Goal: Task Accomplishment & Management: Manage account settings

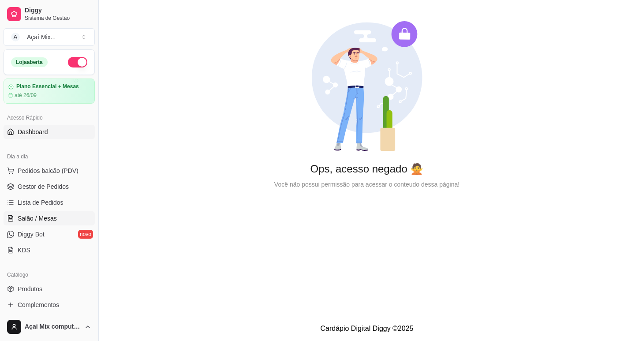
click at [34, 220] on span "Salão / Mesas" at bounding box center [37, 218] width 39 height 9
click at [44, 188] on span "Gestor de Pedidos" at bounding box center [43, 186] width 51 height 9
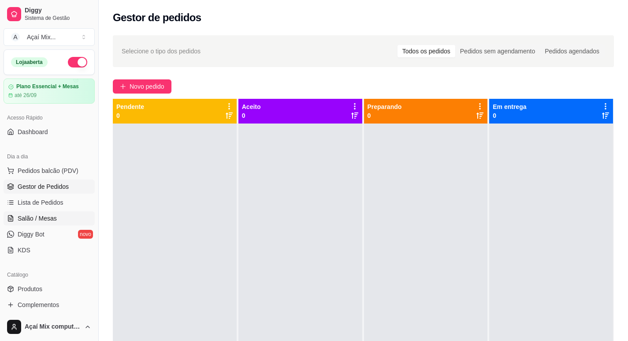
click at [68, 217] on link "Salão / Mesas" at bounding box center [49, 218] width 91 height 14
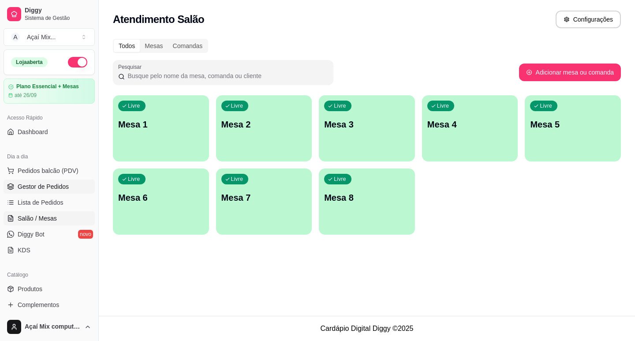
click at [49, 187] on span "Gestor de Pedidos" at bounding box center [43, 186] width 51 height 9
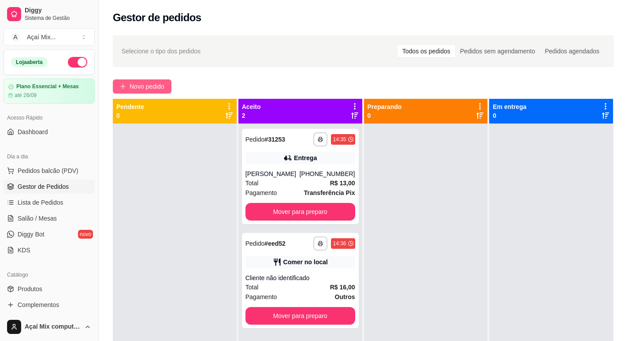
click at [149, 88] on span "Novo pedido" at bounding box center [147, 87] width 35 height 10
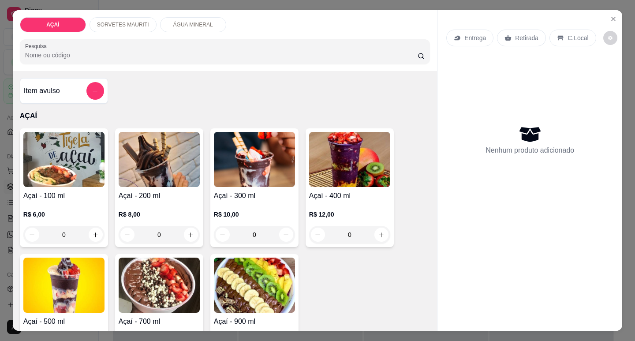
click at [318, 158] on img at bounding box center [349, 159] width 81 height 55
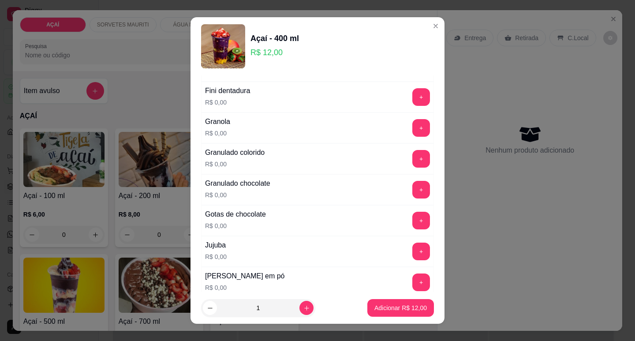
scroll to position [749, 0]
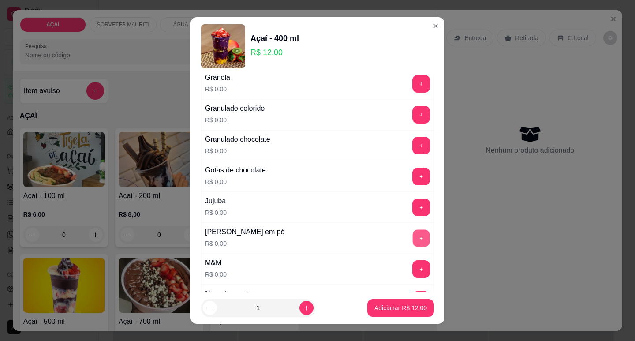
click at [413, 237] on button "+" at bounding box center [421, 237] width 17 height 17
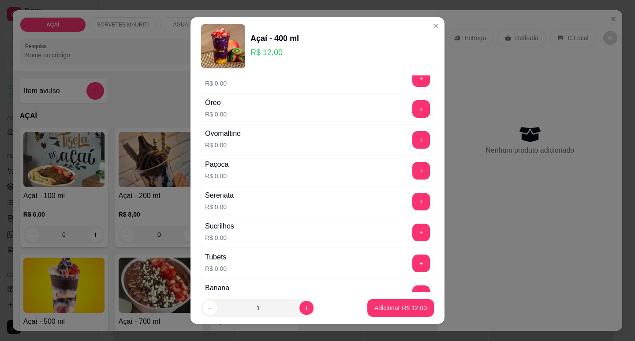
scroll to position [971, 0]
click at [412, 144] on button "+" at bounding box center [421, 140] width 18 height 18
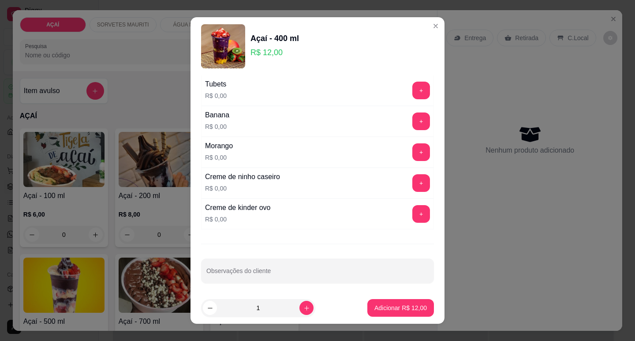
scroll to position [1147, 0]
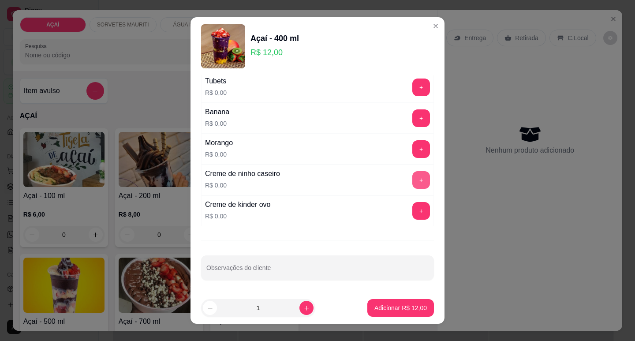
click at [412, 185] on button "+" at bounding box center [421, 180] width 18 height 18
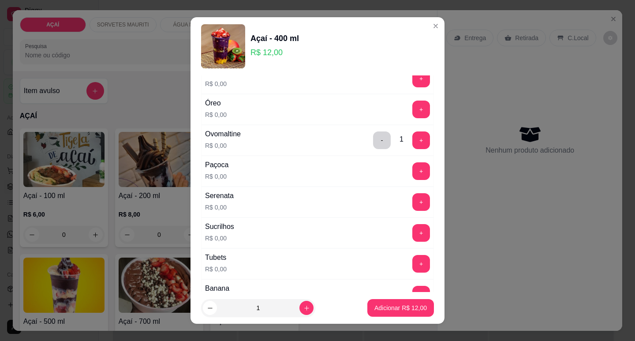
scroll to position [927, 0]
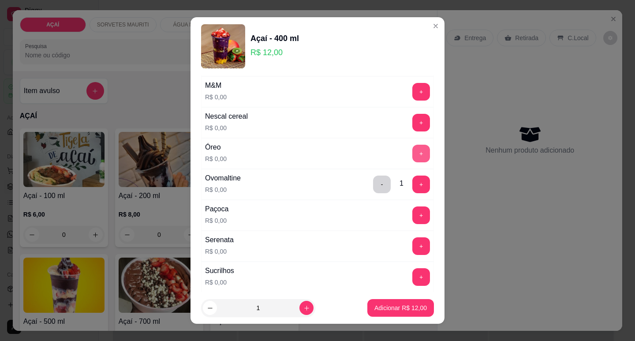
click at [412, 149] on button "+" at bounding box center [421, 154] width 18 height 18
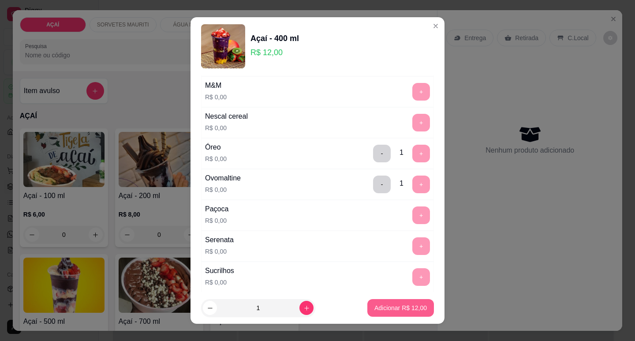
click at [384, 304] on p "Adicionar R$ 12,00" at bounding box center [400, 307] width 52 height 9
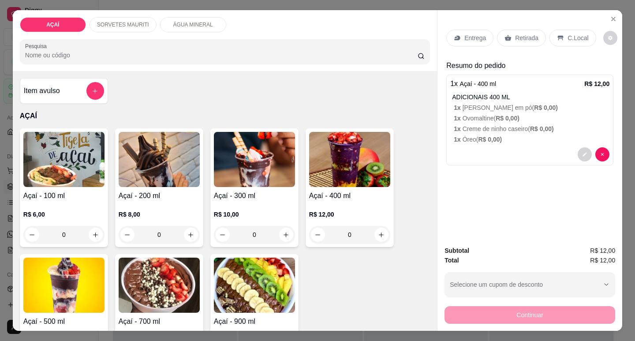
click at [464, 34] on p "Entrega" at bounding box center [475, 38] width 22 height 9
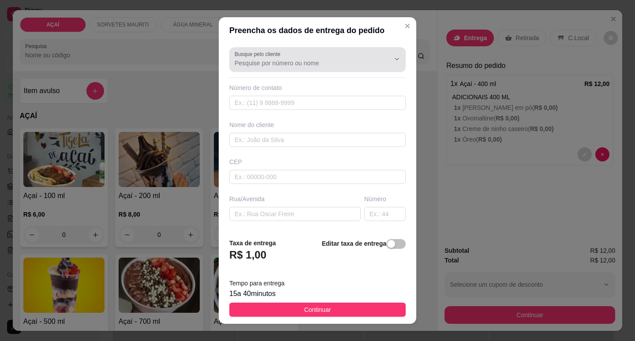
click at [376, 51] on div at bounding box center [390, 59] width 28 height 17
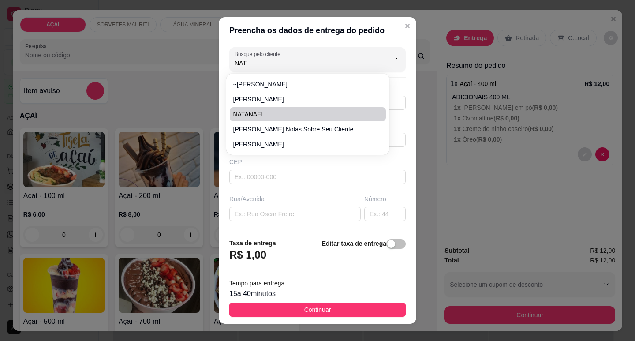
click at [271, 109] on li "NATANAEL" at bounding box center [308, 114] width 156 height 14
type input "NATANAEL"
type input "82981303973"
type input "NATANAEL"
type input "57520000"
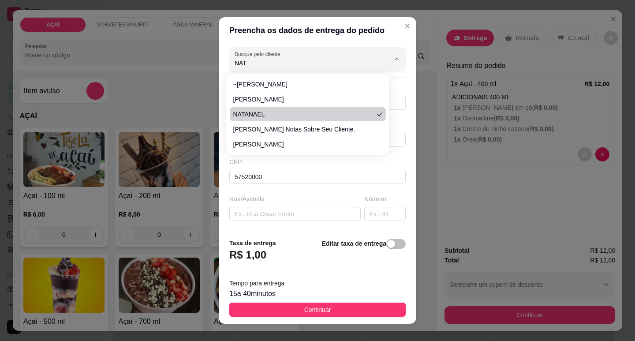
type input "Maravilha"
type input "NA PRACA DA SANTA EM UMA CASA AMARELA"
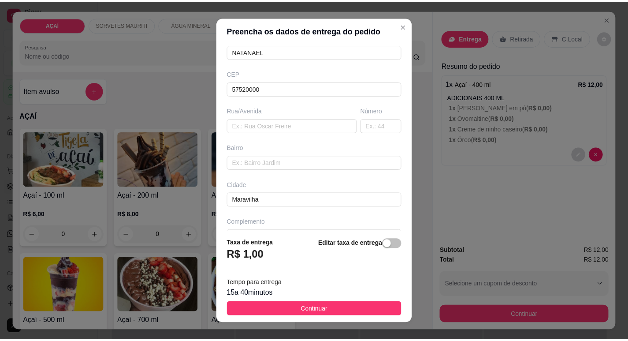
scroll to position [109, 0]
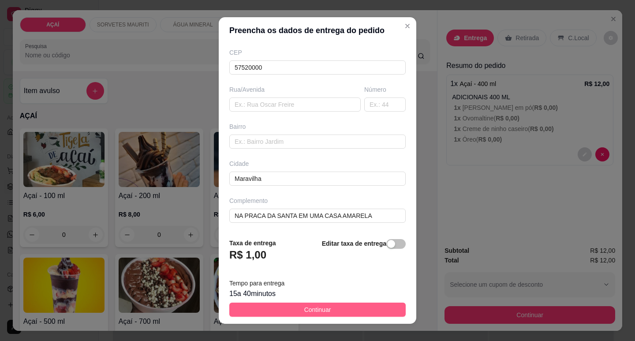
type input "NATANAEL"
click at [320, 309] on span "Continuar" at bounding box center [317, 310] width 27 height 10
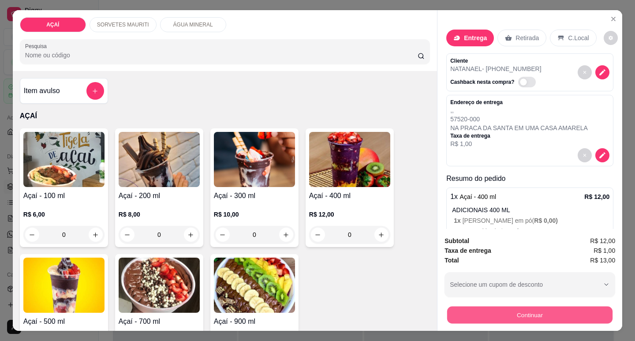
click at [516, 313] on button "Continuar" at bounding box center [529, 314] width 165 height 17
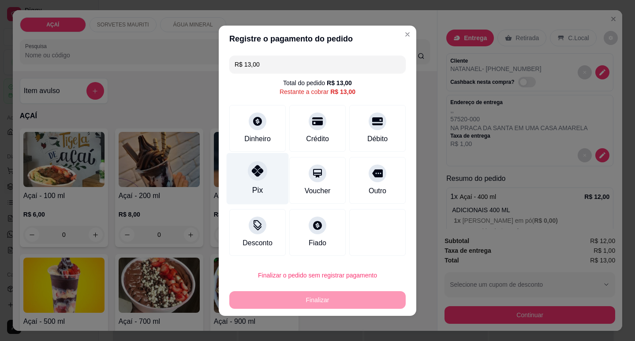
click at [256, 175] on icon at bounding box center [257, 170] width 11 height 11
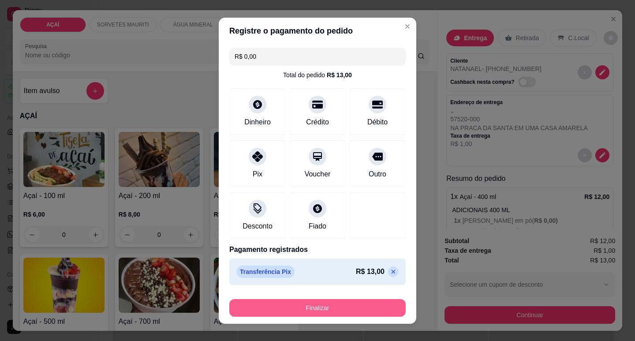
click at [305, 309] on button "Finalizar" at bounding box center [317, 308] width 176 height 18
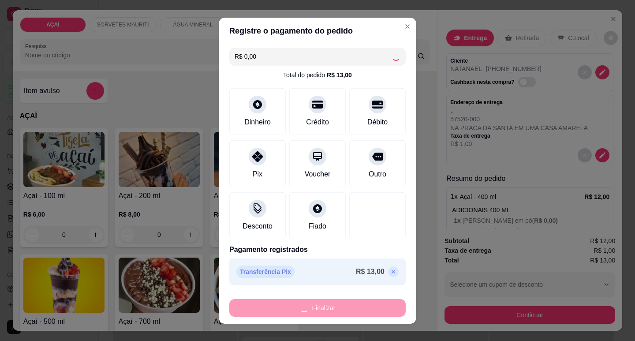
type input "-R$ 13,00"
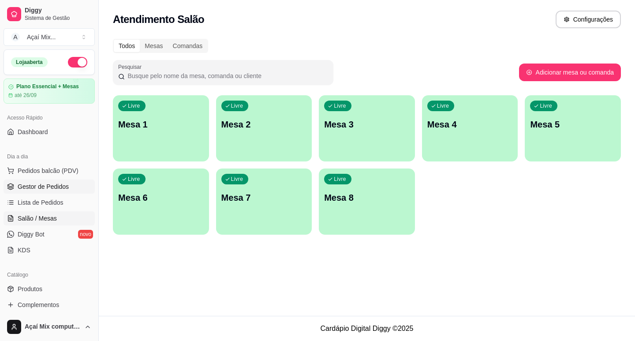
click at [58, 183] on span "Gestor de Pedidos" at bounding box center [43, 186] width 51 height 9
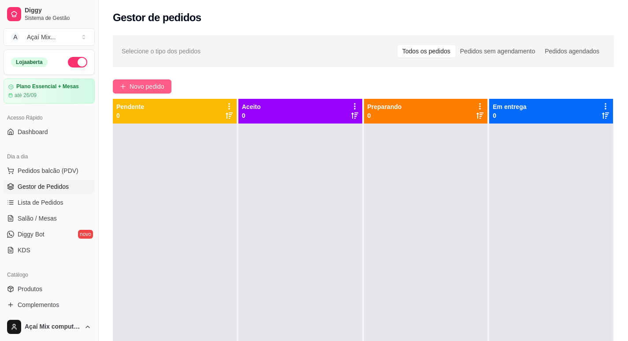
click at [149, 85] on span "Novo pedido" at bounding box center [147, 87] width 35 height 10
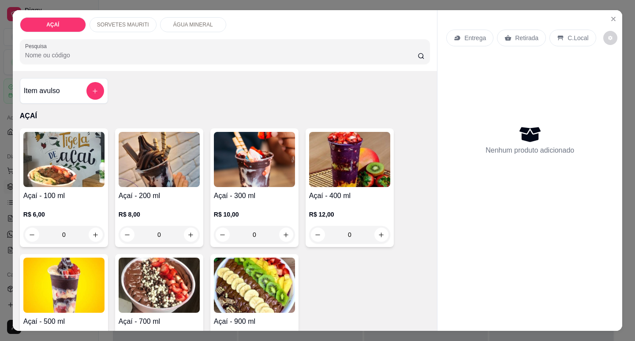
click at [347, 156] on img at bounding box center [349, 159] width 81 height 55
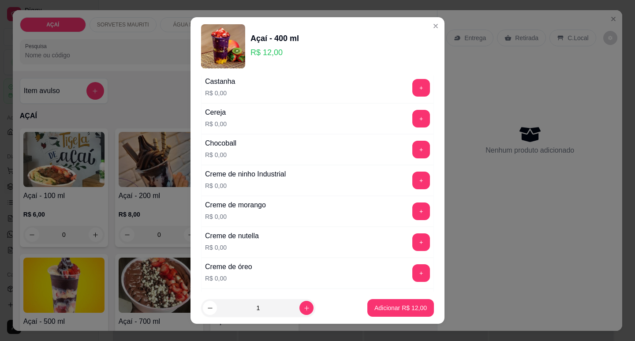
scroll to position [132, 0]
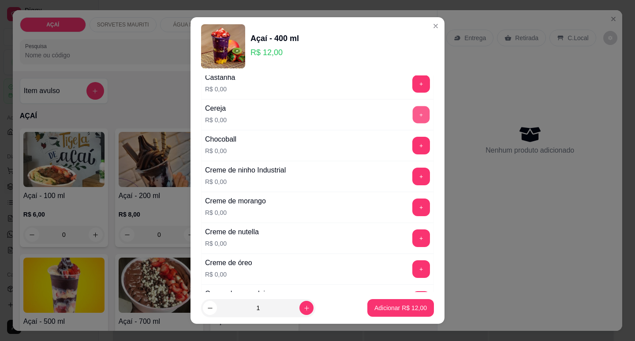
click at [413, 115] on button "+" at bounding box center [421, 114] width 17 height 17
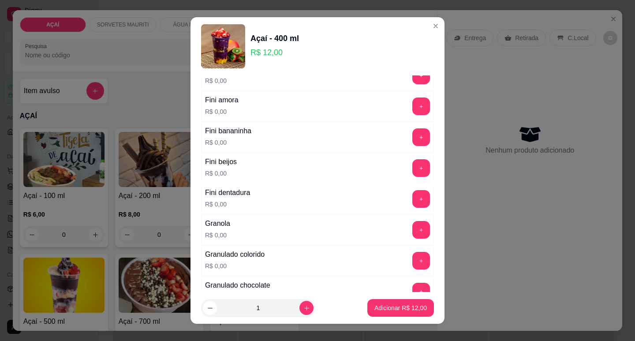
scroll to position [617, 0]
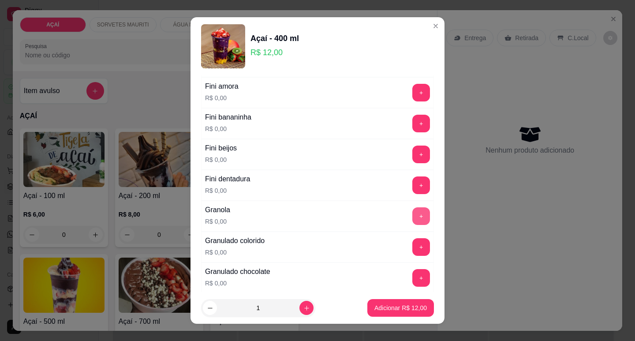
click at [412, 216] on button "+" at bounding box center [421, 216] width 18 height 18
click at [413, 121] on button "+" at bounding box center [421, 123] width 17 height 17
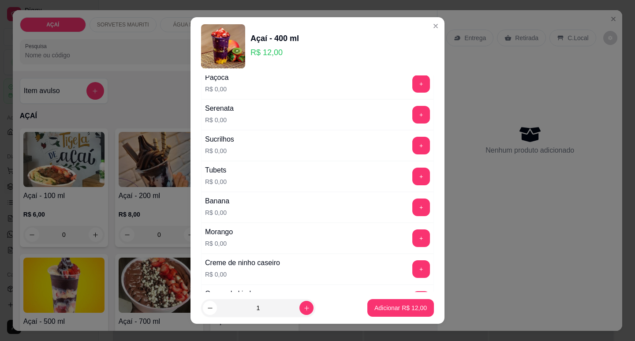
scroll to position [1014, 0]
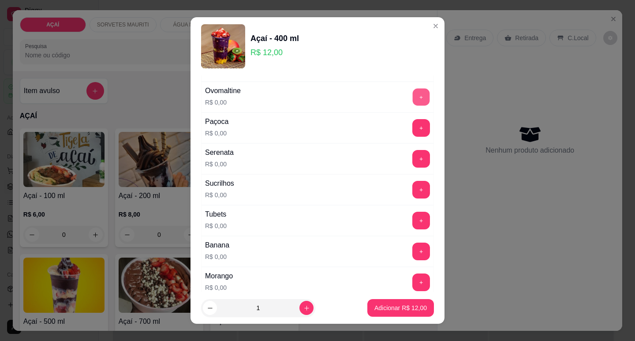
click at [413, 94] on button "+" at bounding box center [421, 96] width 17 height 17
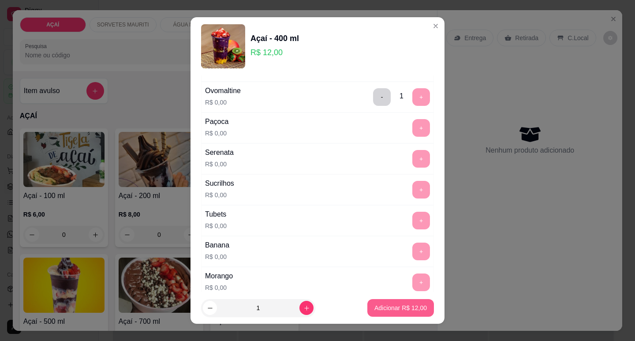
click at [400, 304] on p "Adicionar R$ 12,00" at bounding box center [400, 307] width 52 height 9
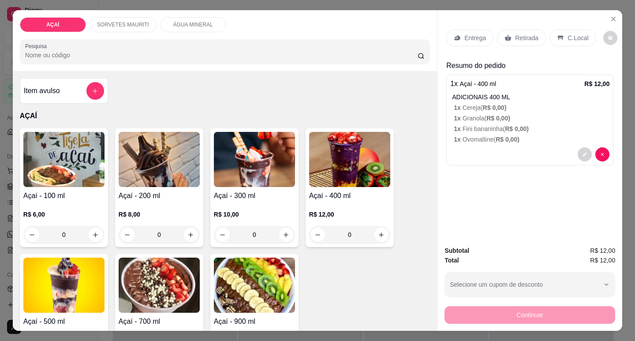
click at [470, 34] on p "Entrega" at bounding box center [475, 38] width 22 height 9
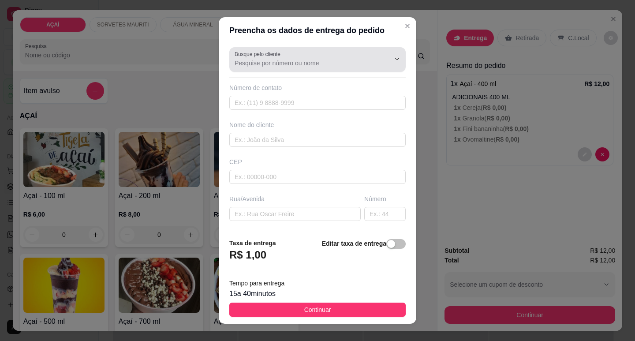
click at [293, 62] on input "Busque pelo cliente" at bounding box center [305, 63] width 141 height 9
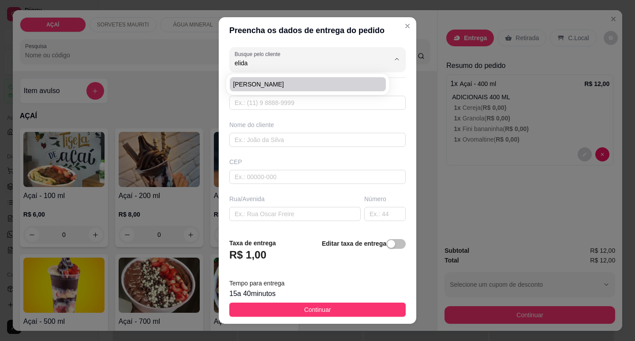
click at [274, 83] on span "Elida Dantas" at bounding box center [303, 84] width 140 height 9
type input "Elida Dantas"
type input "82981247084"
type input "Elida Dantas"
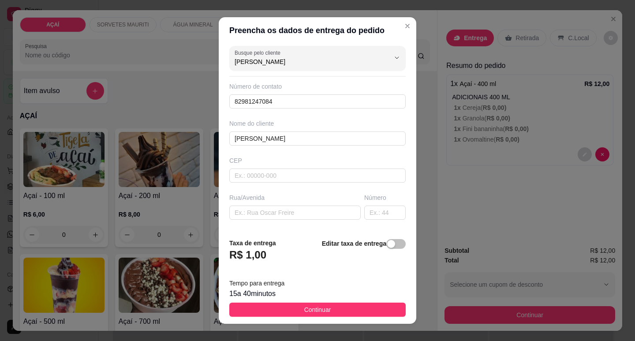
scroll to position [0, 0]
type input "Elida Dantas"
click at [299, 217] on input "text" at bounding box center [294, 214] width 131 height 14
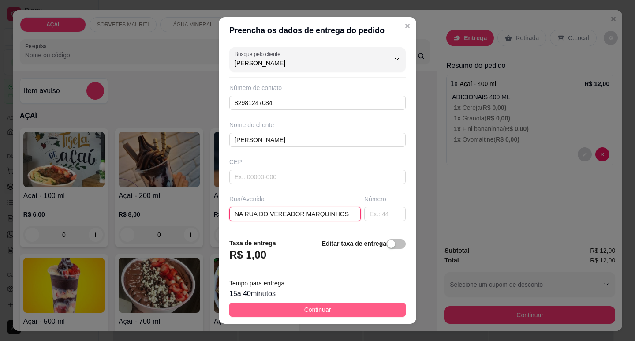
type input "NA RUA DO VEREADOR MARQUINHOS"
click at [313, 307] on span "Continuar" at bounding box center [317, 310] width 27 height 10
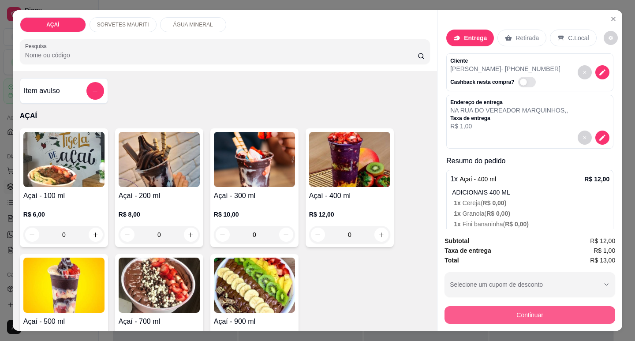
click at [532, 313] on button "Continuar" at bounding box center [529, 315] width 171 height 18
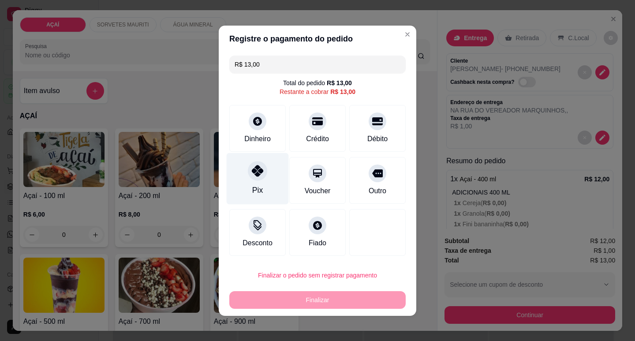
click at [265, 186] on div "Pix" at bounding box center [258, 179] width 62 height 52
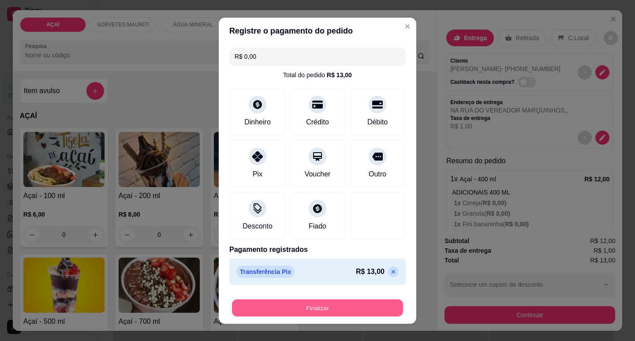
click at [313, 309] on button "Finalizar" at bounding box center [317, 307] width 171 height 17
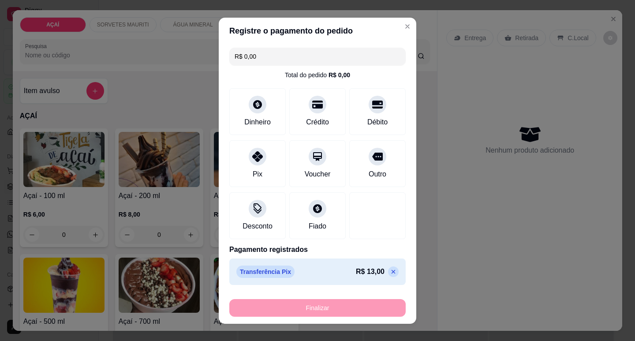
type input "-R$ 13,00"
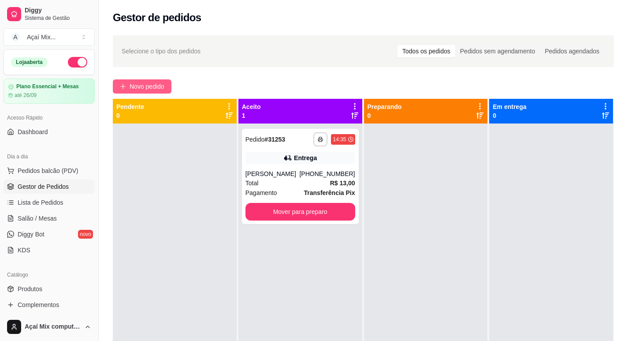
click at [141, 86] on span "Novo pedido" at bounding box center [147, 87] width 35 height 10
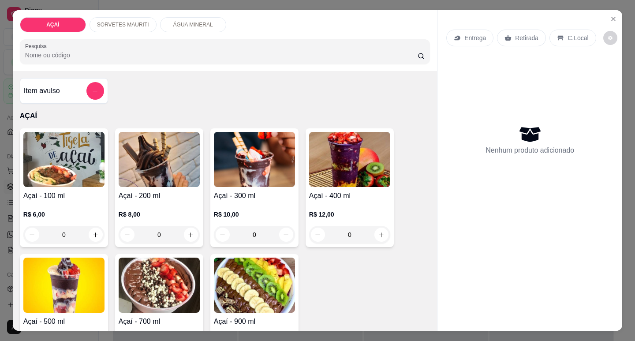
click at [163, 145] on img at bounding box center [159, 159] width 81 height 55
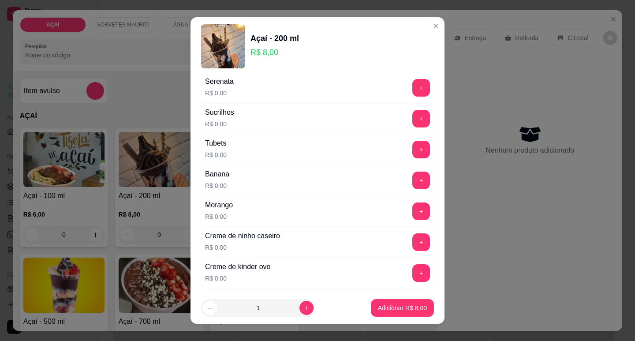
scroll to position [1147, 0]
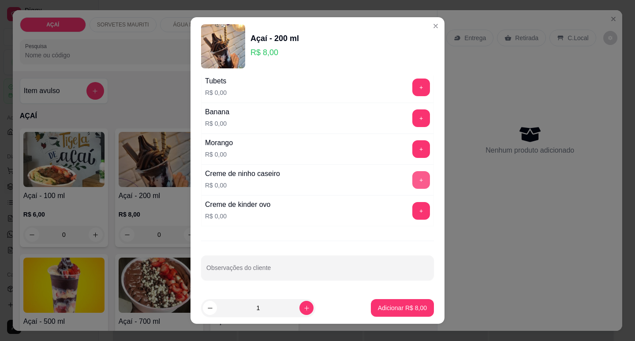
click at [412, 181] on button "+" at bounding box center [421, 180] width 18 height 18
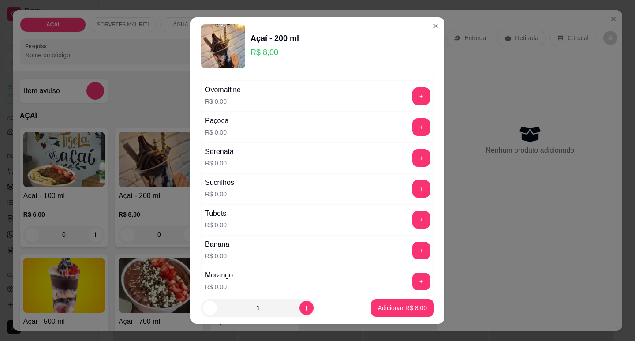
scroll to position [971, 0]
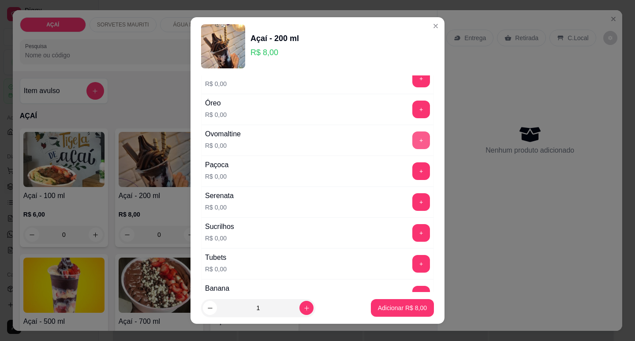
click at [412, 138] on button "+" at bounding box center [421, 140] width 18 height 18
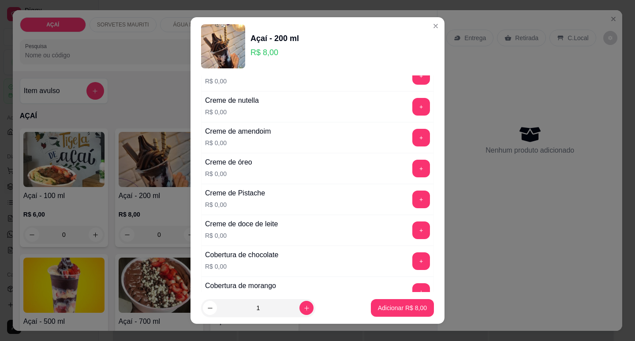
scroll to position [265, 0]
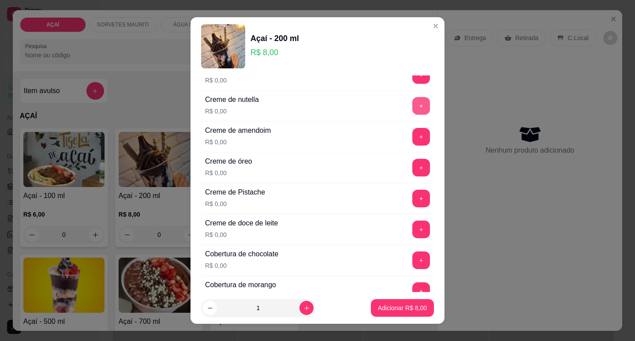
click at [412, 104] on button "+" at bounding box center [421, 106] width 18 height 18
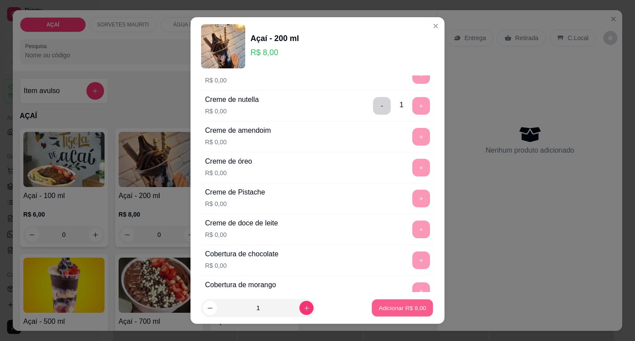
click at [386, 308] on p "Adicionar R$ 8,00" at bounding box center [402, 308] width 48 height 8
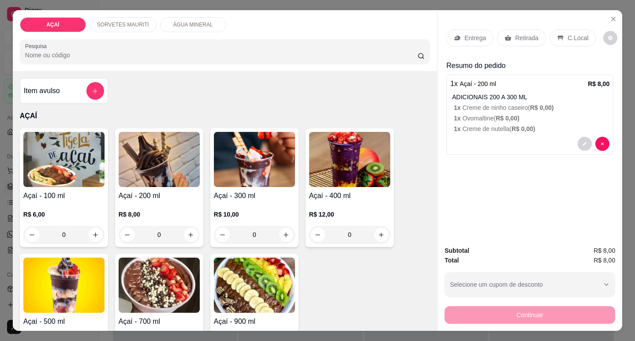
click at [180, 162] on img at bounding box center [159, 159] width 81 height 55
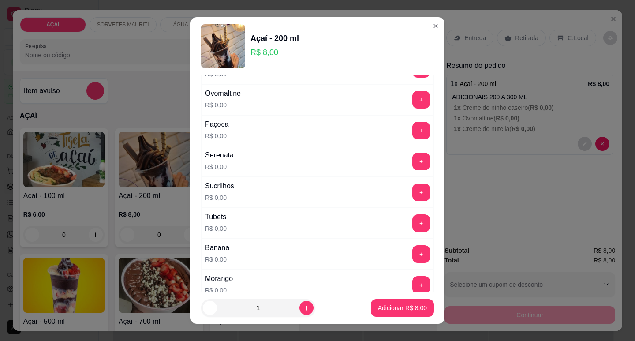
scroll to position [1014, 0]
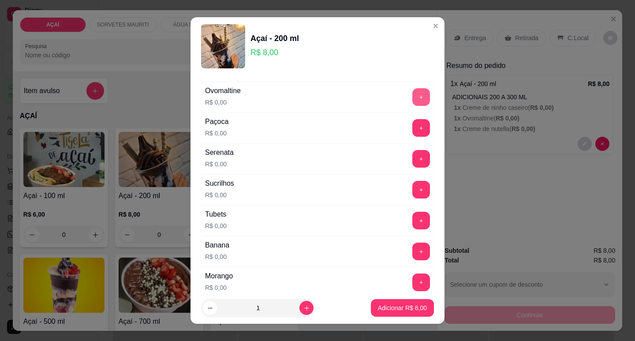
click at [412, 97] on button "+" at bounding box center [421, 97] width 18 height 18
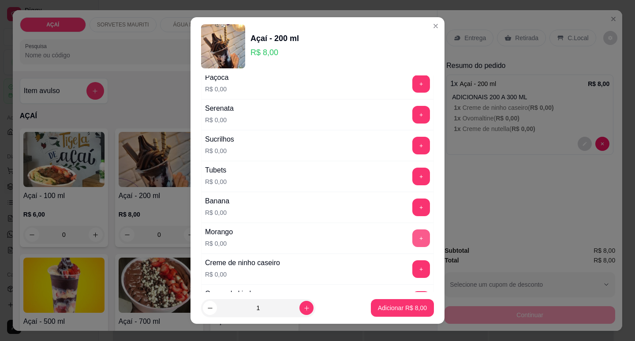
click at [412, 243] on button "+" at bounding box center [421, 238] width 18 height 18
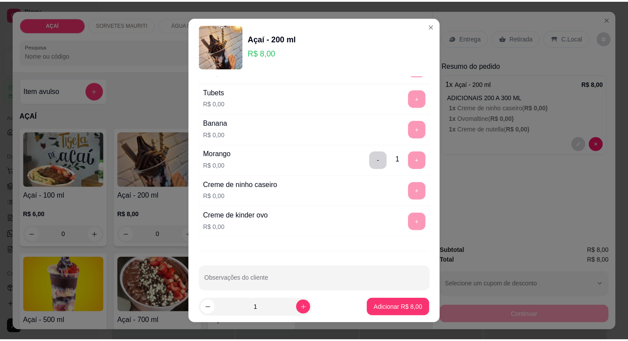
scroll to position [1147, 0]
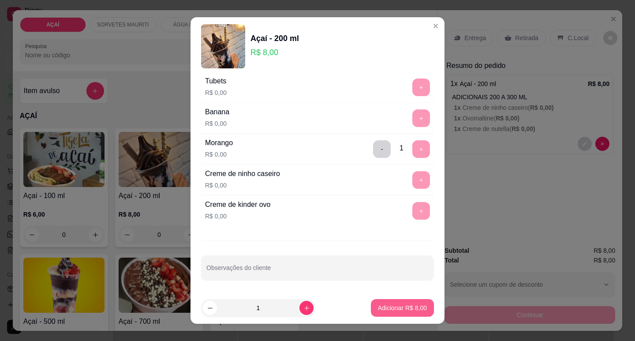
click at [384, 313] on button "Adicionar R$ 8,00" at bounding box center [402, 308] width 63 height 18
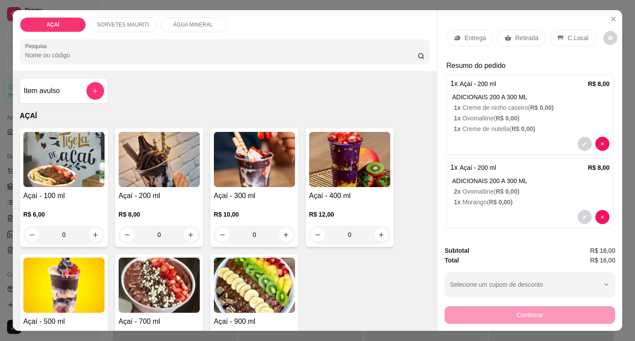
click at [469, 37] on p "Entrega" at bounding box center [475, 38] width 22 height 9
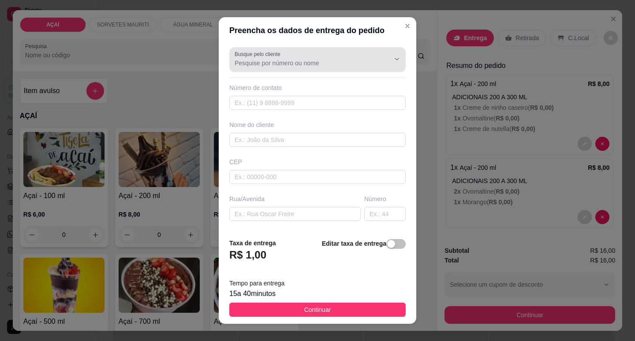
click at [280, 60] on input "Busque pelo cliente" at bounding box center [305, 63] width 141 height 9
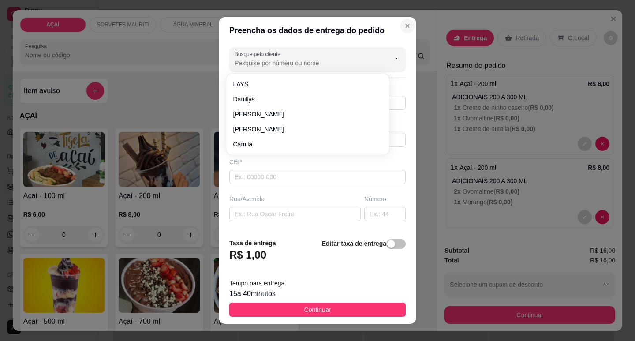
click at [404, 26] on icon "Close" at bounding box center [407, 25] width 7 height 7
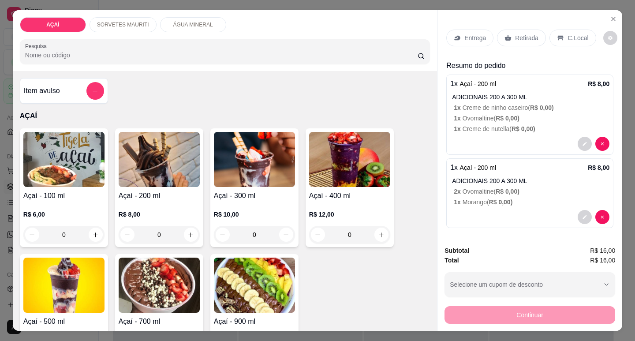
click at [526, 35] on p "Retirada" at bounding box center [526, 38] width 23 height 9
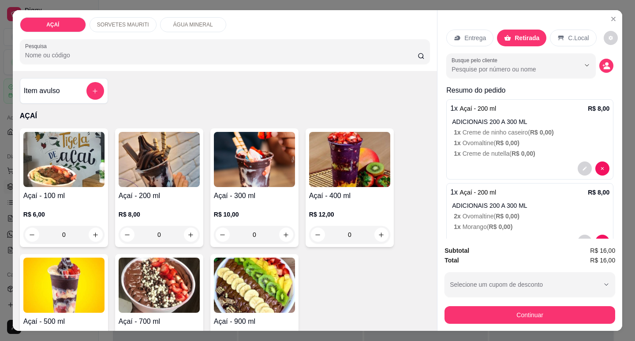
click at [568, 37] on p "C.Local" at bounding box center [578, 38] width 21 height 9
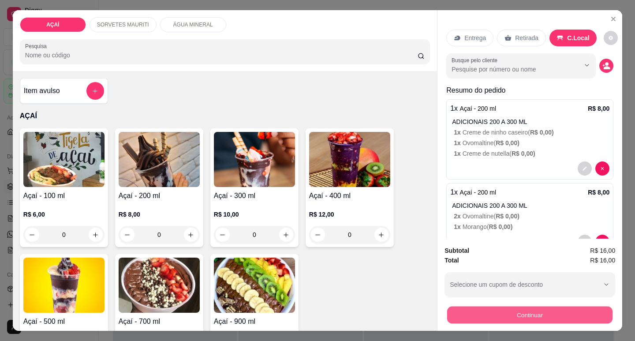
click at [531, 309] on button "Continuar" at bounding box center [529, 314] width 165 height 17
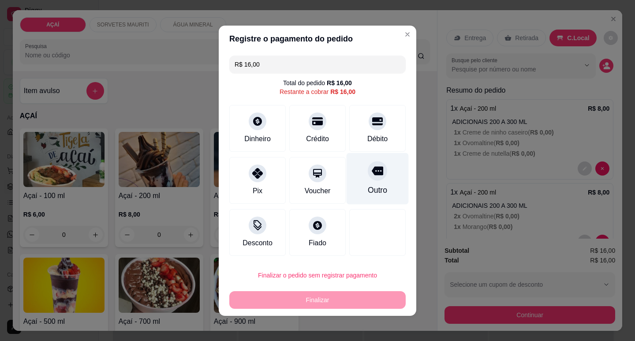
click at [358, 176] on div "Outro" at bounding box center [378, 179] width 62 height 52
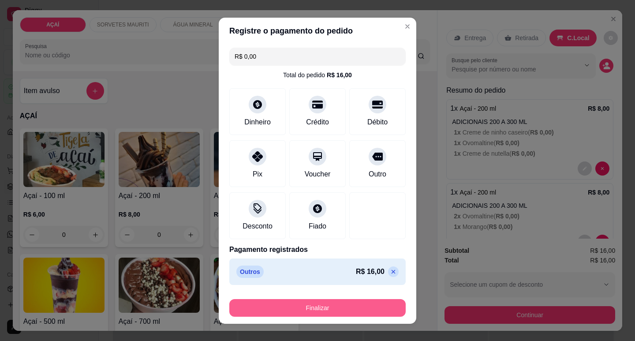
click at [303, 313] on button "Finalizar" at bounding box center [317, 308] width 176 height 18
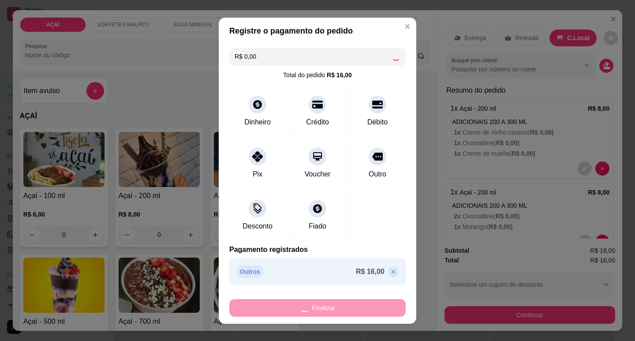
type input "-R$ 16,00"
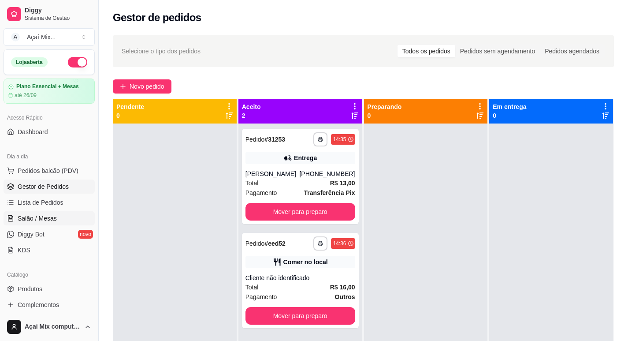
click at [52, 220] on span "Salão / Mesas" at bounding box center [37, 218] width 39 height 9
click at [39, 185] on span "Gestor de Pedidos" at bounding box center [43, 186] width 51 height 9
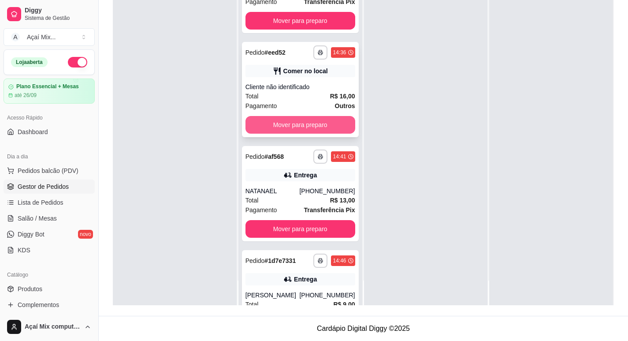
scroll to position [84, 0]
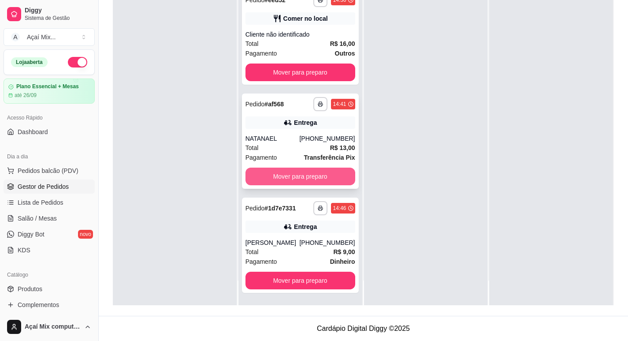
click at [278, 174] on button "Mover para preparo" at bounding box center [301, 177] width 110 height 18
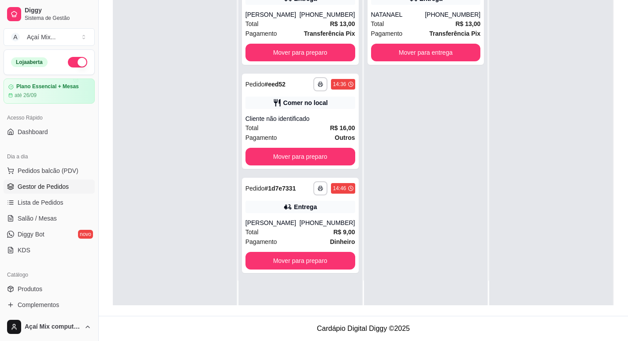
scroll to position [0, 0]
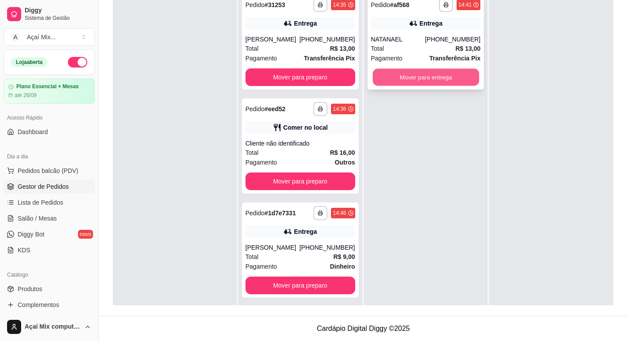
click at [409, 75] on button "Mover para entrega" at bounding box center [426, 77] width 106 height 17
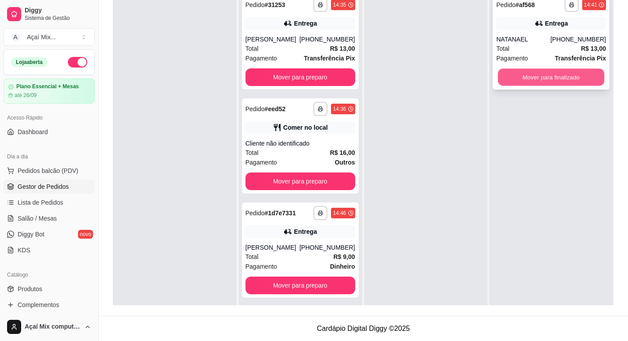
click at [530, 78] on button "Mover para finalizado" at bounding box center [551, 77] width 106 height 17
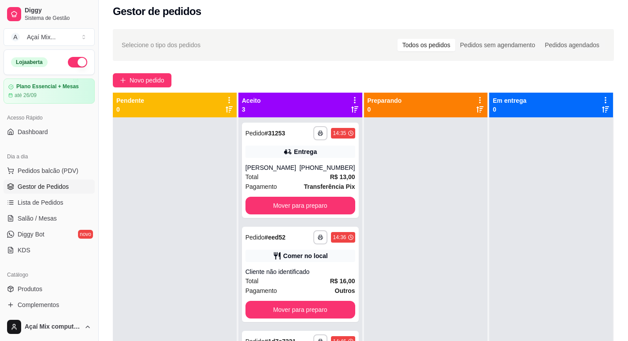
scroll to position [2, 0]
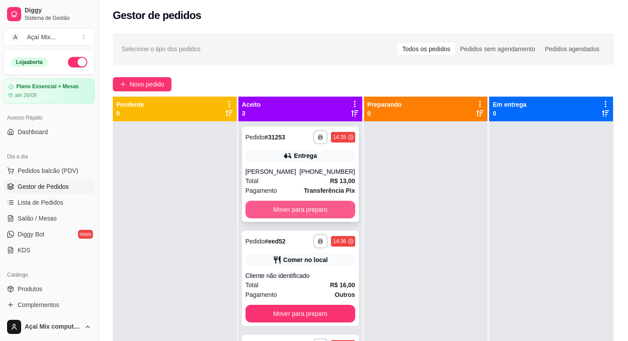
click at [297, 207] on button "Mover para preparo" at bounding box center [301, 210] width 110 height 18
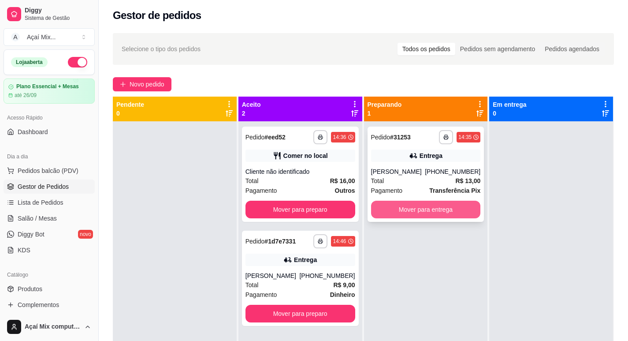
click at [418, 210] on button "Mover para entrega" at bounding box center [426, 210] width 110 height 18
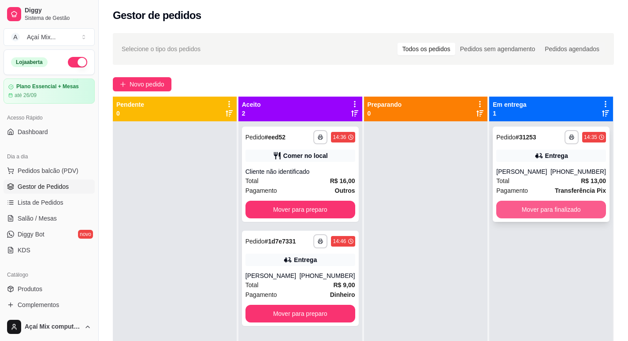
click at [554, 209] on button "Mover para finalizado" at bounding box center [551, 210] width 110 height 18
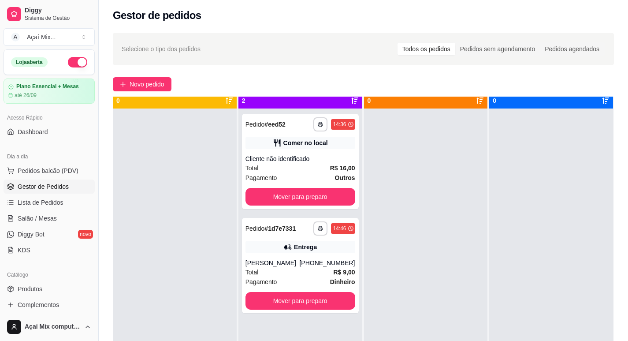
scroll to position [25, 0]
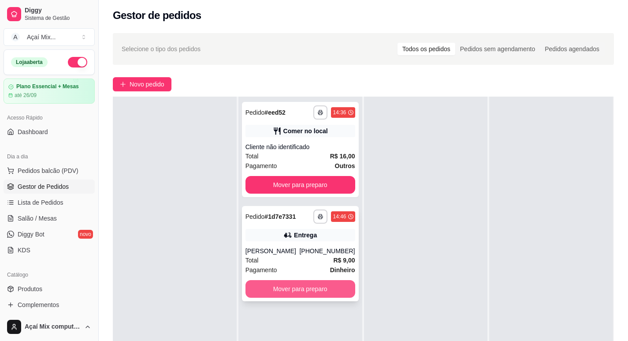
click at [276, 292] on button "Mover para preparo" at bounding box center [301, 289] width 110 height 18
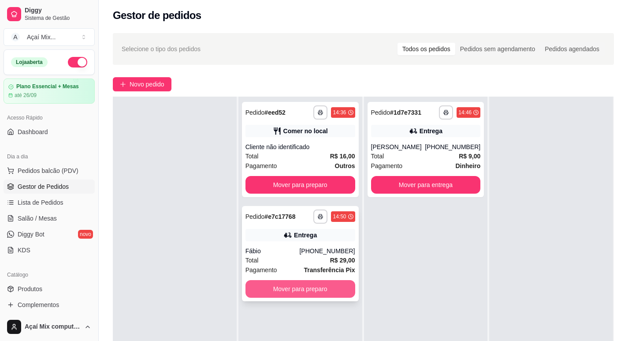
click at [278, 285] on button "Mover para preparo" at bounding box center [301, 289] width 110 height 18
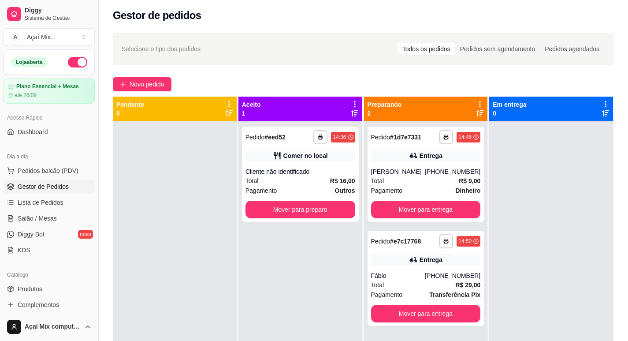
scroll to position [0, 0]
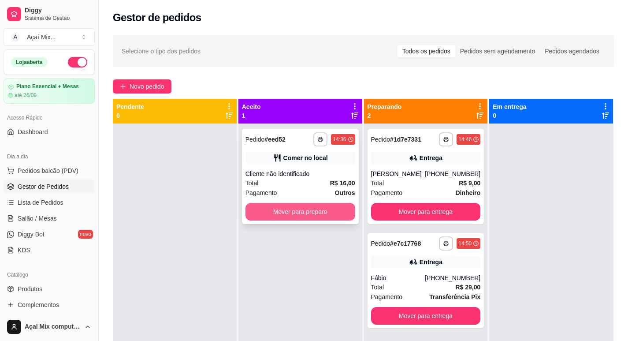
click at [299, 219] on button "Mover para preparo" at bounding box center [301, 212] width 110 height 18
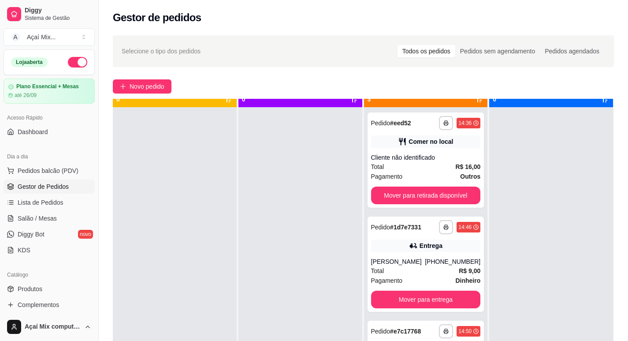
scroll to position [25, 0]
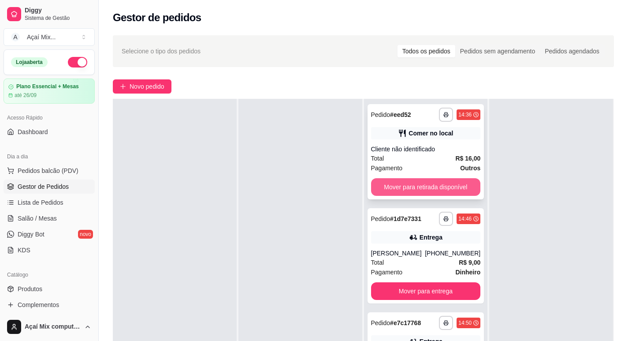
click at [414, 183] on button "Mover para retirada disponível" at bounding box center [426, 187] width 110 height 18
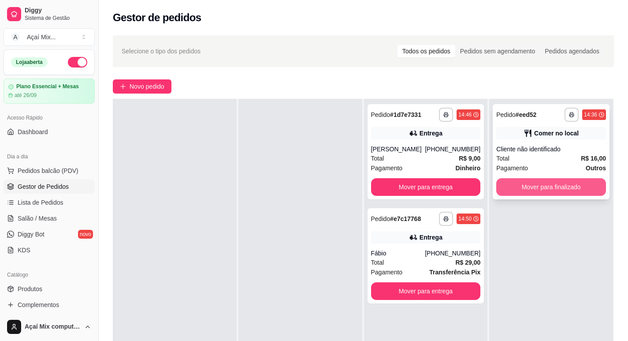
click at [528, 183] on button "Mover para finalizado" at bounding box center [551, 187] width 110 height 18
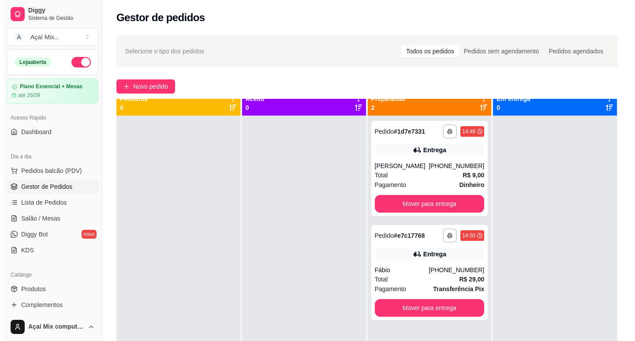
scroll to position [0, 0]
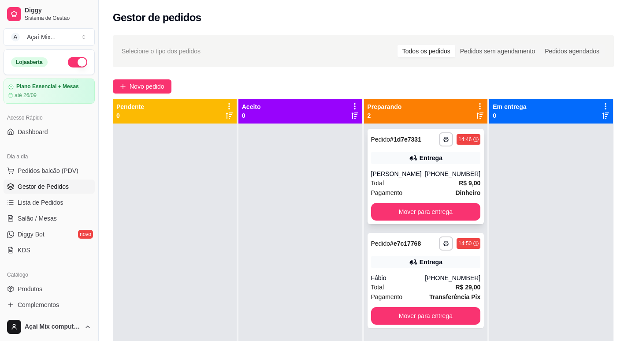
click at [395, 187] on div "Total R$ 9,00" at bounding box center [426, 183] width 110 height 10
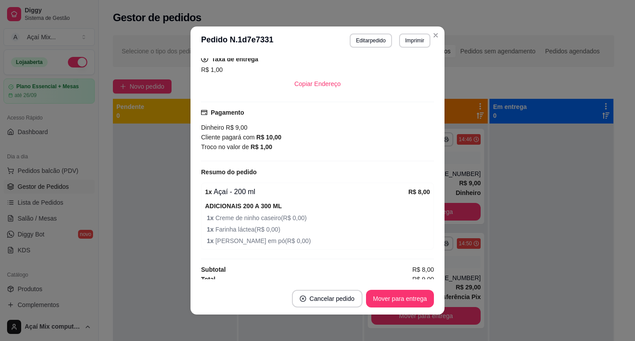
scroll to position [190, 0]
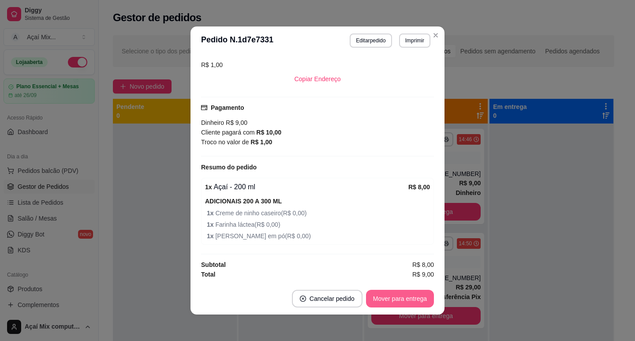
click at [399, 299] on button "Mover para entrega" at bounding box center [400, 299] width 68 height 18
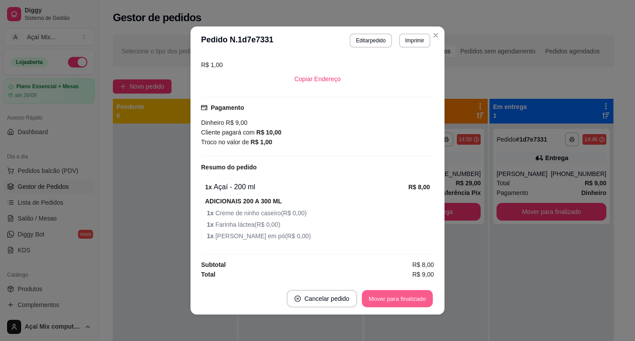
click at [407, 298] on button "Mover para finalizado" at bounding box center [397, 298] width 71 height 17
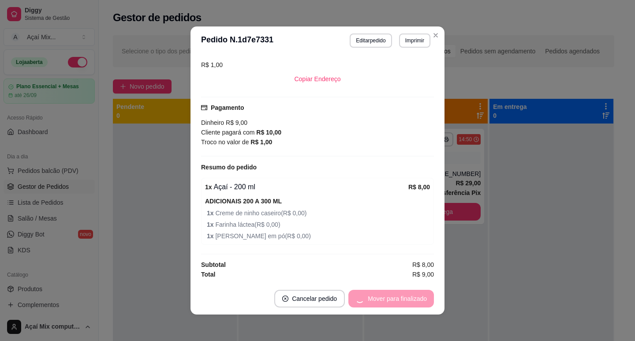
scroll to position [169, 0]
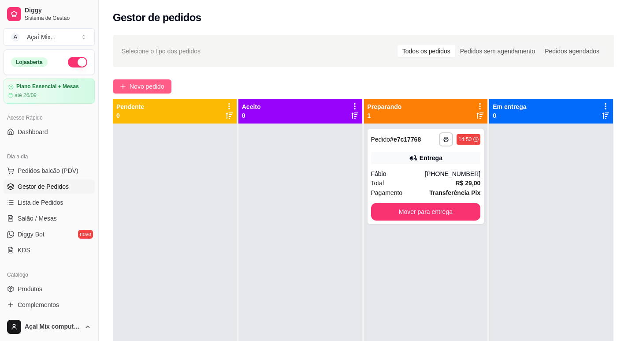
click at [159, 89] on span "Novo pedido" at bounding box center [147, 87] width 35 height 10
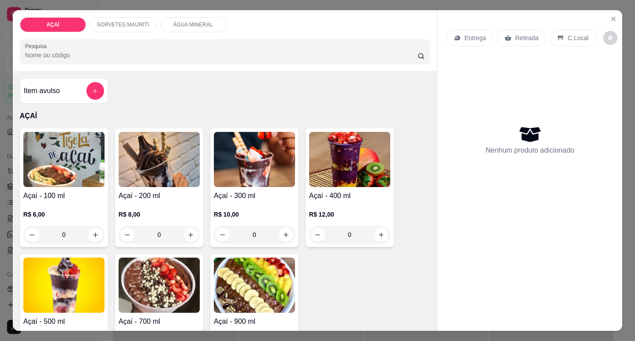
click at [141, 22] on p "SORVETES MAURITI" at bounding box center [123, 24] width 52 height 7
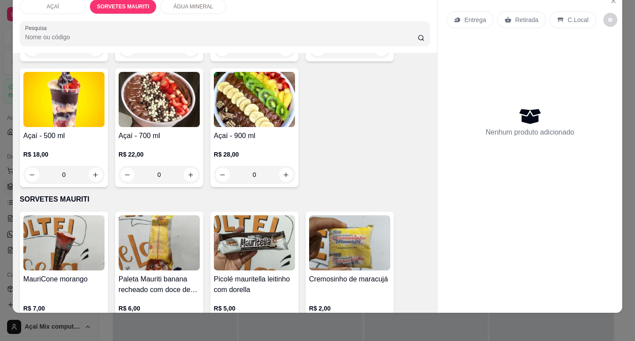
scroll to position [256, 0]
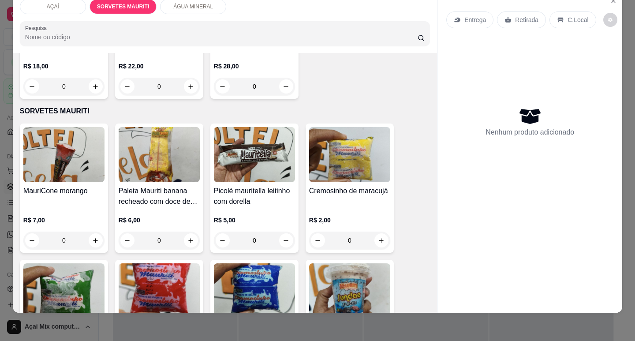
click at [267, 154] on img at bounding box center [254, 154] width 81 height 55
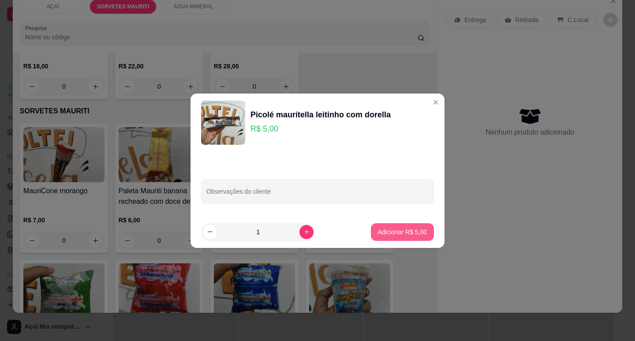
click at [384, 235] on p "Adicionar R$ 5,00" at bounding box center [402, 231] width 49 height 9
type input "1"
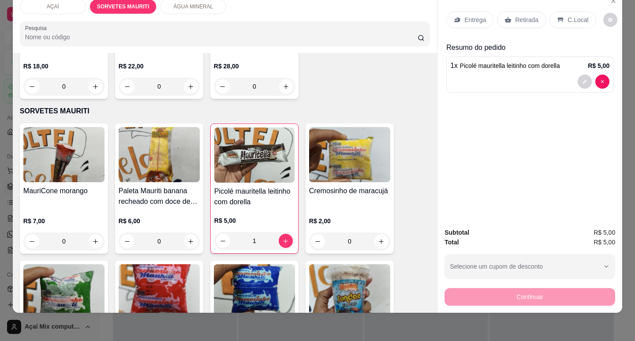
click at [471, 15] on p "Entrega" at bounding box center [475, 19] width 22 height 9
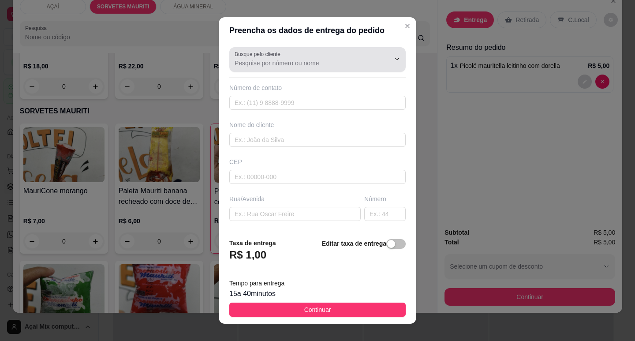
click at [306, 56] on div at bounding box center [318, 60] width 166 height 18
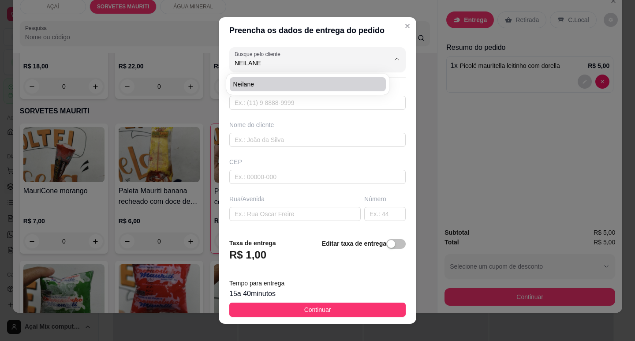
click at [265, 91] on div "Neilane" at bounding box center [308, 84] width 160 height 18
click at [273, 79] on li "Neilane" at bounding box center [308, 84] width 156 height 14
type input "Neilane"
type input "82981669982"
type input "Neilane"
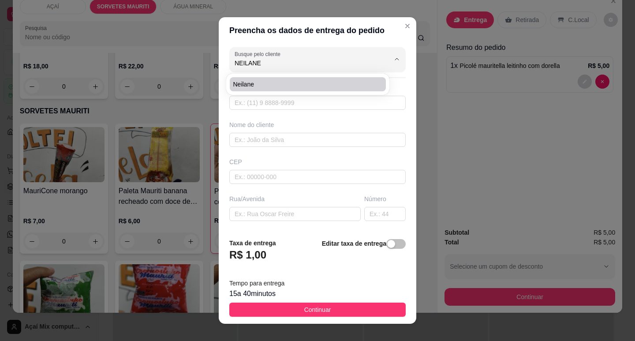
type input "57520000"
type input "RUA DO ACUDE"
type input "0"
type input "CENTRO"
type input "Maravilha"
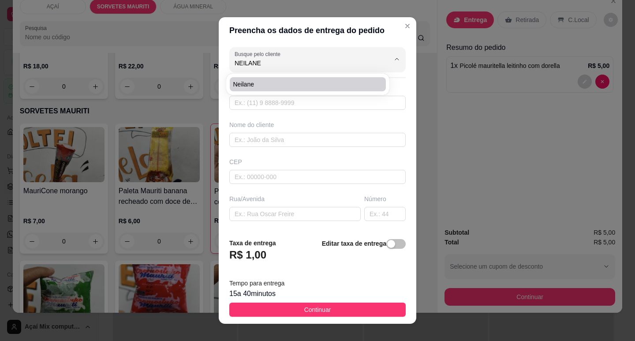
type input "CASA DE NEILANE"
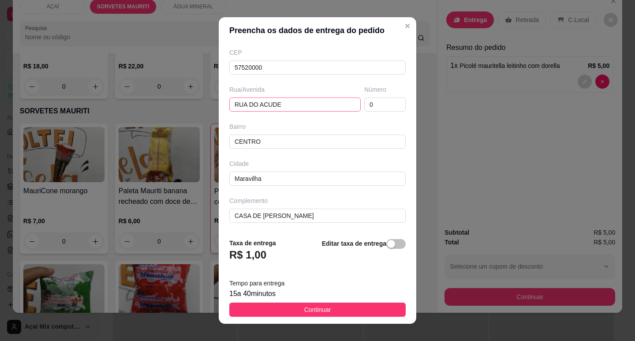
scroll to position [11, 0]
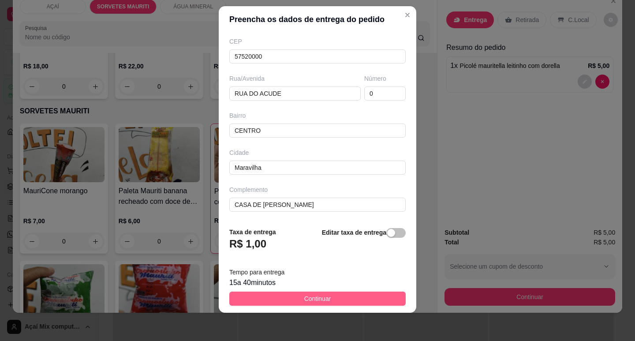
click at [315, 297] on span "Continuar" at bounding box center [317, 299] width 27 height 10
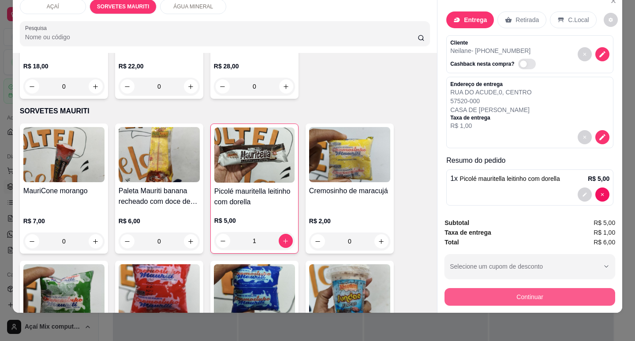
click at [533, 293] on button "Continuar" at bounding box center [529, 297] width 171 height 18
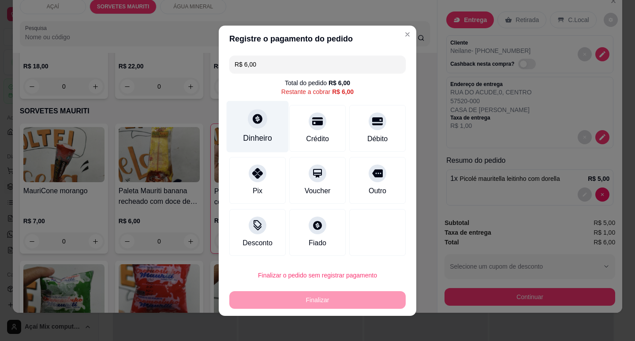
click at [261, 135] on div "Dinheiro" at bounding box center [257, 137] width 29 height 11
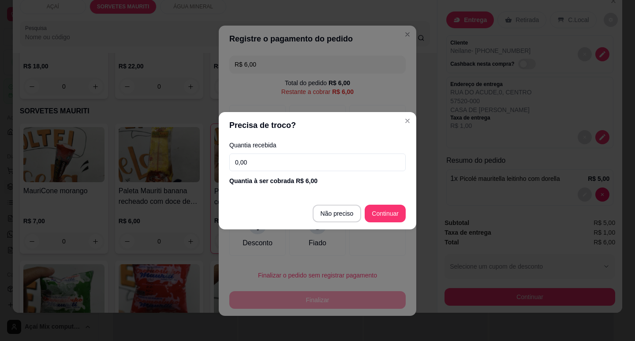
click at [276, 159] on input "0,00" at bounding box center [317, 162] width 176 height 18
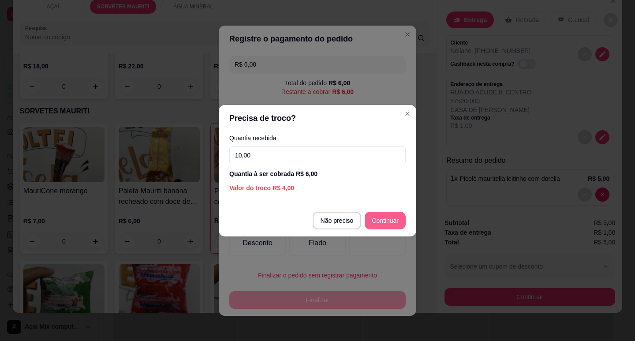
type input "10,00"
type input "R$ 0,00"
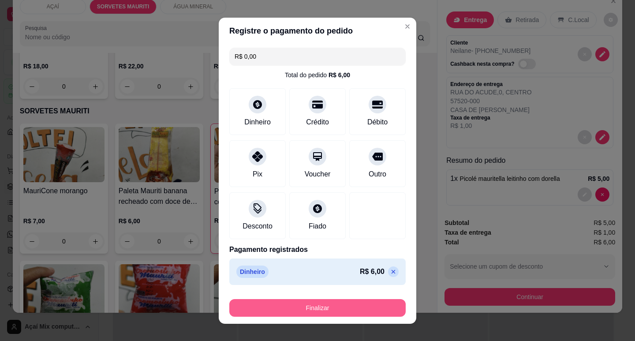
click at [285, 306] on button "Finalizar" at bounding box center [317, 308] width 176 height 18
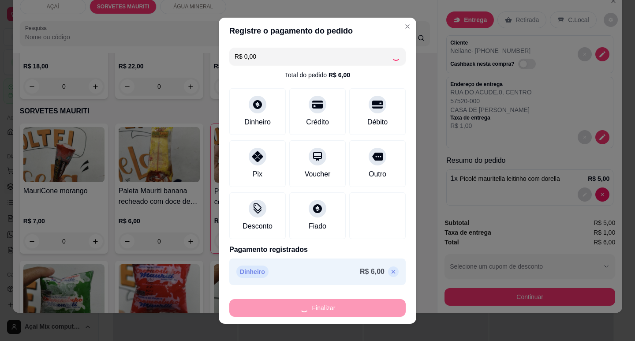
type input "0"
type input "-R$ 6,00"
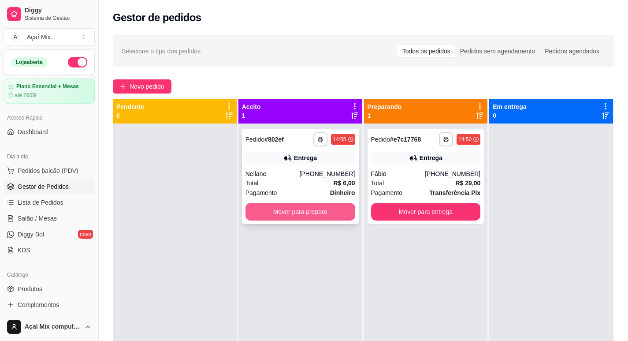
click at [304, 209] on button "Mover para preparo" at bounding box center [301, 212] width 110 height 18
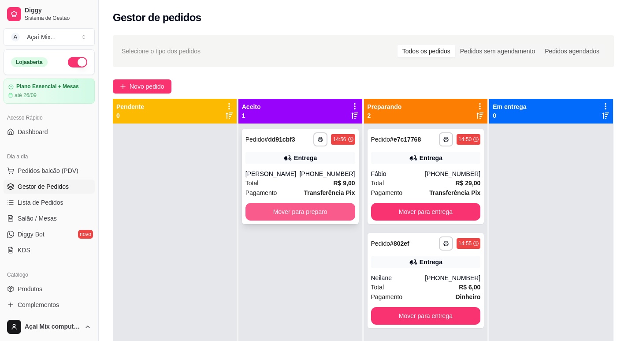
click at [291, 211] on button "Mover para preparo" at bounding box center [301, 212] width 110 height 18
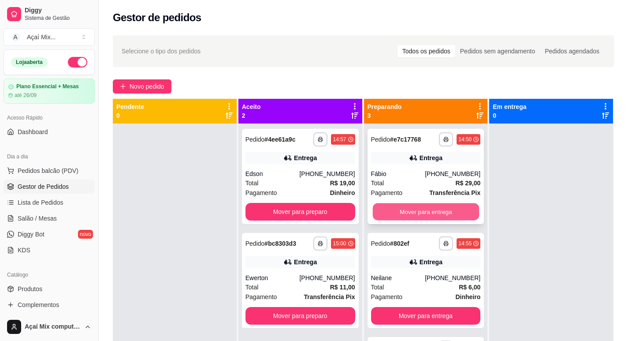
click at [394, 209] on button "Mover para entrega" at bounding box center [426, 211] width 106 height 17
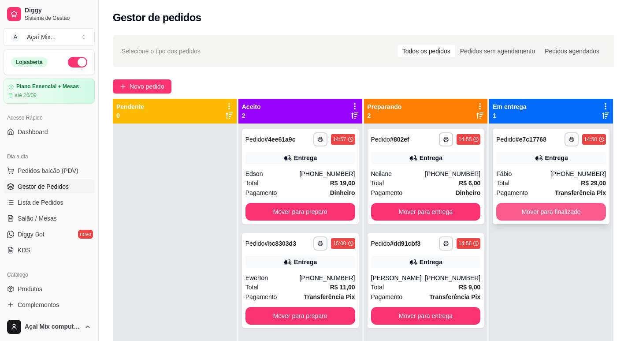
click at [544, 215] on button "Mover para finalizado" at bounding box center [551, 212] width 110 height 18
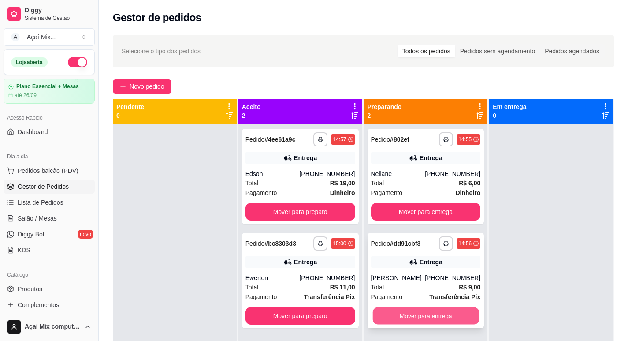
click at [425, 310] on button "Mover para entrega" at bounding box center [426, 315] width 106 height 17
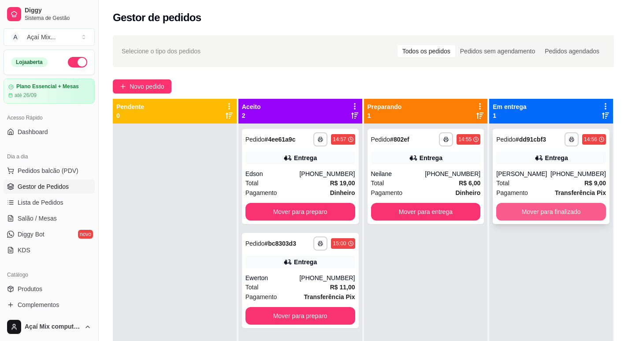
click at [530, 213] on button "Mover para finalizado" at bounding box center [551, 212] width 110 height 18
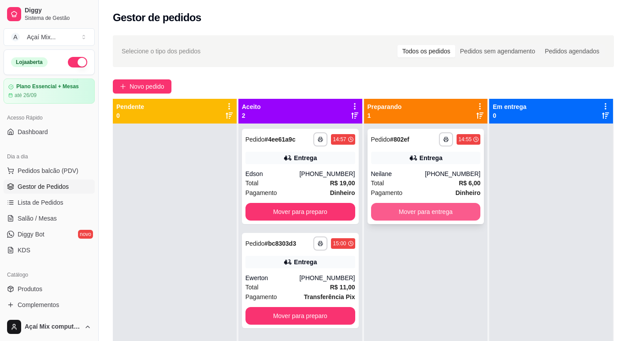
click at [419, 209] on button "Mover para entrega" at bounding box center [426, 212] width 110 height 18
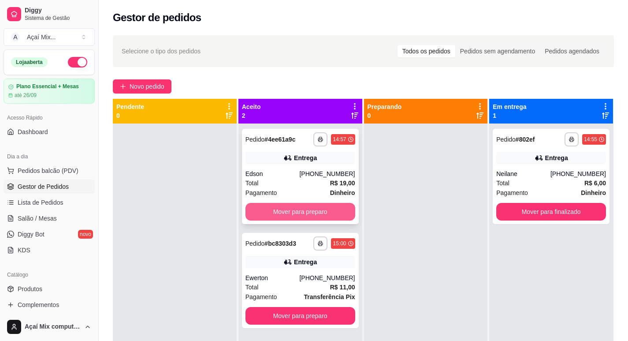
click at [305, 220] on button "Mover para preparo" at bounding box center [301, 212] width 110 height 18
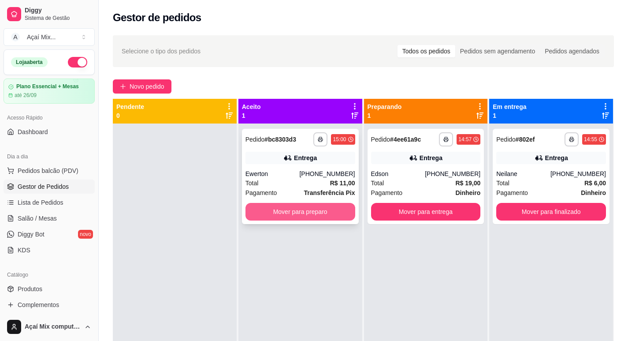
click at [325, 216] on button "Mover para preparo" at bounding box center [301, 212] width 110 height 18
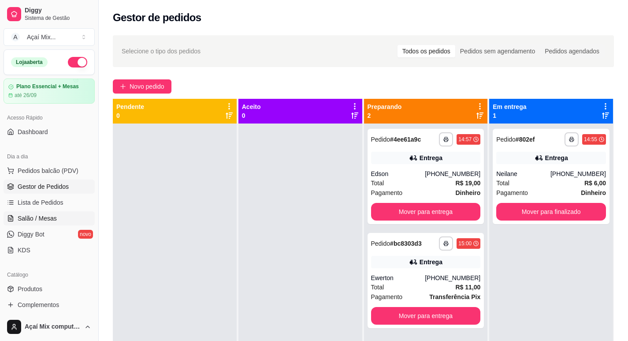
click at [31, 216] on span "Salão / Mesas" at bounding box center [37, 218] width 39 height 9
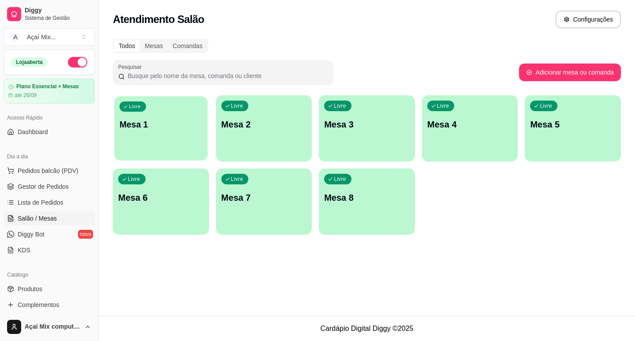
click at [169, 138] on div "Livre Mesa 1" at bounding box center [160, 123] width 93 height 54
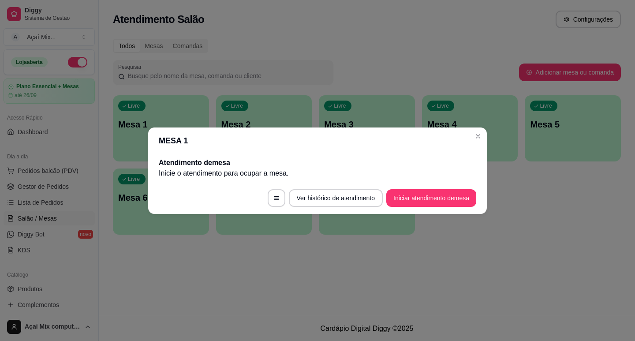
click at [431, 182] on footer "Ver histórico de atendimento Iniciar atendimento de mesa" at bounding box center [317, 198] width 339 height 32
click at [432, 188] on footer "Ver histórico de atendimento Iniciar atendimento de mesa" at bounding box center [317, 198] width 339 height 32
click at [432, 203] on button "Iniciar atendimento de mesa" at bounding box center [431, 197] width 87 height 17
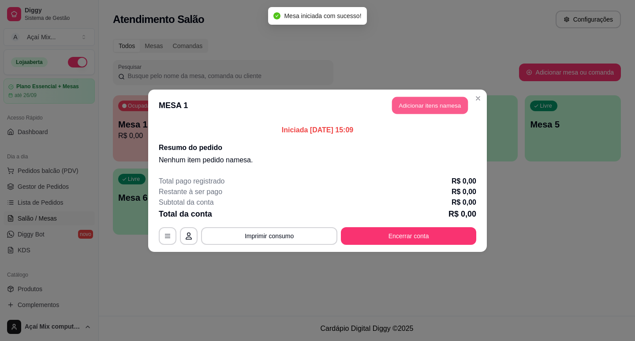
click at [395, 99] on button "Adicionar itens na mesa" at bounding box center [430, 105] width 76 height 17
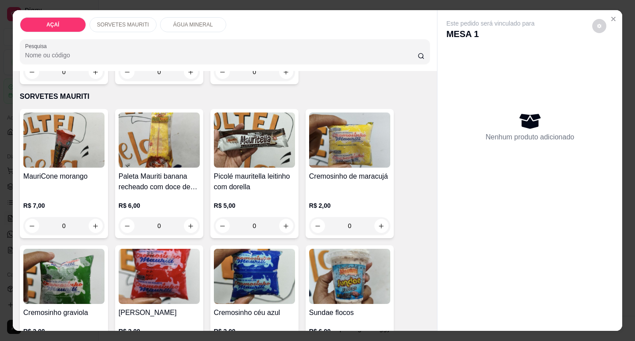
scroll to position [309, 0]
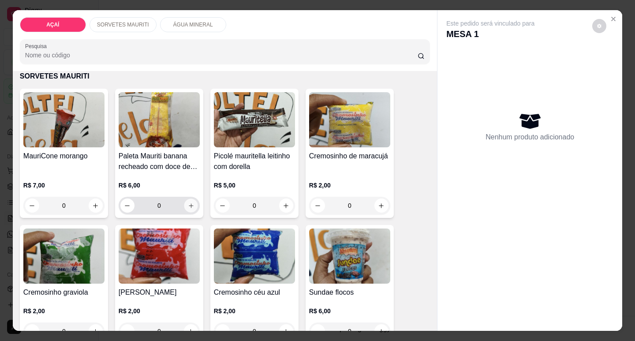
click at [185, 206] on button "increase-product-quantity" at bounding box center [191, 206] width 14 height 14
type input "1"
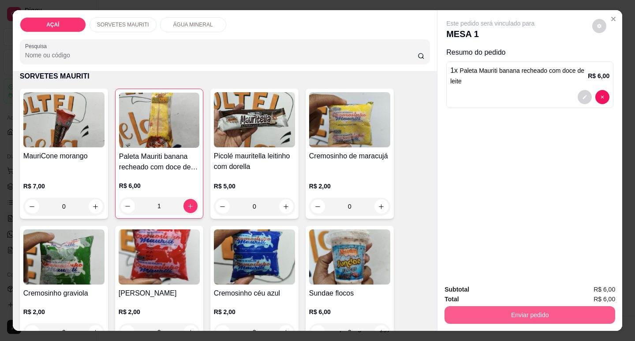
click at [450, 314] on button "Enviar pedido" at bounding box center [529, 315] width 171 height 18
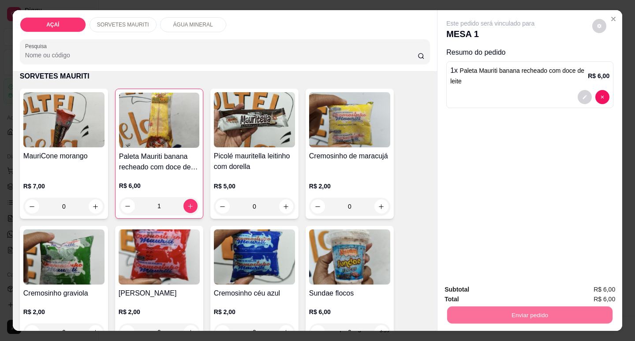
click at [483, 290] on button "Não registrar e enviar pedido" at bounding box center [501, 289] width 92 height 17
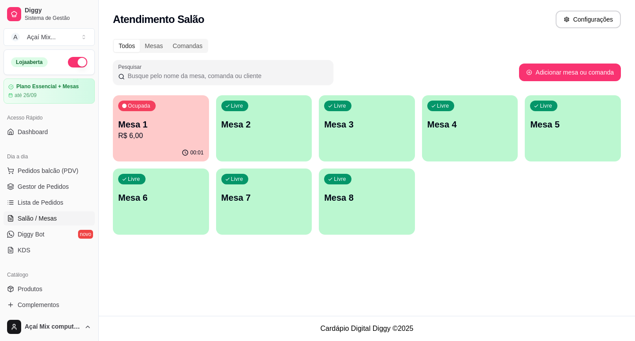
click at [153, 142] on div "Ocupada Mesa 1 R$ 6,00" at bounding box center [161, 119] width 96 height 49
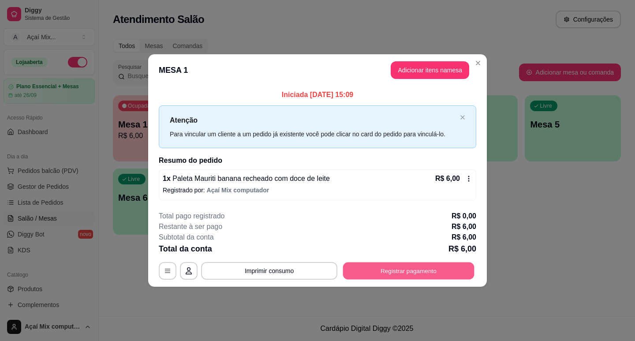
click at [368, 270] on button "Registrar pagamento" at bounding box center [408, 270] width 131 height 17
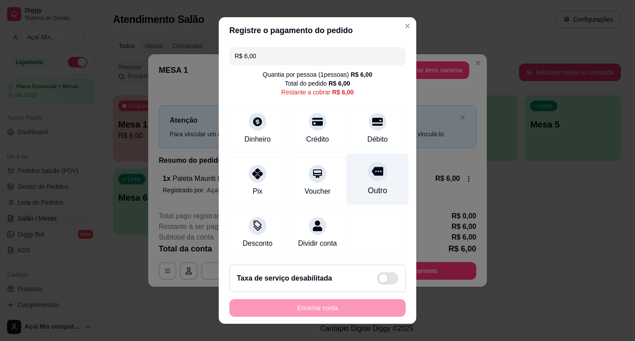
click at [354, 177] on div "Outro" at bounding box center [378, 179] width 62 height 52
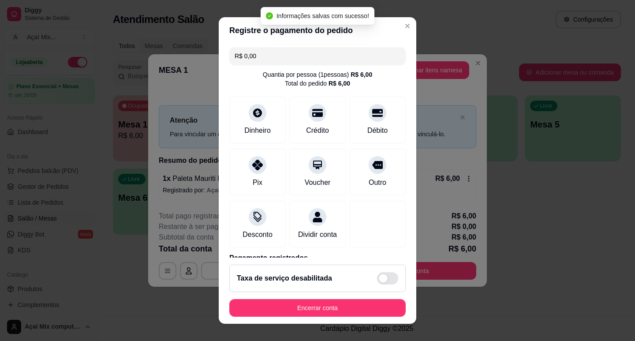
type input "R$ 0,00"
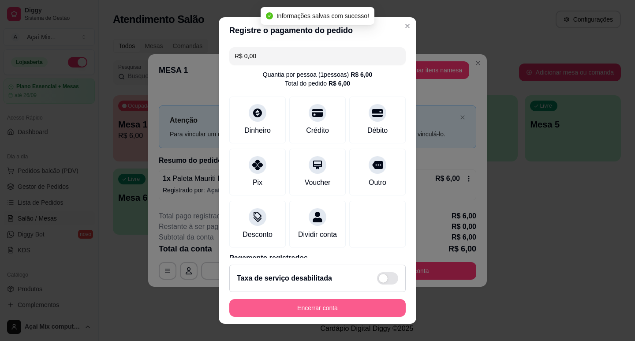
click at [314, 307] on button "Encerrar conta" at bounding box center [317, 308] width 176 height 18
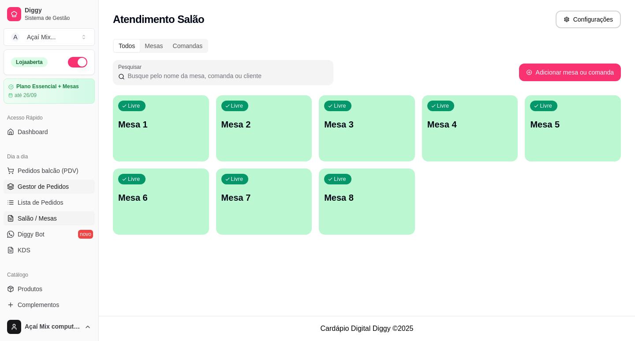
click at [64, 190] on span "Gestor de Pedidos" at bounding box center [43, 186] width 51 height 9
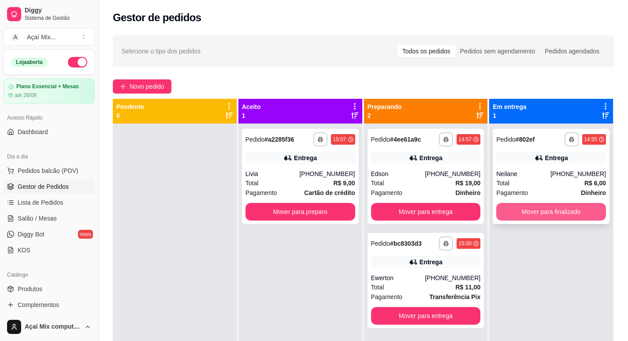
click at [541, 206] on button "Mover para finalizado" at bounding box center [551, 212] width 110 height 18
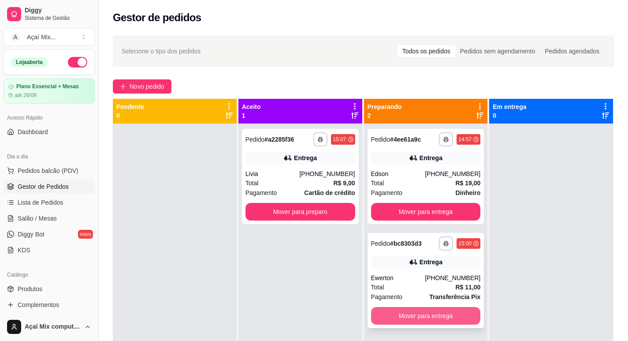
click at [417, 315] on button "Mover para entrega" at bounding box center [426, 316] width 110 height 18
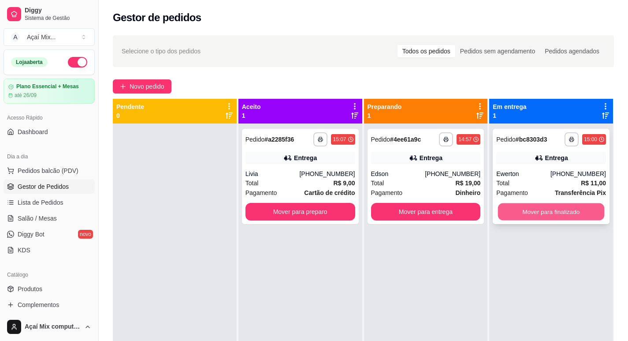
click at [561, 209] on button "Mover para finalizado" at bounding box center [551, 211] width 106 height 17
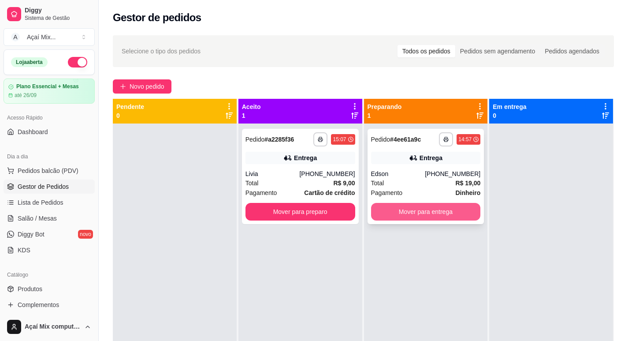
click at [412, 213] on button "Mover para entrega" at bounding box center [426, 212] width 110 height 18
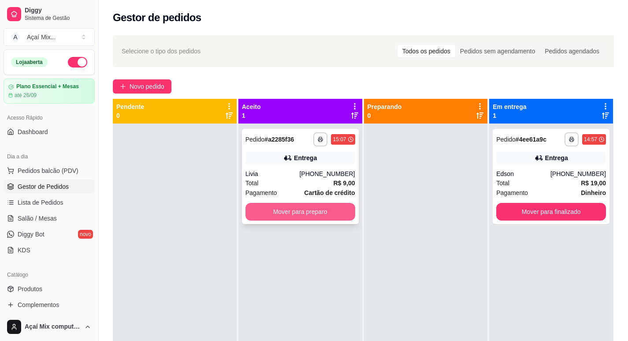
click at [332, 218] on button "Mover para preparo" at bounding box center [301, 212] width 110 height 18
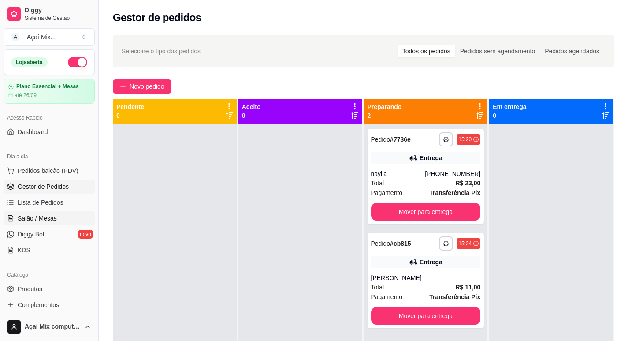
click at [40, 216] on span "Salão / Mesas" at bounding box center [37, 218] width 39 height 9
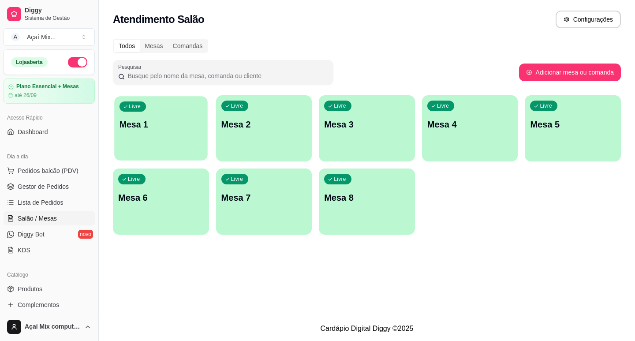
click at [153, 129] on p "Mesa 1" at bounding box center [160, 125] width 83 height 12
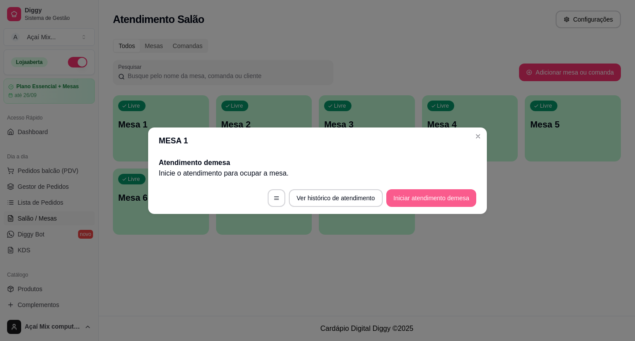
click at [401, 195] on button "Iniciar atendimento de mesa" at bounding box center [431, 198] width 90 height 18
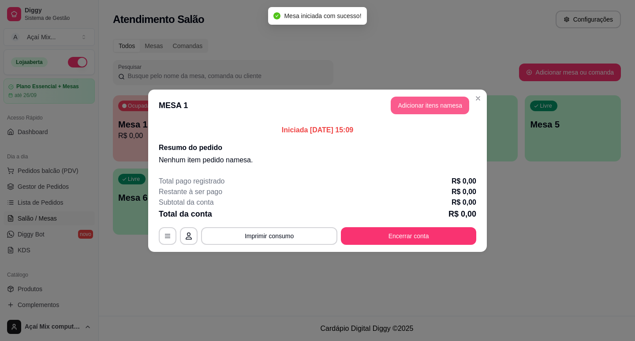
click at [430, 105] on button "Adicionar itens na mesa" at bounding box center [430, 106] width 78 height 18
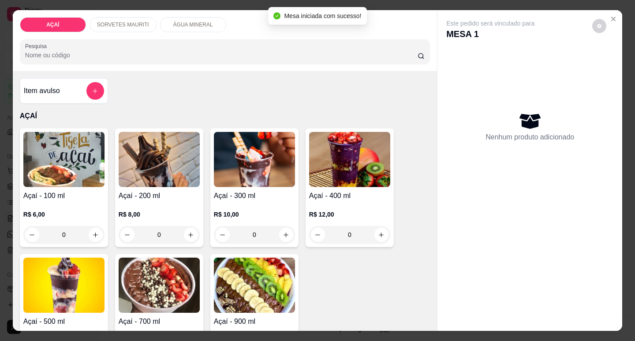
click at [139, 162] on img at bounding box center [159, 159] width 81 height 55
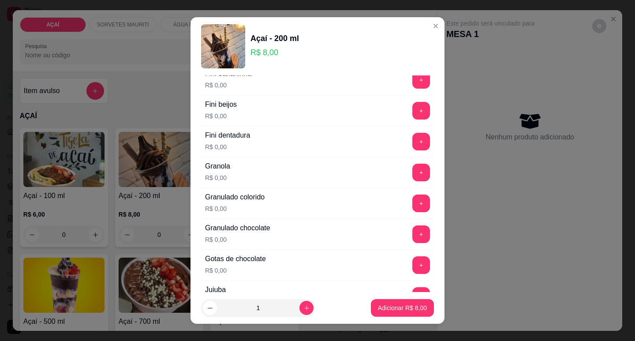
scroll to position [661, 0]
click at [413, 164] on button "+" at bounding box center [421, 171] width 17 height 17
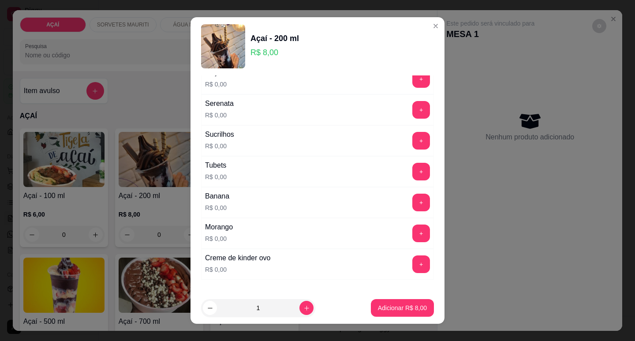
scroll to position [1116, 0]
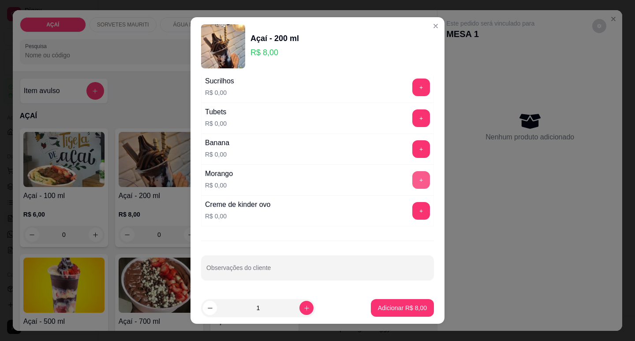
click at [412, 183] on button "+" at bounding box center [421, 180] width 18 height 18
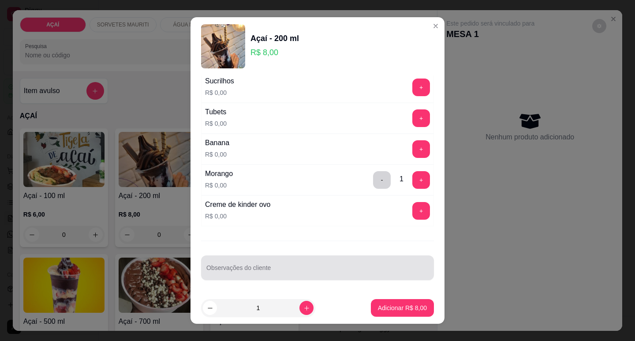
click at [277, 270] on input "Observações do cliente" at bounding box center [317, 271] width 222 height 9
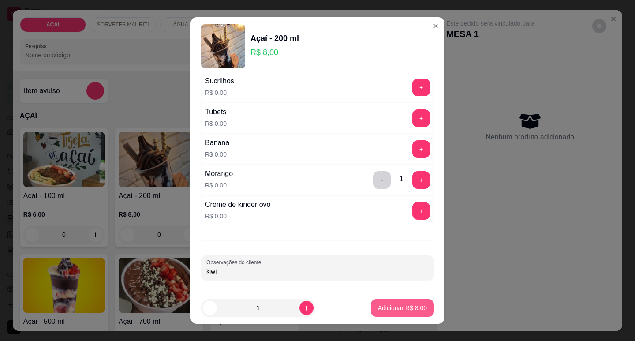
type input "kiwi"
click at [388, 310] on p "Adicionar R$ 8,00" at bounding box center [402, 307] width 49 height 9
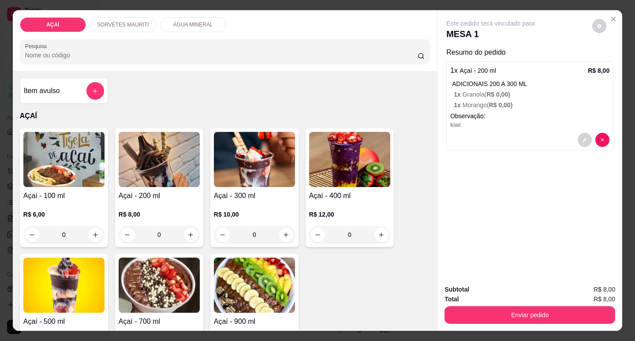
click at [172, 153] on img at bounding box center [159, 159] width 81 height 55
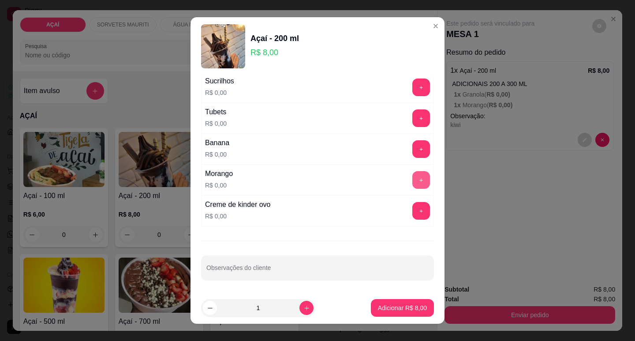
click at [412, 183] on button "+" at bounding box center [421, 180] width 18 height 18
click at [412, 122] on button "+" at bounding box center [421, 118] width 18 height 18
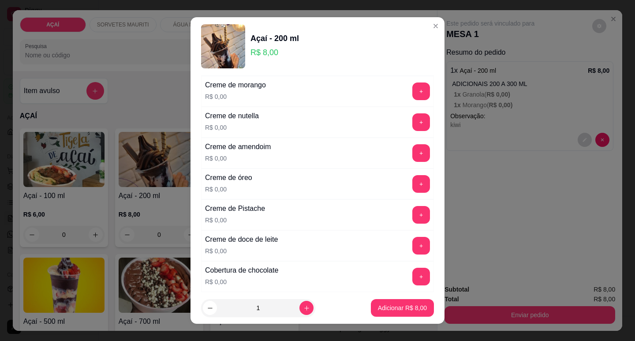
scroll to position [235, 0]
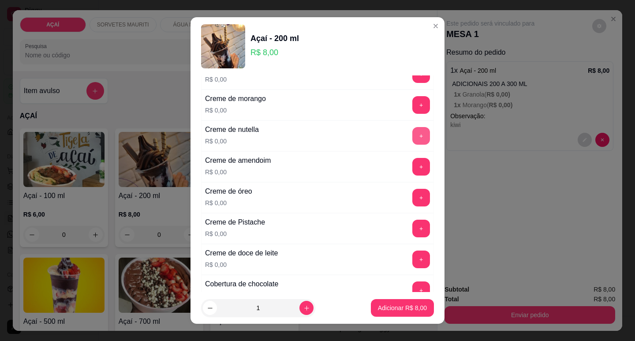
click at [412, 142] on button "+" at bounding box center [421, 136] width 18 height 18
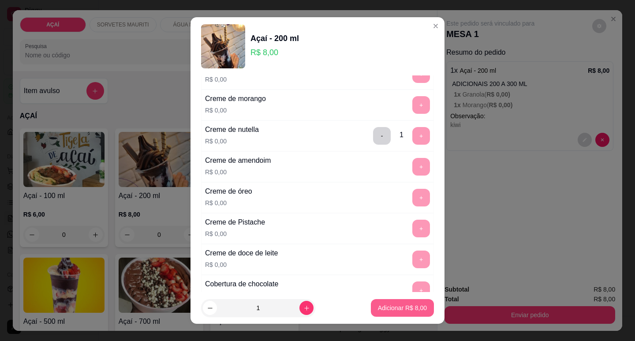
click at [383, 309] on p "Adicionar R$ 8,00" at bounding box center [402, 307] width 49 height 9
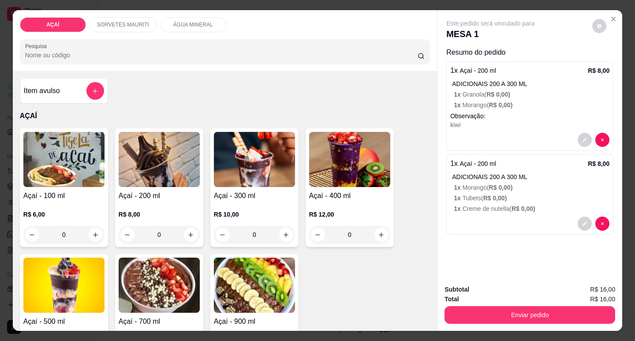
click at [165, 145] on img at bounding box center [159, 159] width 81 height 55
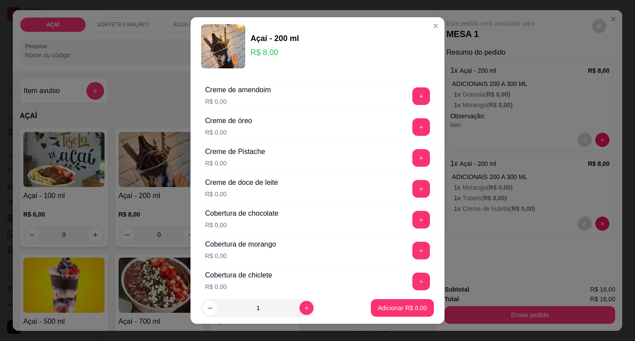
scroll to position [309, 0]
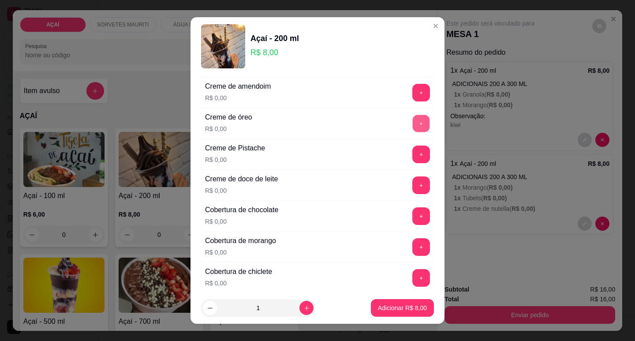
click at [413, 127] on button "+" at bounding box center [421, 123] width 17 height 17
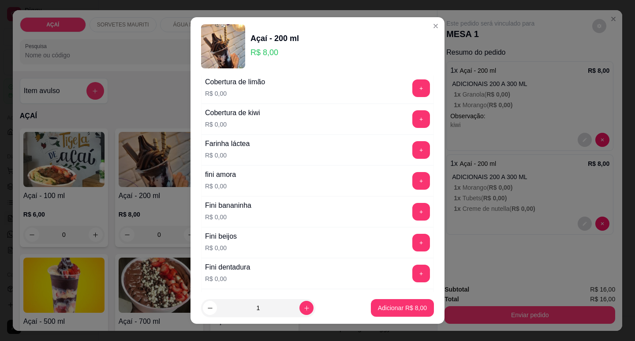
scroll to position [573, 0]
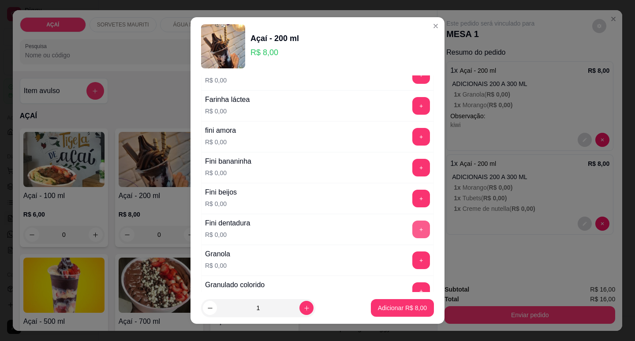
click at [412, 227] on button "+" at bounding box center [421, 229] width 18 height 18
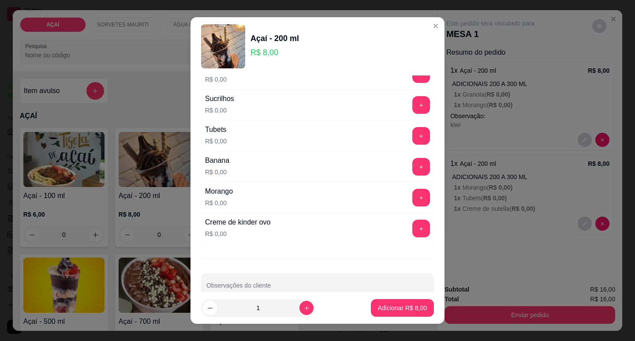
scroll to position [1102, 0]
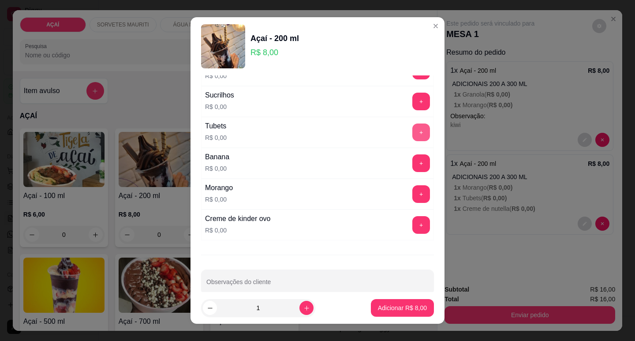
click at [412, 133] on button "+" at bounding box center [421, 132] width 18 height 18
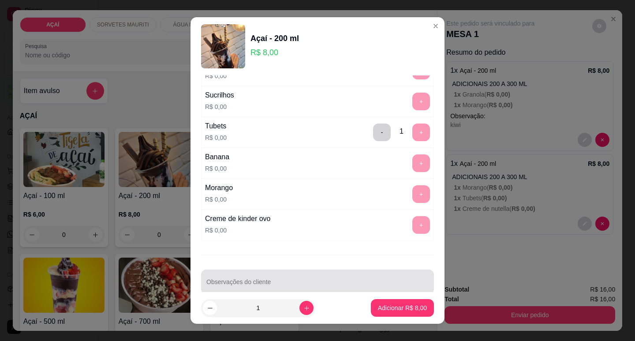
click at [241, 287] on input "Observações do cliente" at bounding box center [317, 285] width 222 height 9
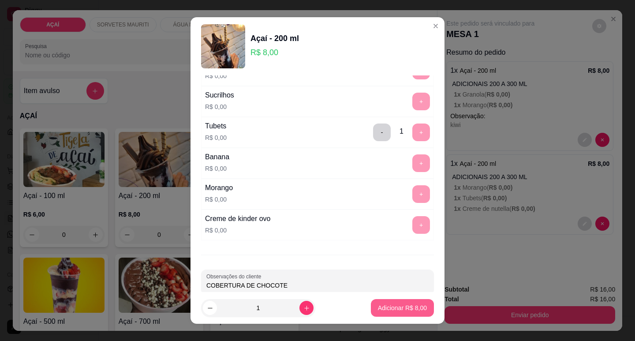
type input "COBERTURA DE CHOCOTE"
click at [389, 308] on p "Adicionar R$ 8,00" at bounding box center [402, 308] width 48 height 8
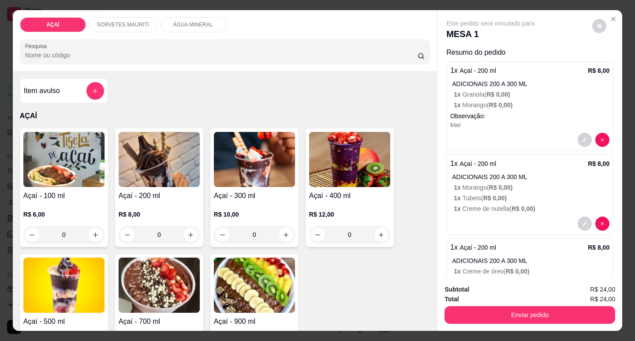
click at [218, 142] on img at bounding box center [254, 159] width 81 height 55
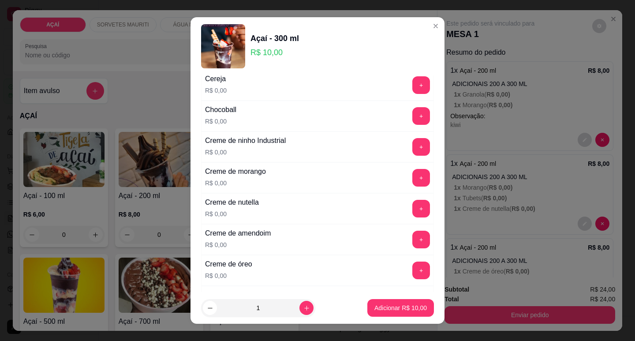
scroll to position [176, 0]
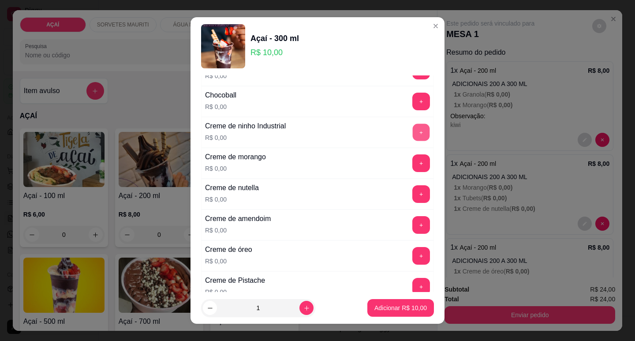
click at [413, 134] on button "+" at bounding box center [421, 131] width 17 height 17
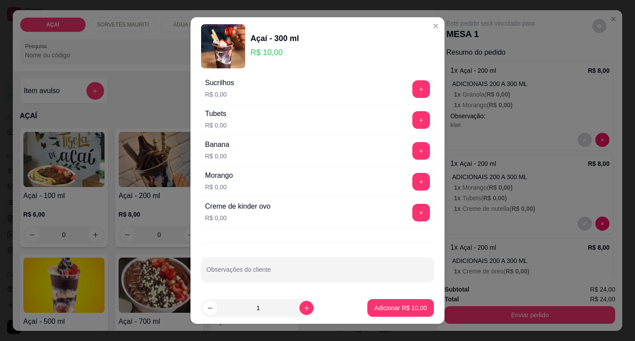
scroll to position [1116, 0]
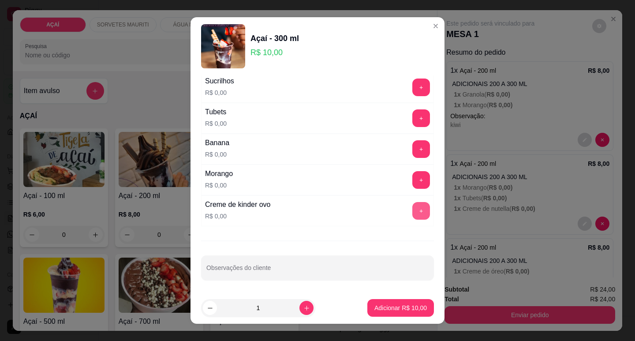
click at [412, 213] on button "+" at bounding box center [421, 211] width 18 height 18
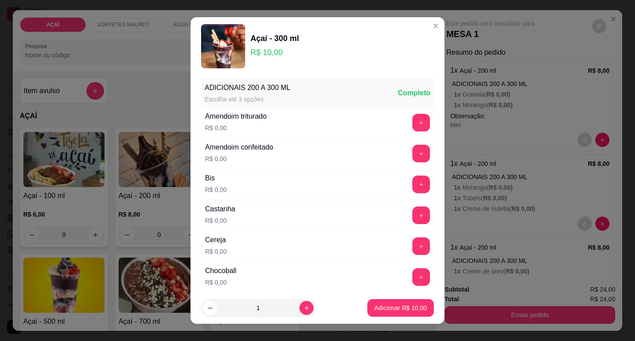
scroll to position [0, 0]
click at [412, 186] on button "+" at bounding box center [421, 185] width 18 height 18
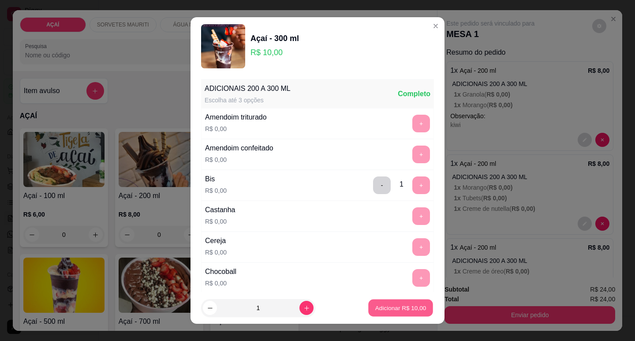
click at [399, 306] on p "Adicionar R$ 10,00" at bounding box center [400, 308] width 51 height 8
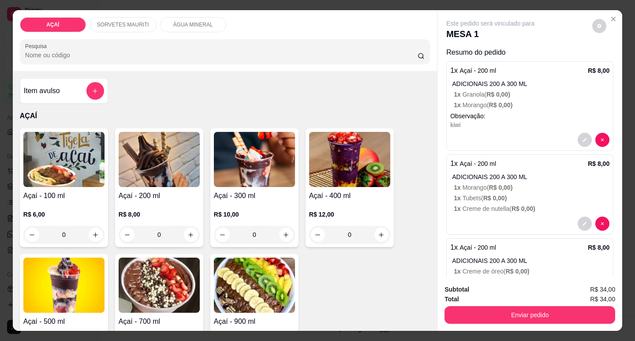
click at [182, 158] on img at bounding box center [159, 159] width 81 height 55
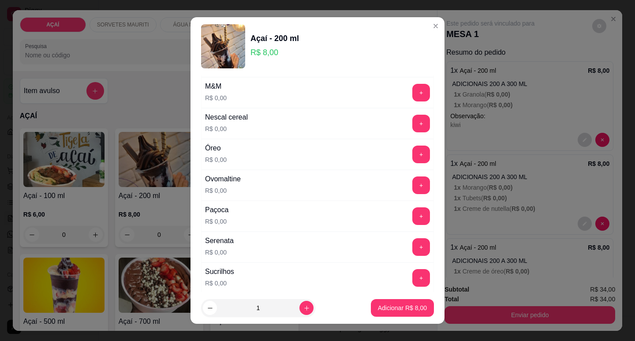
scroll to position [1116, 0]
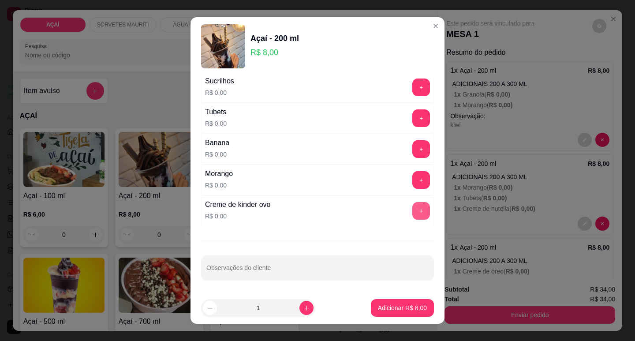
click at [412, 212] on button "+" at bounding box center [421, 211] width 18 height 18
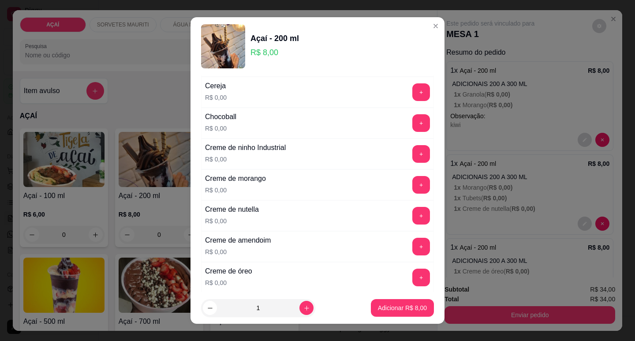
scroll to position [176, 0]
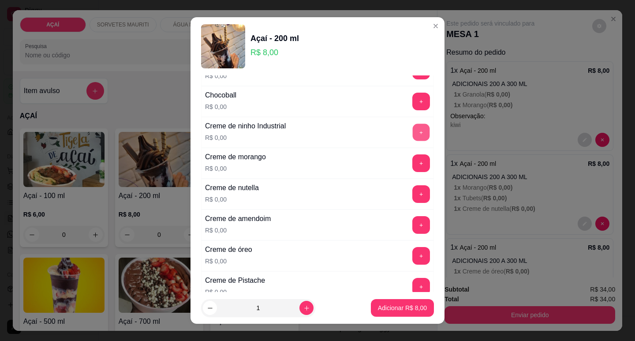
click at [413, 137] on button "+" at bounding box center [421, 131] width 17 height 17
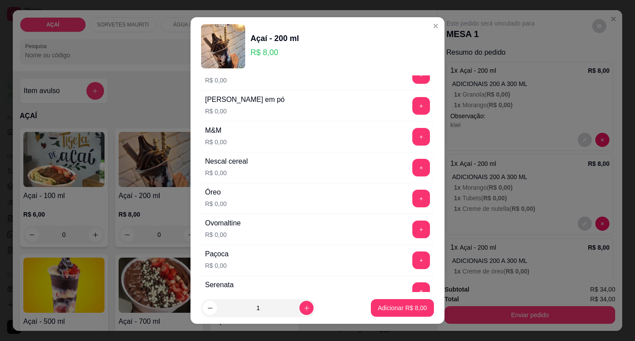
scroll to position [926, 0]
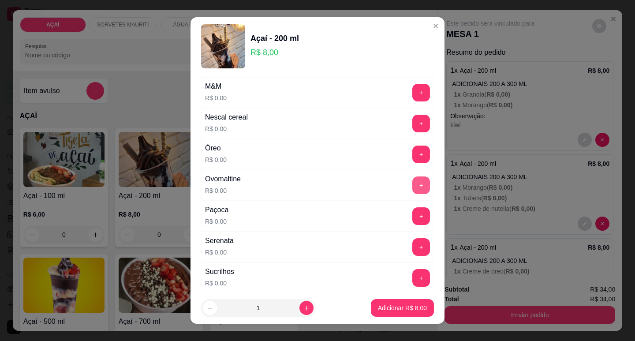
click at [412, 190] on button "+" at bounding box center [421, 185] width 18 height 18
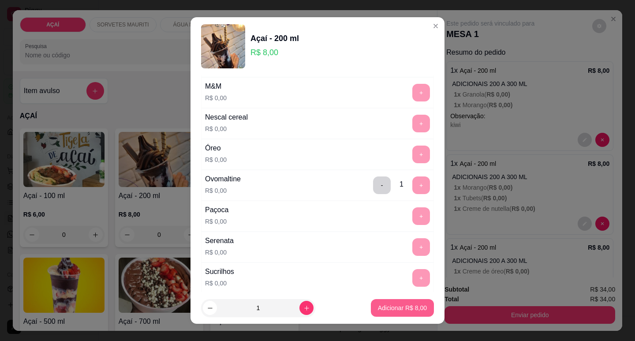
click at [385, 307] on p "Adicionar R$ 8,00" at bounding box center [402, 307] width 49 height 9
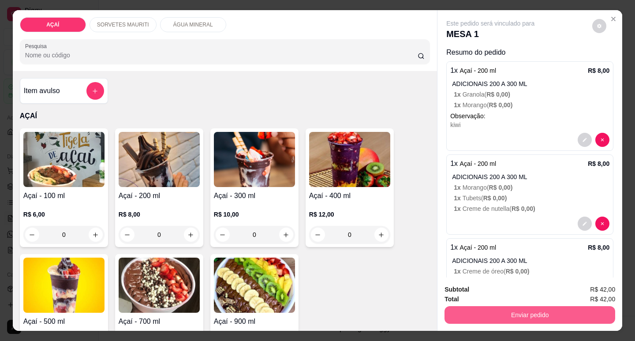
click at [508, 310] on button "Enviar pedido" at bounding box center [529, 315] width 171 height 18
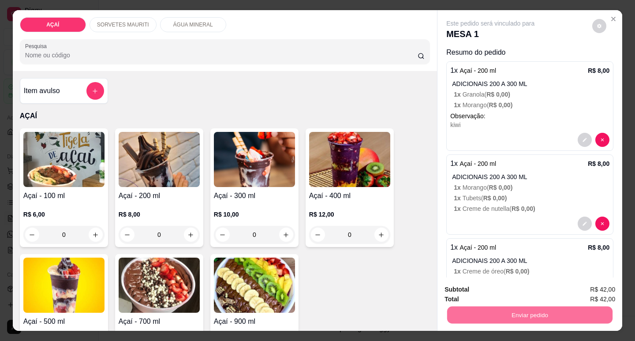
click at [502, 287] on button "Não registrar e enviar pedido" at bounding box center [501, 289] width 92 height 17
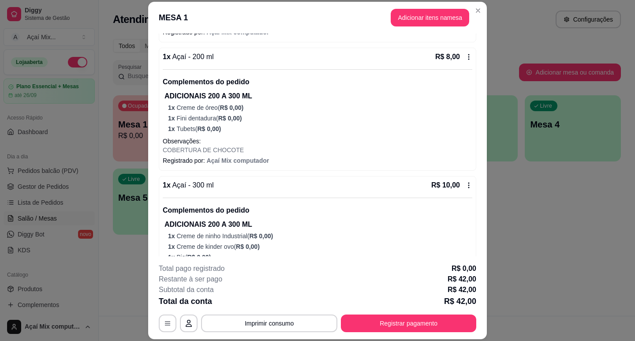
scroll to position [309, 0]
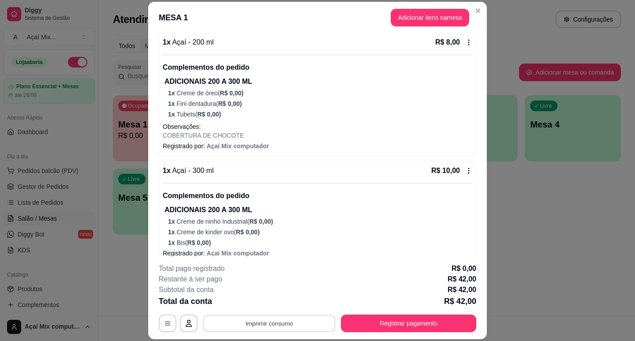
click at [247, 317] on button "Imprimir consumo" at bounding box center [269, 323] width 132 height 17
click at [266, 304] on button "Impressora" at bounding box center [269, 303] width 64 height 14
click at [393, 326] on button "Registrar pagamento" at bounding box center [408, 323] width 135 height 18
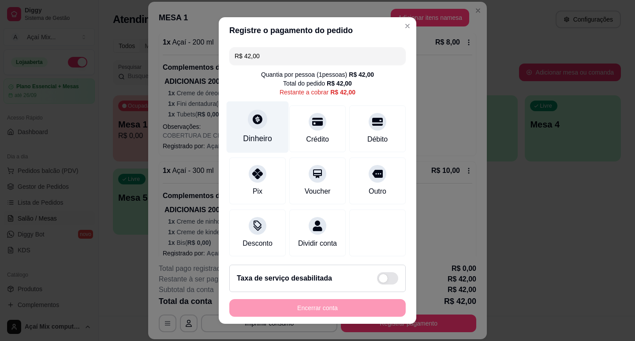
click at [252, 124] on icon at bounding box center [257, 118] width 11 height 11
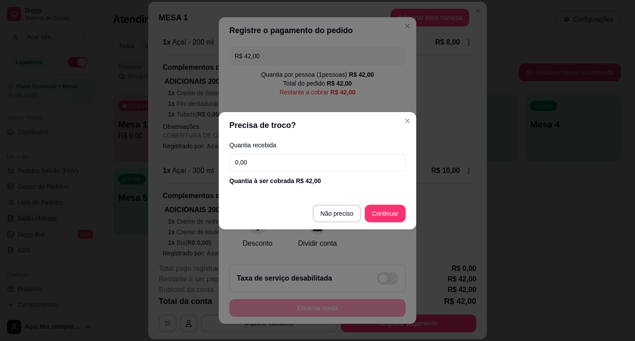
click at [317, 162] on input "0,00" at bounding box center [317, 162] width 176 height 18
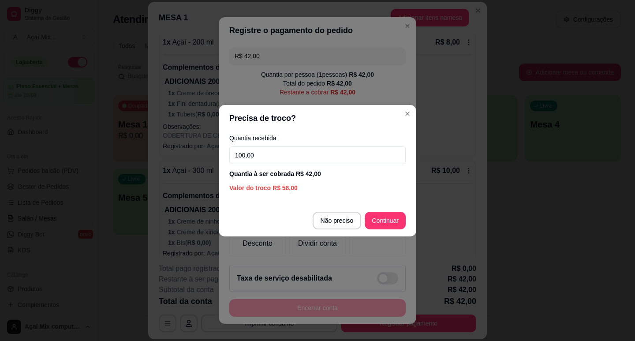
type input "100,00"
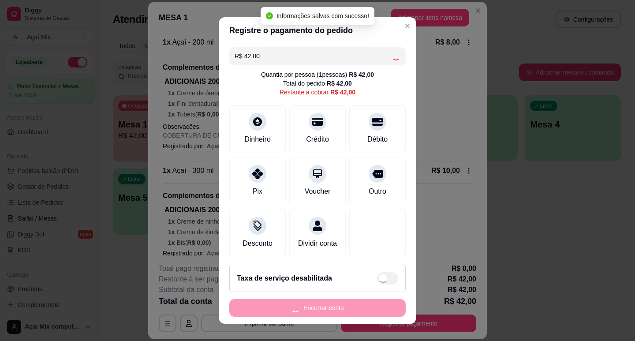
type input "R$ 0,00"
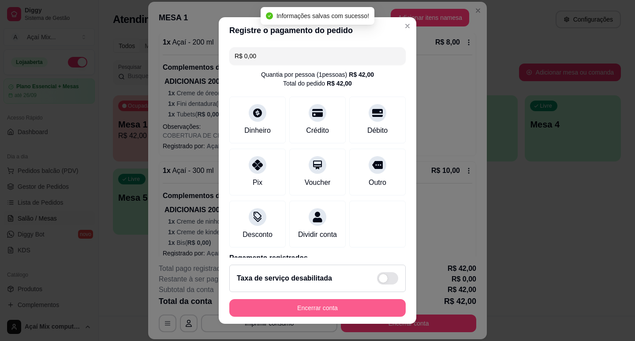
click at [320, 309] on button "Encerrar conta" at bounding box center [317, 308] width 176 height 18
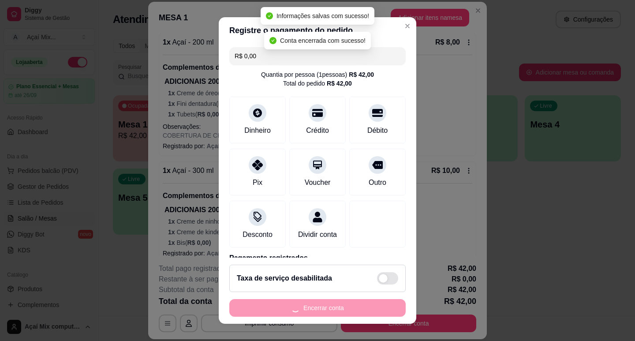
scroll to position [0, 0]
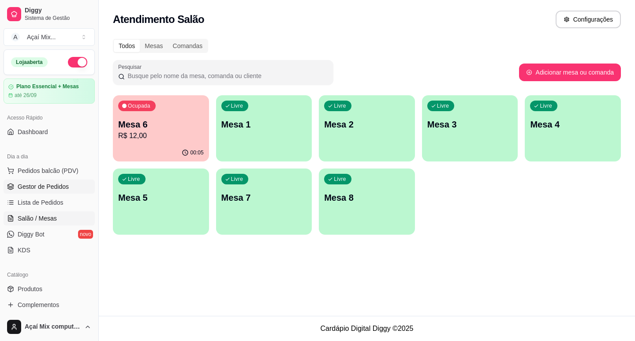
click at [44, 182] on span "Gestor de Pedidos" at bounding box center [43, 186] width 51 height 9
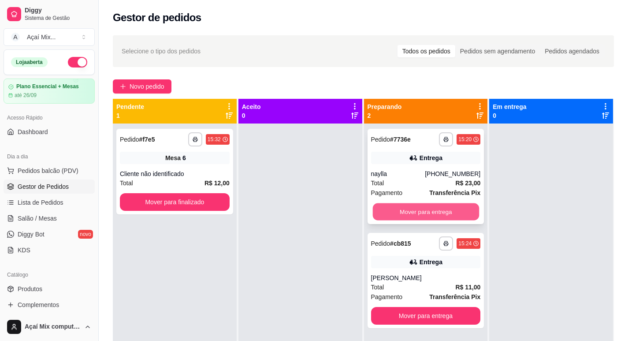
click at [437, 214] on button "Mover para entrega" at bounding box center [426, 211] width 106 height 17
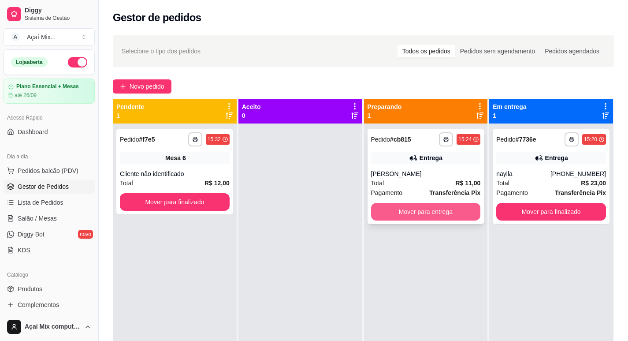
click at [428, 208] on button "Mover para entrega" at bounding box center [426, 212] width 110 height 18
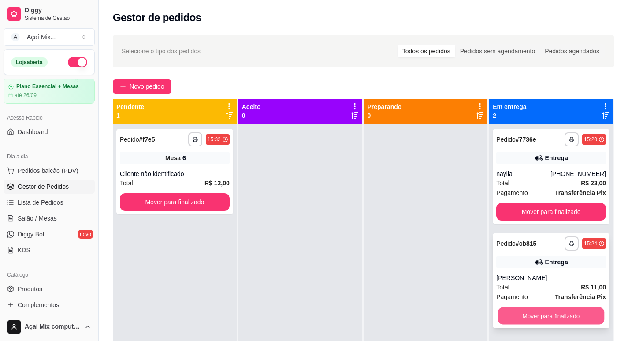
click at [534, 314] on button "Mover para finalizado" at bounding box center [551, 315] width 106 height 17
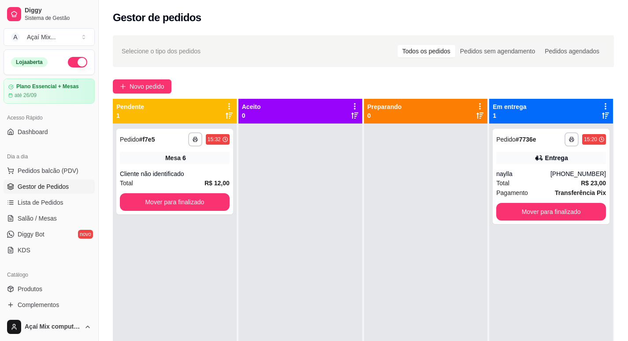
click at [29, 210] on ul "Pedidos balcão (PDV) Gestor de Pedidos Lista de Pedidos Salão / Mesas Diggy Bot…" at bounding box center [49, 210] width 91 height 93
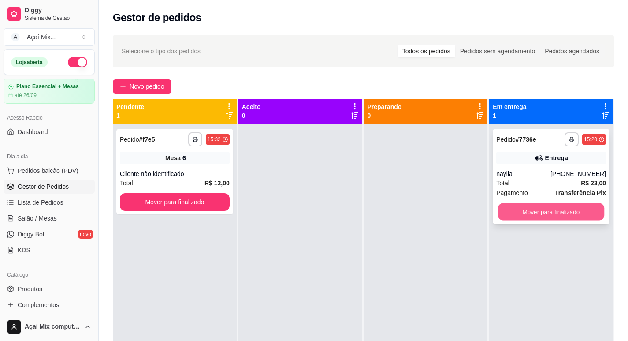
click at [576, 213] on button "Mover para finalizado" at bounding box center [551, 211] width 106 height 17
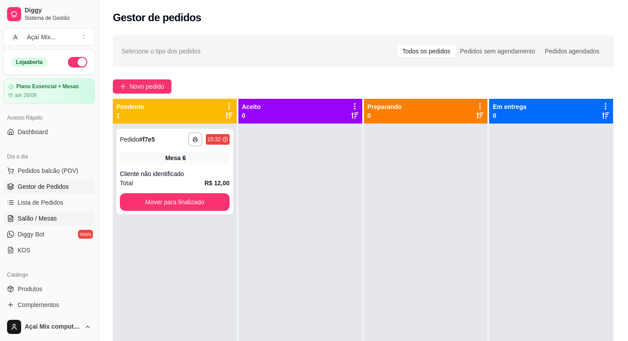
click at [42, 217] on span "Salão / Mesas" at bounding box center [37, 218] width 39 height 9
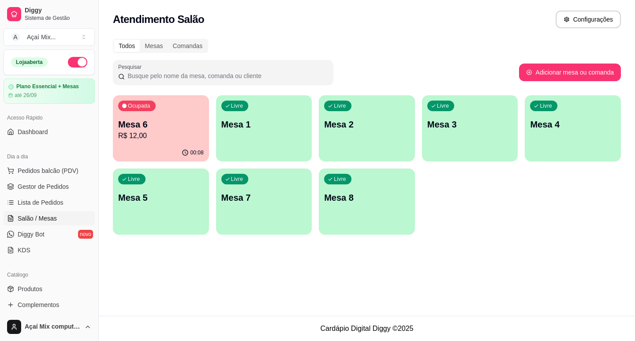
click at [246, 117] on div "Livre Mesa 1" at bounding box center [264, 123] width 96 height 56
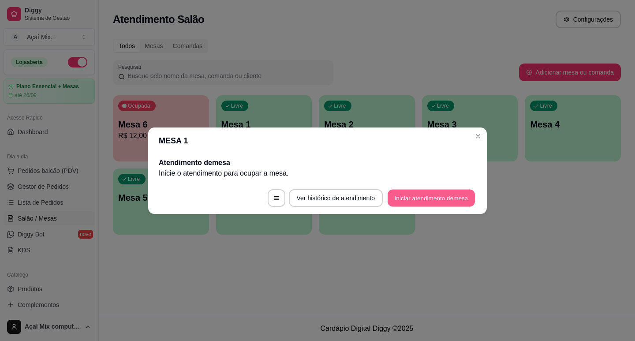
click at [423, 198] on button "Iniciar atendimento de mesa" at bounding box center [431, 197] width 87 height 17
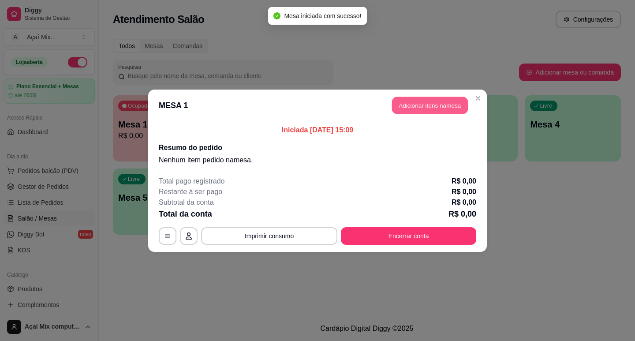
click at [424, 98] on button "Adicionar itens na mesa" at bounding box center [430, 105] width 76 height 17
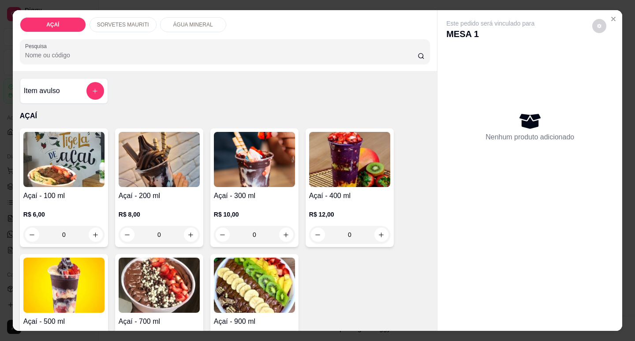
click at [131, 164] on img at bounding box center [159, 159] width 81 height 55
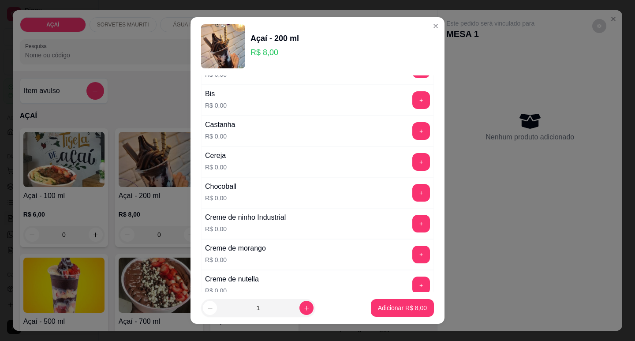
scroll to position [88, 0]
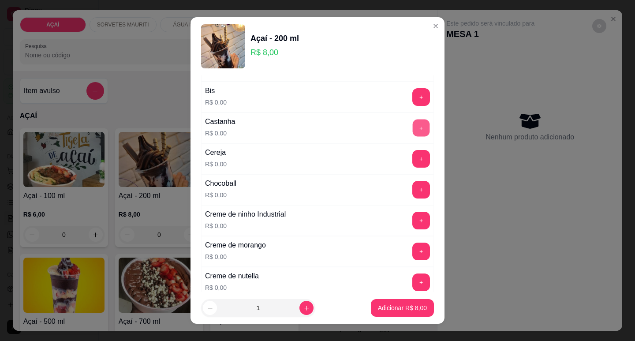
click at [413, 130] on button "+" at bounding box center [421, 127] width 17 height 17
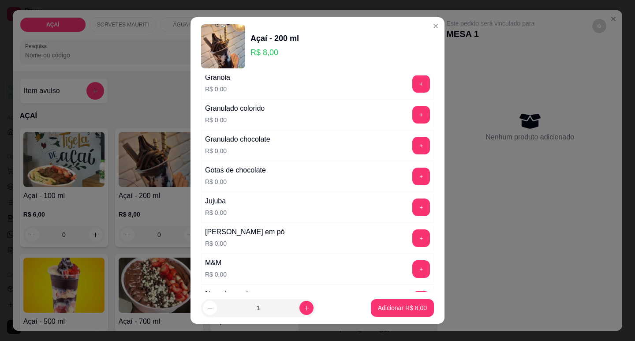
scroll to position [838, 0]
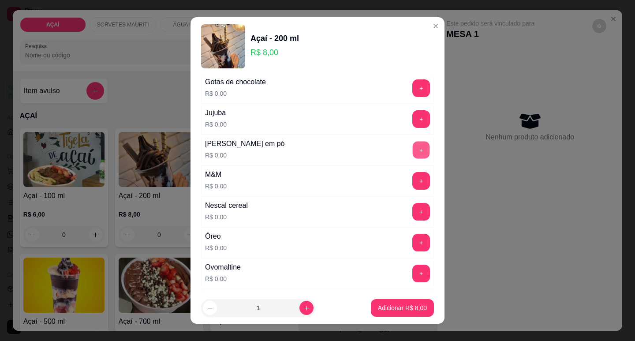
click at [413, 153] on button "+" at bounding box center [421, 149] width 17 height 17
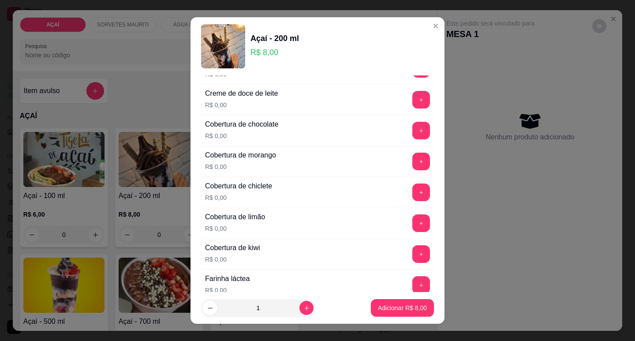
scroll to position [397, 0]
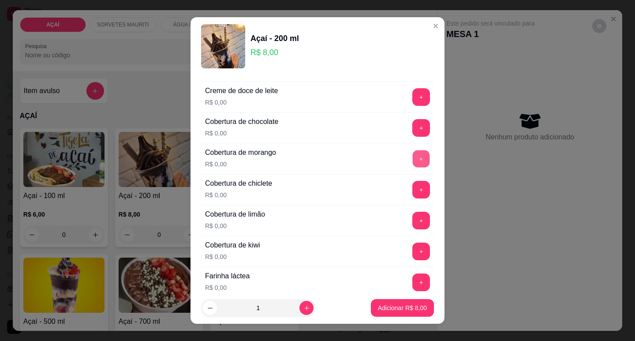
click at [413, 160] on button "+" at bounding box center [421, 158] width 17 height 17
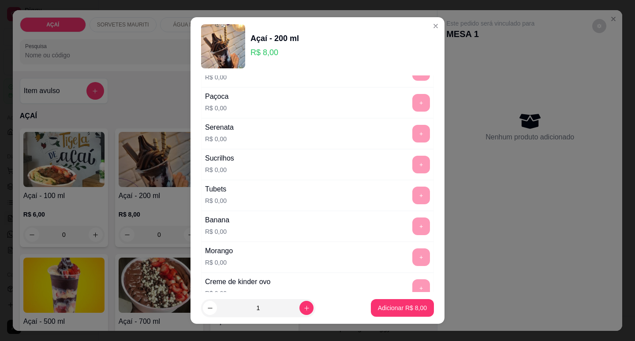
scroll to position [1116, 0]
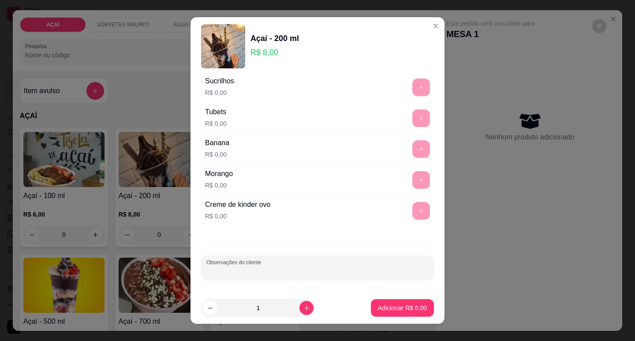
click at [269, 272] on input "Observações do cliente" at bounding box center [317, 271] width 222 height 9
type input "COBERTURA DE LIMAO"
click at [402, 307] on p "Adicionar R$ 8,00" at bounding box center [402, 308] width 48 height 8
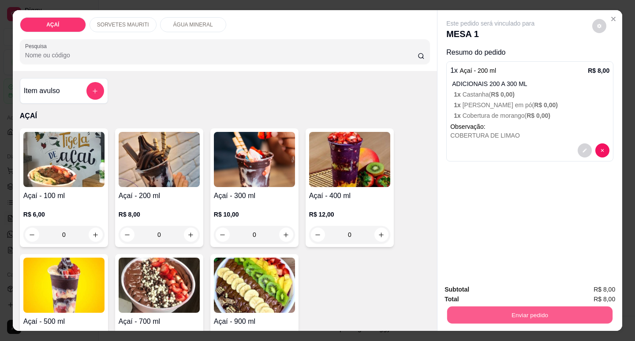
click at [594, 310] on button "Enviar pedido" at bounding box center [529, 314] width 165 height 17
click at [529, 289] on button "Não registrar e enviar pedido" at bounding box center [501, 289] width 92 height 17
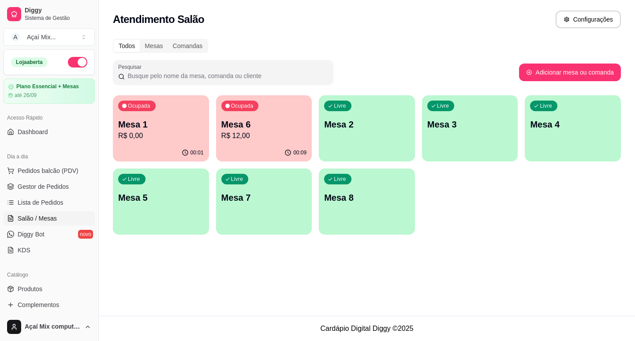
click at [154, 123] on p "Mesa 1" at bounding box center [161, 124] width 86 height 12
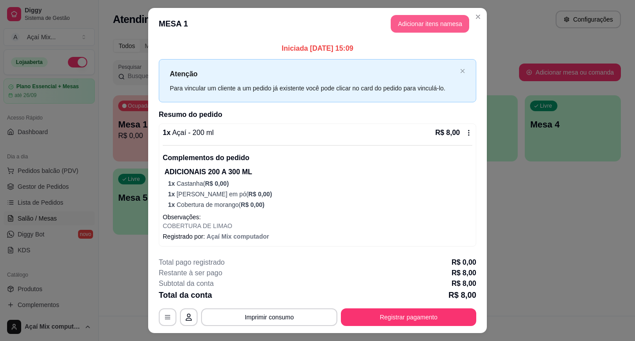
click at [400, 27] on button "Adicionar itens na mesa" at bounding box center [430, 24] width 78 height 18
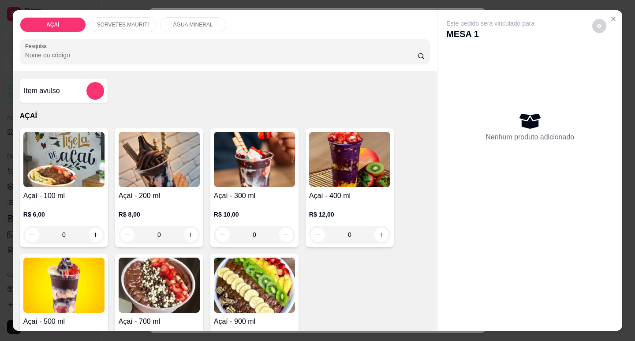
click at [226, 166] on img at bounding box center [254, 159] width 81 height 55
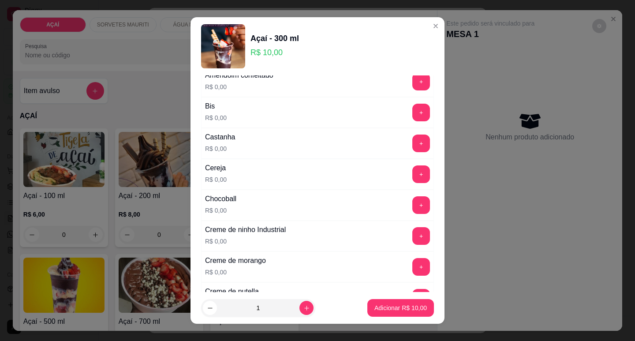
scroll to position [88, 0]
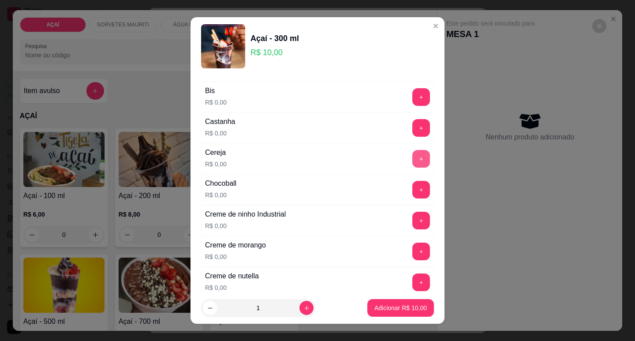
click at [412, 151] on button "+" at bounding box center [421, 159] width 18 height 18
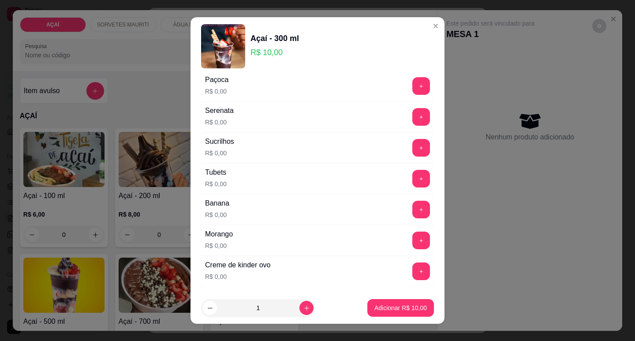
scroll to position [1116, 0]
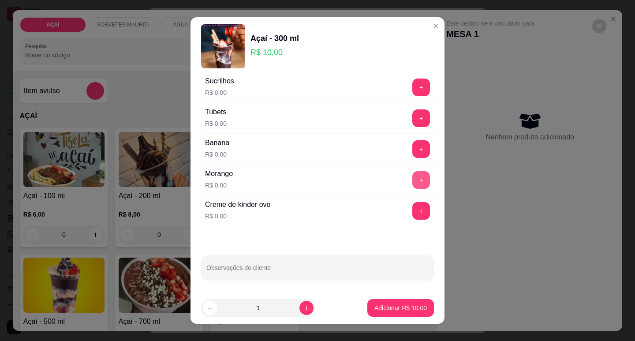
click at [412, 178] on button "+" at bounding box center [421, 180] width 18 height 18
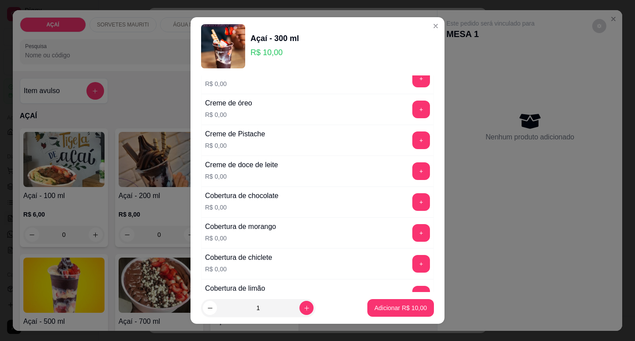
scroll to position [279, 0]
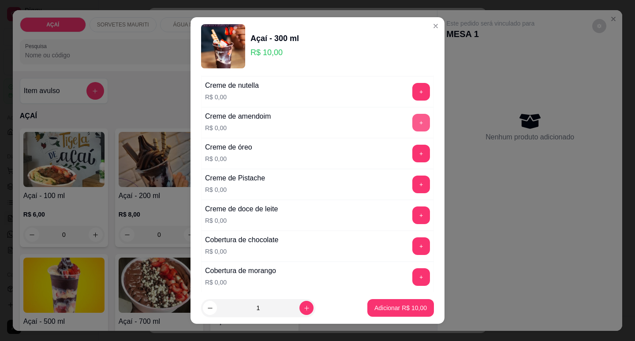
click at [412, 116] on button "+" at bounding box center [421, 123] width 18 height 18
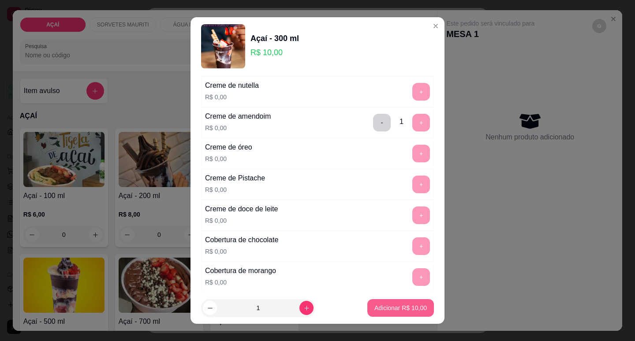
click at [377, 310] on p "Adicionar R$ 10,00" at bounding box center [400, 307] width 52 height 9
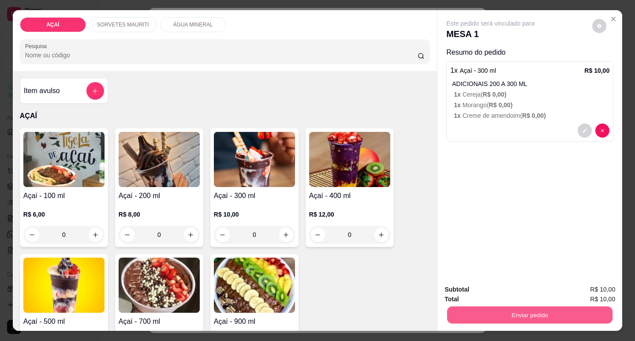
click at [482, 309] on button "Enviar pedido" at bounding box center [529, 314] width 165 height 17
click at [493, 292] on button "Não registrar e enviar pedido" at bounding box center [501, 289] width 92 height 17
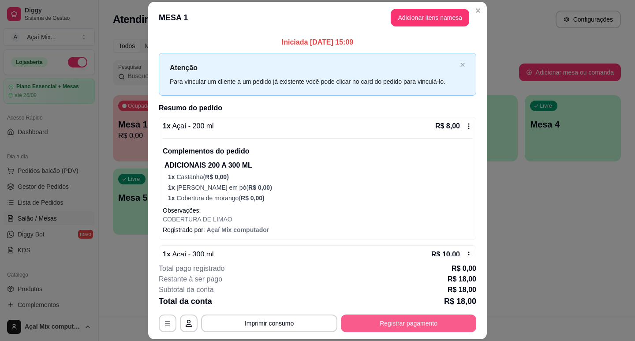
click at [440, 326] on button "Registrar pagamento" at bounding box center [408, 323] width 135 height 18
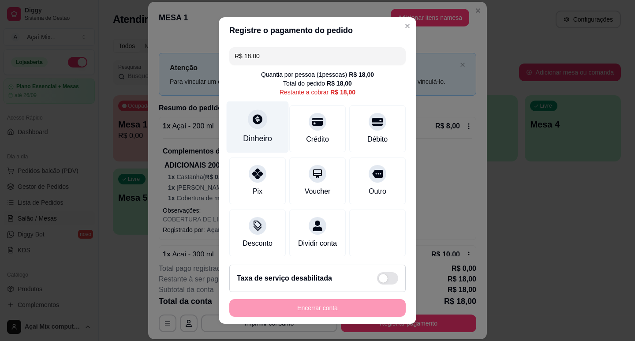
click at [251, 113] on div at bounding box center [257, 118] width 19 height 19
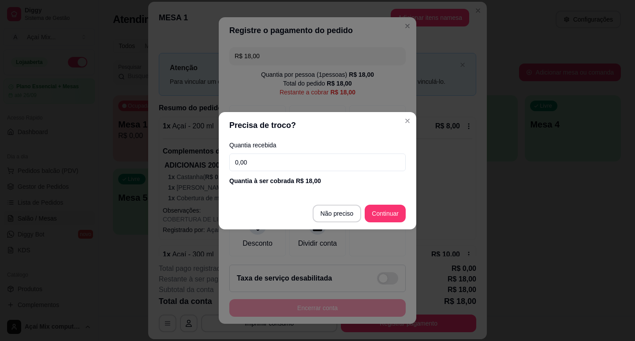
click at [303, 158] on input "0,00" at bounding box center [317, 162] width 176 height 18
type input "10,00"
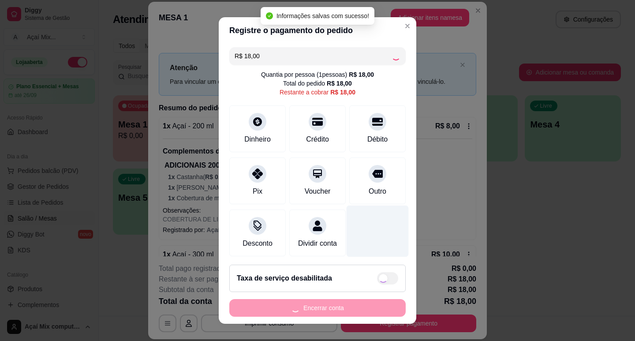
type input "R$ 0,00"
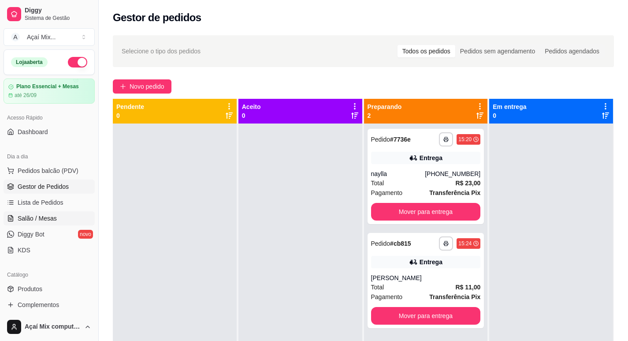
click at [39, 217] on span "Salão / Mesas" at bounding box center [37, 218] width 39 height 9
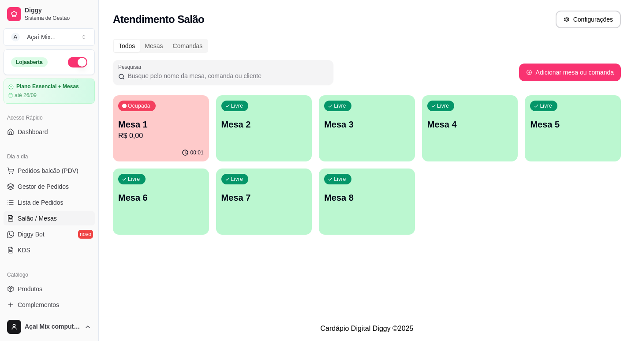
click at [181, 207] on div "Livre Mesa 6" at bounding box center [161, 196] width 96 height 56
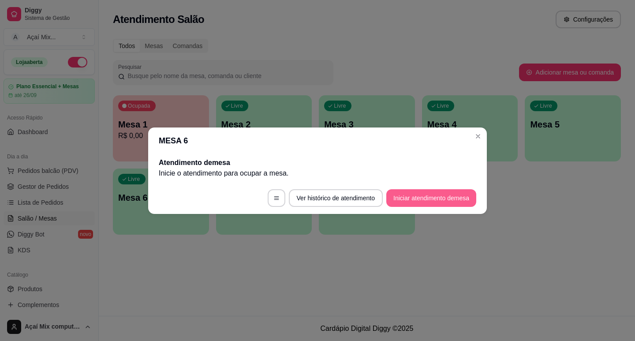
click at [419, 205] on button "Iniciar atendimento de mesa" at bounding box center [431, 198] width 90 height 18
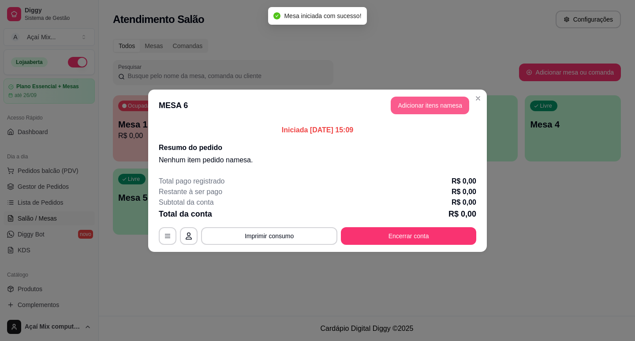
click at [436, 105] on button "Adicionar itens na mesa" at bounding box center [430, 106] width 78 height 18
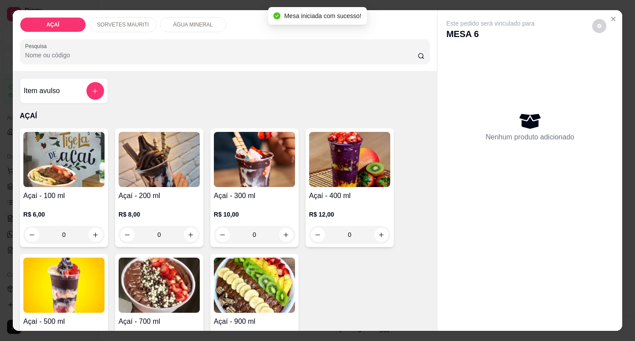
click at [347, 164] on img at bounding box center [349, 159] width 81 height 55
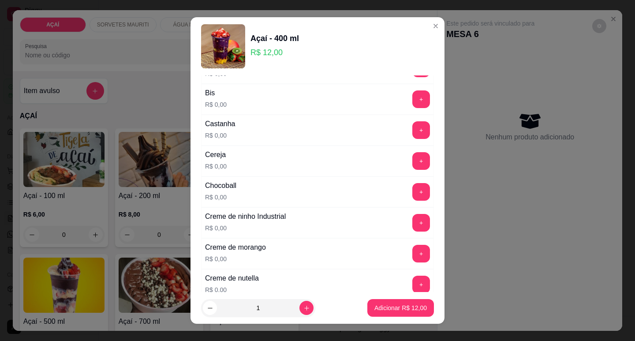
scroll to position [88, 0]
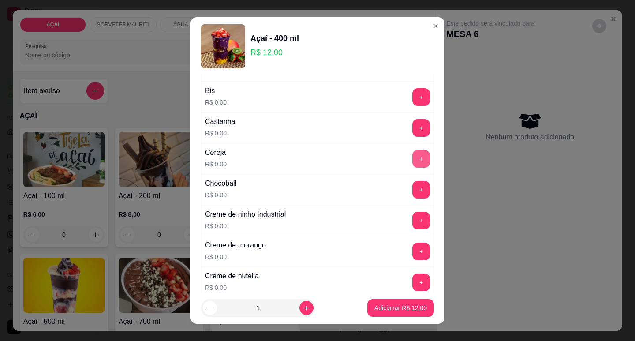
click at [412, 159] on button "+" at bounding box center [421, 159] width 18 height 18
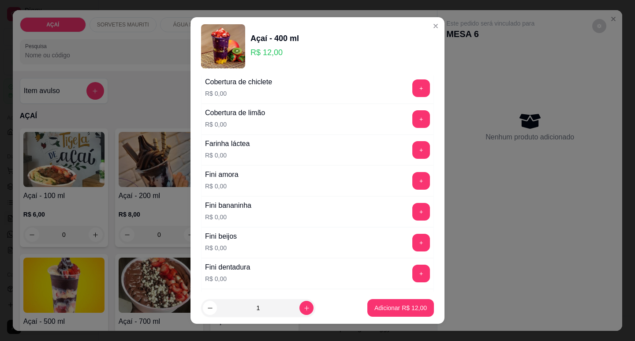
scroll to position [573, 0]
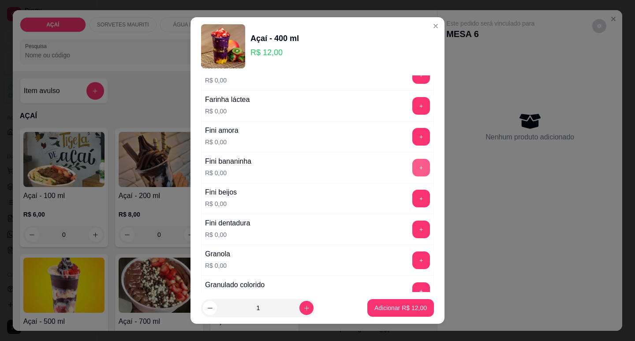
click at [412, 170] on button "+" at bounding box center [421, 168] width 18 height 18
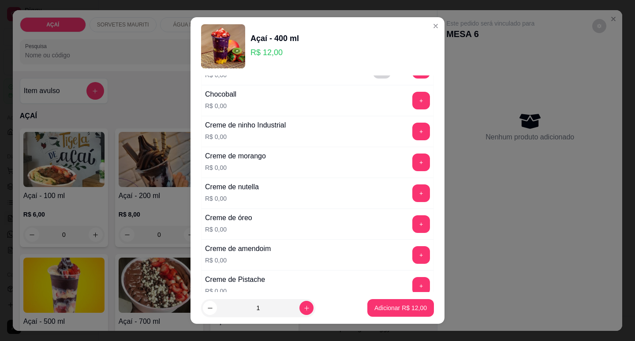
scroll to position [176, 0]
click at [412, 165] on button "+" at bounding box center [421, 163] width 18 height 18
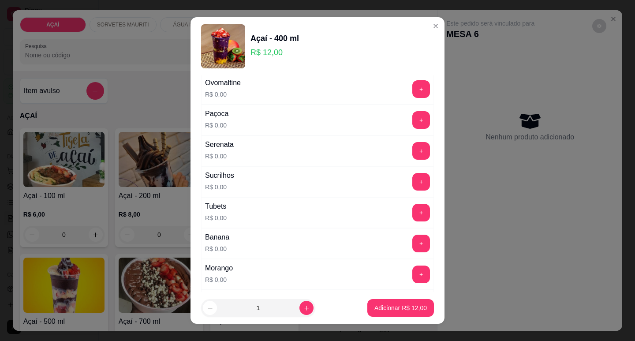
scroll to position [1116, 0]
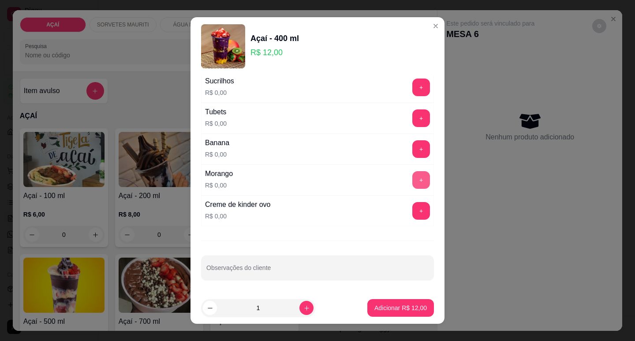
click at [412, 179] on button "+" at bounding box center [421, 180] width 18 height 18
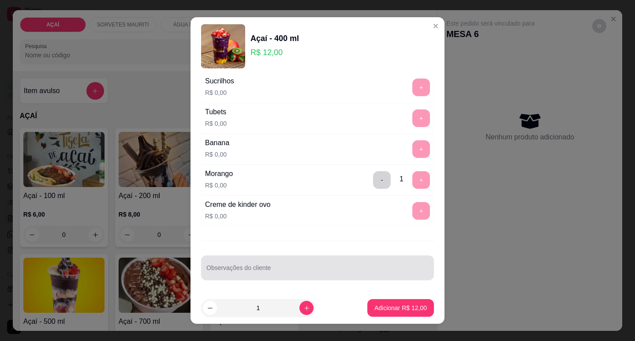
click at [299, 272] on input "Observações do cliente" at bounding box center [317, 271] width 222 height 9
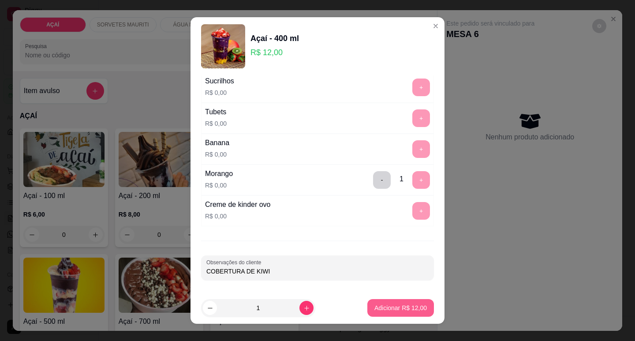
type input "COBERTURA DE KIWI"
click at [386, 308] on p "Adicionar R$ 12,00" at bounding box center [400, 307] width 52 height 9
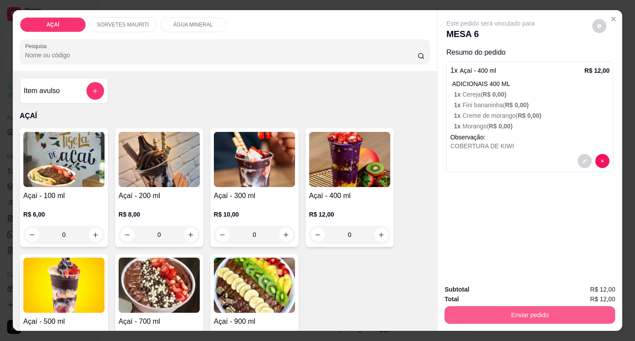
click at [529, 307] on button "Enviar pedido" at bounding box center [529, 315] width 171 height 18
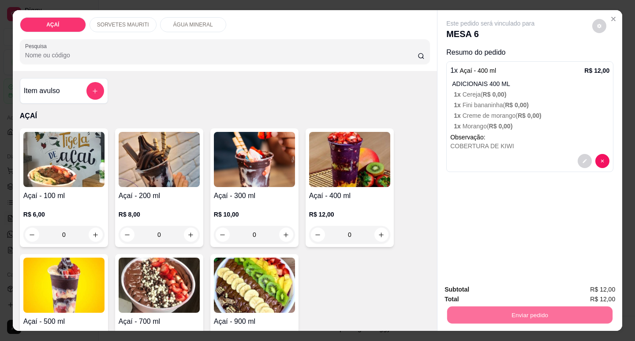
click at [506, 288] on button "Não registrar e enviar pedido" at bounding box center [501, 289] width 92 height 17
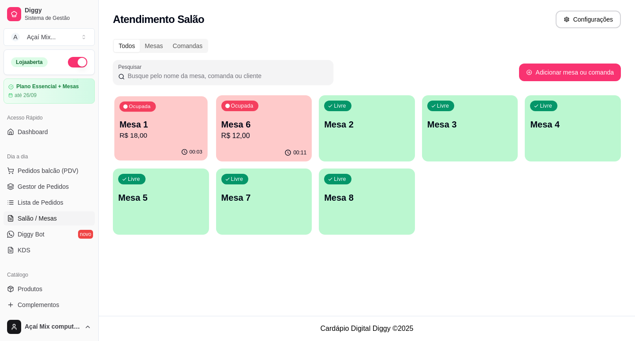
click at [181, 132] on p "R$ 18,00" at bounding box center [160, 136] width 83 height 10
click at [37, 185] on span "Gestor de Pedidos" at bounding box center [43, 186] width 51 height 9
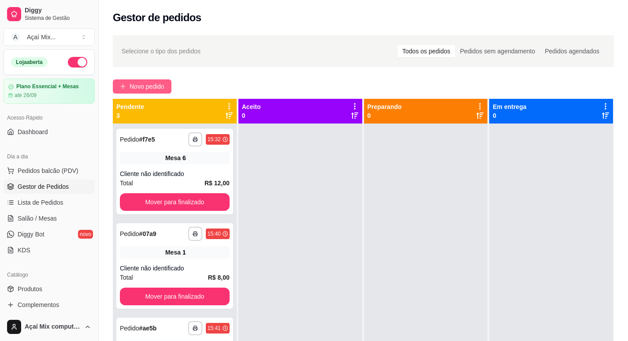
click at [151, 88] on span "Novo pedido" at bounding box center [147, 87] width 35 height 10
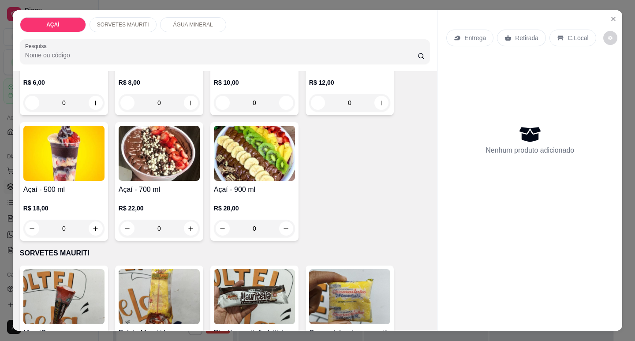
scroll to position [132, 0]
click at [72, 154] on img at bounding box center [63, 152] width 81 height 55
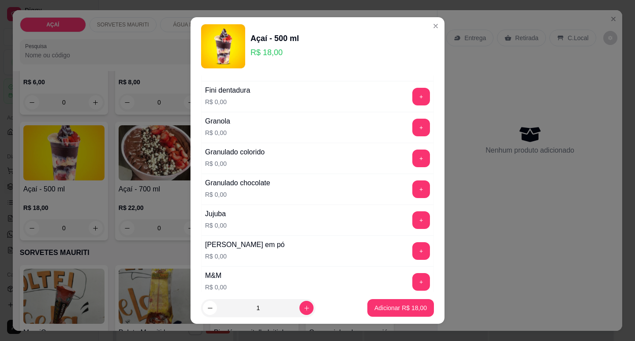
scroll to position [705, 0]
click at [412, 250] on button "+" at bounding box center [421, 251] width 18 height 18
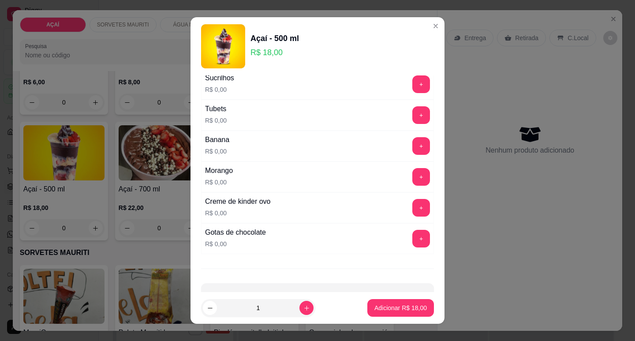
scroll to position [1116, 0]
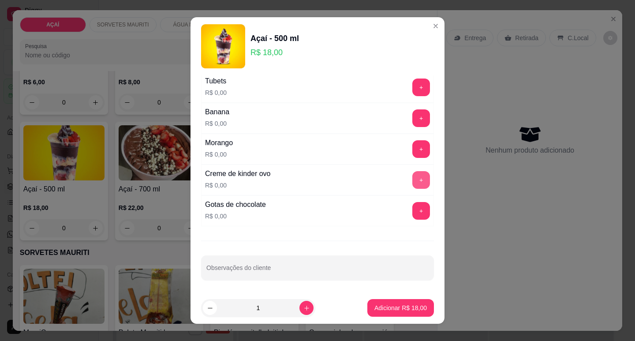
click at [412, 176] on button "+" at bounding box center [421, 180] width 18 height 18
click at [413, 152] on button "+" at bounding box center [421, 148] width 17 height 17
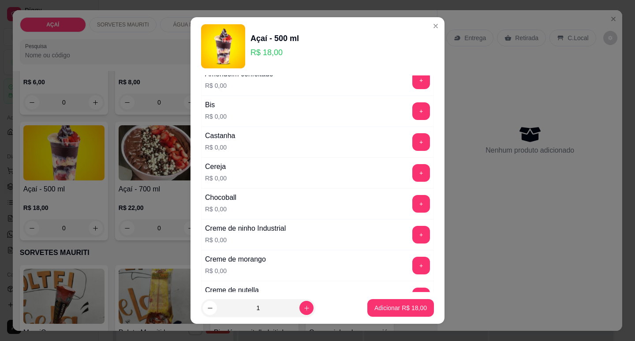
scroll to position [88, 0]
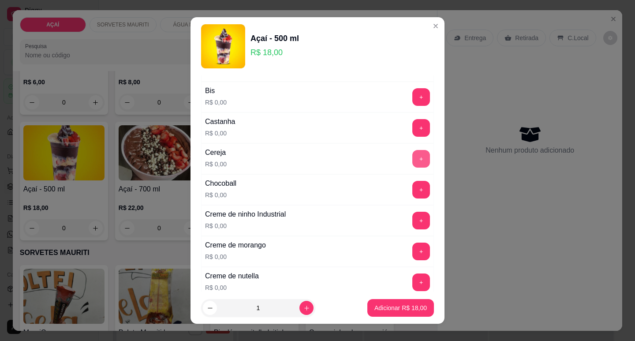
click at [412, 162] on button "+" at bounding box center [421, 159] width 18 height 18
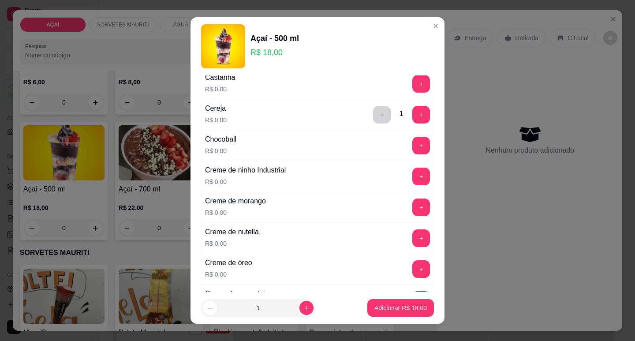
scroll to position [176, 0]
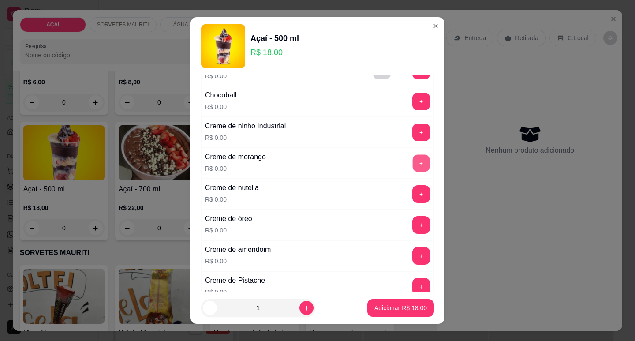
click at [413, 165] on button "+" at bounding box center [421, 162] width 17 height 17
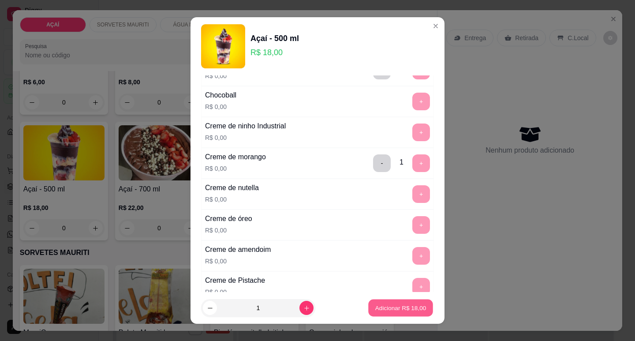
click at [379, 307] on p "Adicionar R$ 18,00" at bounding box center [400, 308] width 51 height 8
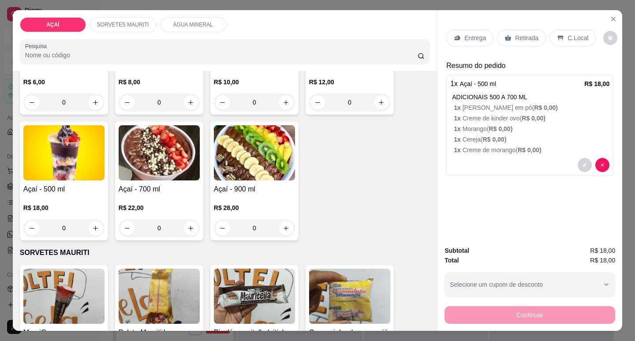
click at [470, 34] on p "Entrega" at bounding box center [475, 38] width 22 height 9
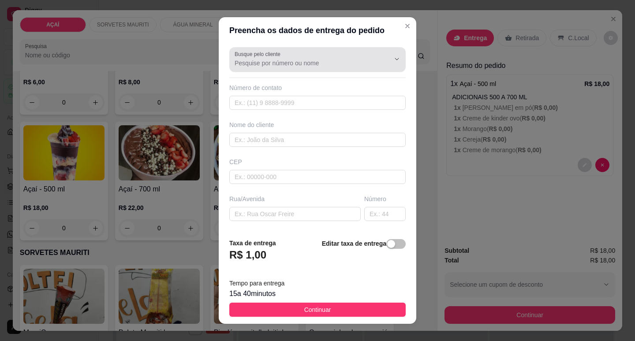
click at [315, 60] on input "Busque pelo cliente" at bounding box center [305, 63] width 141 height 9
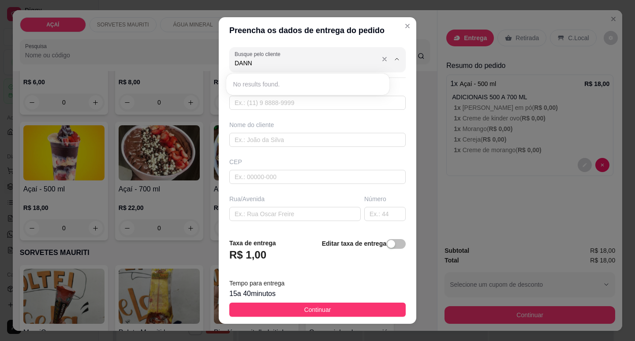
type input "DAN"
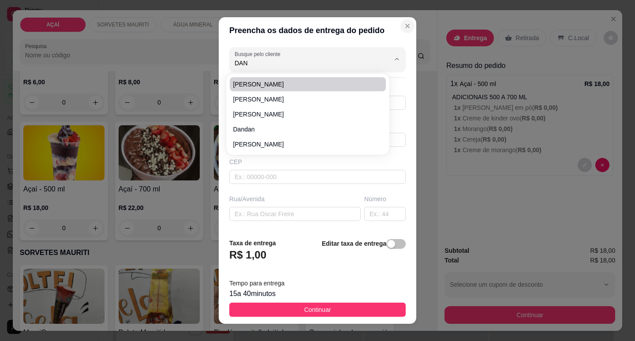
click at [404, 24] on icon "Close" at bounding box center [407, 25] width 7 height 7
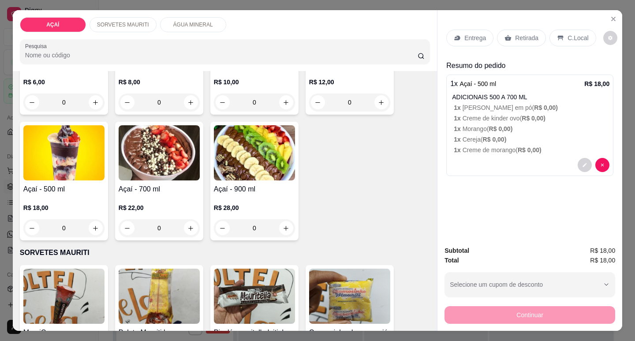
click at [454, 34] on icon at bounding box center [457, 37] width 7 height 7
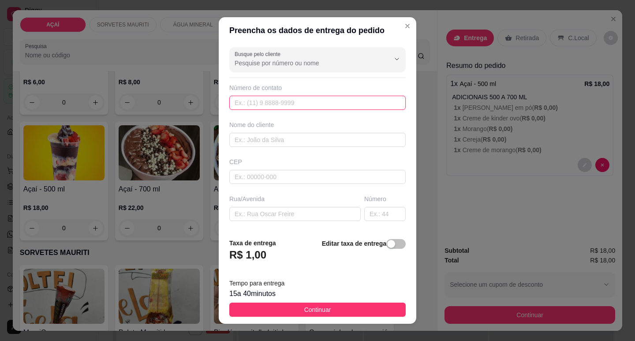
click at [295, 100] on input "text" at bounding box center [317, 103] width 176 height 14
type input "[PHONE_NUMBER]"
type input "[PERSON_NAME]"
type input "57520000"
type input "Maravilha"
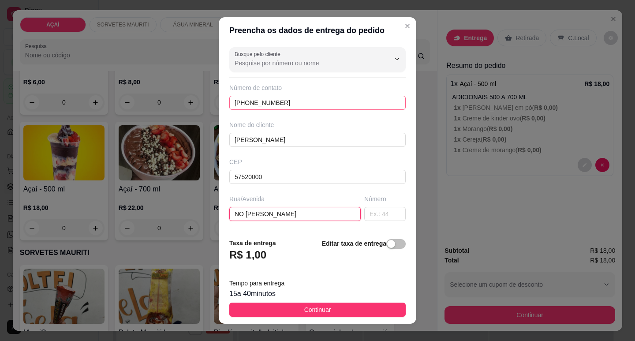
type input "NO [PERSON_NAME]"
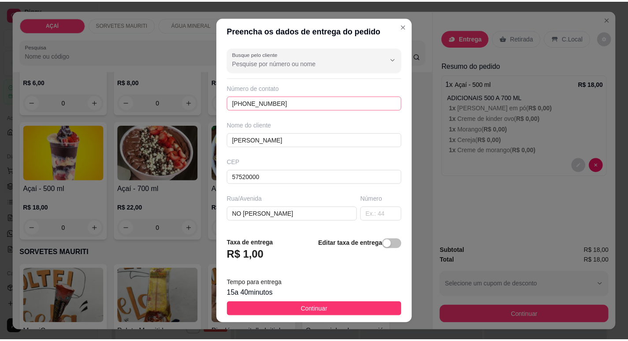
scroll to position [109, 0]
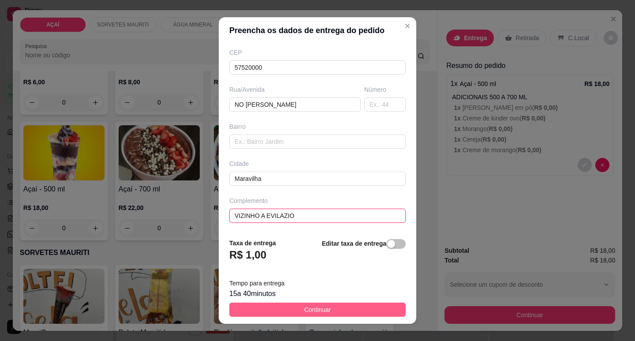
type input "VIZINHO A EVILAZIO"
click at [350, 311] on button "Continuar" at bounding box center [317, 309] width 176 height 14
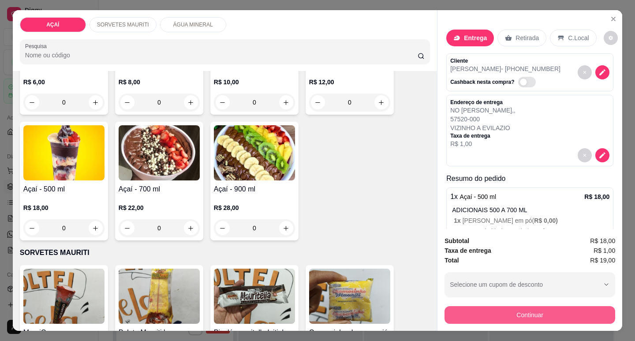
click at [511, 309] on button "Continuar" at bounding box center [529, 315] width 171 height 18
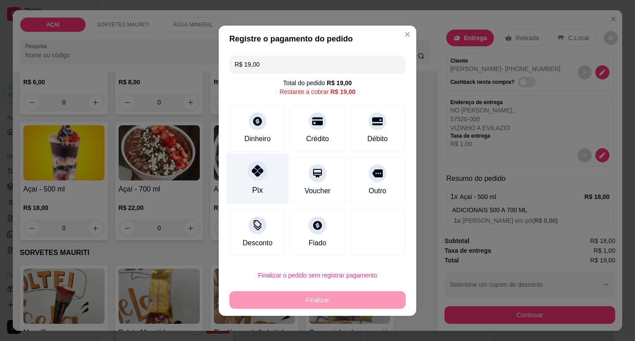
click at [270, 186] on div "Pix" at bounding box center [258, 179] width 62 height 52
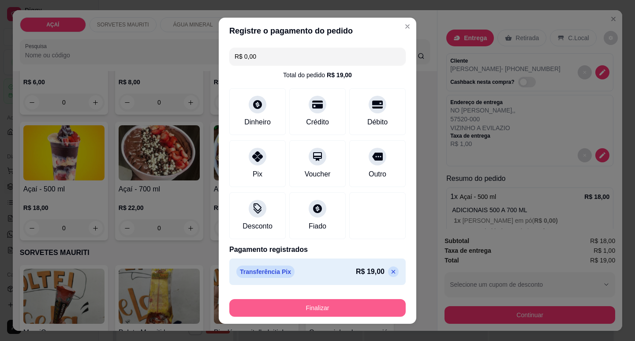
click at [297, 303] on button "Finalizar" at bounding box center [317, 308] width 176 height 18
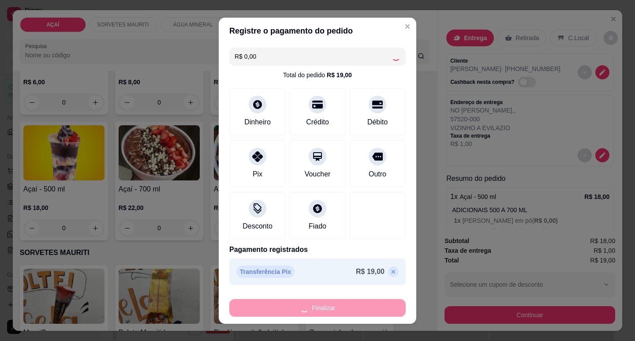
type input "-R$ 19,00"
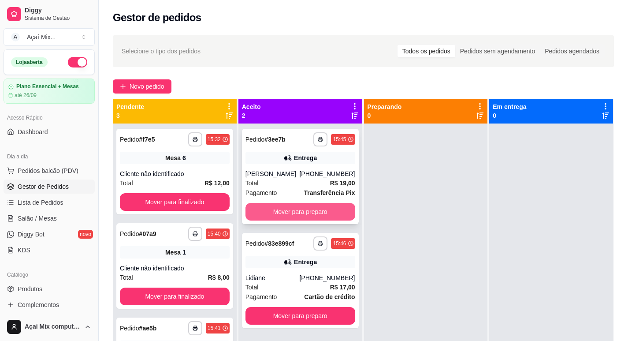
click at [302, 206] on button "Mover para preparo" at bounding box center [301, 212] width 110 height 18
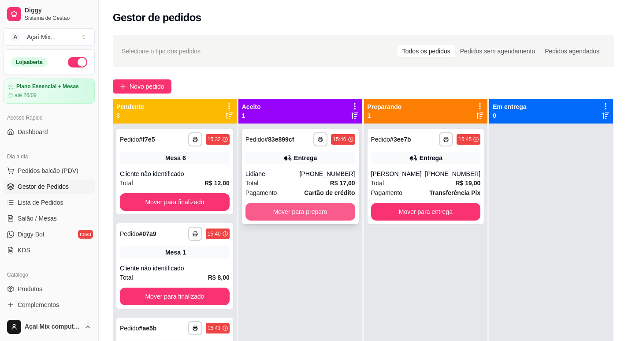
click at [300, 220] on button "Mover para preparo" at bounding box center [301, 212] width 110 height 18
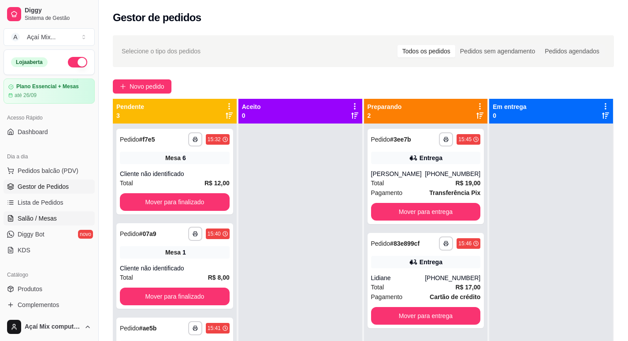
click at [40, 224] on link "Salão / Mesas" at bounding box center [49, 218] width 91 height 14
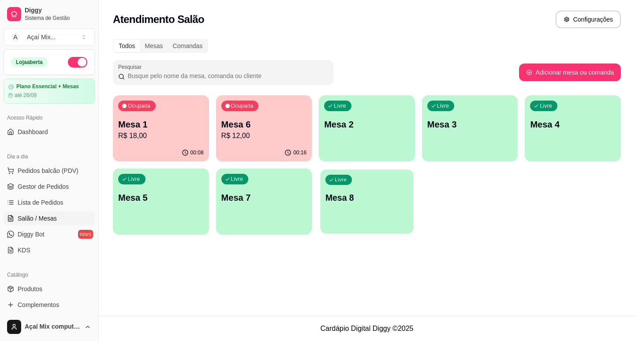
click at [363, 179] on div "Livre Mesa 8" at bounding box center [366, 196] width 93 height 54
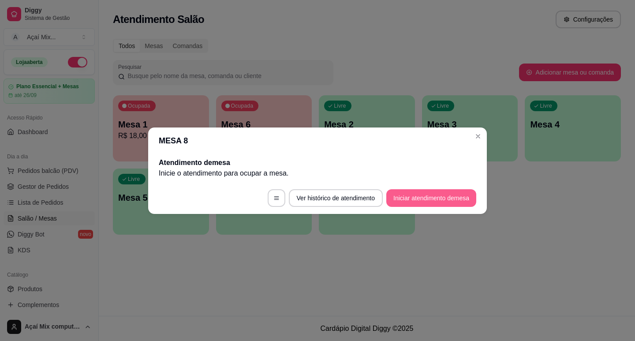
click at [441, 198] on button "Iniciar atendimento de mesa" at bounding box center [431, 198] width 90 height 18
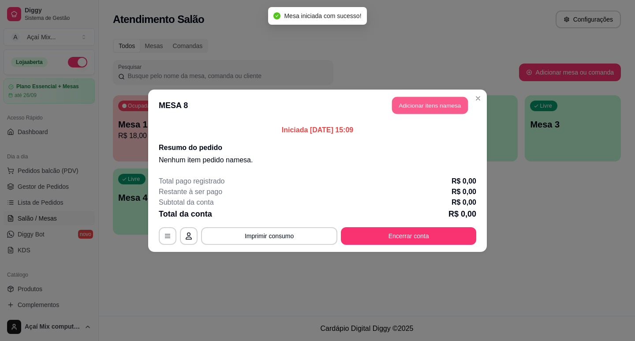
click at [439, 109] on button "Adicionar itens na mesa" at bounding box center [430, 105] width 76 height 17
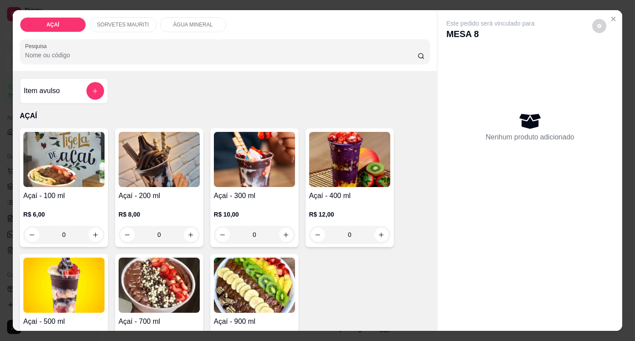
click at [112, 24] on p "SORVETES MAURITI" at bounding box center [123, 24] width 52 height 7
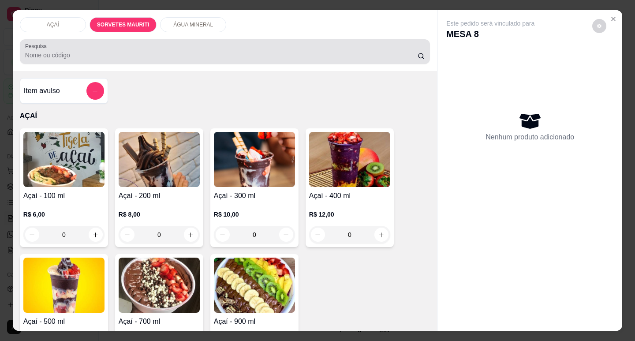
scroll to position [21, 0]
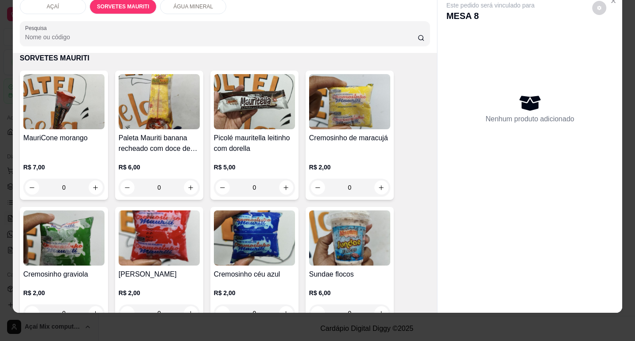
click at [235, 98] on img at bounding box center [254, 101] width 81 height 55
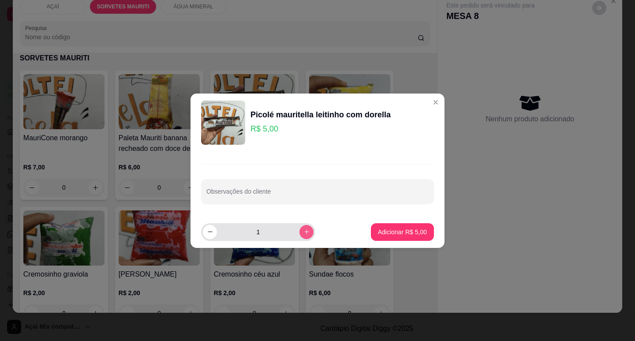
click at [306, 231] on button "increase-product-quantity" at bounding box center [306, 232] width 14 height 14
type input "4"
click at [374, 233] on p "Adicionar R$ 20,00" at bounding box center [400, 231] width 52 height 9
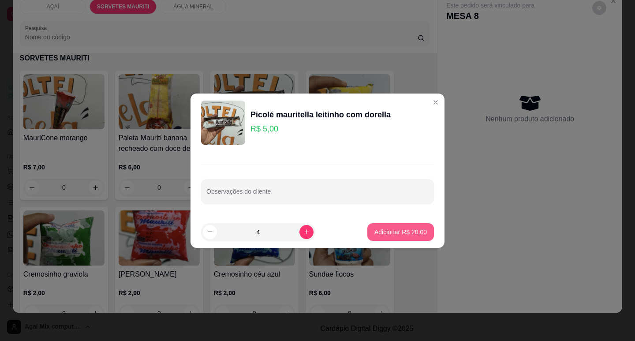
type input "4"
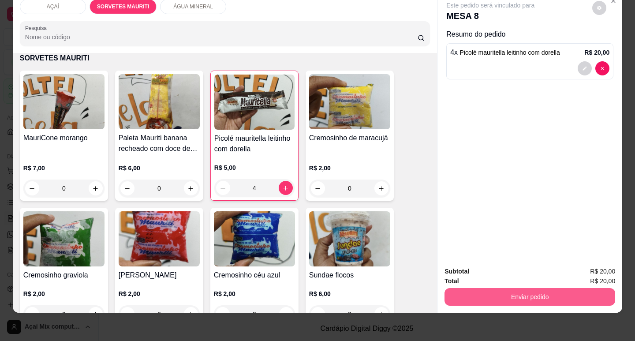
click at [494, 288] on button "Enviar pedido" at bounding box center [529, 297] width 171 height 18
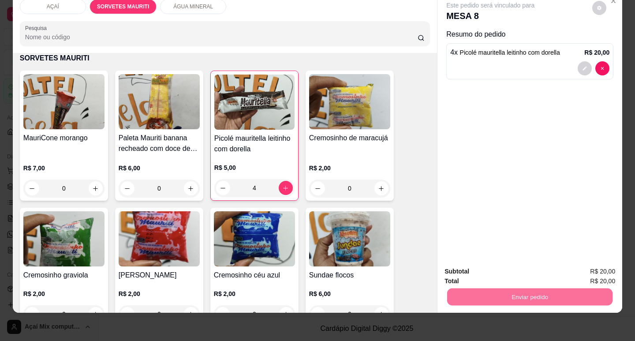
click at [492, 269] on button "Não registrar e enviar pedido" at bounding box center [500, 268] width 89 height 16
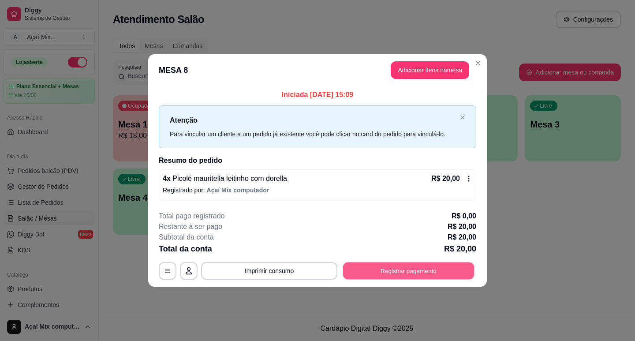
click at [404, 269] on button "Registrar pagamento" at bounding box center [408, 270] width 131 height 17
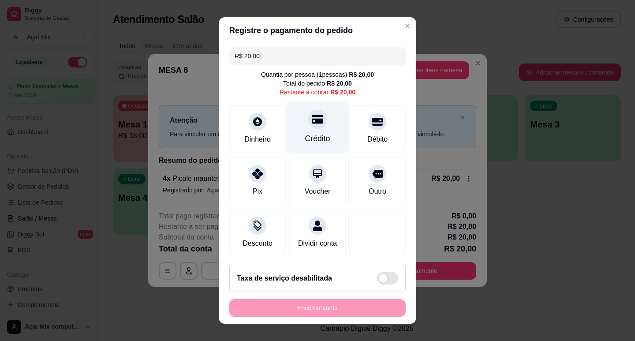
click at [309, 131] on div "Crédito" at bounding box center [318, 127] width 62 height 52
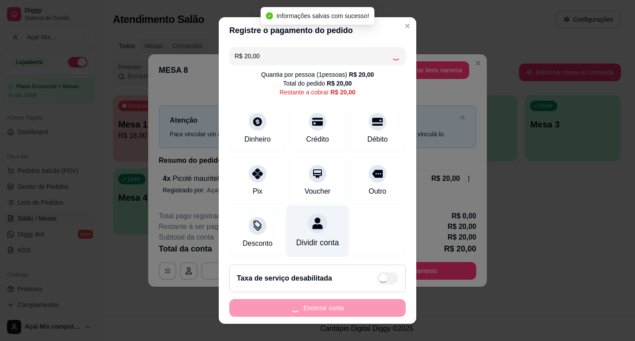
type input "R$ 0,00"
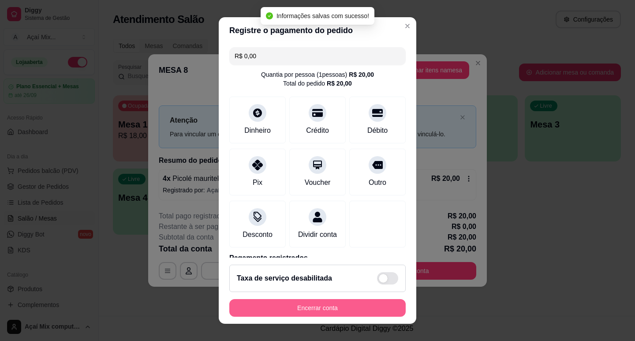
click at [304, 302] on button "Encerrar conta" at bounding box center [317, 308] width 176 height 18
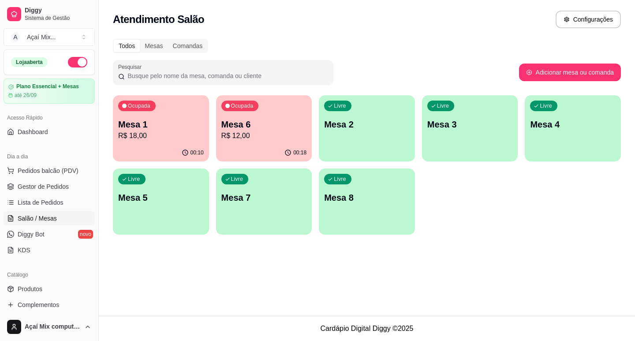
click at [262, 125] on p "Mesa 6" at bounding box center [264, 124] width 86 height 12
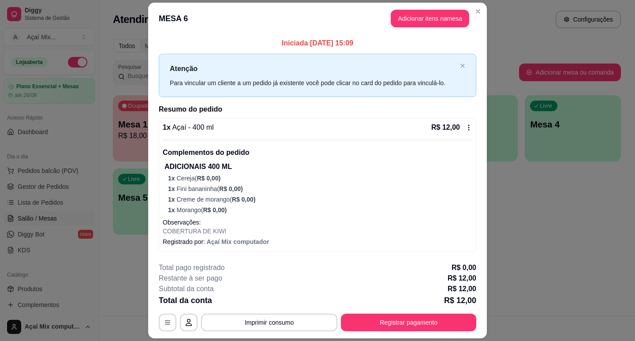
scroll to position [26, 0]
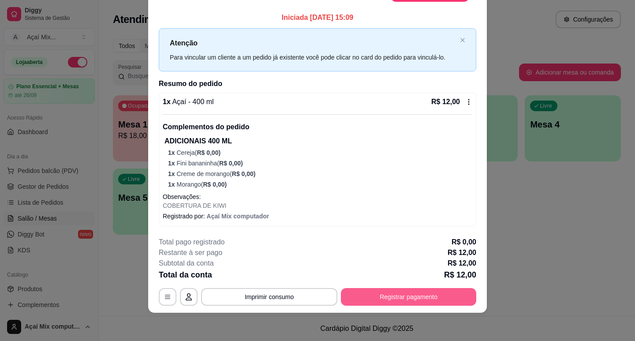
click at [368, 291] on button "Registrar pagamento" at bounding box center [408, 297] width 135 height 18
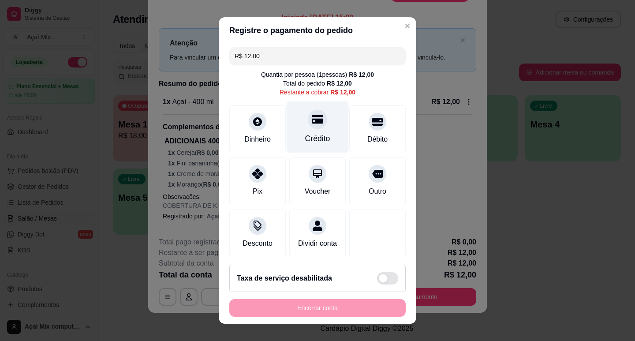
click at [307, 131] on div "Crédito" at bounding box center [318, 127] width 62 height 52
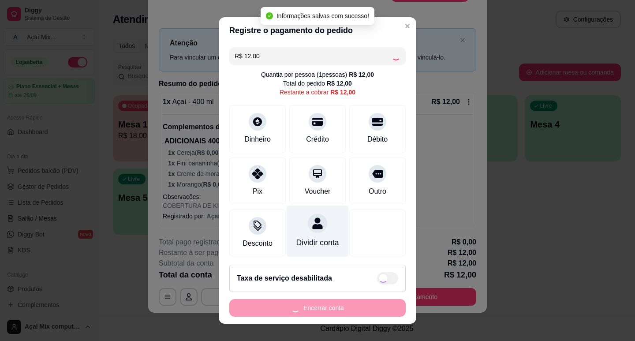
type input "R$ 0,00"
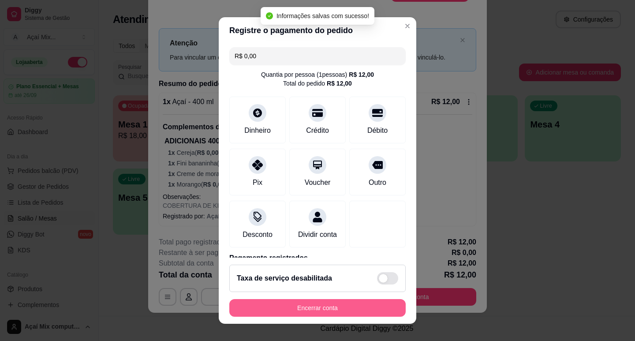
click at [311, 304] on button "Encerrar conta" at bounding box center [317, 308] width 176 height 18
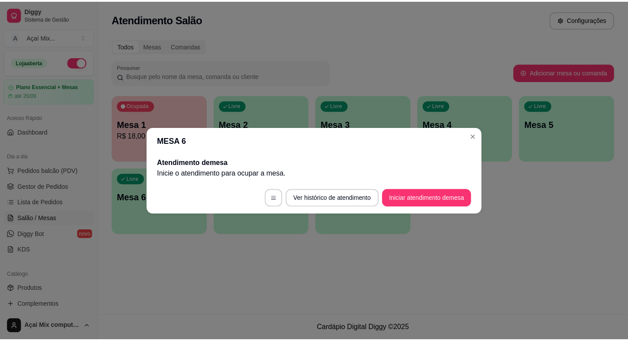
scroll to position [0, 0]
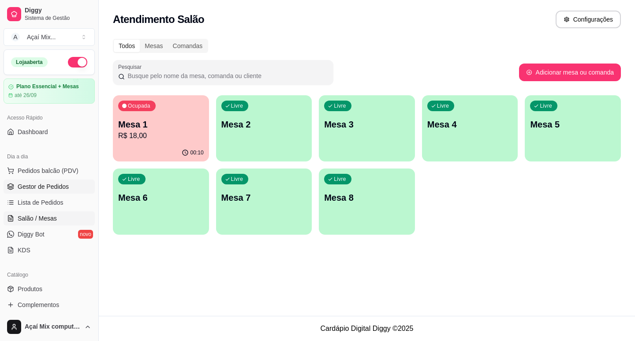
click at [46, 189] on span "Gestor de Pedidos" at bounding box center [43, 186] width 51 height 9
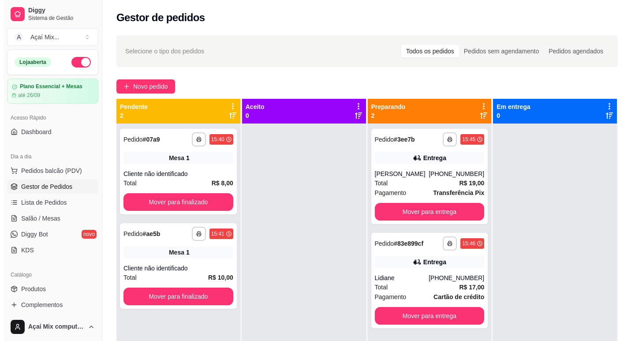
scroll to position [25, 0]
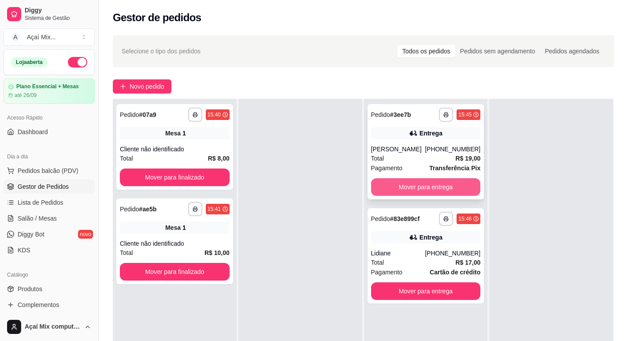
click at [421, 189] on button "Mover para entrega" at bounding box center [426, 187] width 110 height 18
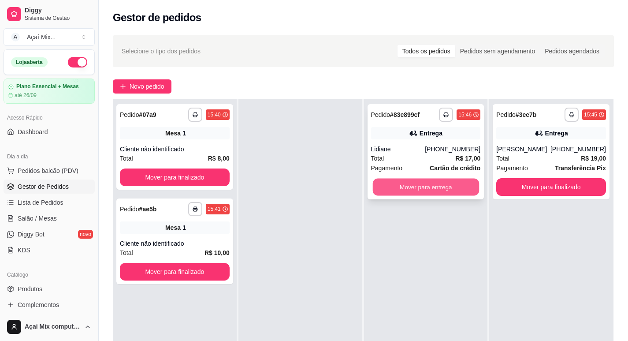
click at [442, 193] on button "Mover para entrega" at bounding box center [426, 187] width 106 height 17
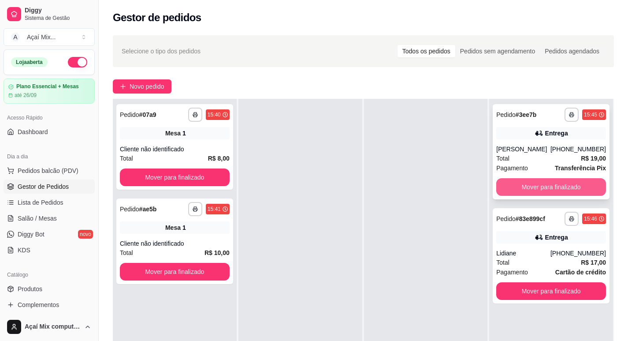
click at [515, 185] on button "Mover para finalizado" at bounding box center [551, 187] width 110 height 18
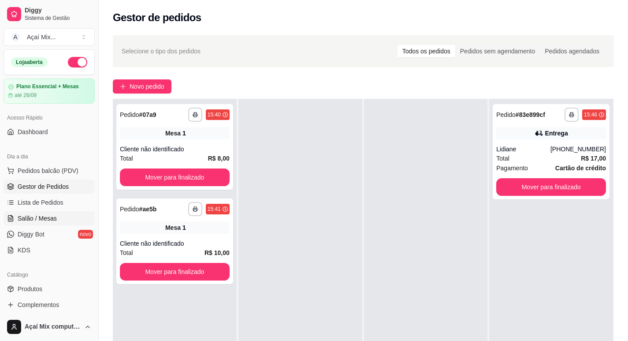
click at [39, 218] on span "Salão / Mesas" at bounding box center [37, 218] width 39 height 9
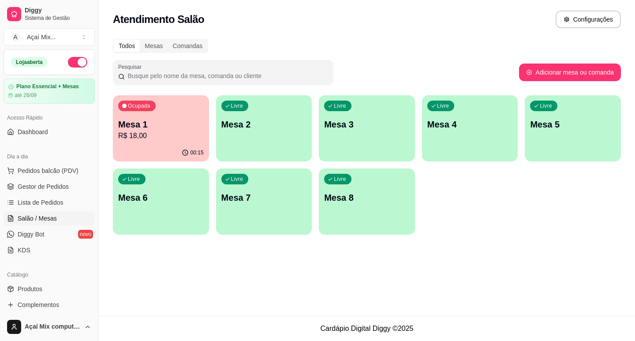
click at [141, 151] on div "00:15" at bounding box center [161, 152] width 96 height 17
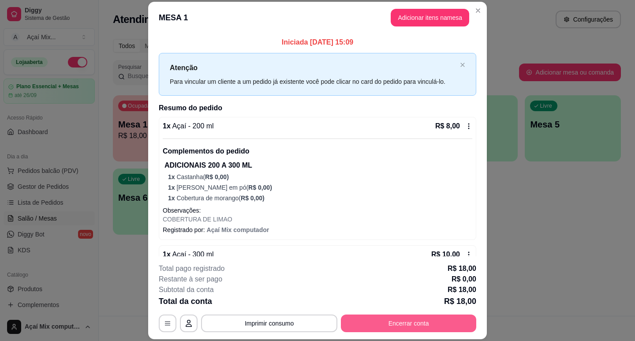
click at [397, 328] on button "Encerrar conta" at bounding box center [408, 323] width 135 height 18
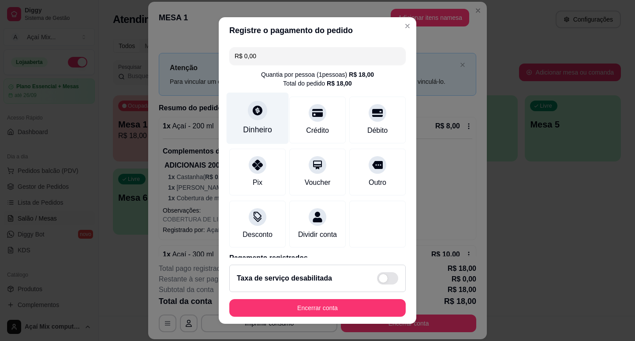
click at [254, 130] on div "Dinheiro" at bounding box center [257, 129] width 29 height 11
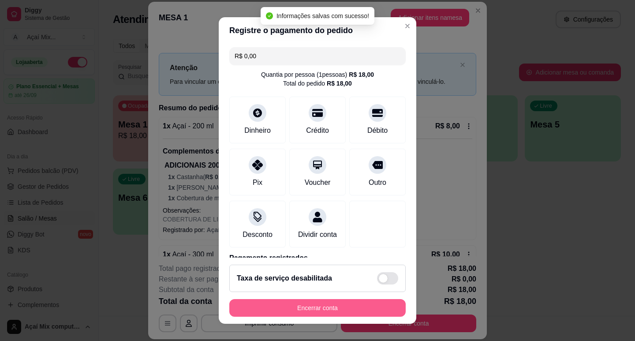
click at [324, 303] on button "Encerrar conta" at bounding box center [317, 308] width 176 height 18
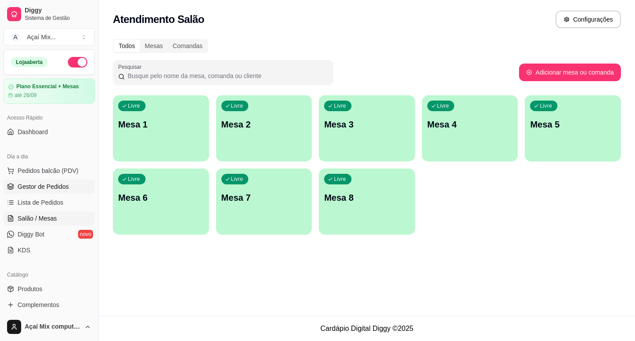
click at [30, 183] on span "Gestor de Pedidos" at bounding box center [43, 186] width 51 height 9
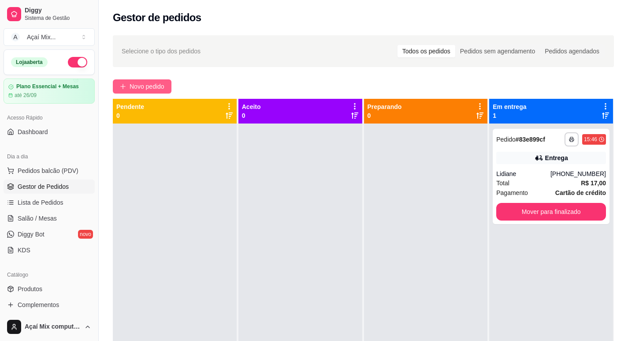
click at [145, 81] on button "Novo pedido" at bounding box center [142, 86] width 59 height 14
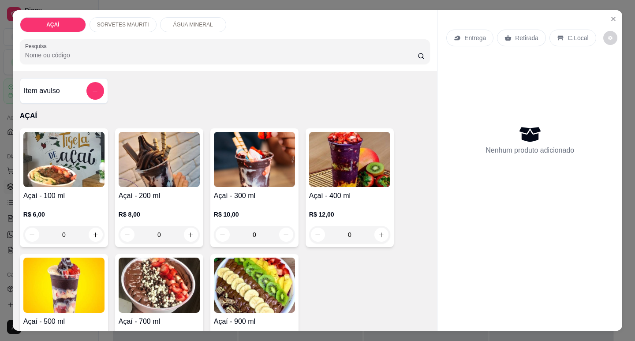
click at [250, 174] on img at bounding box center [254, 159] width 81 height 55
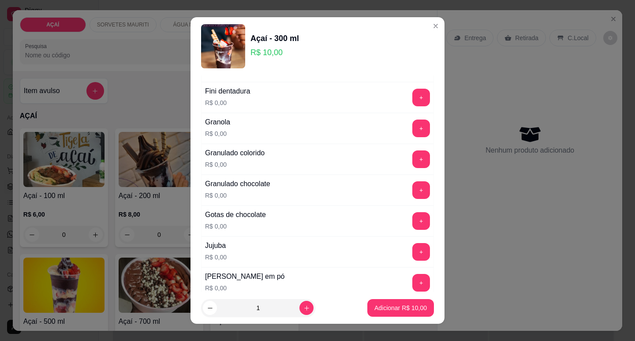
scroll to position [705, 0]
click at [412, 223] on button "+" at bounding box center [421, 221] width 18 height 18
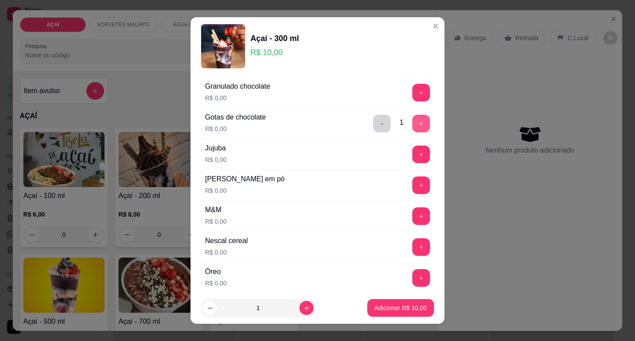
scroll to position [794, 0]
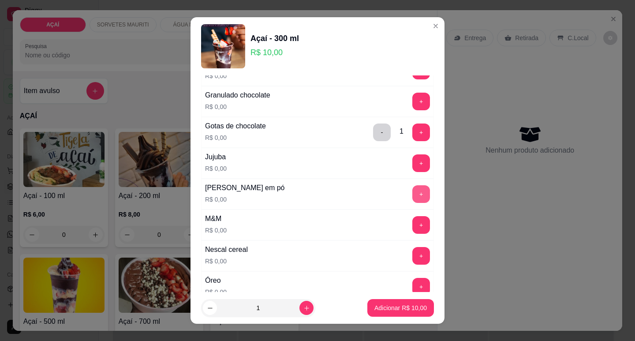
click at [412, 198] on button "+" at bounding box center [421, 194] width 18 height 18
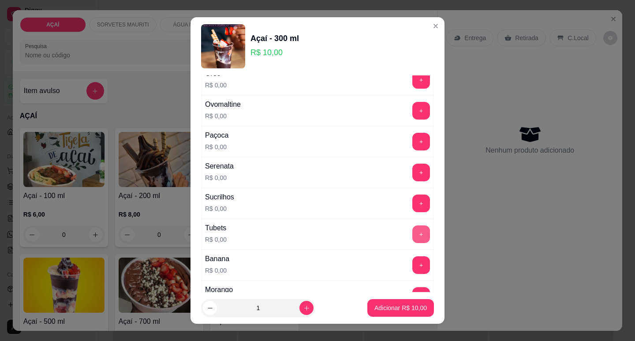
scroll to position [984, 0]
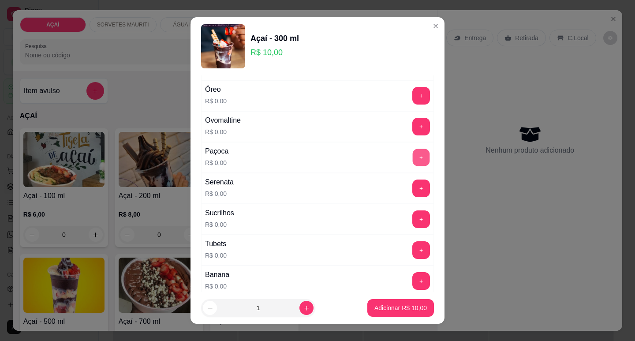
click at [413, 159] on button "+" at bounding box center [421, 157] width 17 height 17
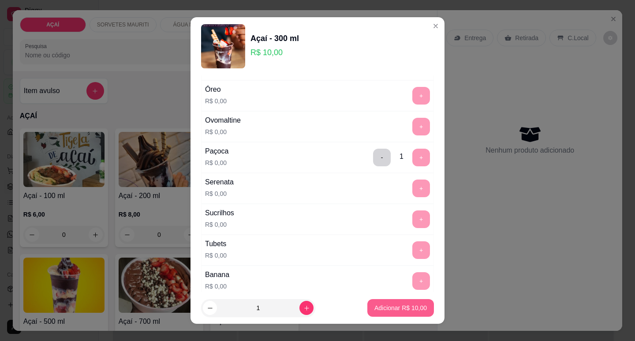
click at [392, 308] on p "Adicionar R$ 10,00" at bounding box center [400, 307] width 52 height 9
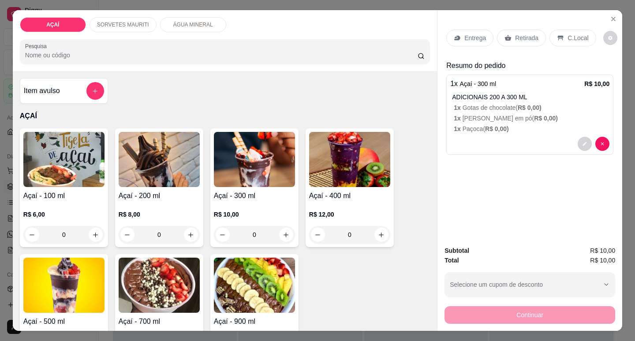
click at [465, 34] on p "Entrega" at bounding box center [475, 38] width 22 height 9
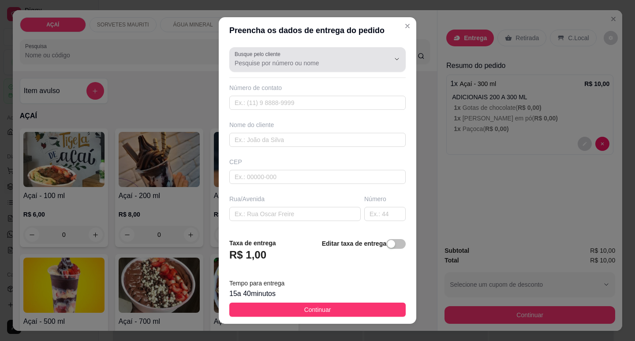
click at [299, 64] on input "Busque pelo cliente" at bounding box center [305, 63] width 141 height 9
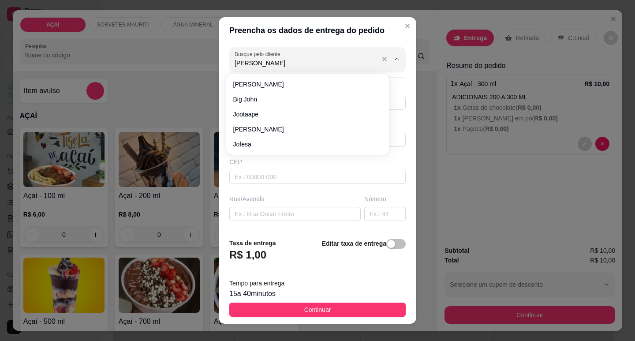
type input "J"
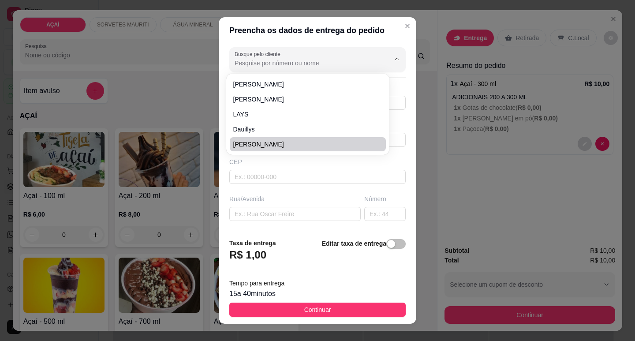
click at [273, 186] on div "Busque pelo cliente Número de contato Nome do cliente CEP Rua/[GEOGRAPHIC_DATA]" at bounding box center [318, 138] width 198 height 188
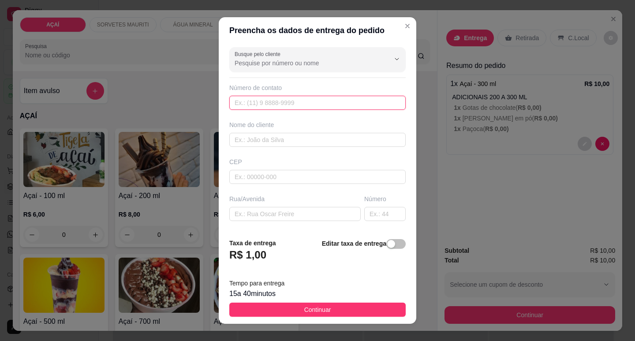
click at [277, 101] on input "text" at bounding box center [317, 103] width 176 height 14
type input "[PHONE_NUMBER]"
type input "[PERSON_NAME]"
type input "57520000"
type input "Maravilha"
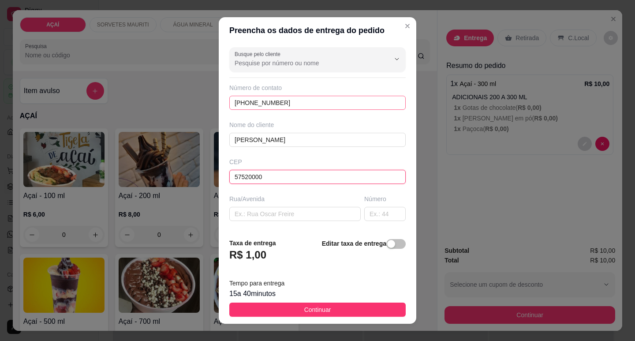
type input "57520000"
click at [299, 208] on input "RUA [GEOGRAPHIC_DATA]" at bounding box center [294, 214] width 131 height 14
type input "R"
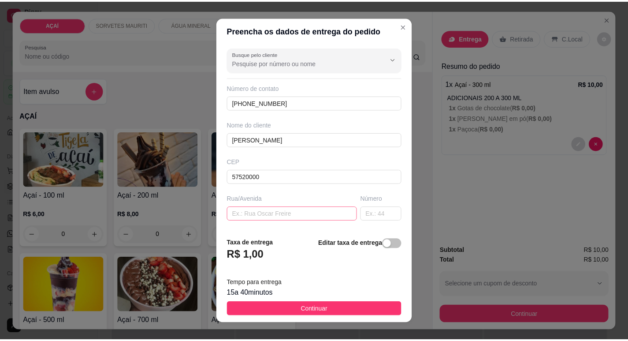
scroll to position [109, 0]
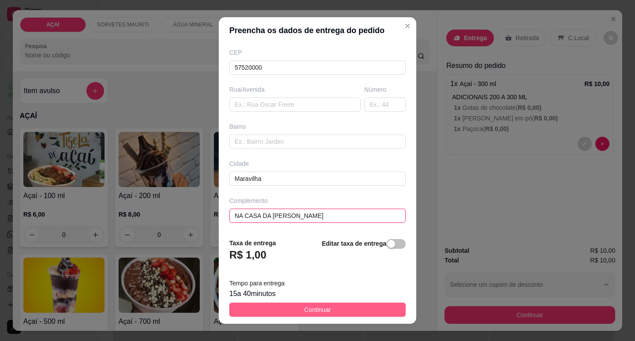
type input "NA CASA DA [PERSON_NAME]"
click at [304, 305] on span "Continuar" at bounding box center [317, 310] width 27 height 10
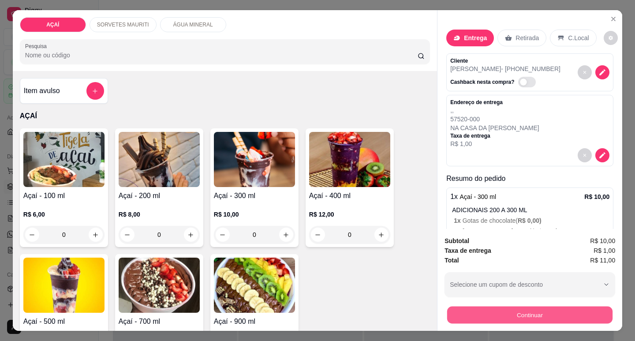
click at [514, 317] on button "Continuar" at bounding box center [529, 314] width 165 height 17
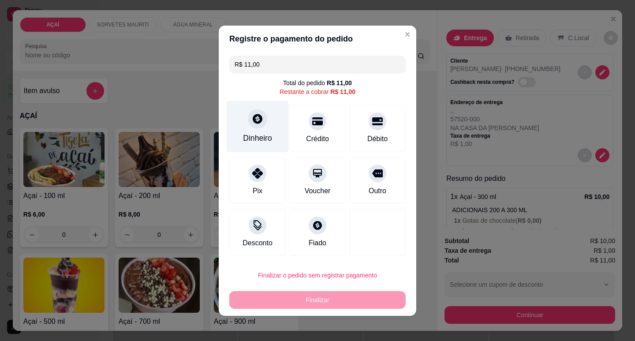
click at [267, 128] on div "Dinheiro" at bounding box center [258, 127] width 62 height 52
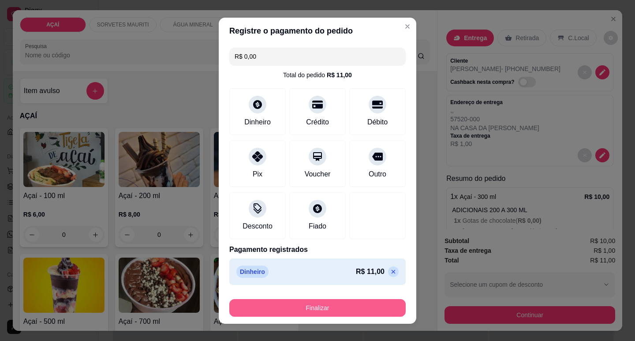
click at [306, 303] on button "Finalizar" at bounding box center [317, 308] width 176 height 18
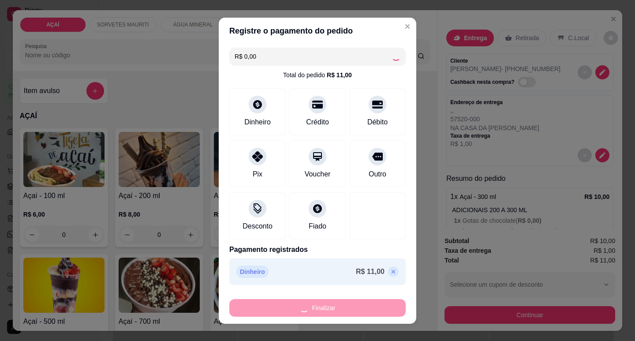
type input "-R$ 11,00"
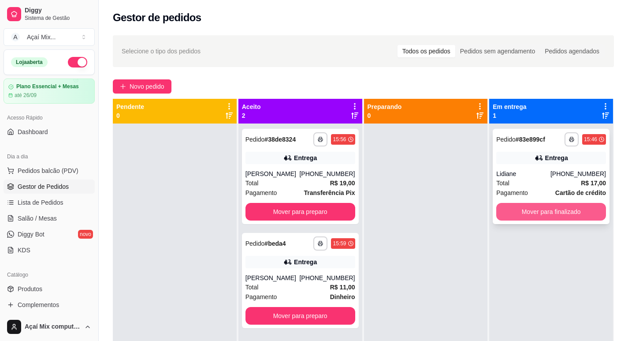
click at [544, 216] on button "Mover para finalizado" at bounding box center [551, 212] width 110 height 18
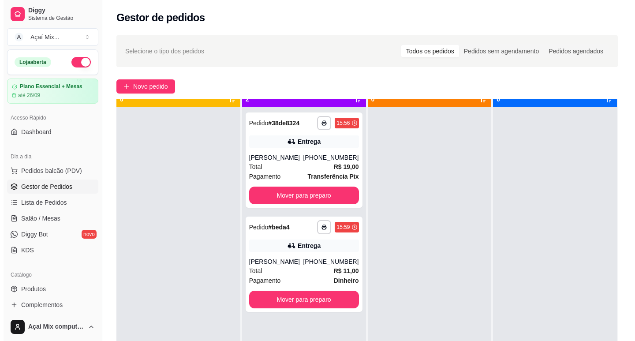
scroll to position [25, 0]
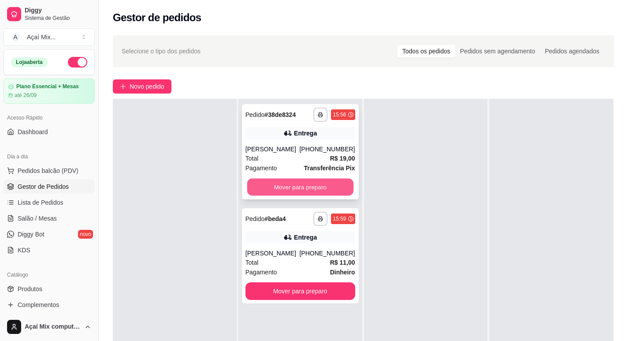
click at [276, 184] on button "Mover para preparo" at bounding box center [300, 187] width 106 height 17
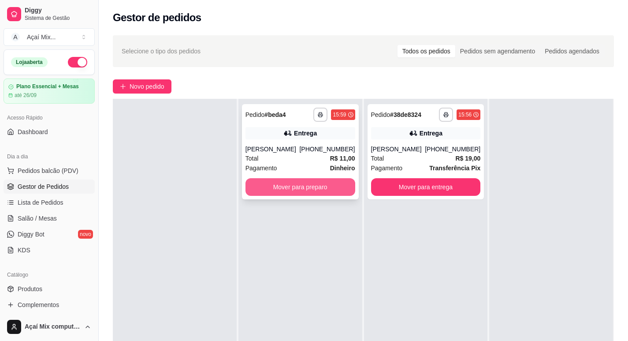
click at [309, 187] on button "Mover para preparo" at bounding box center [301, 187] width 110 height 18
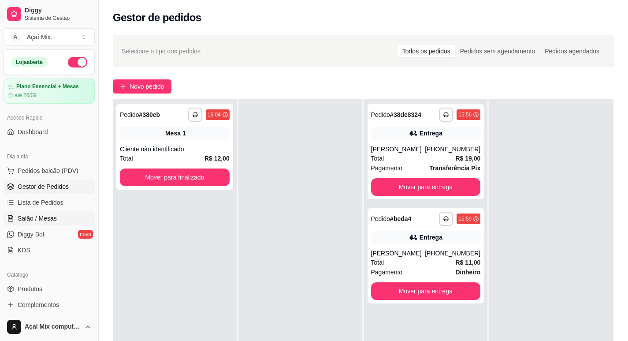
click at [51, 219] on span "Salão / Mesas" at bounding box center [37, 218] width 39 height 9
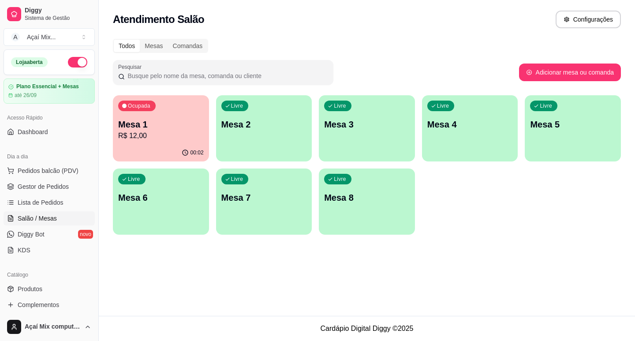
click at [150, 142] on div "Ocupada Mesa 1 R$ 12,00" at bounding box center [161, 119] width 96 height 49
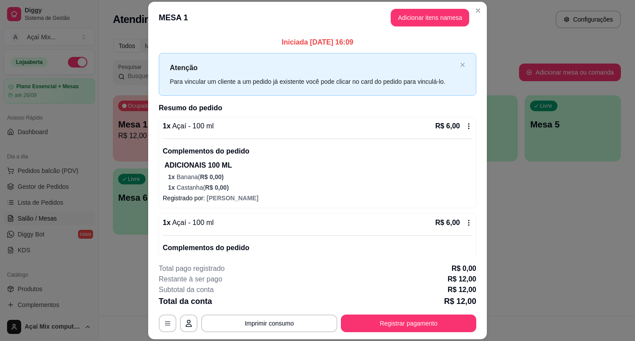
scroll to position [52, 0]
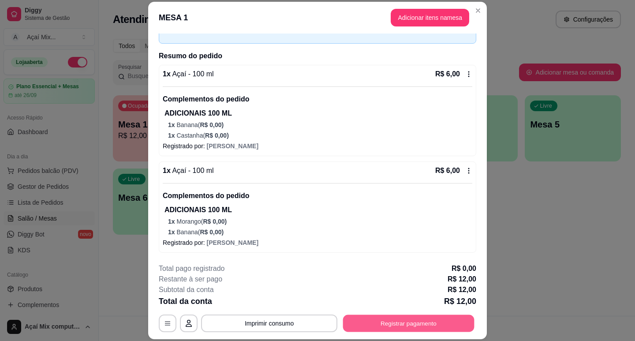
click at [399, 327] on button "Registrar pagamento" at bounding box center [408, 323] width 131 height 17
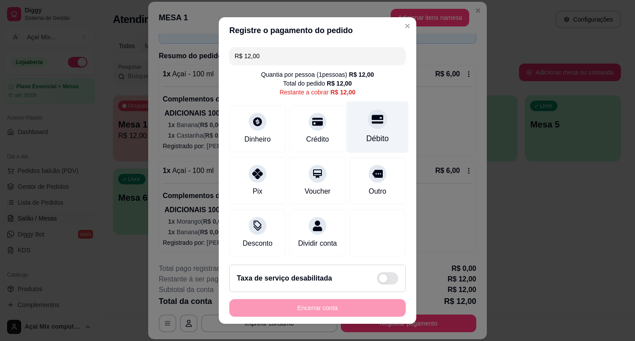
click at [359, 132] on div "Débito" at bounding box center [378, 127] width 62 height 52
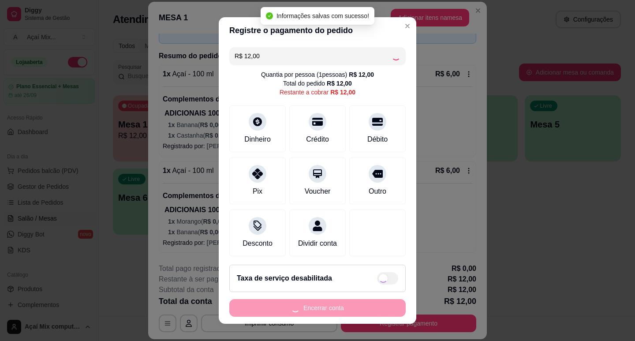
type input "R$ 0,00"
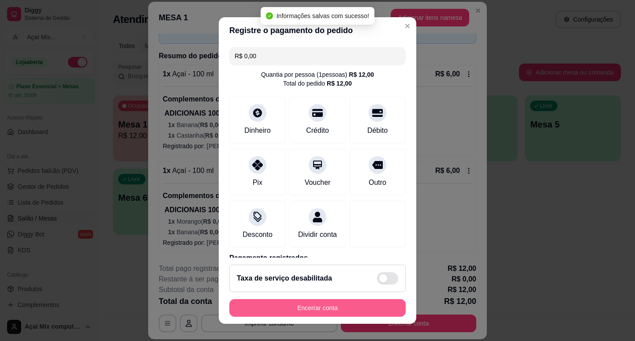
click at [341, 304] on button "Encerrar conta" at bounding box center [317, 308] width 176 height 18
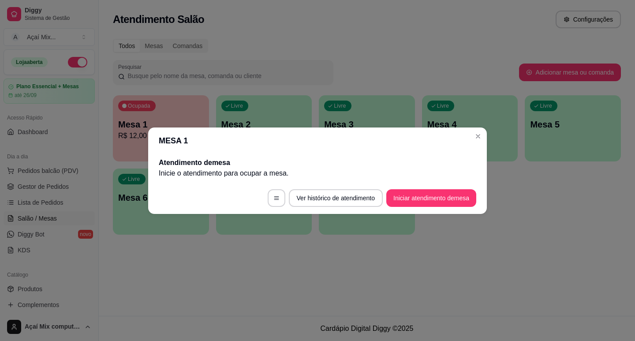
scroll to position [0, 0]
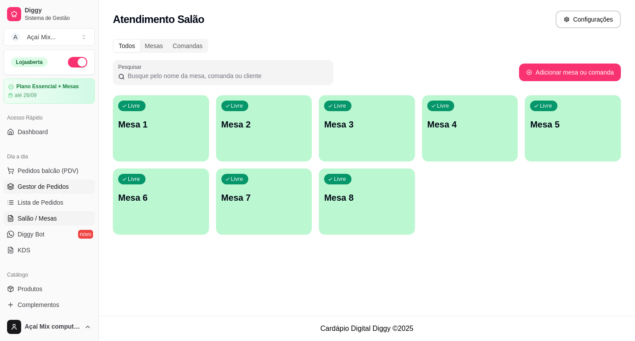
click at [48, 183] on span "Gestor de Pedidos" at bounding box center [43, 186] width 51 height 9
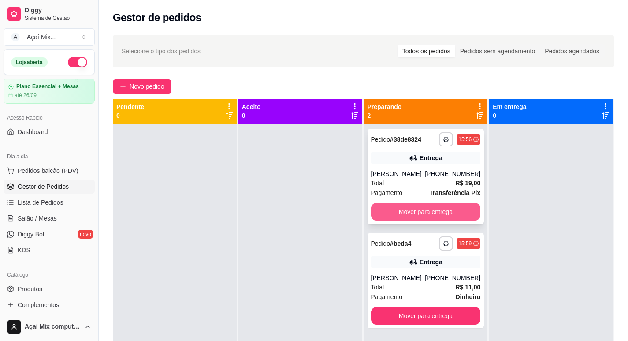
click at [416, 210] on button "Mover para entrega" at bounding box center [426, 212] width 110 height 18
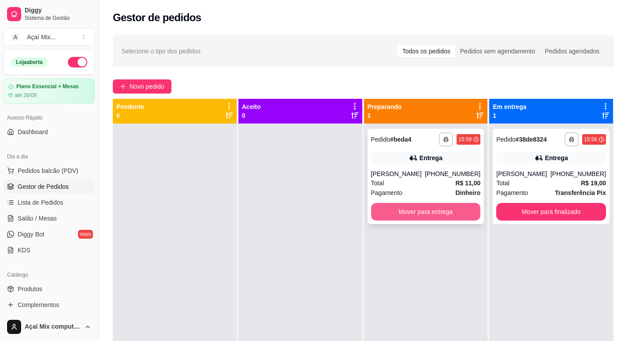
click at [431, 215] on button "Mover para entrega" at bounding box center [426, 212] width 110 height 18
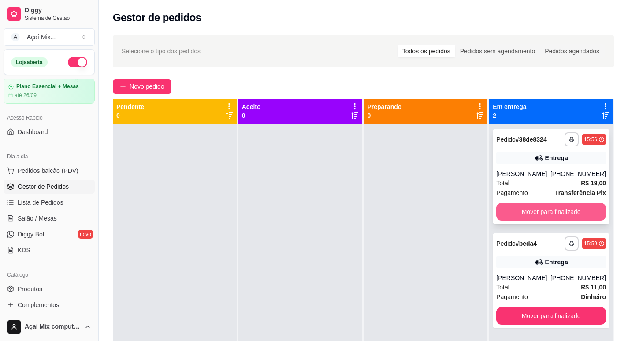
click at [547, 213] on button "Mover para finalizado" at bounding box center [551, 212] width 110 height 18
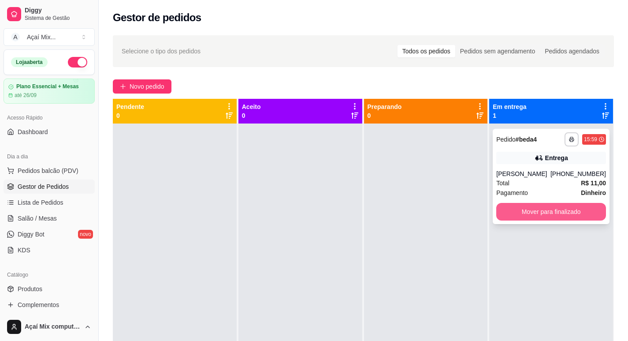
click at [550, 209] on button "Mover para finalizado" at bounding box center [551, 212] width 110 height 18
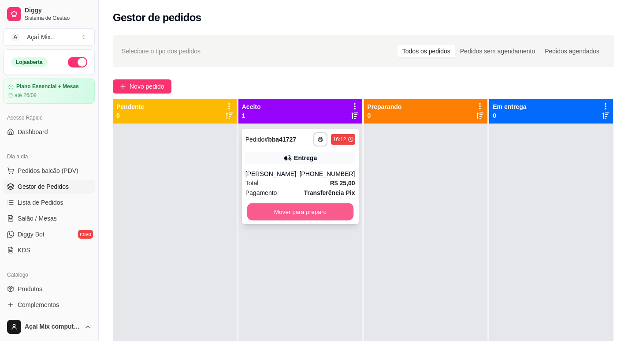
click at [306, 209] on button "Mover para preparo" at bounding box center [300, 211] width 106 height 17
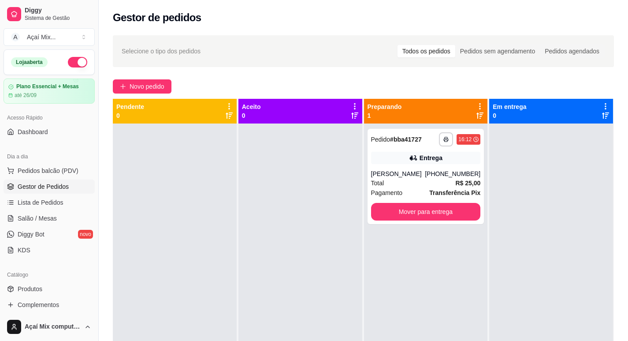
click at [151, 76] on div "**********" at bounding box center [363, 240] width 529 height 420
click at [149, 83] on span "Novo pedido" at bounding box center [147, 87] width 35 height 10
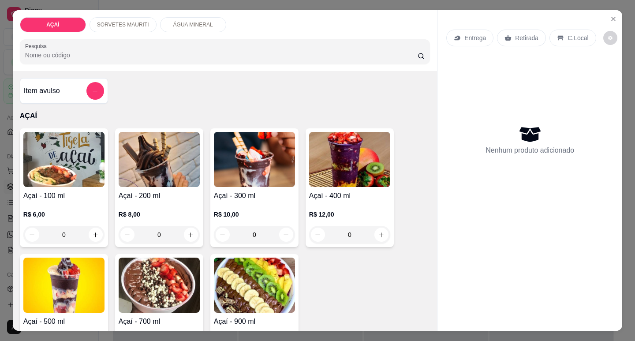
click at [231, 147] on img at bounding box center [254, 159] width 81 height 55
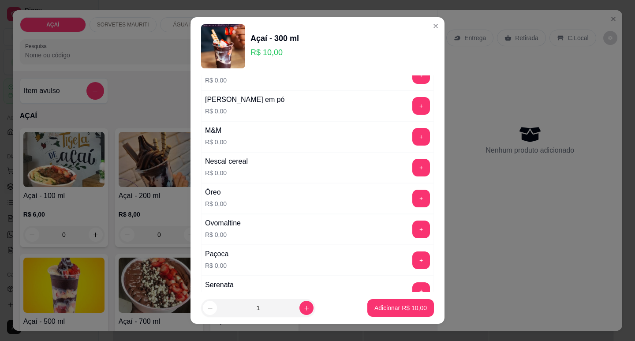
scroll to position [1116, 0]
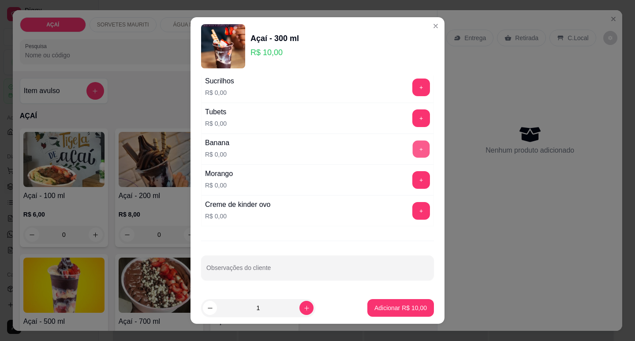
click at [413, 151] on button "+" at bounding box center [421, 148] width 17 height 17
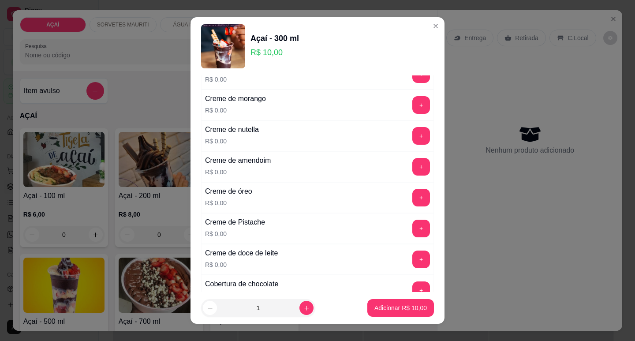
scroll to position [190, 0]
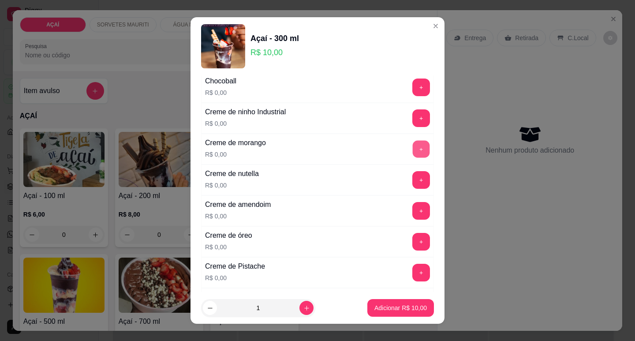
click at [413, 148] on button "+" at bounding box center [421, 148] width 17 height 17
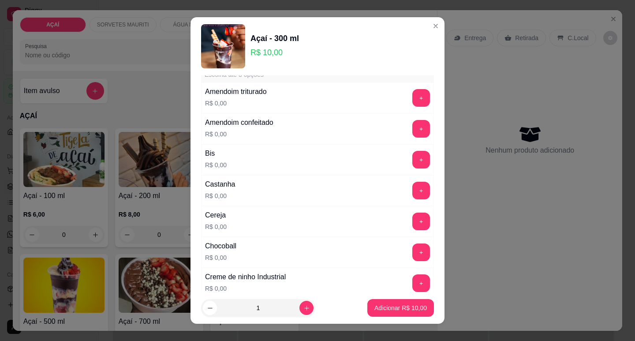
scroll to position [0, 0]
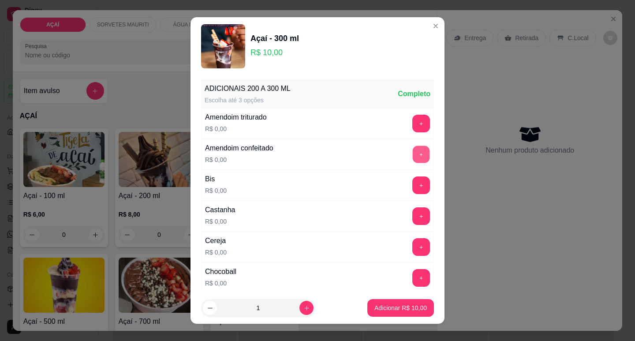
click at [413, 151] on button "+" at bounding box center [421, 153] width 17 height 17
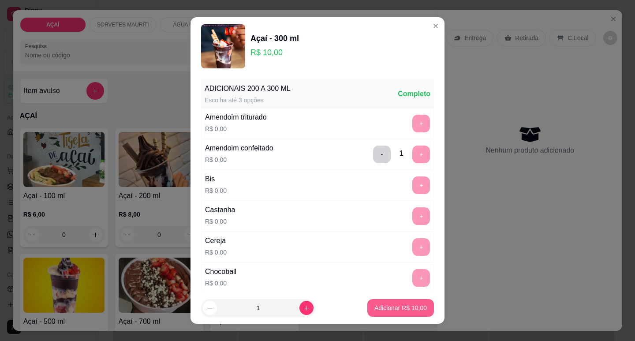
click at [388, 306] on p "Adicionar R$ 10,00" at bounding box center [400, 307] width 52 height 9
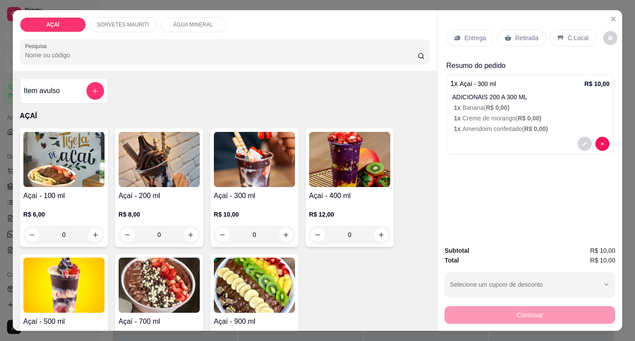
click at [246, 165] on img at bounding box center [254, 159] width 81 height 55
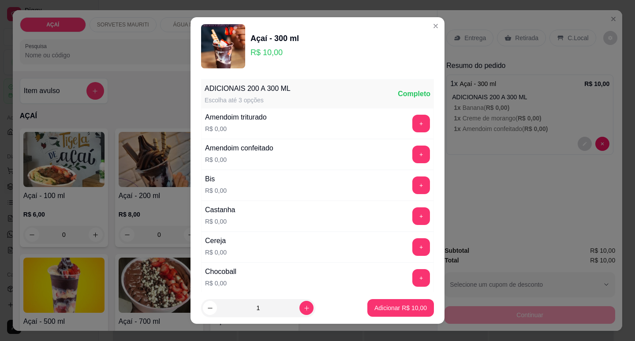
scroll to position [132, 0]
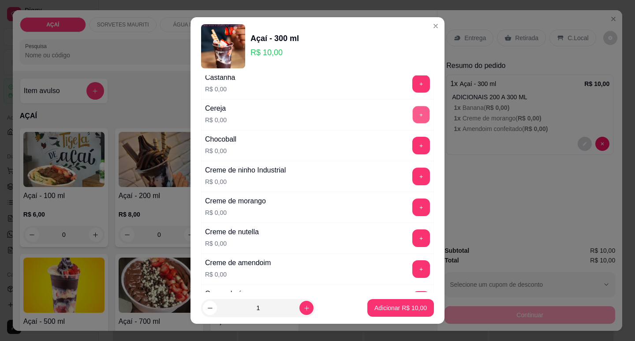
click at [413, 113] on button "+" at bounding box center [421, 114] width 17 height 17
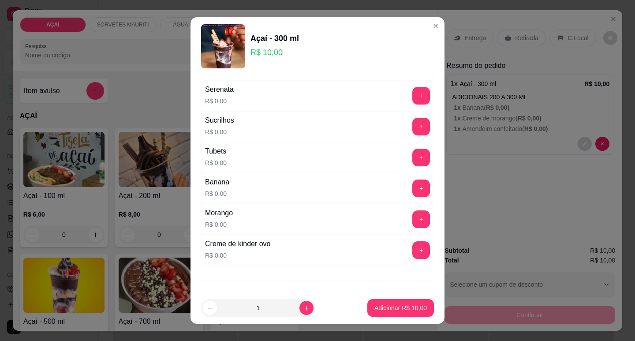
scroll to position [1116, 0]
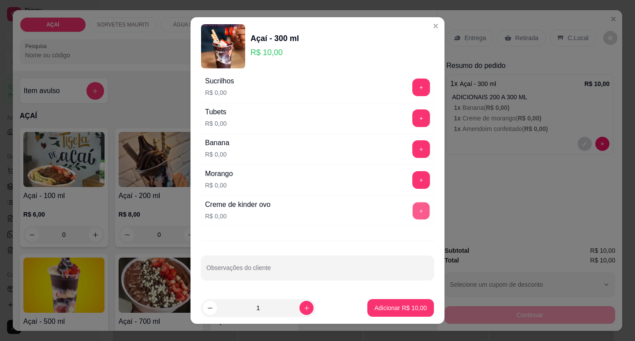
click at [413, 212] on button "+" at bounding box center [421, 210] width 17 height 17
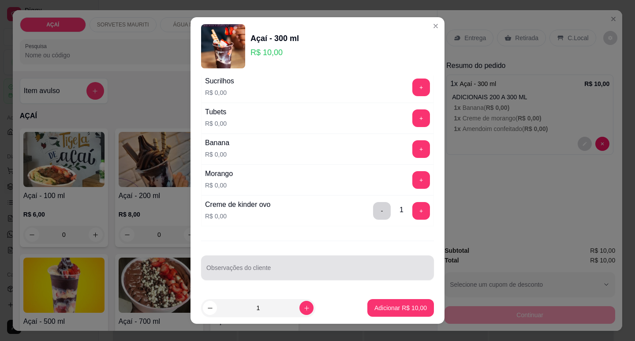
click at [287, 266] on div at bounding box center [317, 268] width 222 height 18
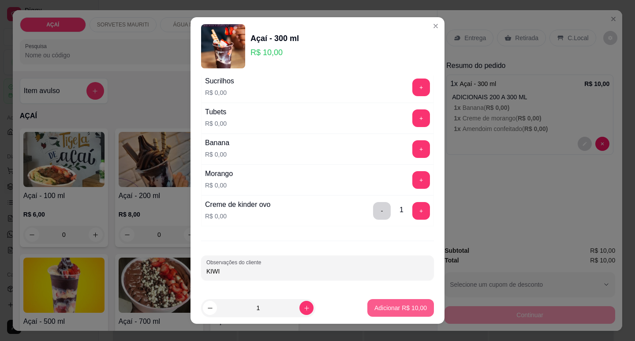
type input "KIWI"
click at [383, 305] on p "Adicionar R$ 10,00" at bounding box center [400, 307] width 52 height 9
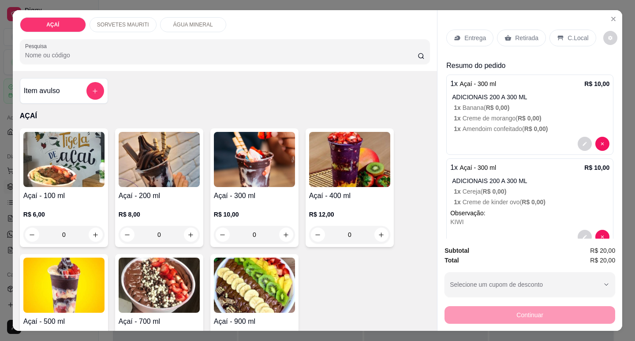
click at [474, 36] on p "Entrega" at bounding box center [475, 38] width 22 height 9
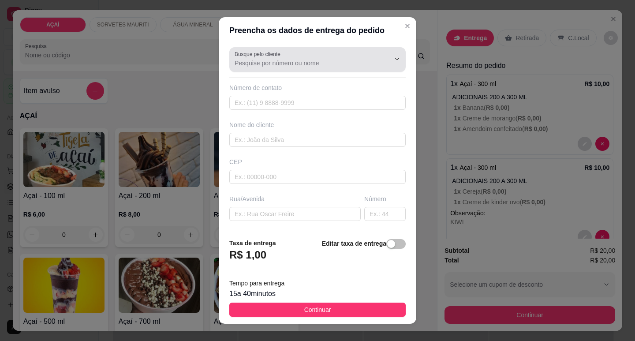
click at [347, 62] on input "Busque pelo cliente" at bounding box center [305, 63] width 141 height 9
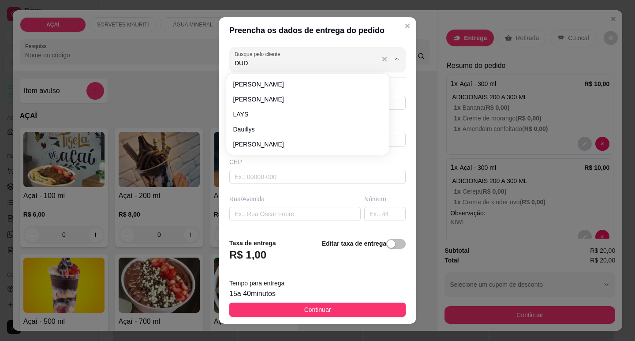
type input "DUDA"
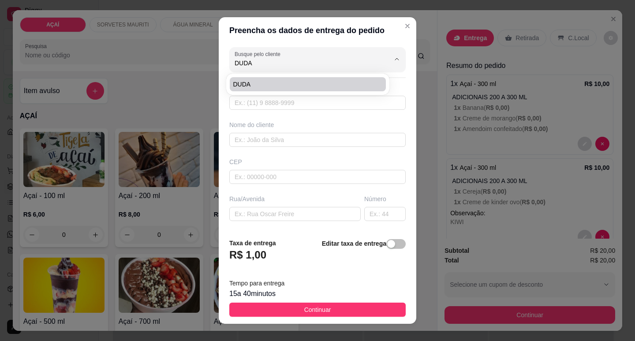
click at [288, 87] on span "DUDA" at bounding box center [303, 84] width 140 height 9
type input "558281913818"
type input "DUDA"
type input "575200000"
type input "Maravilha"
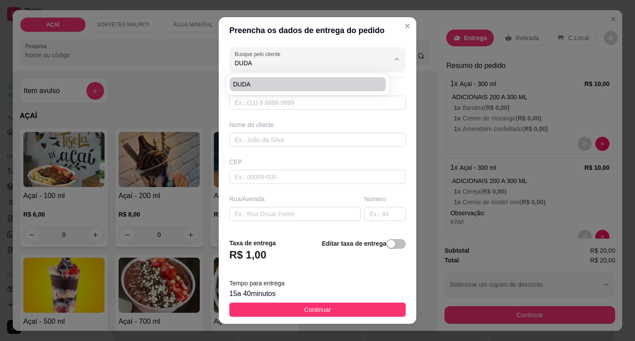
type input "Para entregar aqui no mourão, na rua da igreja católica, casa cm pé de limão na…"
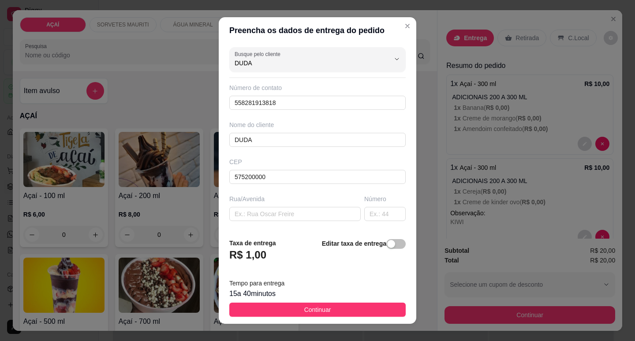
scroll to position [109, 0]
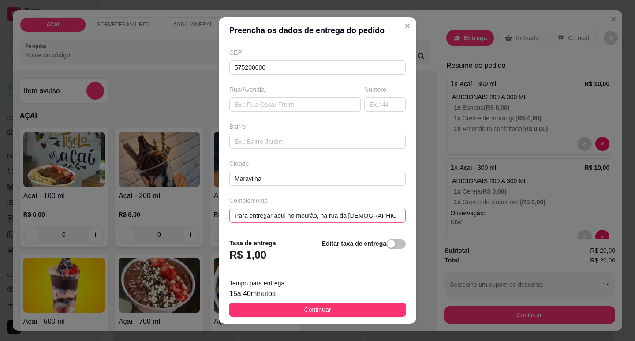
type input "DUDA"
click at [383, 219] on input "Para entregar aqui no mourão, na rua da igreja católica, casa cm pé de limão na…" at bounding box center [317, 216] width 176 height 14
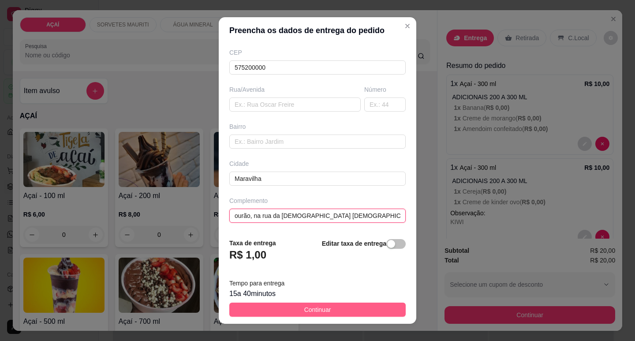
type input "Para entregar aqui no mourão, na rua da [DEMOGRAPHIC_DATA] [DEMOGRAPHIC_DATA], …"
click at [319, 314] on span "Continuar" at bounding box center [317, 310] width 27 height 10
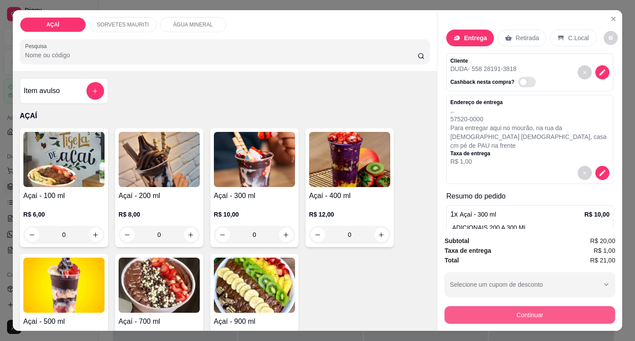
click at [491, 306] on button "Continuar" at bounding box center [529, 315] width 171 height 18
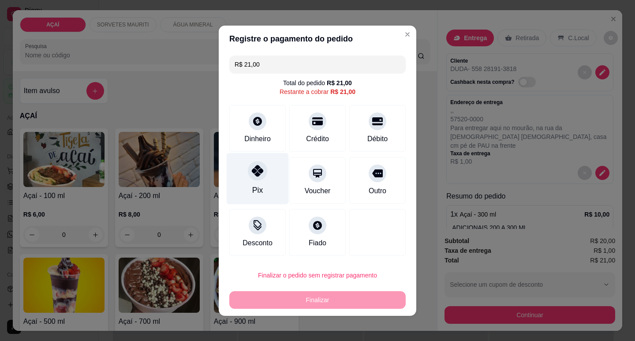
click at [266, 169] on div "Pix" at bounding box center [258, 179] width 62 height 52
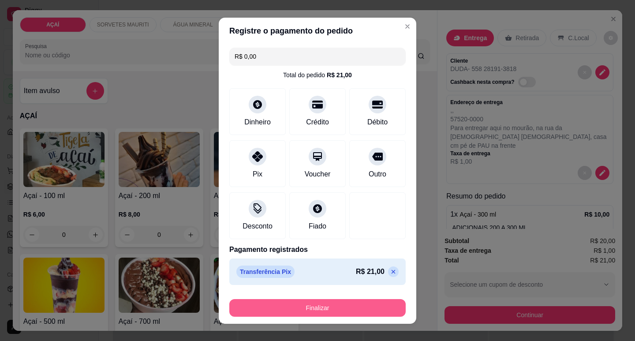
click at [307, 306] on button "Finalizar" at bounding box center [317, 308] width 176 height 18
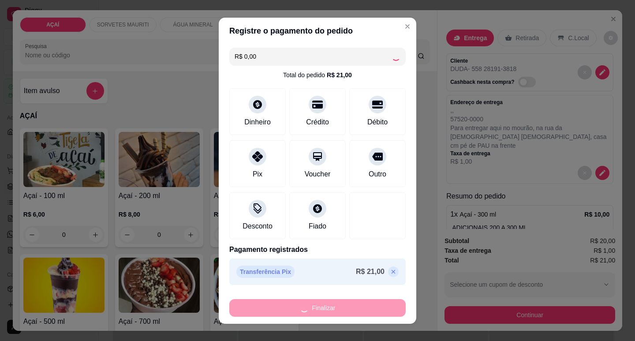
type input "-R$ 21,00"
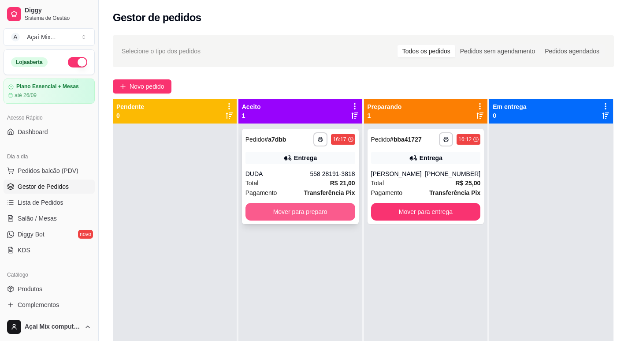
click at [327, 206] on button "Mover para preparo" at bounding box center [301, 212] width 110 height 18
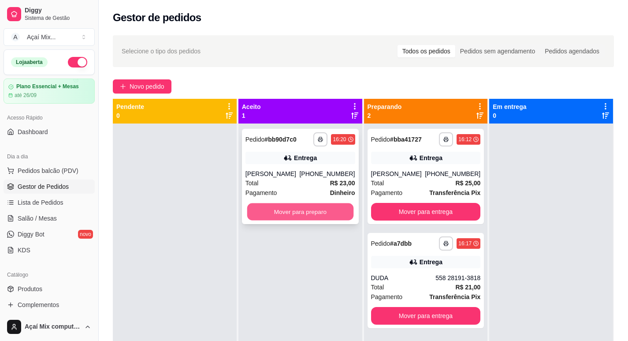
click at [322, 217] on button "Mover para preparo" at bounding box center [300, 211] width 106 height 17
click at [281, 214] on button "Mover para preparo" at bounding box center [300, 211] width 106 height 17
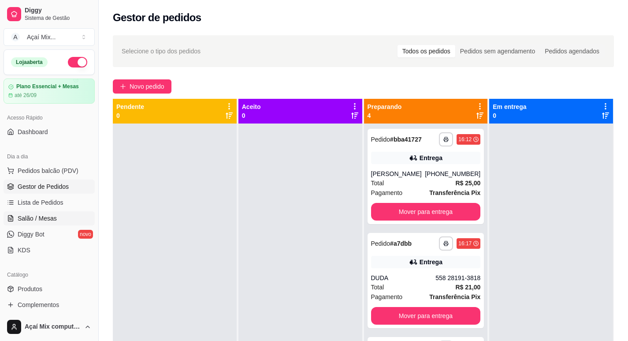
click at [37, 216] on span "Salão / Mesas" at bounding box center [37, 218] width 39 height 9
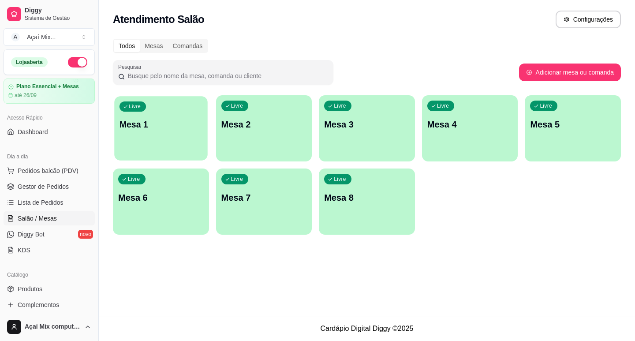
click at [136, 140] on div "Livre Mesa 1" at bounding box center [160, 123] width 93 height 54
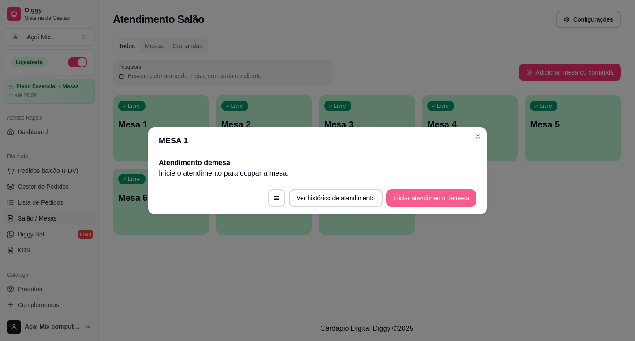
click at [419, 203] on button "Iniciar atendimento de mesa" at bounding box center [431, 198] width 90 height 18
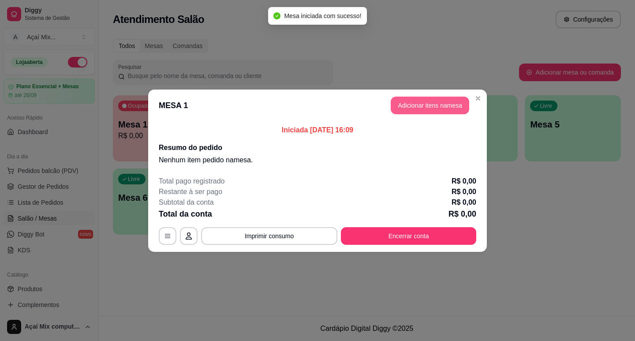
click at [429, 112] on button "Adicionar itens na mesa" at bounding box center [430, 106] width 78 height 18
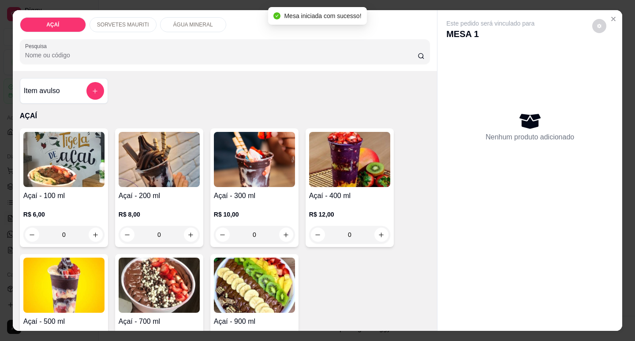
click at [153, 210] on p "R$ 8,00" at bounding box center [159, 214] width 81 height 9
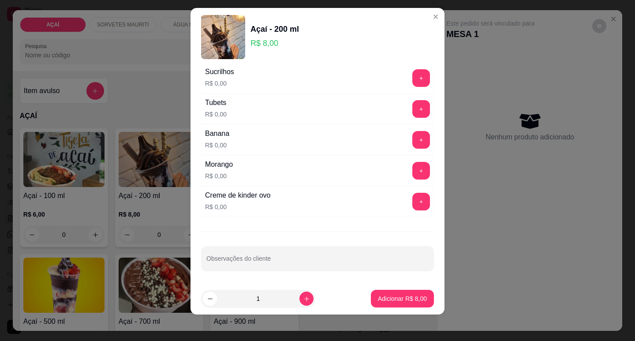
scroll to position [11, 0]
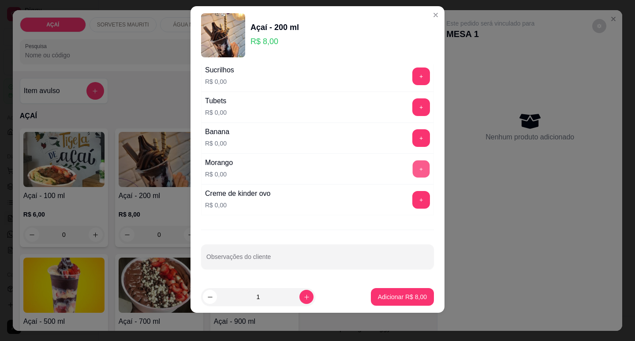
click at [413, 171] on button "+" at bounding box center [421, 168] width 17 height 17
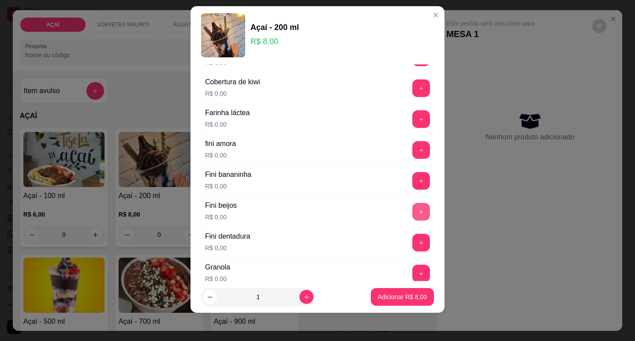
scroll to position [499, 0]
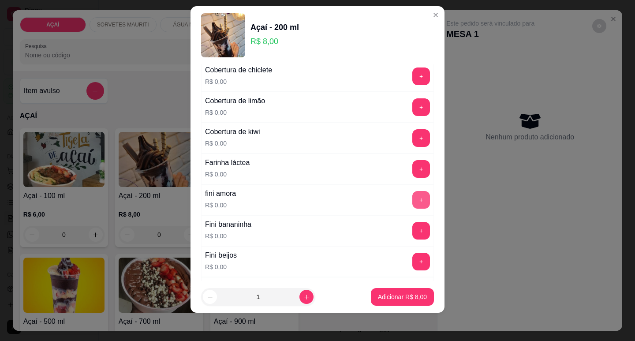
click at [412, 197] on button "+" at bounding box center [421, 200] width 18 height 18
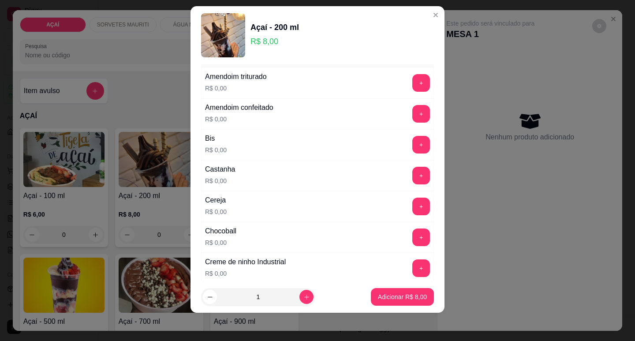
scroll to position [14, 0]
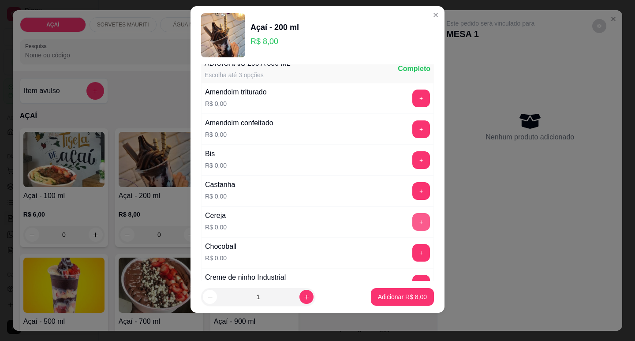
click at [412, 226] on button "+" at bounding box center [421, 222] width 18 height 18
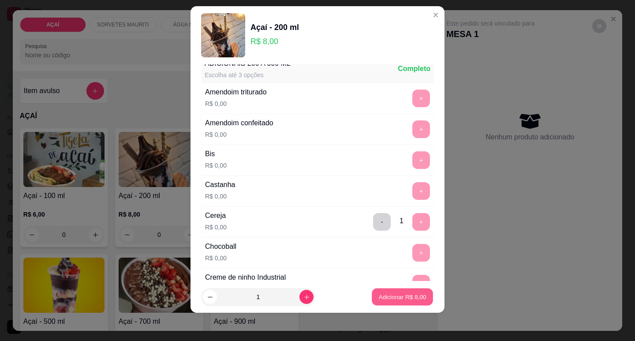
click at [416, 296] on p "Adicionar R$ 8,00" at bounding box center [402, 297] width 48 height 8
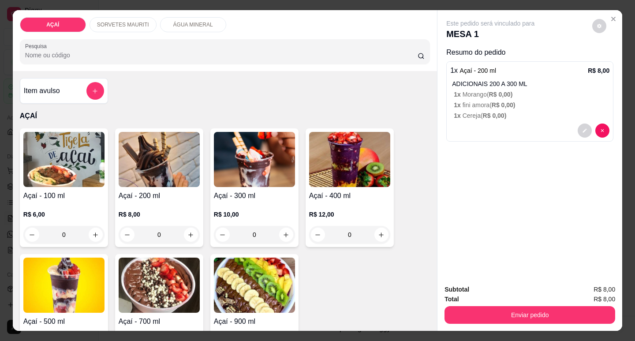
click at [334, 210] on p "R$ 12,00" at bounding box center [349, 214] width 81 height 9
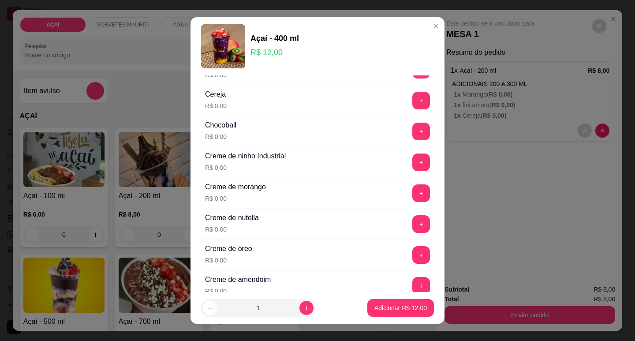
scroll to position [0, 0]
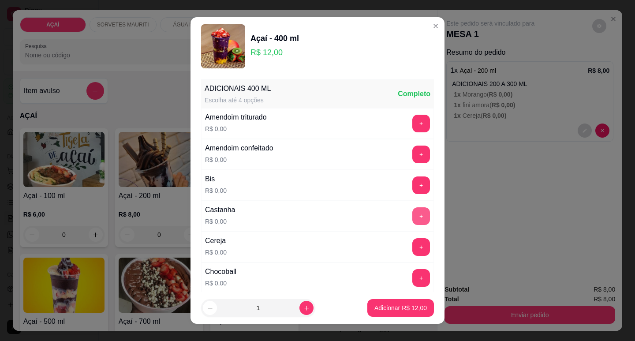
click at [412, 215] on button "+" at bounding box center [421, 216] width 18 height 18
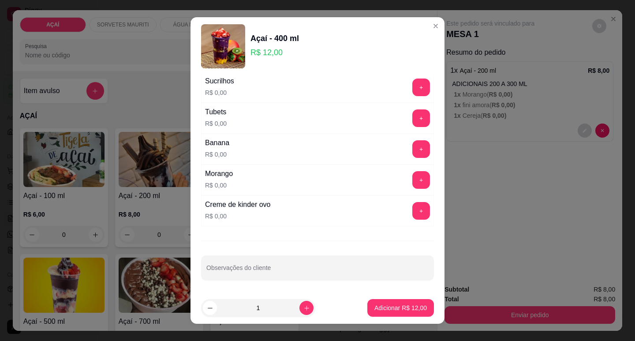
scroll to position [11, 0]
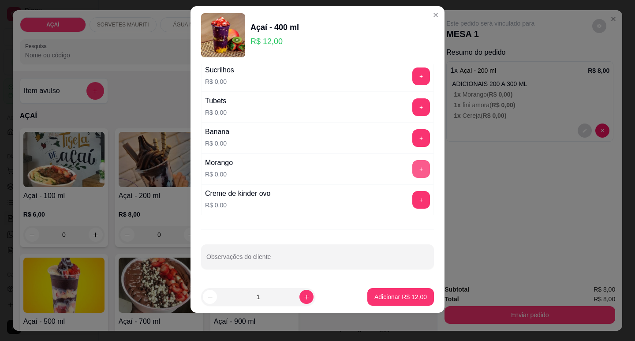
click at [412, 168] on button "+" at bounding box center [421, 169] width 18 height 18
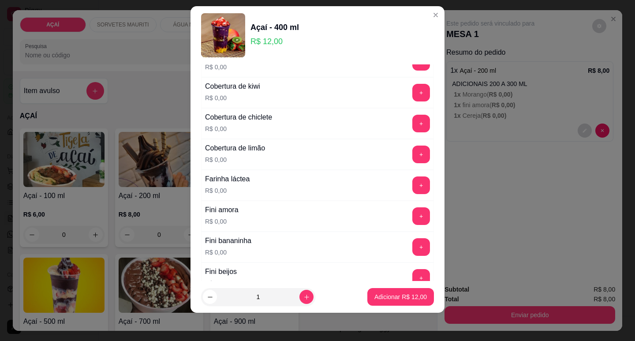
scroll to position [587, 0]
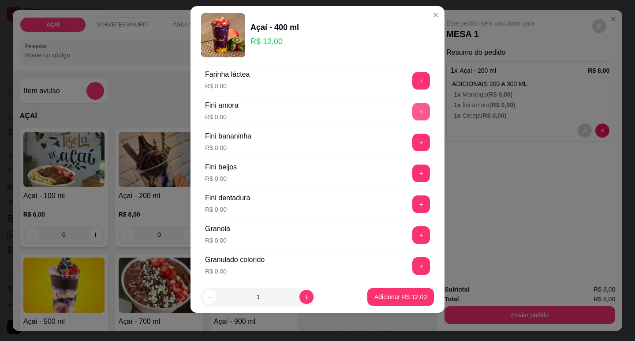
click at [412, 109] on button "+" at bounding box center [421, 112] width 18 height 18
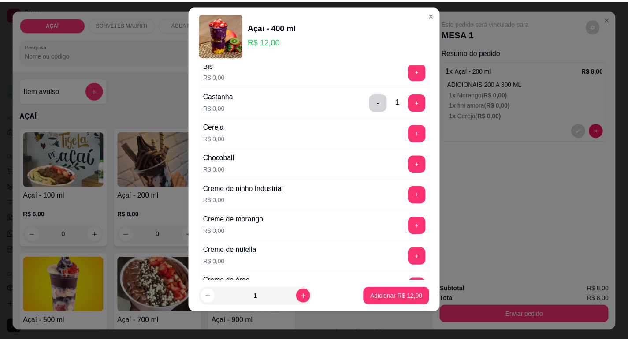
scroll to position [102, 0]
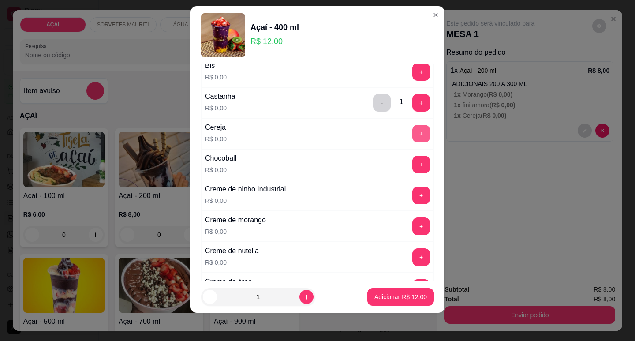
click at [412, 137] on button "+" at bounding box center [421, 134] width 18 height 18
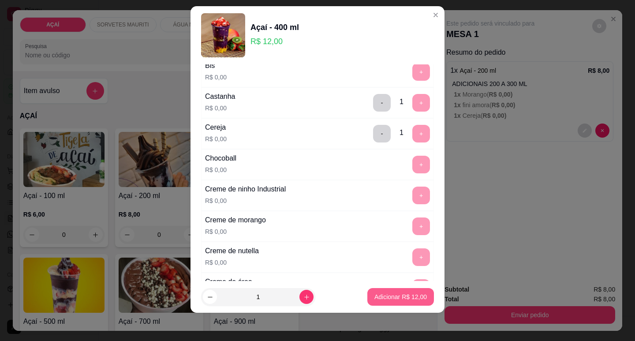
click at [372, 301] on button "Adicionar R$ 12,00" at bounding box center [400, 297] width 67 height 18
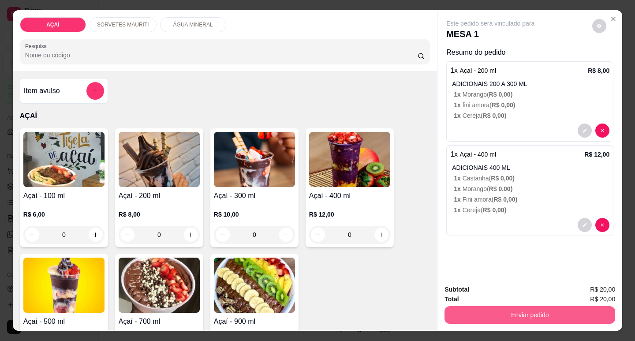
click at [480, 307] on button "Enviar pedido" at bounding box center [529, 315] width 171 height 18
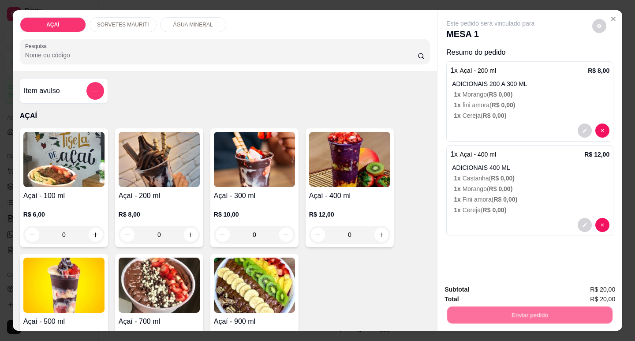
click at [485, 293] on button "Não registrar e enviar pedido" at bounding box center [501, 289] width 92 height 17
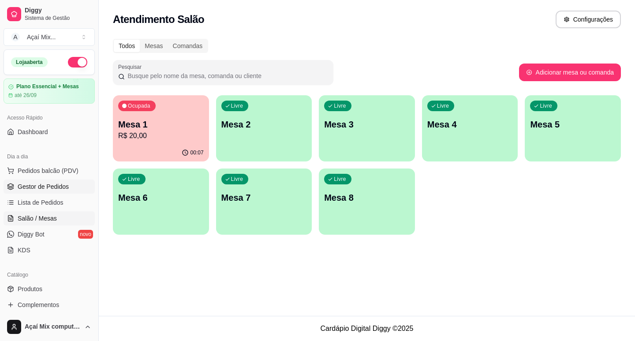
click at [49, 186] on span "Gestor de Pedidos" at bounding box center [43, 186] width 51 height 9
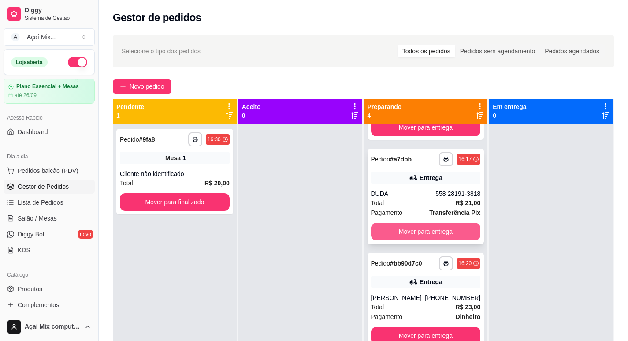
scroll to position [25, 0]
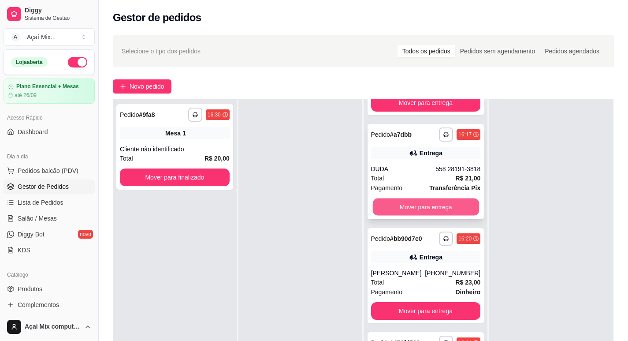
click at [403, 207] on button "Mover para entrega" at bounding box center [426, 206] width 106 height 17
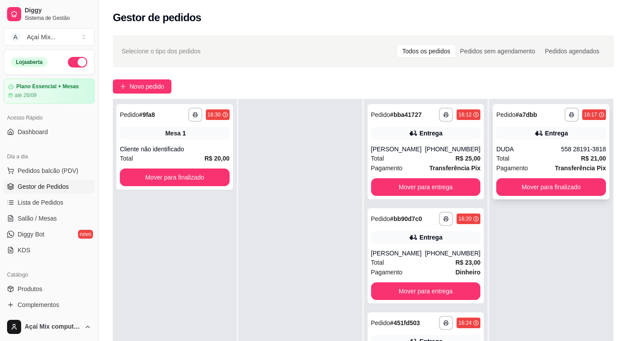
scroll to position [0, 0]
click at [539, 190] on button "Mover para finalizado" at bounding box center [551, 187] width 110 height 18
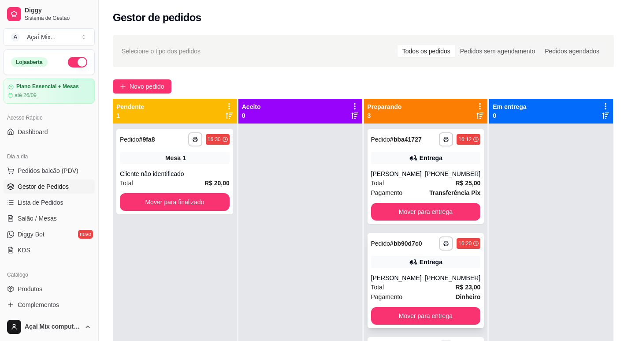
scroll to position [25, 0]
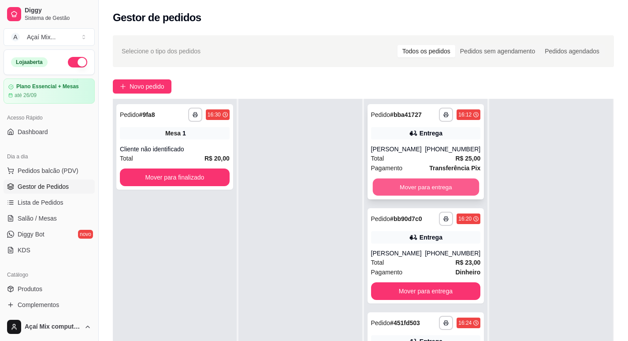
click at [436, 189] on button "Mover para entrega" at bounding box center [426, 187] width 106 height 17
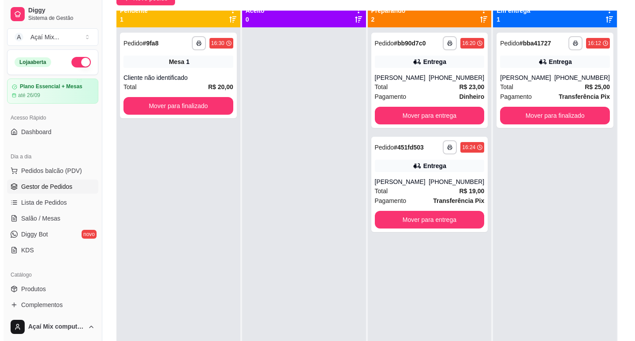
scroll to position [0, 0]
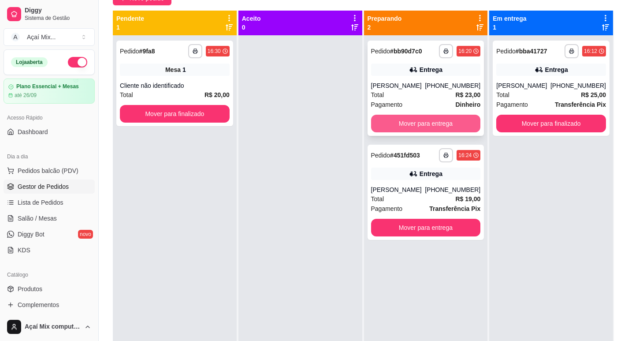
click at [426, 125] on button "Mover para entrega" at bounding box center [426, 124] width 110 height 18
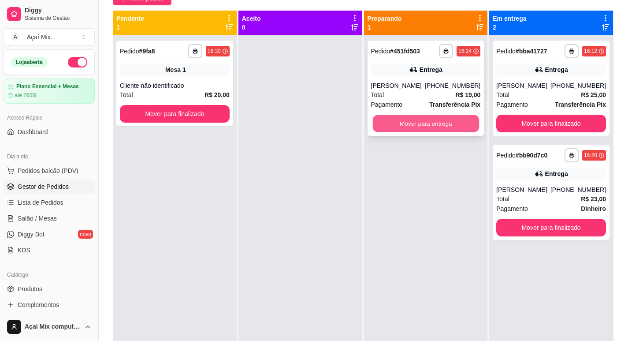
click at [460, 123] on button "Mover para entrega" at bounding box center [426, 123] width 106 height 17
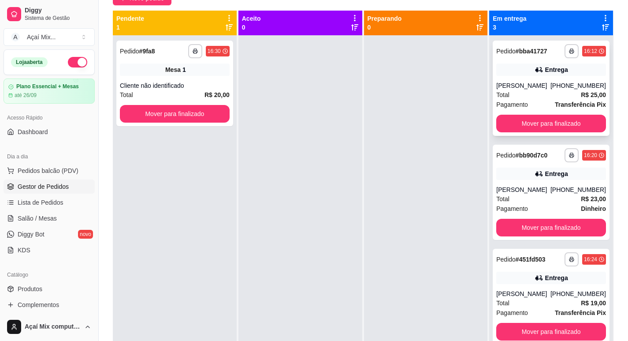
click at [549, 96] on div "Total R$ 25,00" at bounding box center [551, 95] width 110 height 10
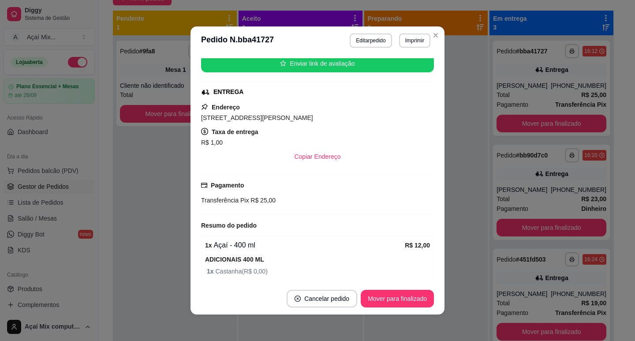
scroll to position [132, 0]
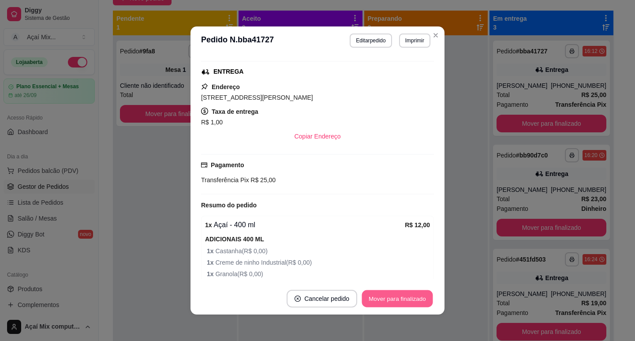
click at [396, 294] on button "Mover para finalizado" at bounding box center [397, 298] width 71 height 17
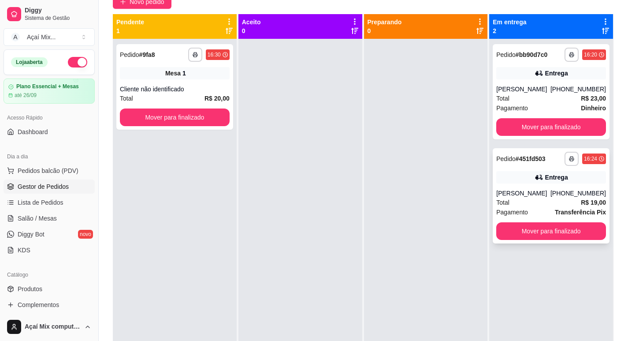
scroll to position [88, 0]
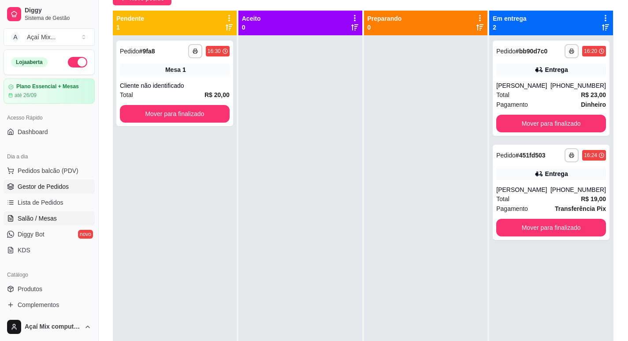
click at [43, 215] on span "Salão / Mesas" at bounding box center [37, 218] width 39 height 9
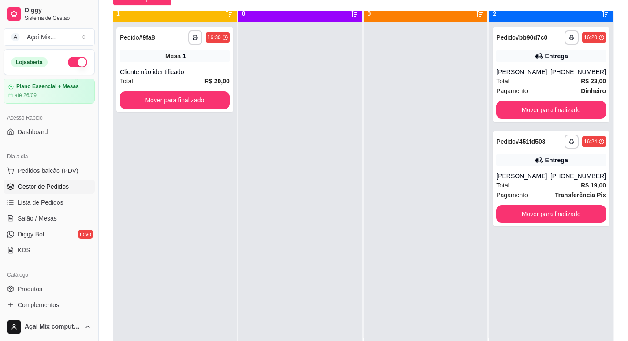
scroll to position [25, 0]
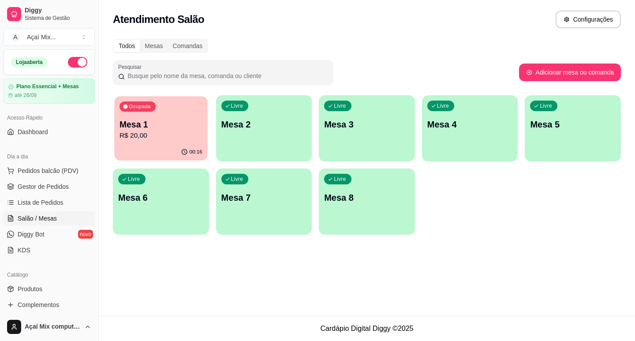
click at [161, 135] on p "R$ 20,00" at bounding box center [160, 136] width 83 height 10
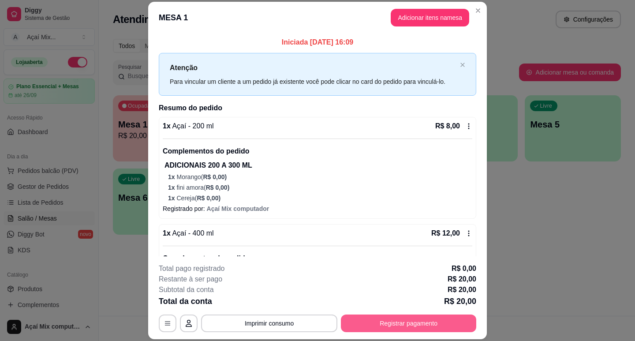
click at [395, 322] on button "Registrar pagamento" at bounding box center [408, 323] width 135 height 18
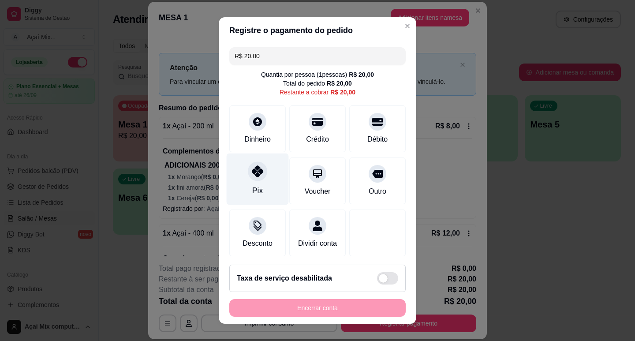
click at [263, 170] on div "Pix" at bounding box center [258, 179] width 62 height 52
type input "R$ 0,00"
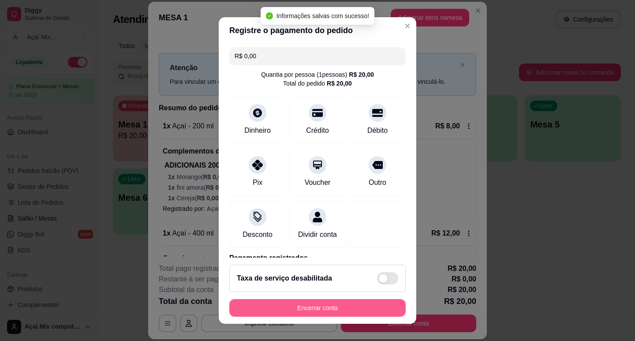
click at [301, 312] on button "Encerrar conta" at bounding box center [317, 308] width 176 height 18
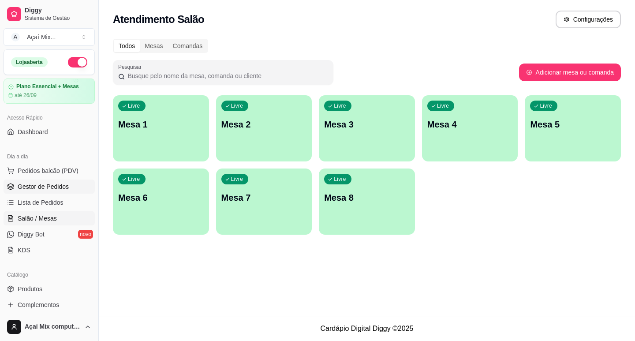
click at [56, 187] on span "Gestor de Pedidos" at bounding box center [43, 186] width 51 height 9
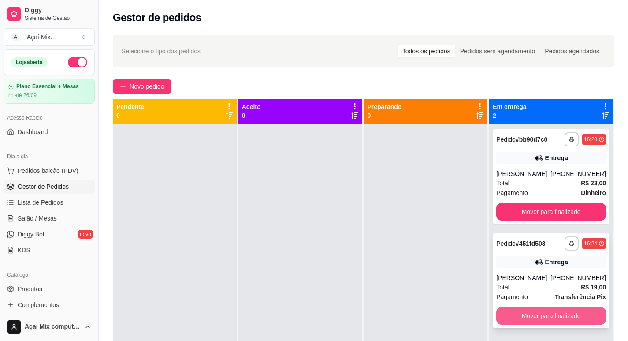
click at [548, 319] on button "Mover para finalizado" at bounding box center [551, 316] width 110 height 18
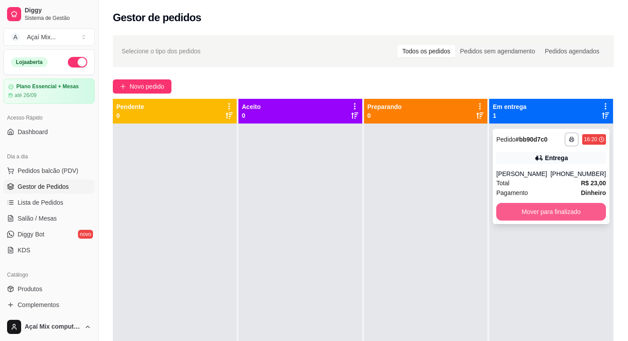
click at [538, 209] on button "Mover para finalizado" at bounding box center [551, 212] width 110 height 18
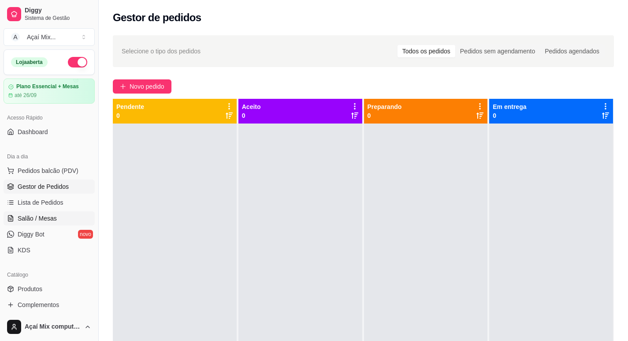
click at [30, 222] on span "Salão / Mesas" at bounding box center [37, 218] width 39 height 9
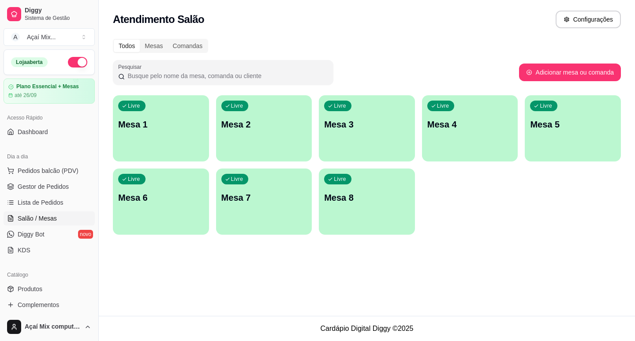
click at [179, 151] on div "button" at bounding box center [161, 156] width 96 height 11
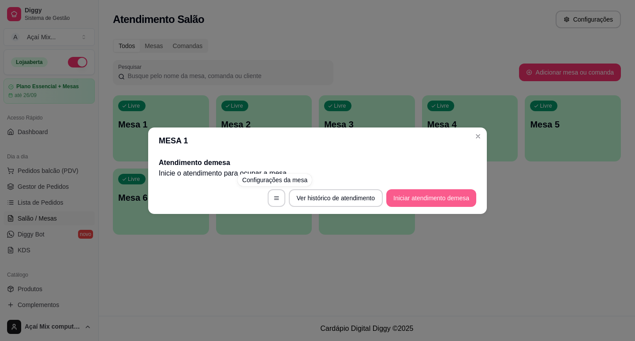
click at [414, 189] on button "Iniciar atendimento de mesa" at bounding box center [431, 198] width 90 height 18
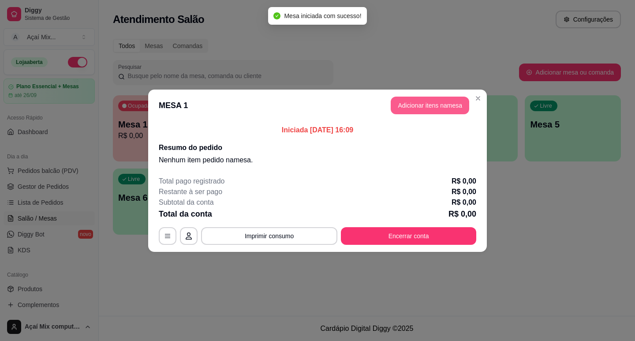
click at [404, 102] on button "Adicionar itens na mesa" at bounding box center [430, 106] width 78 height 18
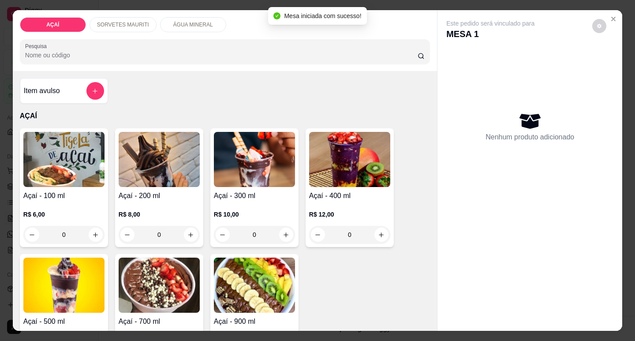
click at [271, 201] on div "R$ 10,00 0" at bounding box center [254, 222] width 81 height 42
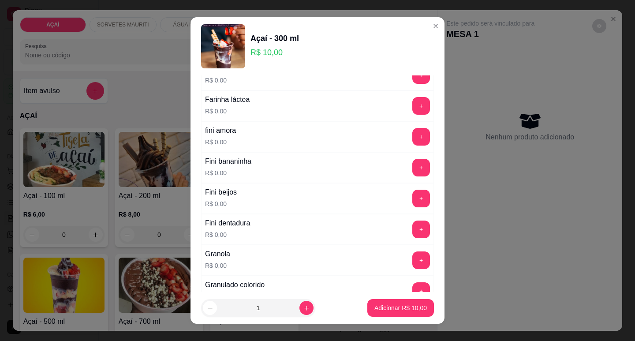
scroll to position [617, 0]
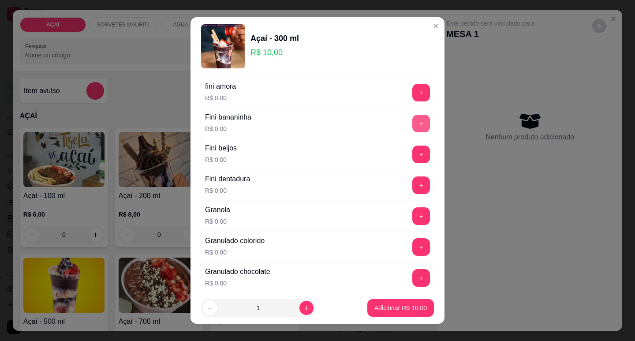
click at [412, 122] on button "+" at bounding box center [421, 124] width 18 height 18
click at [373, 129] on button "-" at bounding box center [382, 124] width 18 height 18
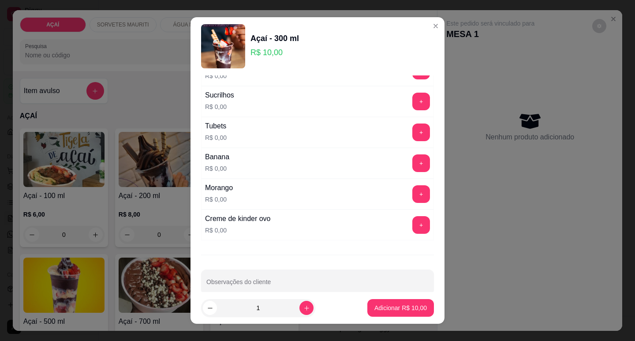
scroll to position [1116, 0]
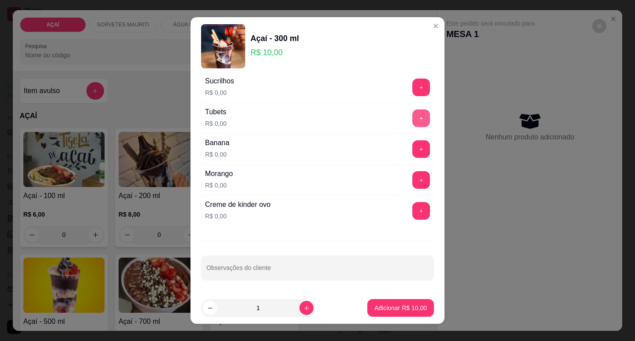
click at [412, 119] on button "+" at bounding box center [421, 118] width 18 height 18
click at [413, 217] on button "+" at bounding box center [421, 210] width 17 height 17
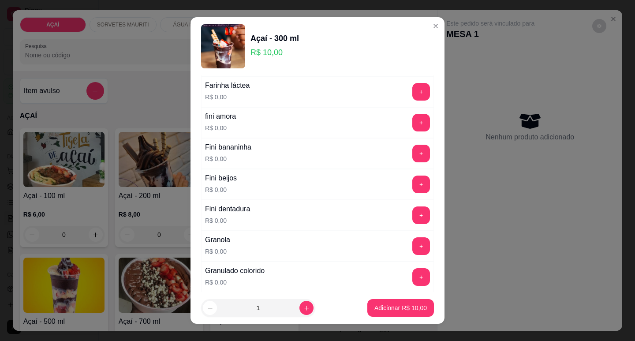
scroll to position [543, 0]
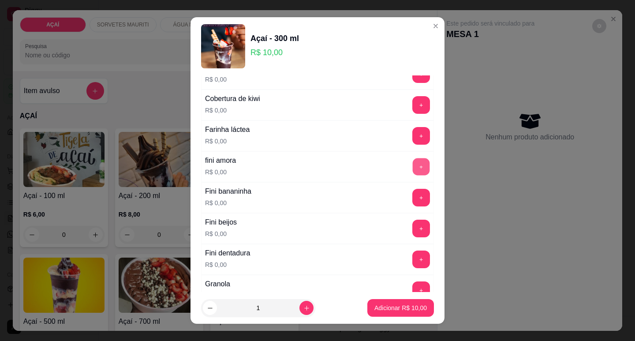
click at [413, 162] on button "+" at bounding box center [421, 166] width 17 height 17
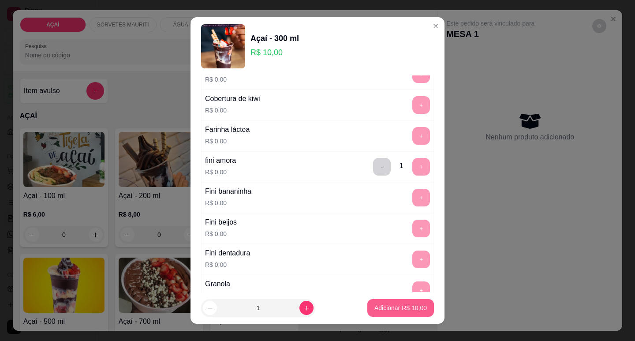
click at [392, 302] on button "Adicionar R$ 10,00" at bounding box center [400, 308] width 67 height 18
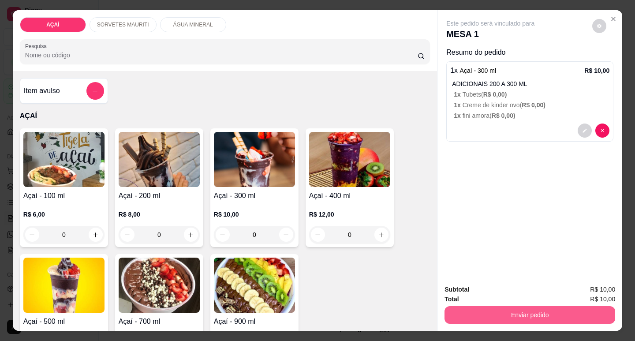
click at [545, 315] on button "Enviar pedido" at bounding box center [529, 315] width 171 height 18
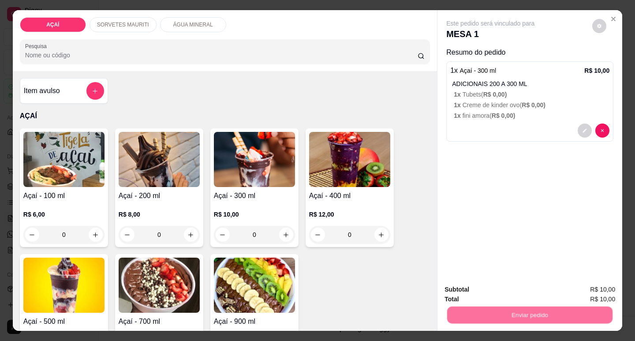
click at [502, 289] on button "Não registrar e enviar pedido" at bounding box center [501, 289] width 92 height 17
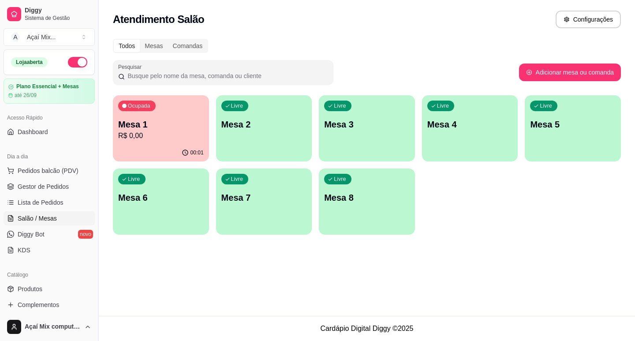
click at [277, 128] on p "Mesa 2" at bounding box center [264, 124] width 86 height 12
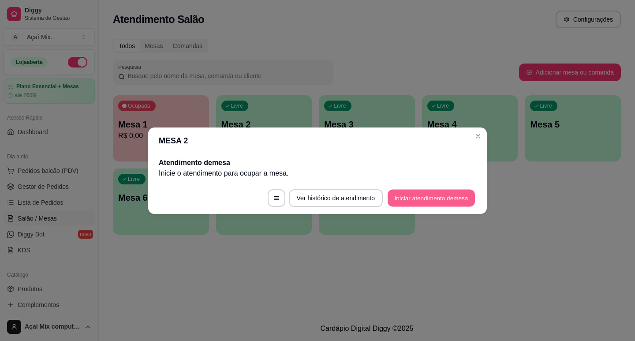
click at [450, 194] on button "Iniciar atendimento de mesa" at bounding box center [431, 197] width 87 height 17
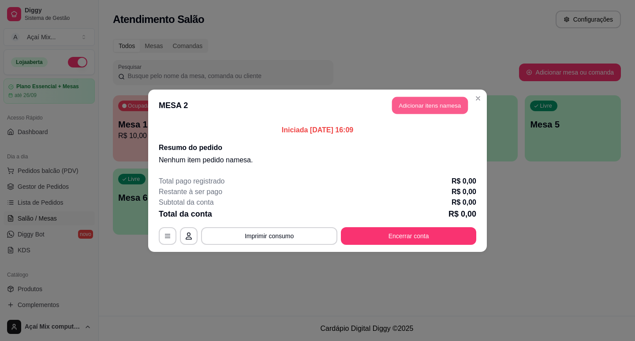
click at [464, 104] on button "Adicionar itens na mesa" at bounding box center [430, 105] width 76 height 17
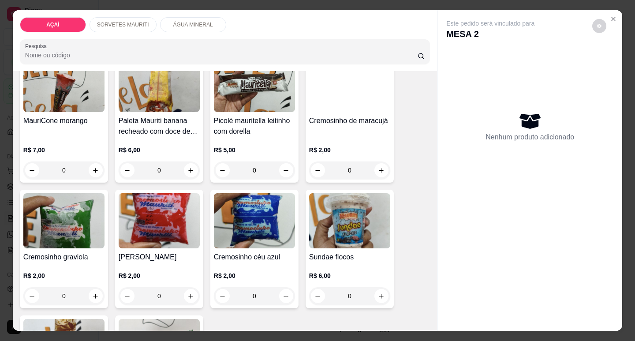
scroll to position [300, 0]
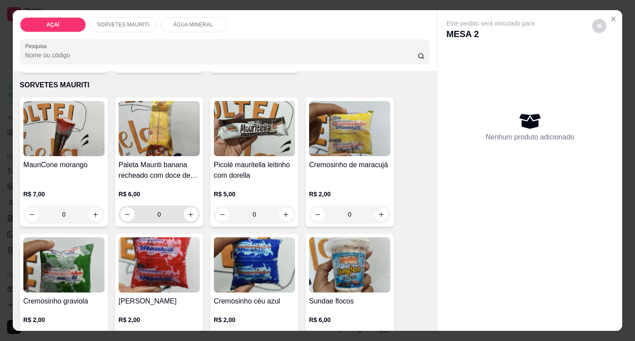
click at [196, 211] on div "0" at bounding box center [159, 214] width 81 height 18
click at [190, 211] on icon "increase-product-quantity" at bounding box center [191, 214] width 7 height 7
type input "1"
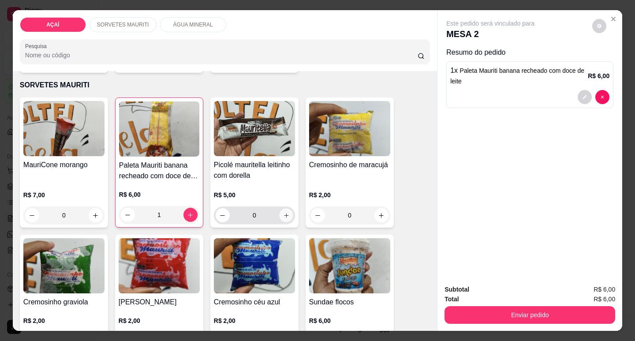
click at [283, 213] on icon "increase-product-quantity" at bounding box center [286, 215] width 7 height 7
type input "1"
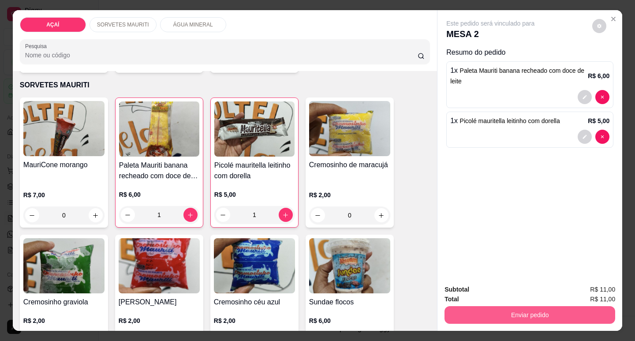
click at [532, 310] on button "Enviar pedido" at bounding box center [529, 315] width 171 height 18
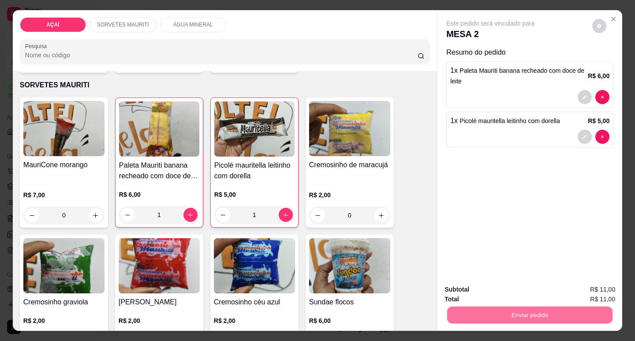
click at [532, 290] on button "Não registrar e enviar pedido" at bounding box center [501, 289] width 92 height 17
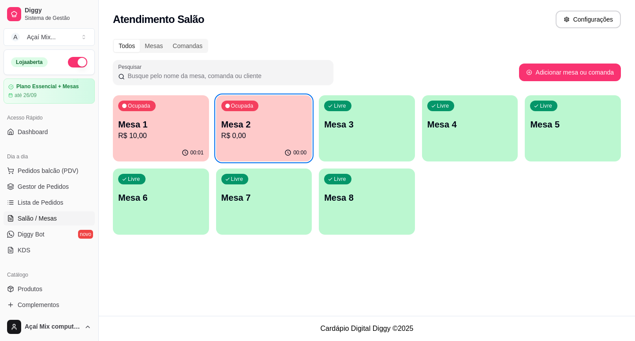
click at [242, 135] on p "R$ 0,00" at bounding box center [264, 136] width 86 height 11
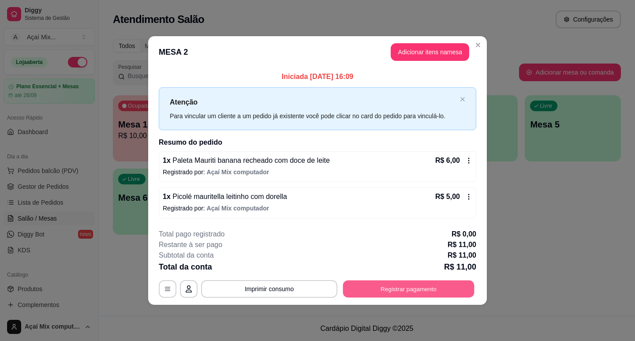
click at [358, 283] on button "Registrar pagamento" at bounding box center [408, 288] width 131 height 17
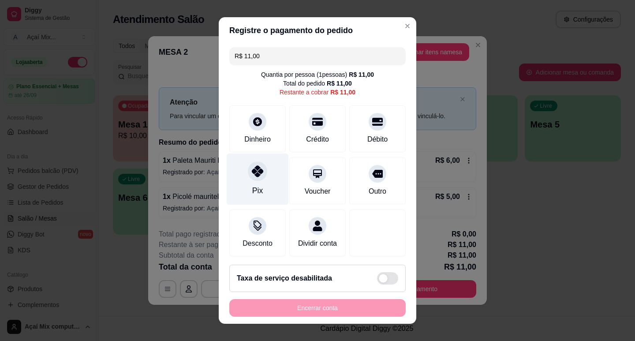
click at [262, 181] on div "Pix" at bounding box center [258, 179] width 62 height 52
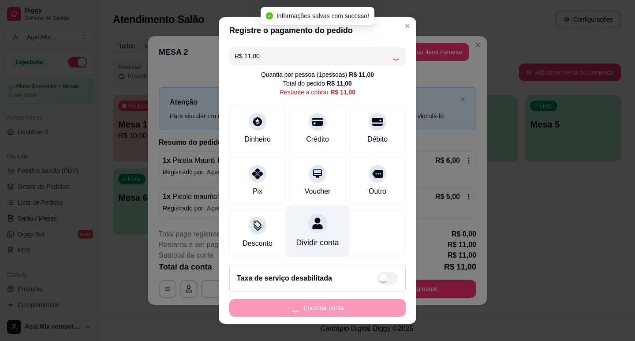
type input "R$ 0,00"
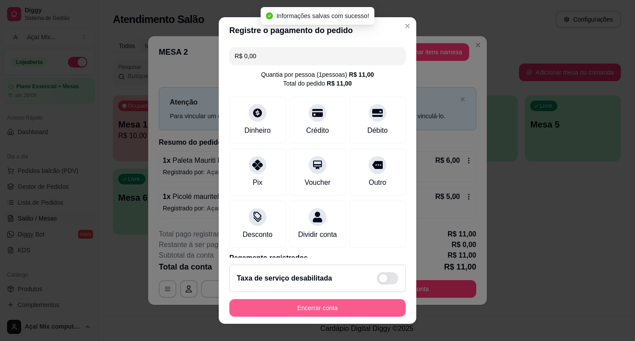
click at [334, 300] on button "Encerrar conta" at bounding box center [317, 308] width 176 height 18
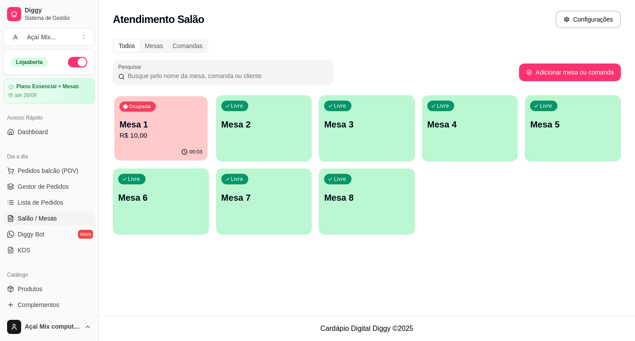
click at [155, 145] on div "00:03" at bounding box center [160, 152] width 93 height 17
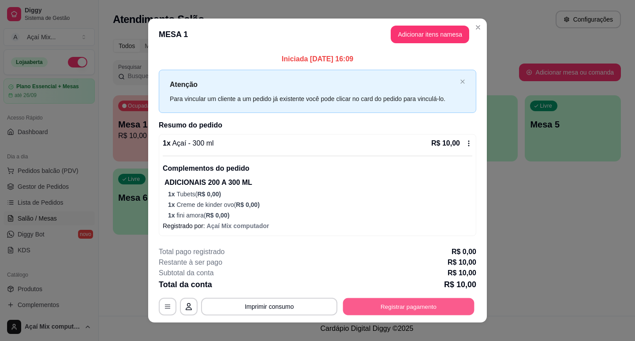
click at [434, 301] on button "Registrar pagamento" at bounding box center [408, 306] width 131 height 17
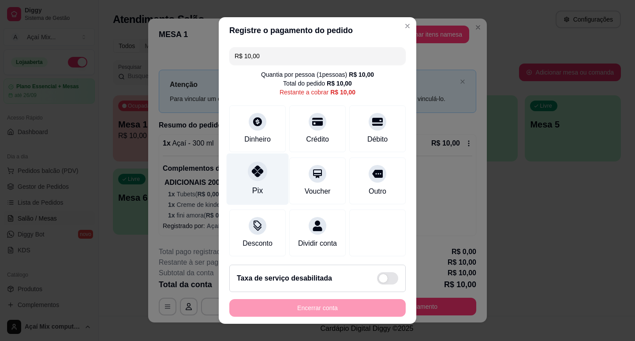
click at [238, 177] on div "Pix" at bounding box center [258, 179] width 62 height 52
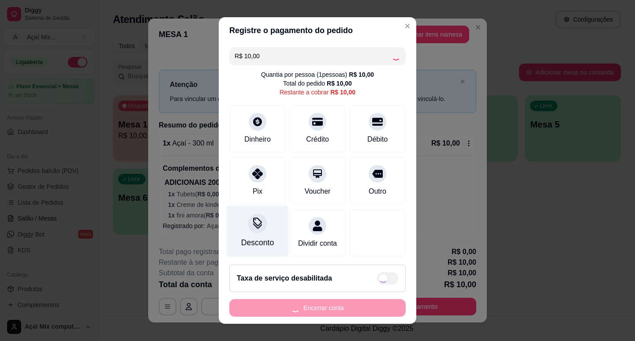
type input "R$ 0,00"
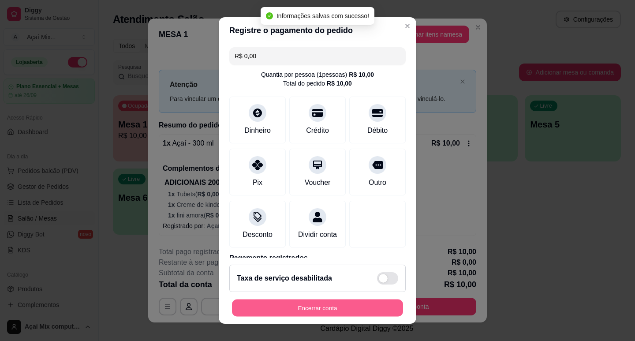
click at [319, 306] on button "Encerrar conta" at bounding box center [317, 307] width 171 height 17
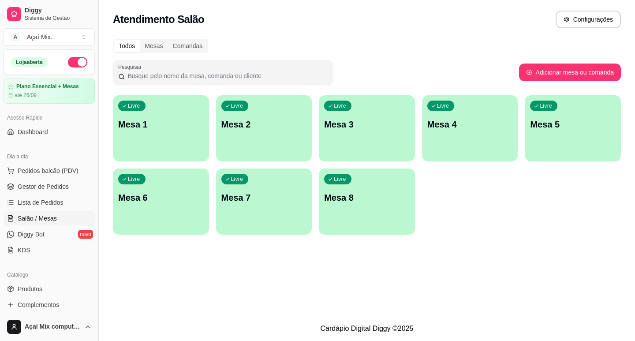
click at [162, 157] on div "button" at bounding box center [161, 156] width 96 height 11
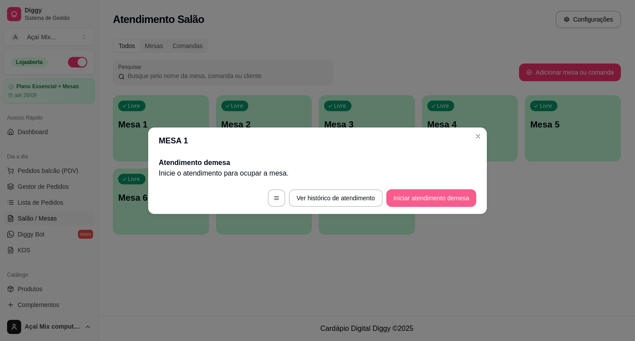
click at [427, 194] on button "Iniciar atendimento de mesa" at bounding box center [431, 198] width 90 height 18
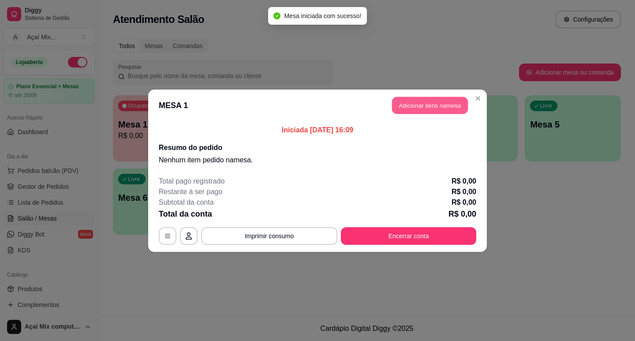
click at [434, 111] on button "Adicionar itens na mesa" at bounding box center [430, 105] width 76 height 17
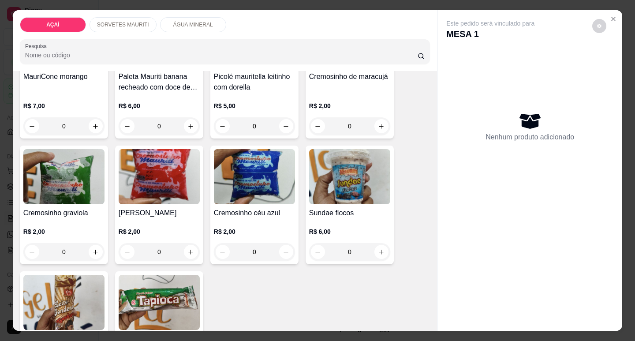
scroll to position [344, 0]
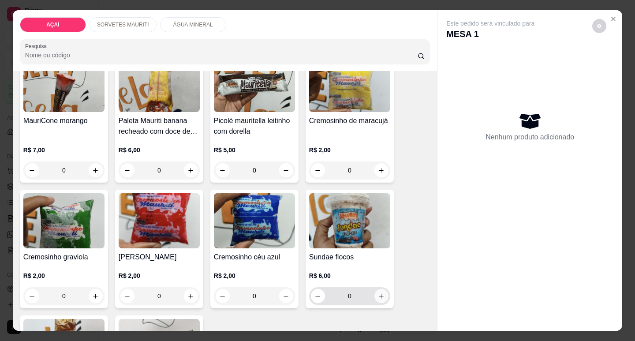
click at [377, 298] on button "increase-product-quantity" at bounding box center [381, 296] width 14 height 14
type input "1"
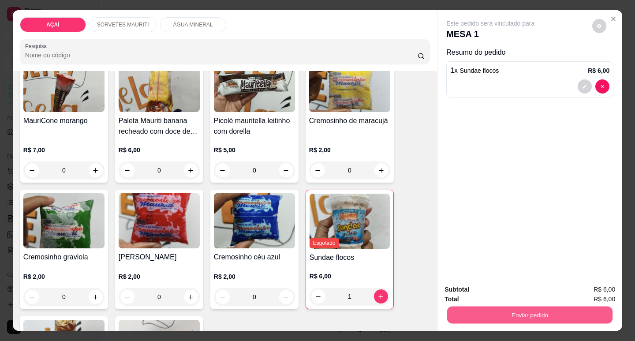
click at [517, 315] on button "Enviar pedido" at bounding box center [529, 314] width 165 height 17
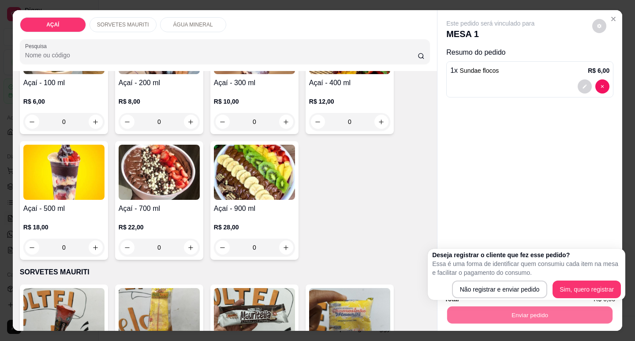
scroll to position [35, 0]
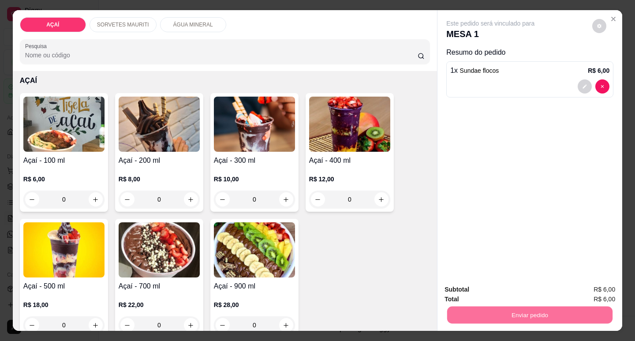
click at [319, 160] on h4 "Açaí - 400 ml" at bounding box center [349, 160] width 81 height 11
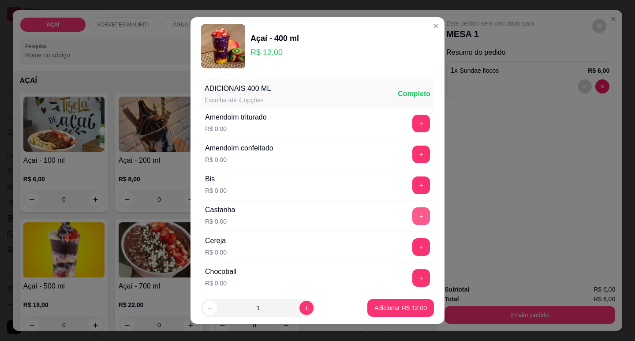
click at [412, 207] on button "+" at bounding box center [421, 216] width 18 height 18
click at [413, 124] on button "+" at bounding box center [421, 123] width 17 height 17
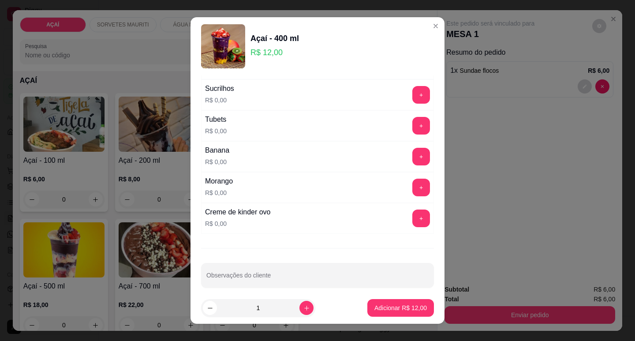
scroll to position [1116, 0]
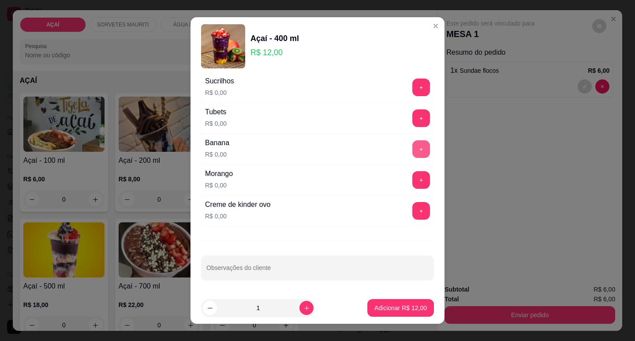
click at [412, 154] on button "+" at bounding box center [421, 149] width 18 height 18
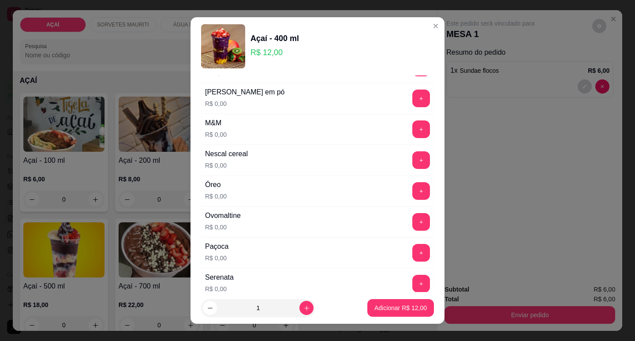
scroll to position [852, 0]
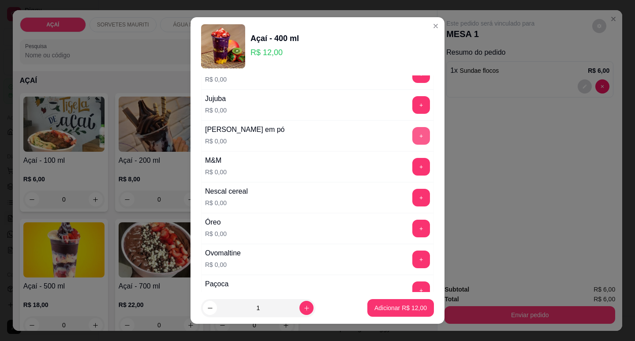
click at [412, 136] on button "+" at bounding box center [421, 136] width 18 height 18
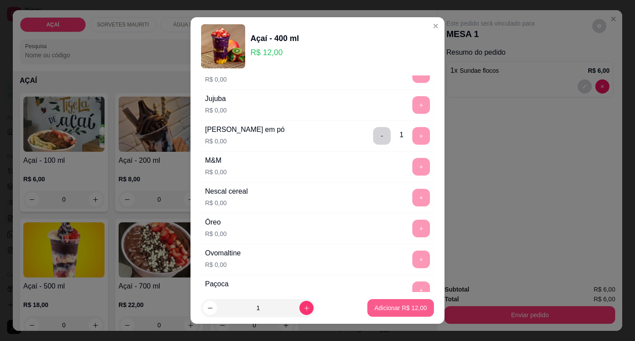
click at [403, 312] on button "Adicionar R$ 12,00" at bounding box center [400, 308] width 67 height 18
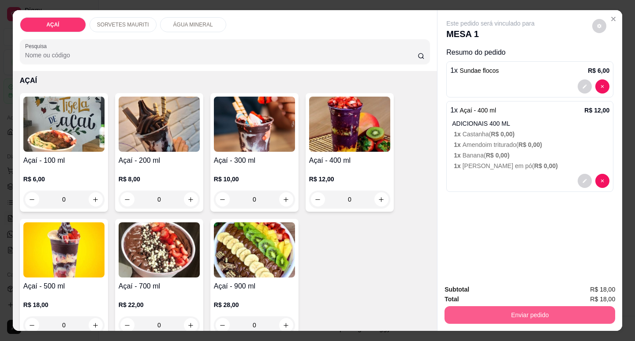
click at [496, 307] on button "Enviar pedido" at bounding box center [529, 315] width 171 height 18
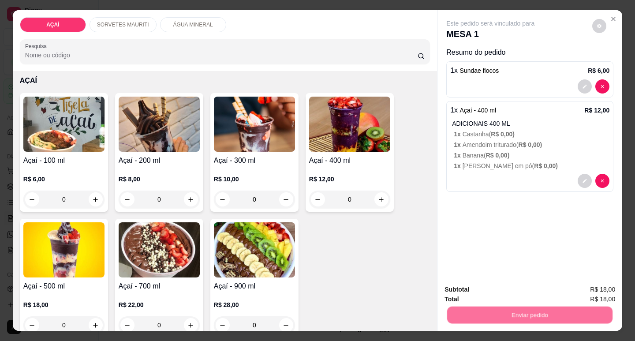
click at [497, 288] on button "Não registrar e enviar pedido" at bounding box center [501, 289] width 92 height 17
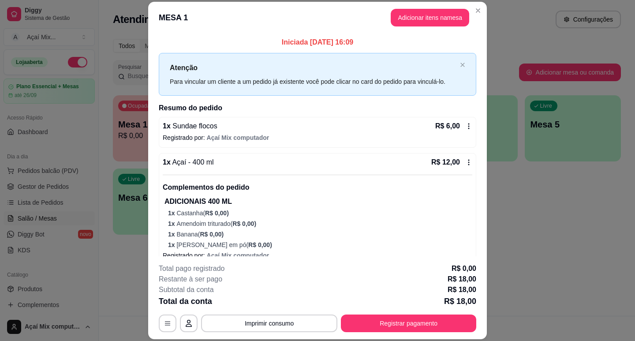
scroll to position [18, 0]
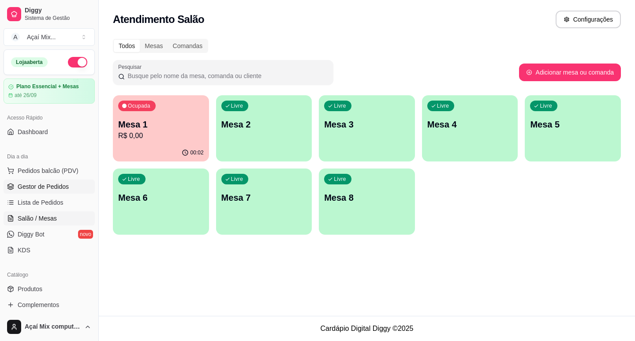
click at [11, 183] on icon at bounding box center [10, 184] width 6 height 3
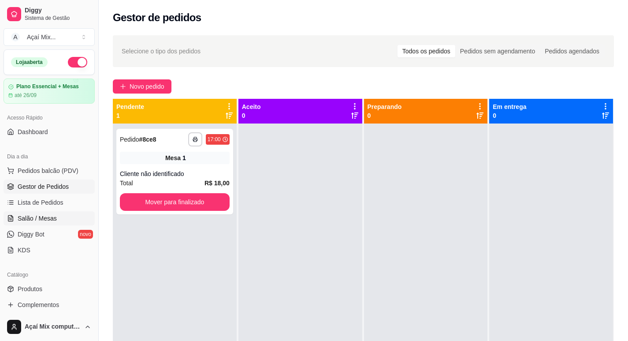
click at [41, 212] on link "Salão / Mesas" at bounding box center [49, 218] width 91 height 14
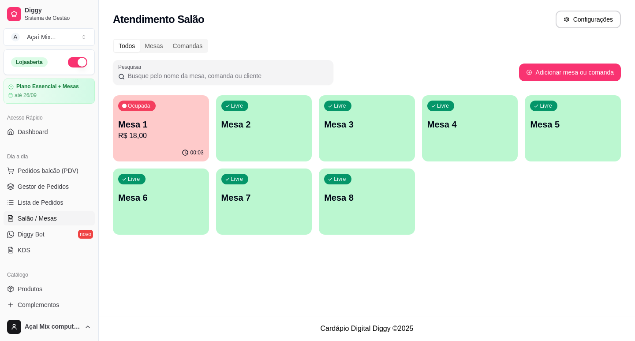
click at [158, 130] on p "Mesa 1" at bounding box center [161, 124] width 86 height 12
click at [248, 105] on div "Livre Mesa 2" at bounding box center [264, 123] width 96 height 56
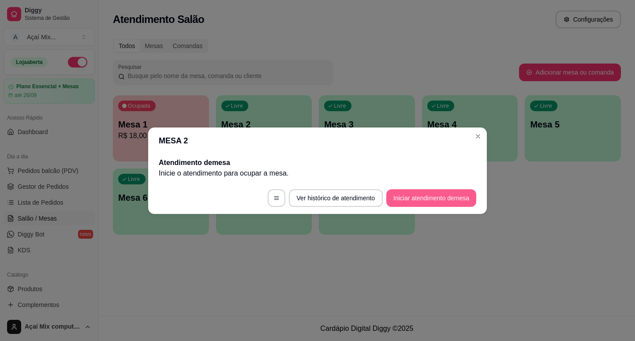
click at [434, 198] on button "Iniciar atendimento de mesa" at bounding box center [431, 198] width 90 height 18
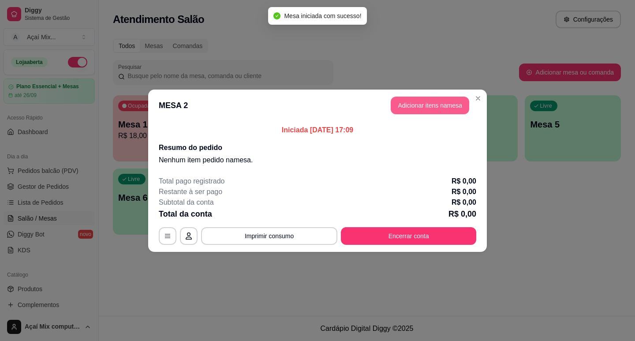
click at [397, 107] on button "Adicionar itens na mesa" at bounding box center [430, 106] width 78 height 18
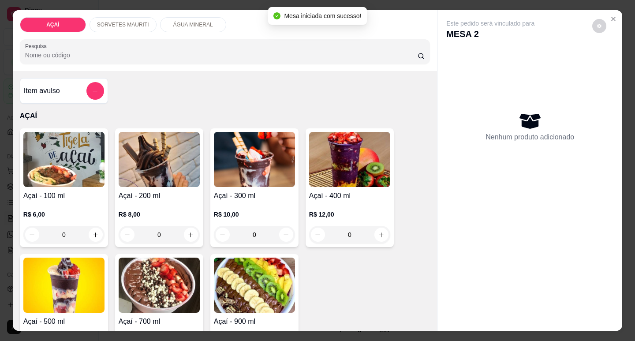
click at [165, 22] on div "ÁGUA MINERAL" at bounding box center [193, 24] width 66 height 15
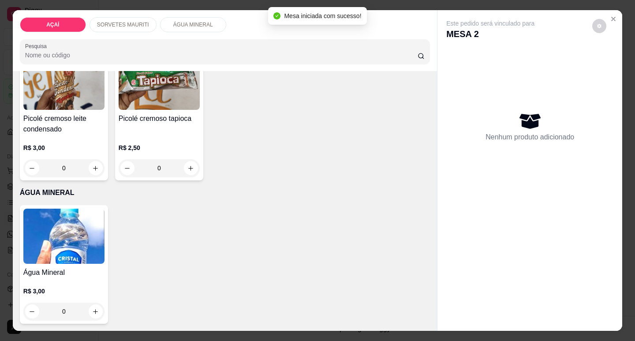
scroll to position [21, 0]
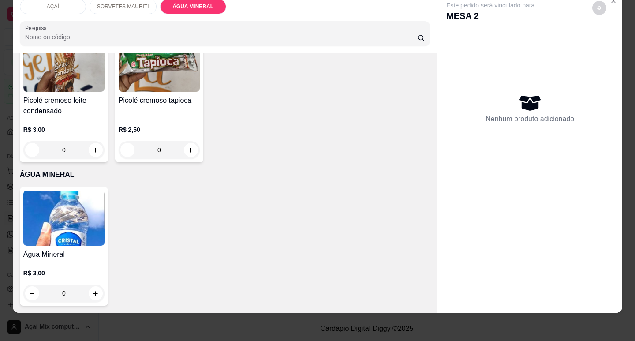
click at [87, 231] on img at bounding box center [63, 217] width 81 height 55
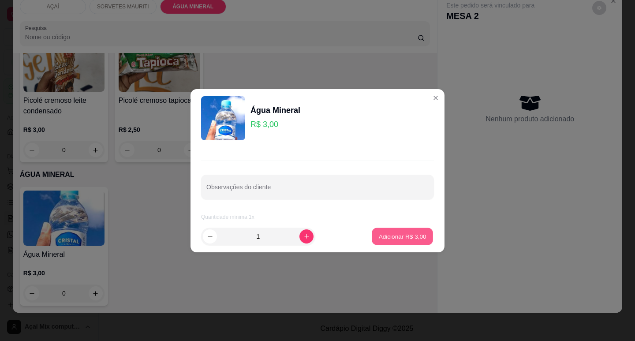
click at [407, 236] on p "Adicionar R$ 3,00" at bounding box center [402, 236] width 48 height 8
type input "1"
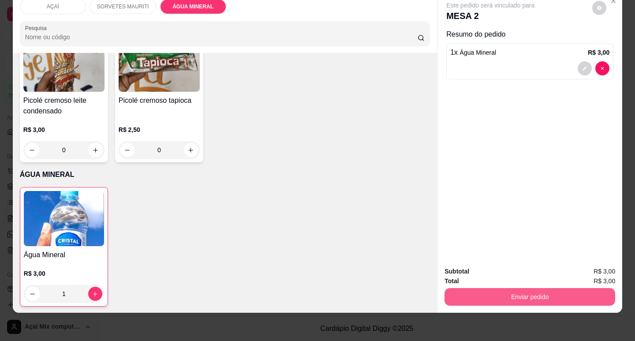
click at [528, 296] on button "Enviar pedido" at bounding box center [529, 297] width 171 height 18
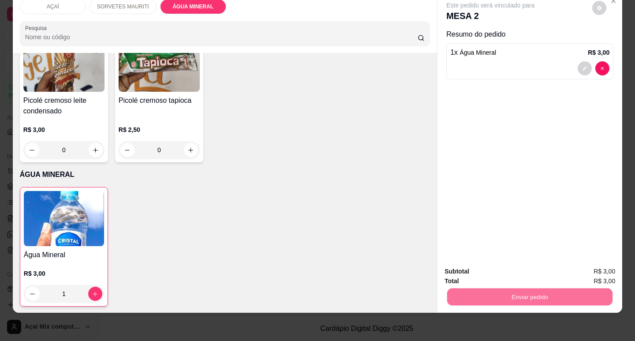
click at [503, 270] on button "Não registrar e enviar pedido" at bounding box center [501, 268] width 92 height 17
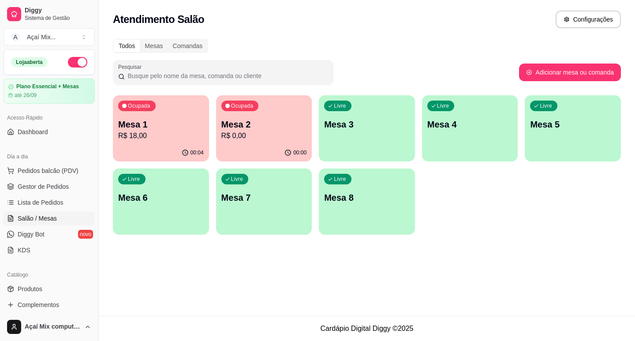
click at [398, 140] on div "Livre Mesa 3" at bounding box center [367, 123] width 96 height 56
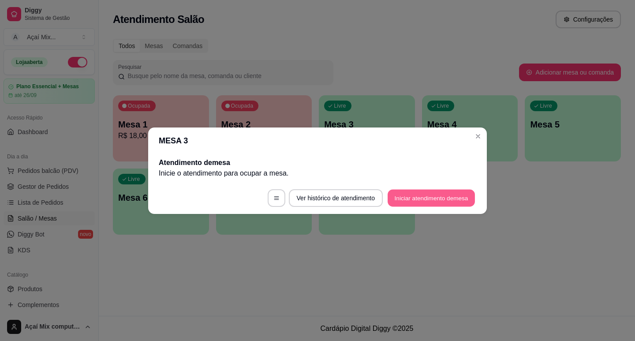
click at [395, 195] on button "Iniciar atendimento de mesa" at bounding box center [431, 197] width 87 height 17
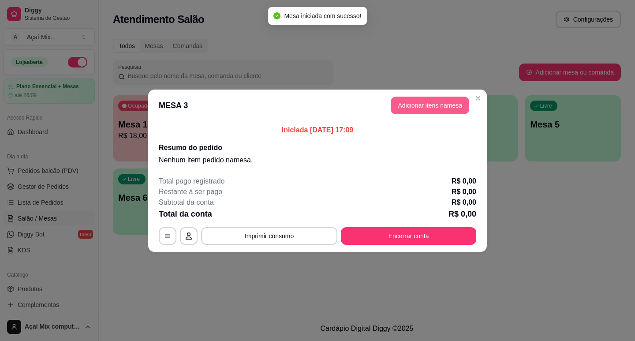
click at [414, 112] on button "Adicionar itens na mesa" at bounding box center [430, 106] width 78 height 18
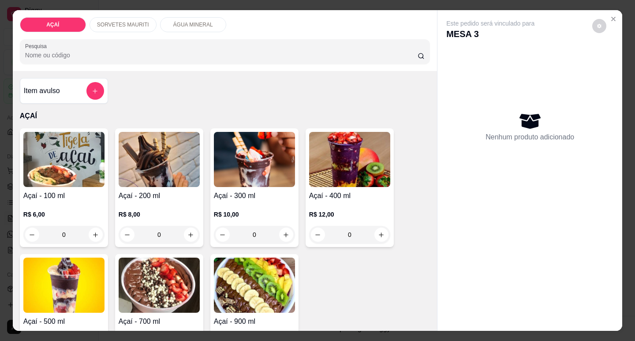
click at [194, 17] on div "ÁGUA MINERAL" at bounding box center [193, 24] width 66 height 15
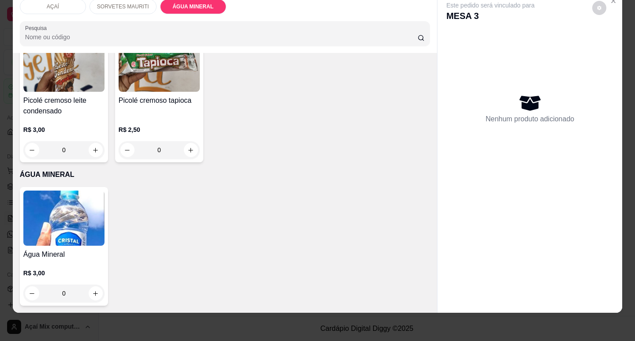
click at [69, 208] on img at bounding box center [63, 217] width 81 height 55
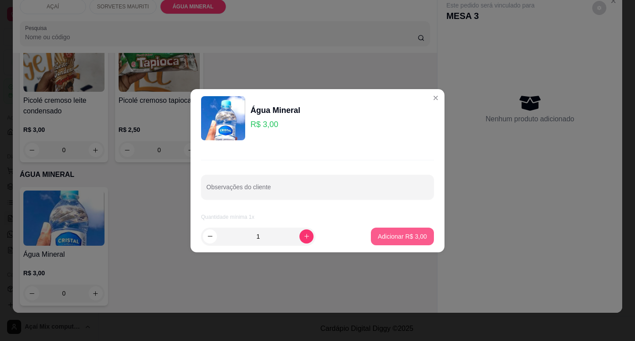
click at [398, 240] on button "Adicionar R$ 3,00" at bounding box center [402, 236] width 63 height 18
type input "1"
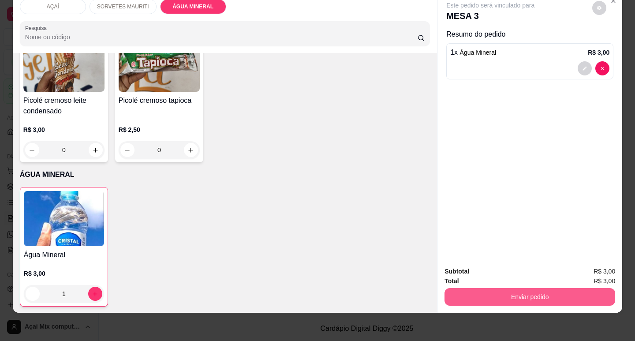
click at [504, 288] on button "Enviar pedido" at bounding box center [529, 297] width 171 height 18
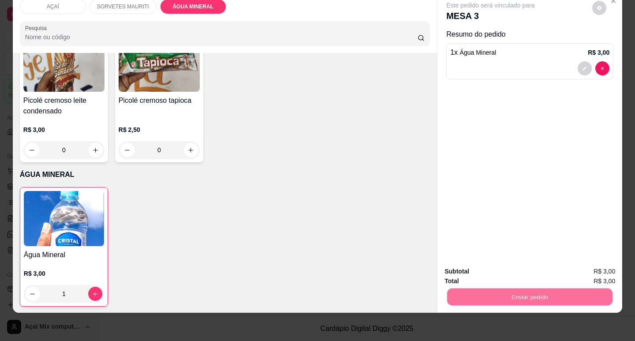
click at [496, 268] on button "Não registrar e enviar pedido" at bounding box center [501, 268] width 92 height 17
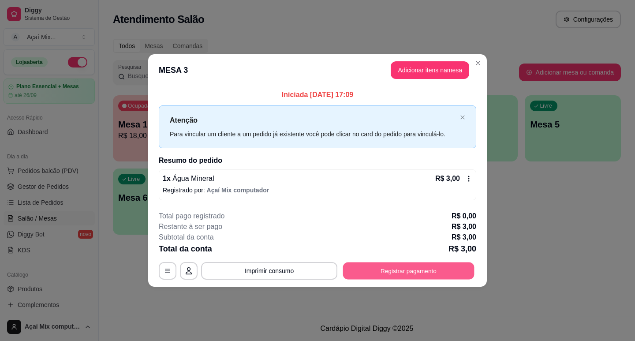
click at [379, 269] on button "Registrar pagamento" at bounding box center [408, 270] width 131 height 17
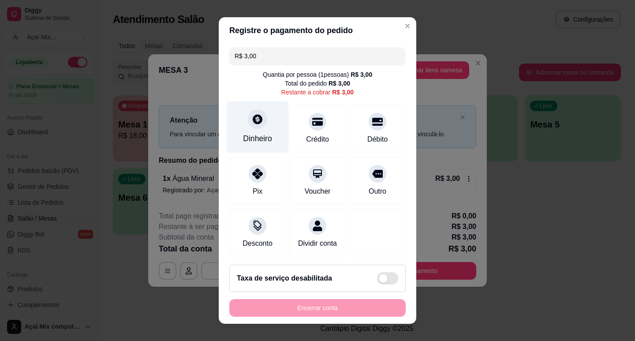
click at [265, 124] on div "Dinheiro" at bounding box center [258, 127] width 62 height 52
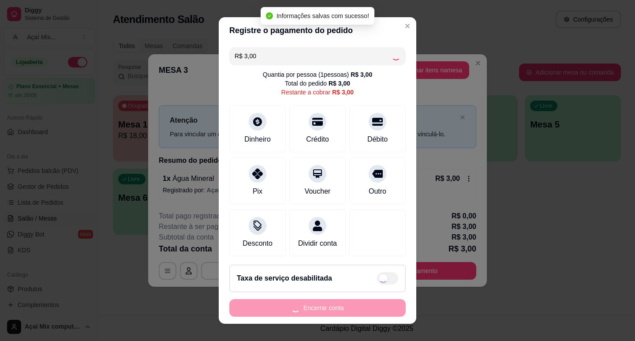
type input "R$ 0,00"
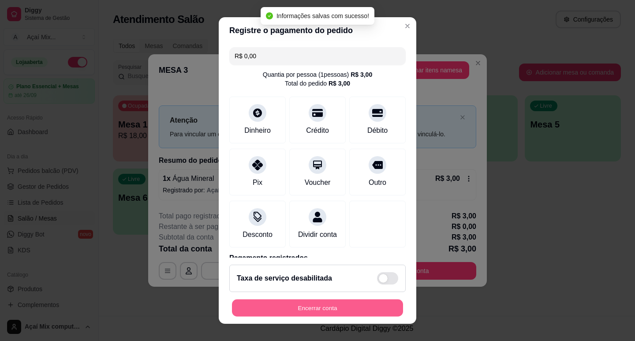
click at [320, 308] on button "Encerrar conta" at bounding box center [317, 307] width 171 height 17
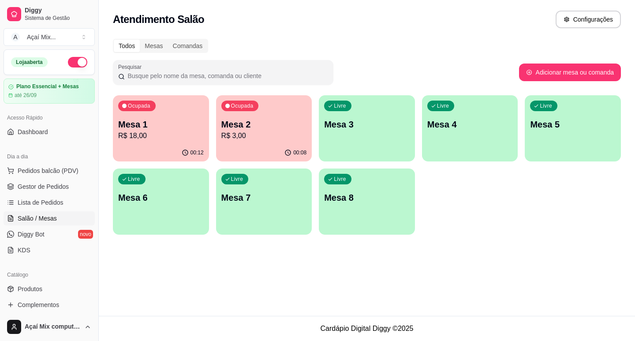
click at [185, 141] on div "Ocupada Mesa 1 R$ 18,00" at bounding box center [161, 119] width 96 height 49
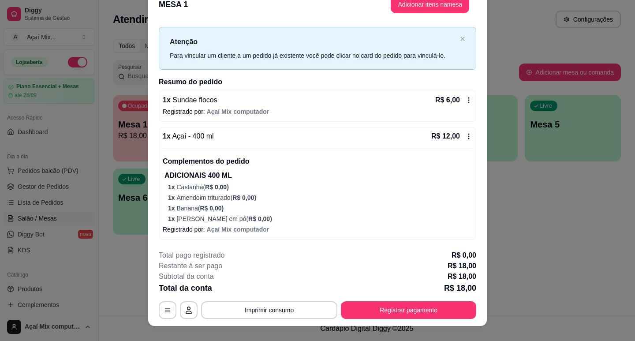
scroll to position [26, 0]
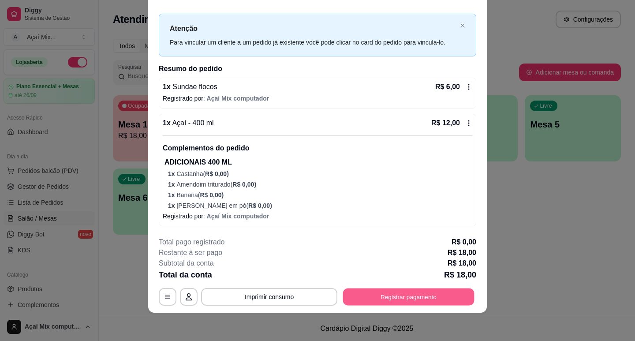
click at [373, 294] on button "Registrar pagamento" at bounding box center [408, 296] width 131 height 17
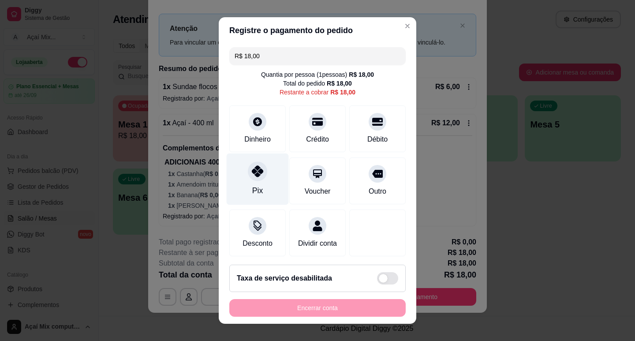
click at [240, 170] on div "Pix" at bounding box center [258, 179] width 62 height 52
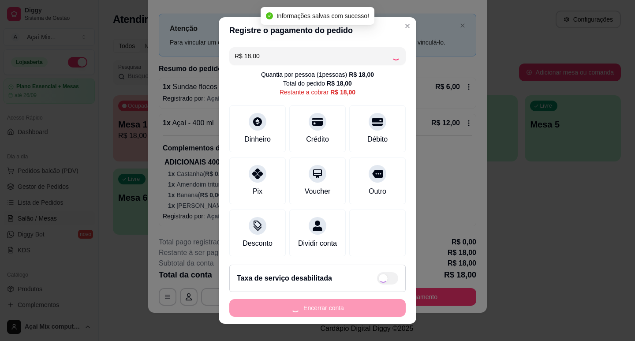
type input "R$ 0,00"
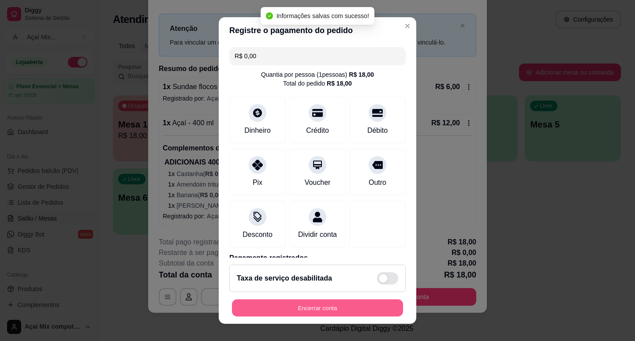
click at [283, 302] on button "Encerrar conta" at bounding box center [317, 307] width 171 height 17
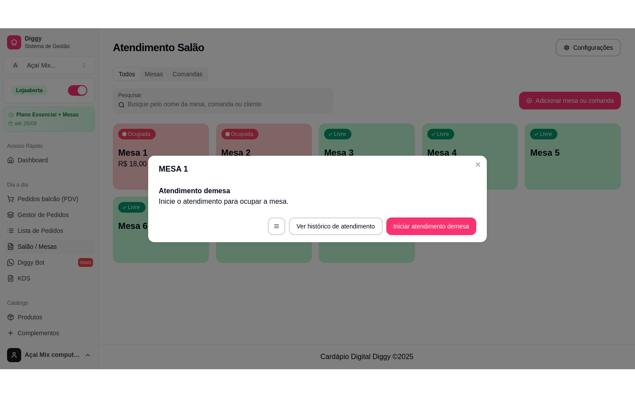
scroll to position [0, 0]
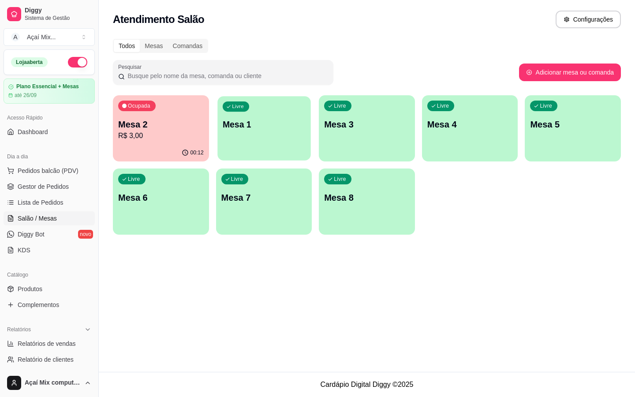
click at [276, 119] on p "Mesa 1" at bounding box center [263, 125] width 83 height 12
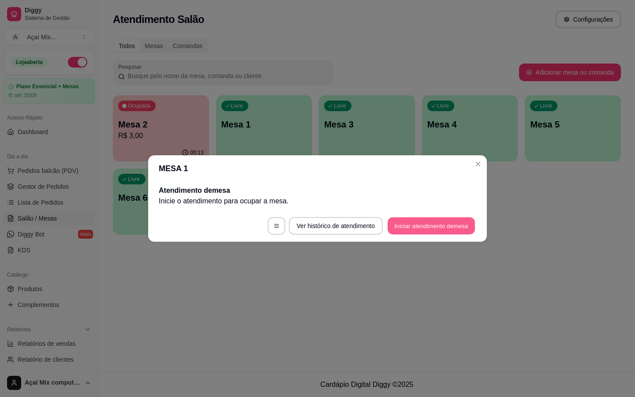
click at [414, 217] on button "Iniciar atendimento de mesa" at bounding box center [431, 225] width 87 height 17
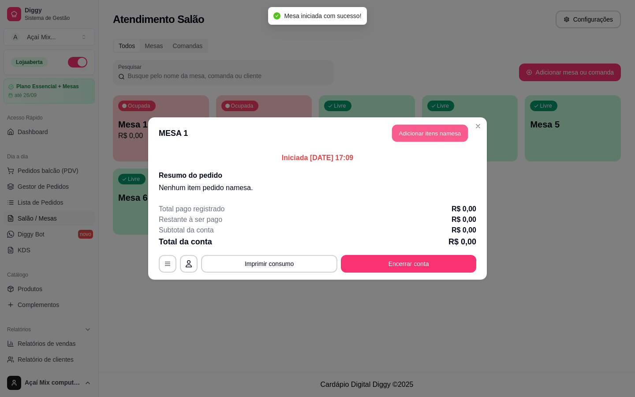
click at [415, 136] on button "Adicionar itens na mesa" at bounding box center [430, 133] width 76 height 17
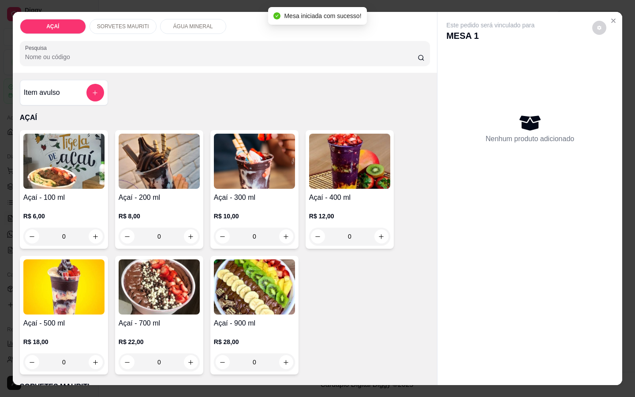
click at [164, 186] on div "Açaí - 200 ml R$ 8,00 0" at bounding box center [159, 189] width 88 height 119
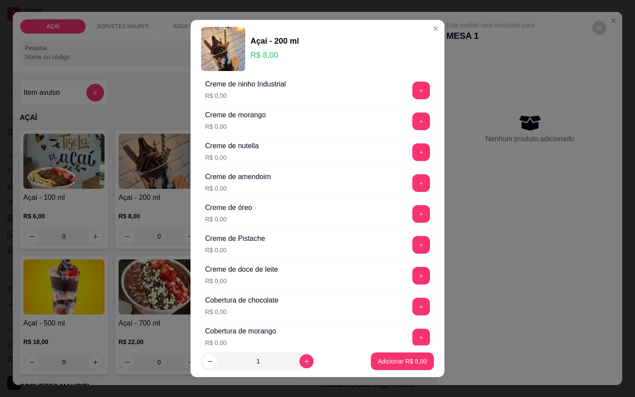
scroll to position [220, 0]
click at [412, 177] on button "+" at bounding box center [421, 184] width 18 height 18
click at [413, 158] on button "+" at bounding box center [421, 152] width 17 height 17
click at [373, 157] on button "-" at bounding box center [381, 152] width 17 height 17
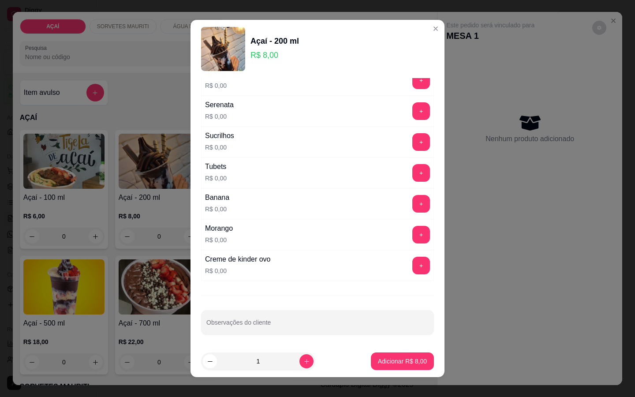
scroll to position [1066, 0]
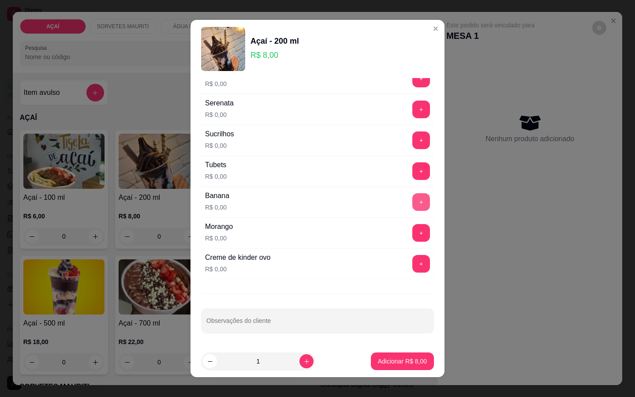
click at [412, 207] on button "+" at bounding box center [421, 202] width 18 height 18
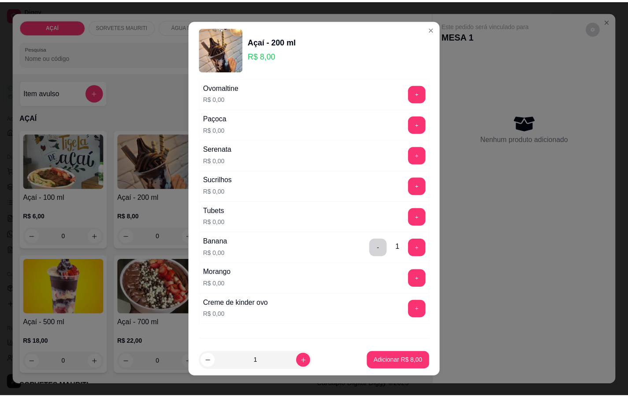
scroll to position [1022, 0]
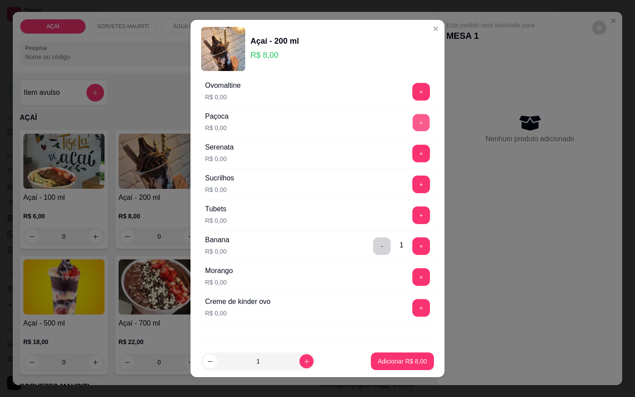
click at [413, 123] on button "+" at bounding box center [421, 122] width 17 height 17
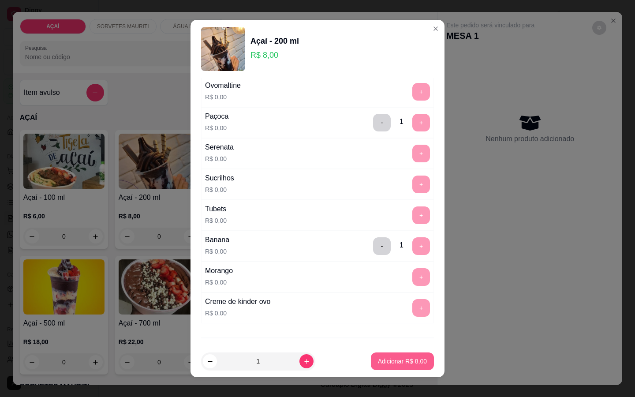
click at [380, 340] on button "Adicionar R$ 8,00" at bounding box center [402, 361] width 63 height 18
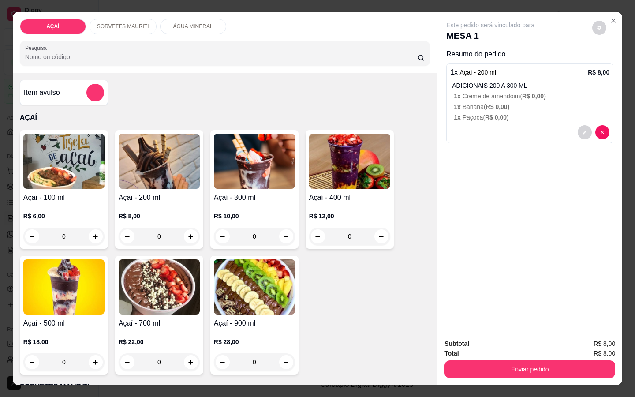
click at [459, 127] on div at bounding box center [529, 132] width 159 height 14
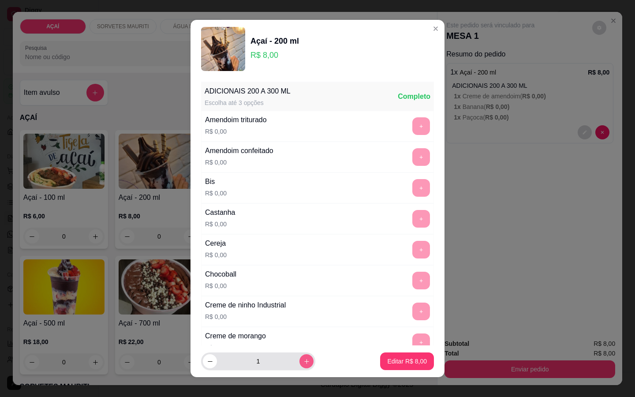
click at [299, 340] on button "increase-product-quantity" at bounding box center [306, 361] width 14 height 14
type input "2"
click at [404, 340] on button "Editar R$ 16,00" at bounding box center [405, 361] width 55 height 17
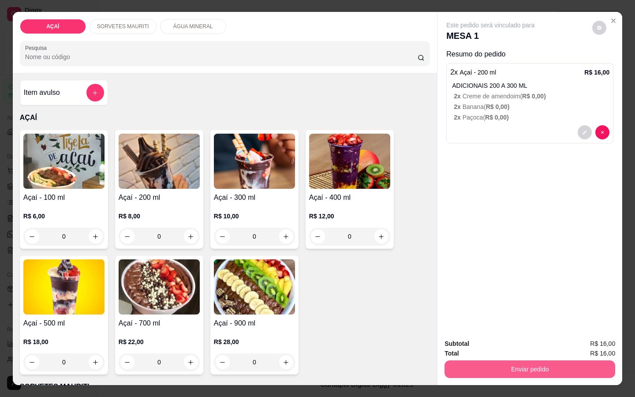
click at [480, 340] on button "Enviar pedido" at bounding box center [529, 369] width 171 height 18
click at [485, 340] on button "Não registrar e enviar pedido" at bounding box center [500, 344] width 89 height 16
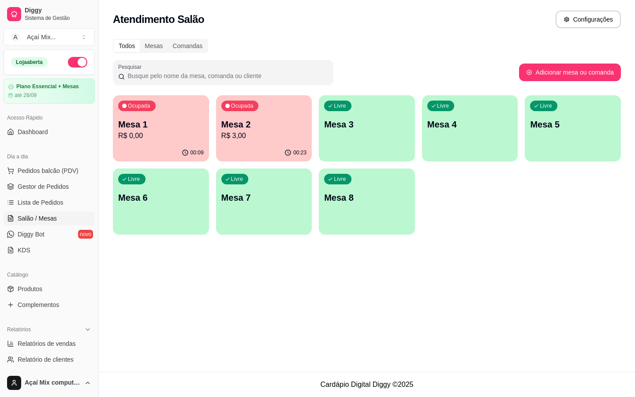
drag, startPoint x: 173, startPoint y: 355, endPoint x: 173, endPoint y: 350, distance: 5.7
click at [173, 340] on div "Atendimento Salão Configurações Todos Mesas Comandas Pesquisar Adicionar mesa o…" at bounding box center [367, 186] width 536 height 372
click at [48, 204] on span "Lista de Pedidos" at bounding box center [41, 202] width 46 height 9
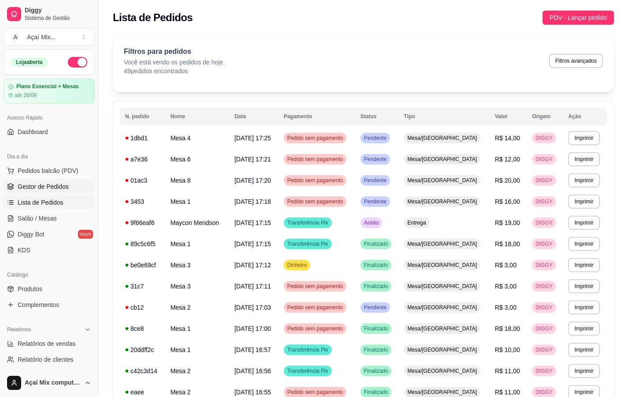
click at [56, 189] on span "Gestor de Pedidos" at bounding box center [43, 186] width 51 height 9
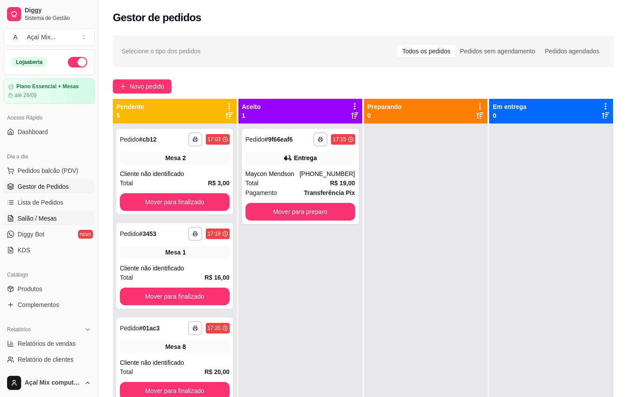
click at [60, 220] on link "Salão / Mesas" at bounding box center [49, 218] width 91 height 14
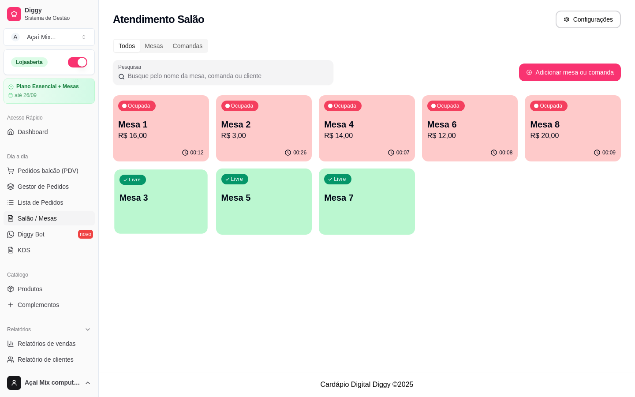
click at [179, 214] on div "Livre Mesa 3" at bounding box center [160, 196] width 93 height 54
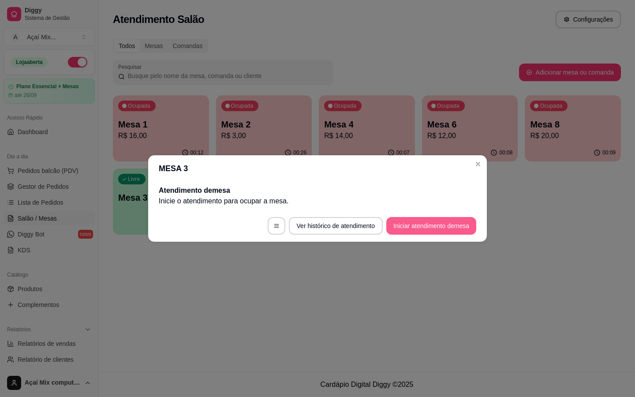
click at [402, 218] on button "Iniciar atendimento de mesa" at bounding box center [431, 226] width 90 height 18
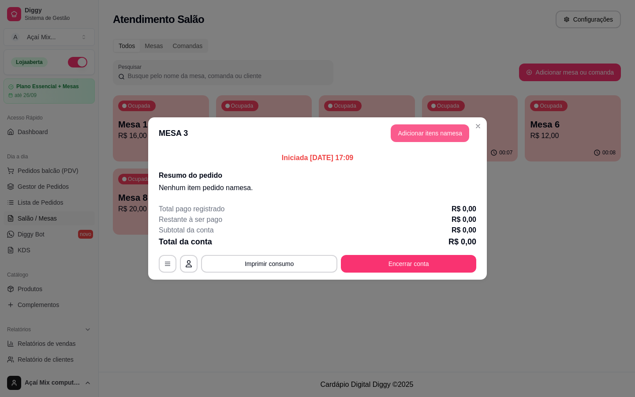
click at [442, 136] on button "Adicionar itens na mesa" at bounding box center [430, 133] width 78 height 18
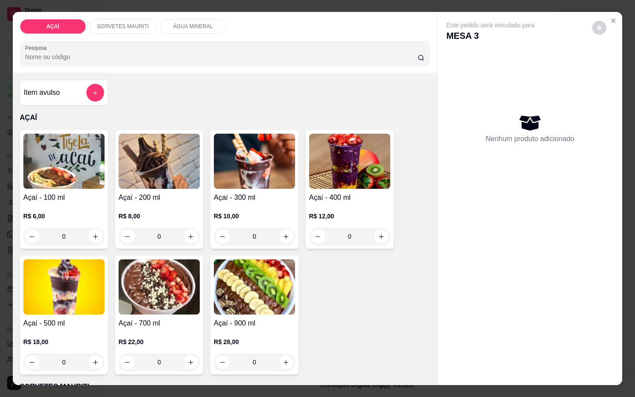
click at [234, 166] on img at bounding box center [254, 161] width 81 height 55
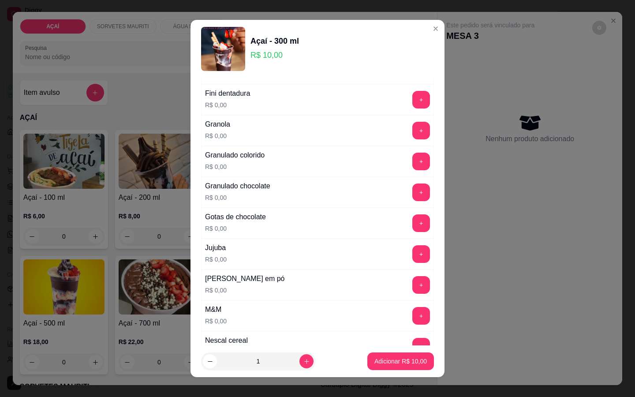
scroll to position [794, 0]
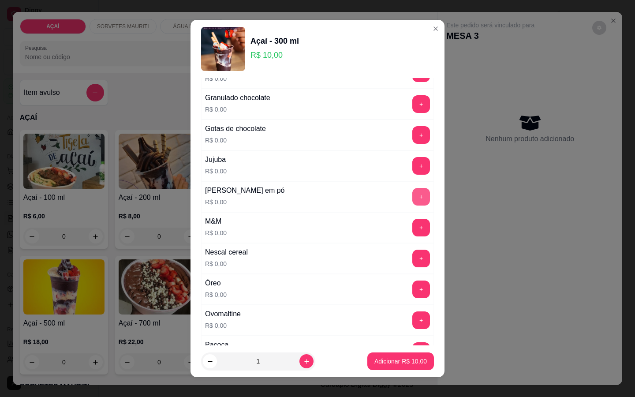
click at [412, 196] on button "+" at bounding box center [421, 197] width 18 height 18
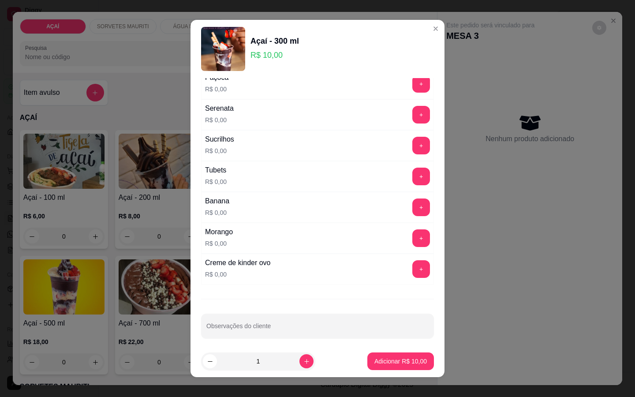
scroll to position [1066, 0]
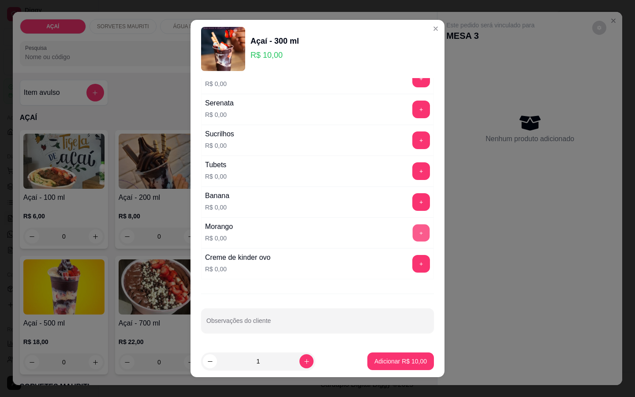
click at [413, 229] on button "+" at bounding box center [421, 232] width 17 height 17
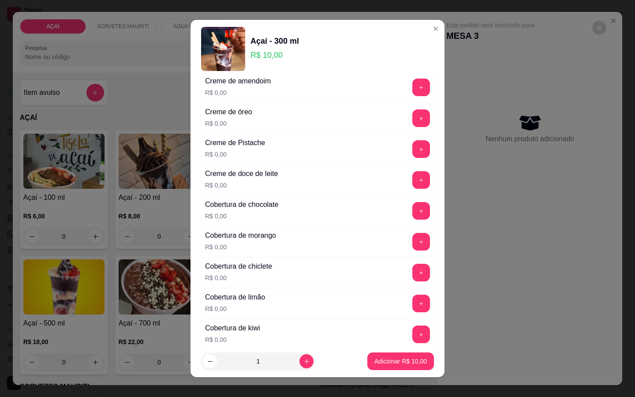
scroll to position [228, 0]
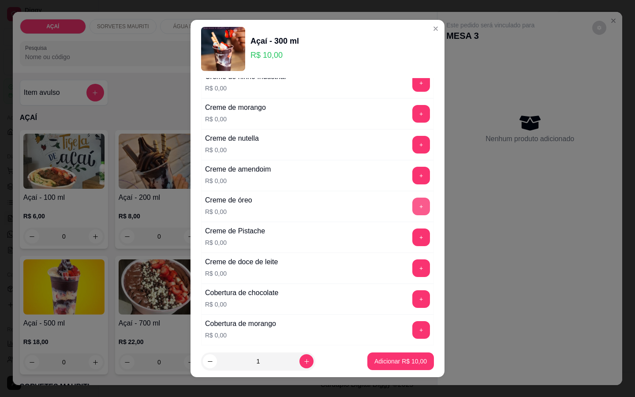
click at [412, 212] on button "+" at bounding box center [421, 207] width 18 height 18
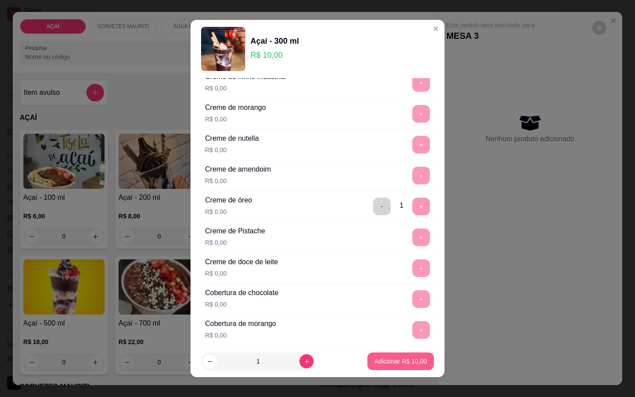
click at [390, 340] on p "Adicionar R$ 10,00" at bounding box center [400, 361] width 52 height 9
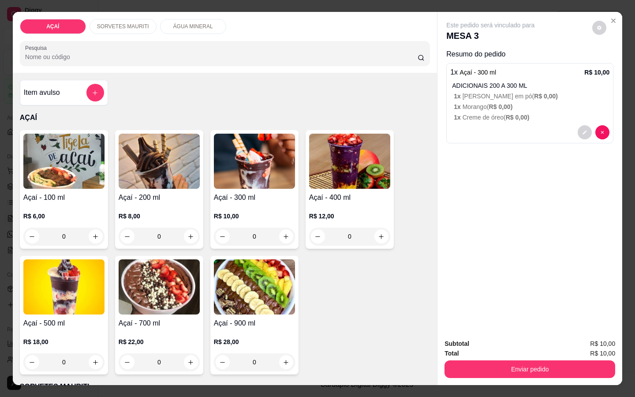
click at [251, 164] on img at bounding box center [254, 161] width 81 height 55
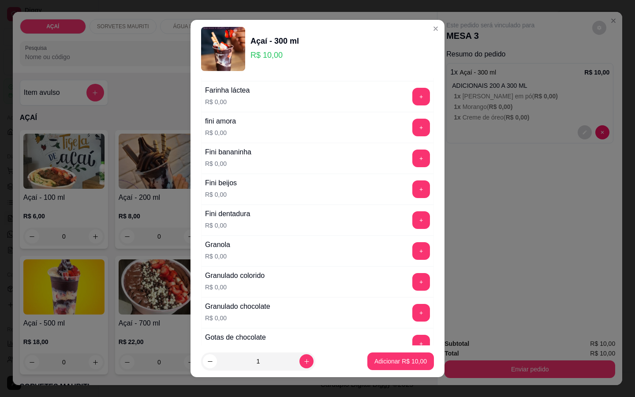
scroll to position [661, 0]
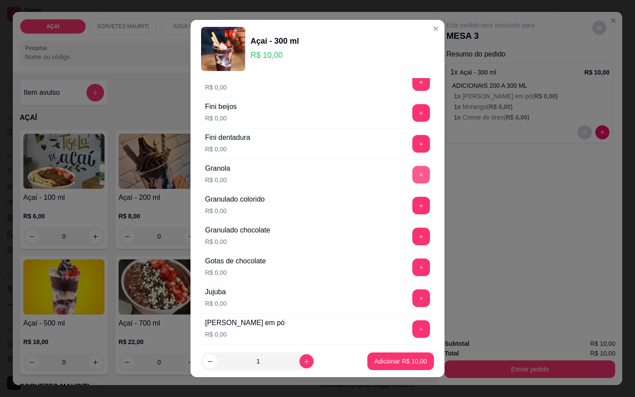
click at [412, 176] on button "+" at bounding box center [421, 175] width 18 height 18
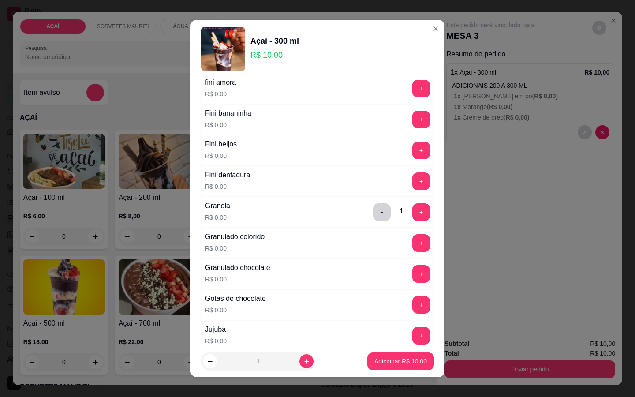
scroll to position [573, 0]
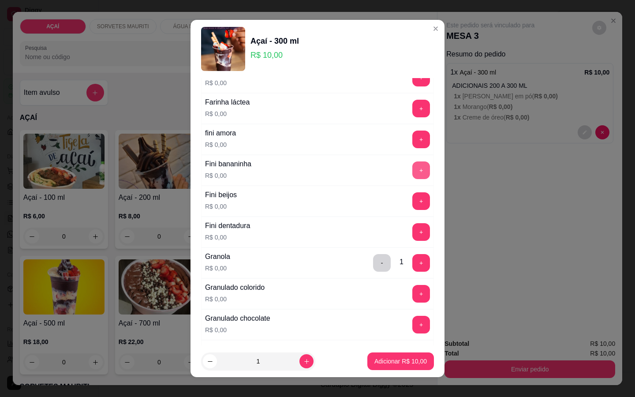
click at [412, 177] on button "+" at bounding box center [421, 170] width 18 height 18
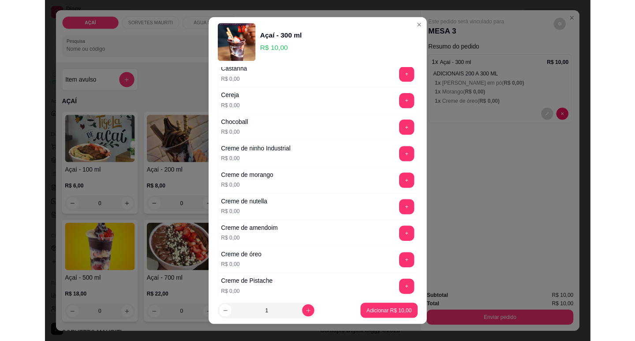
scroll to position [88, 0]
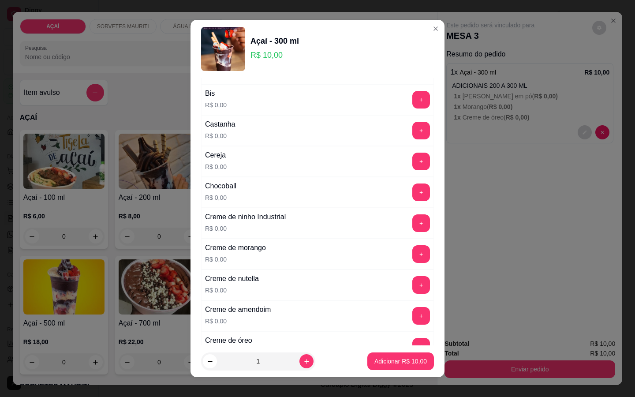
click at [414, 157] on div "+" at bounding box center [421, 162] width 25 height 18
click at [412, 160] on button "+" at bounding box center [421, 162] width 18 height 18
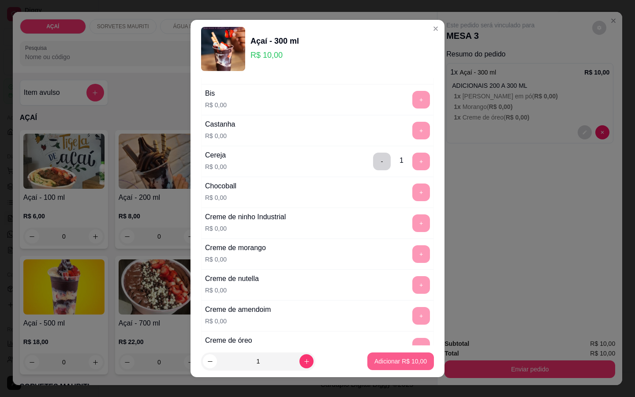
click at [383, 340] on p "Adicionar R$ 10,00" at bounding box center [400, 361] width 52 height 9
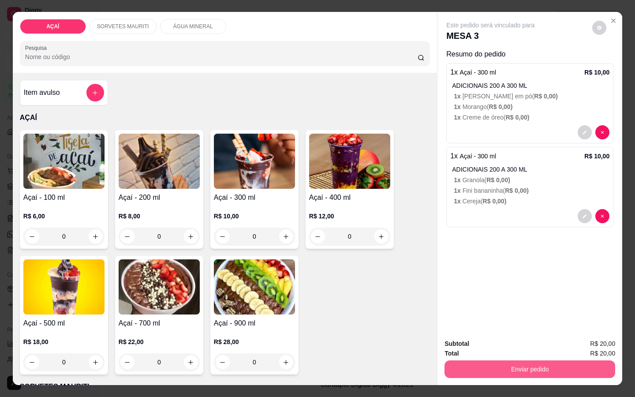
click at [472, 340] on button "Enviar pedido" at bounding box center [529, 369] width 171 height 18
click at [496, 340] on button "Não registrar e enviar pedido" at bounding box center [501, 344] width 92 height 17
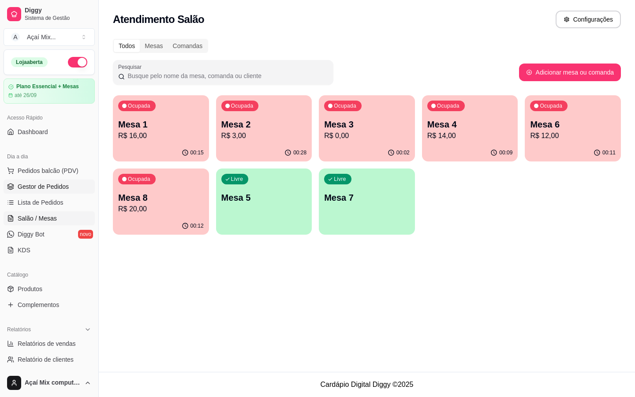
click at [37, 183] on span "Gestor de Pedidos" at bounding box center [43, 186] width 51 height 9
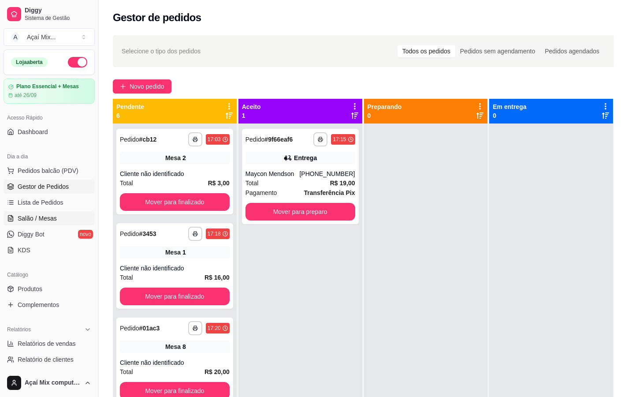
click at [48, 218] on span "Salão / Mesas" at bounding box center [37, 218] width 39 height 9
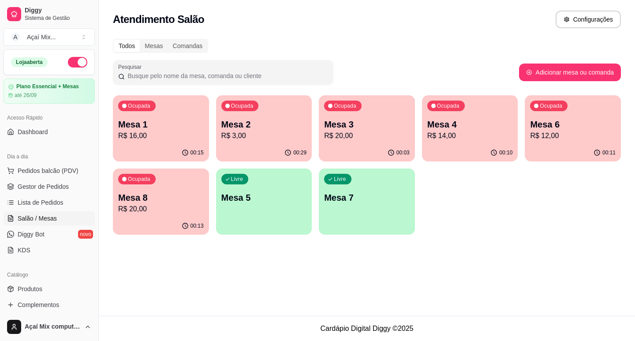
click at [186, 127] on p "Mesa 1" at bounding box center [161, 124] width 86 height 12
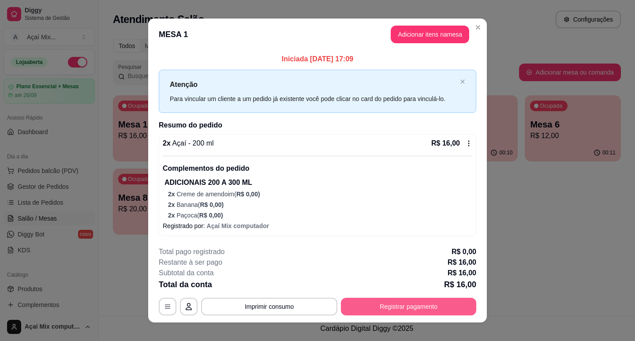
click at [382, 304] on button "Registrar pagamento" at bounding box center [408, 307] width 135 height 18
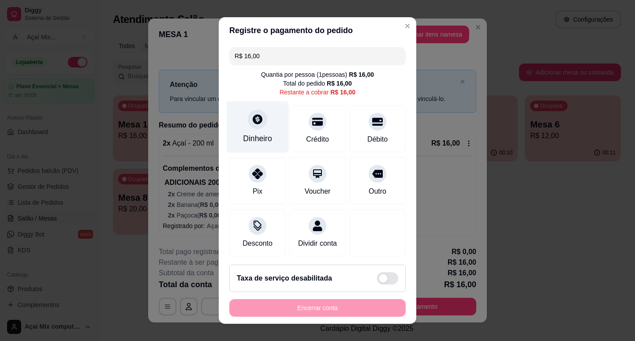
click at [261, 135] on div "Dinheiro" at bounding box center [257, 138] width 29 height 11
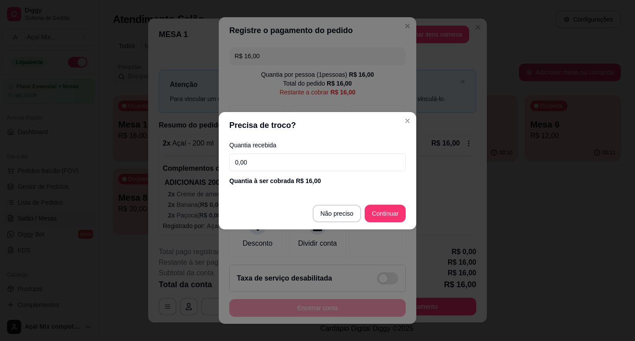
click at [273, 165] on input "0,00" at bounding box center [317, 162] width 176 height 18
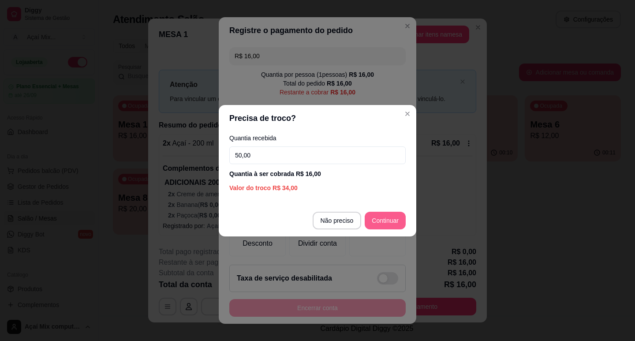
type input "50,00"
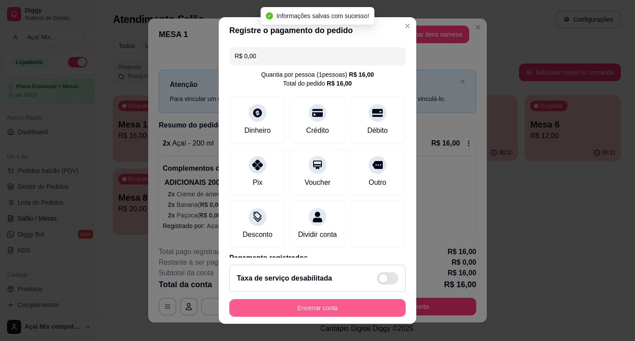
type input "R$ 0,00"
click at [339, 306] on button "Encerrar conta" at bounding box center [317, 308] width 176 height 18
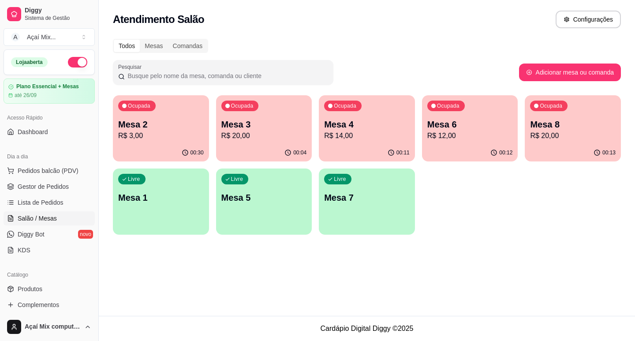
click at [349, 219] on div "Livre Mesa 7" at bounding box center [367, 196] width 96 height 56
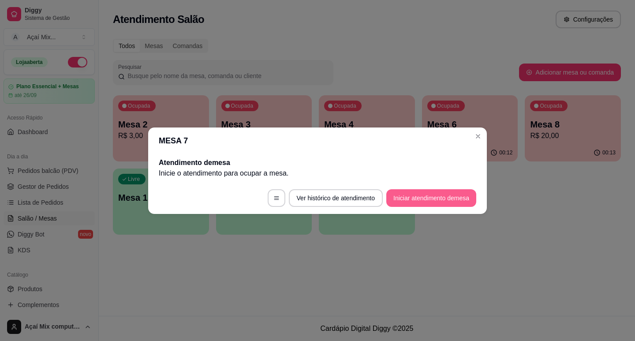
click at [422, 200] on button "Iniciar atendimento de mesa" at bounding box center [431, 198] width 90 height 18
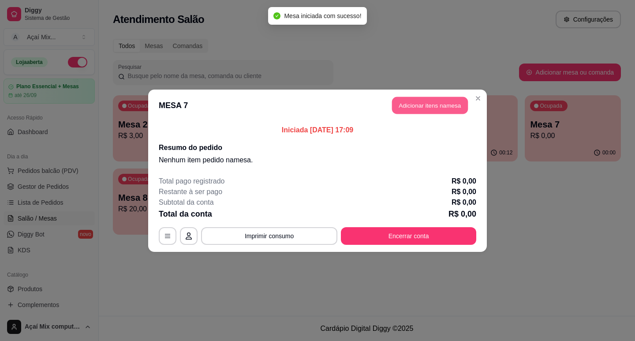
click at [418, 101] on button "Adicionar itens na mesa" at bounding box center [430, 105] width 76 height 17
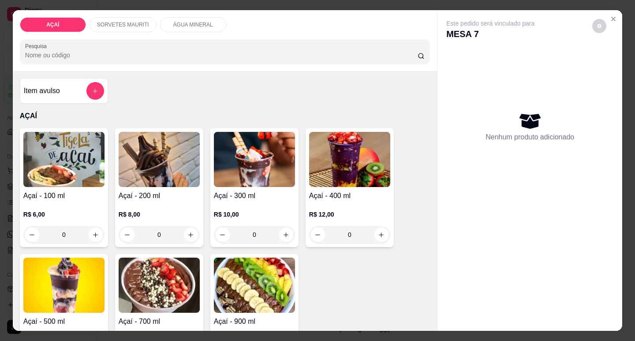
click at [334, 177] on img at bounding box center [349, 159] width 81 height 55
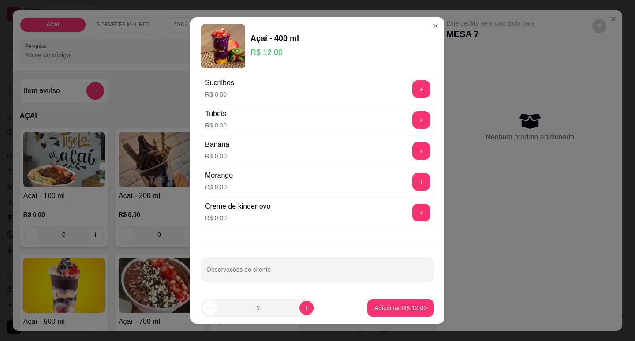
scroll to position [1116, 0]
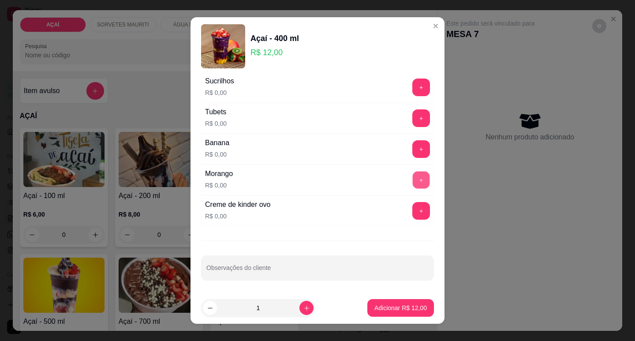
click at [413, 185] on button "+" at bounding box center [421, 179] width 17 height 17
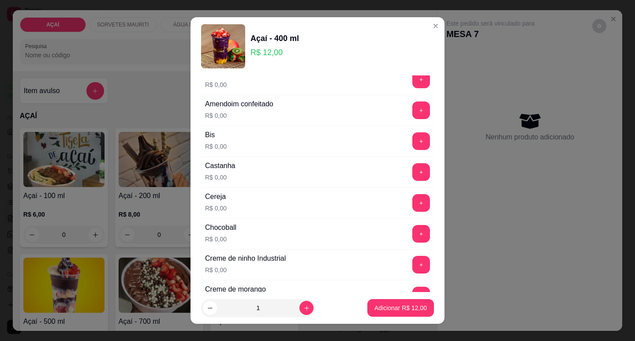
scroll to position [132, 0]
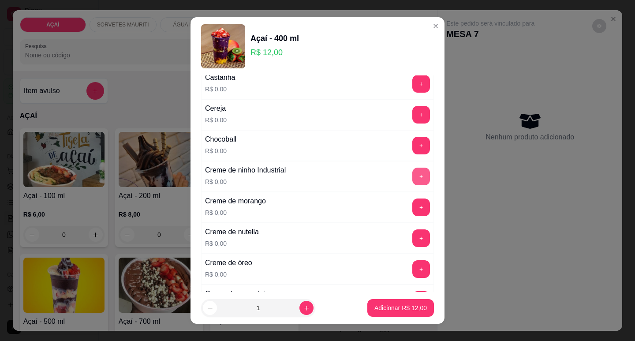
click at [412, 176] on button "+" at bounding box center [421, 177] width 18 height 18
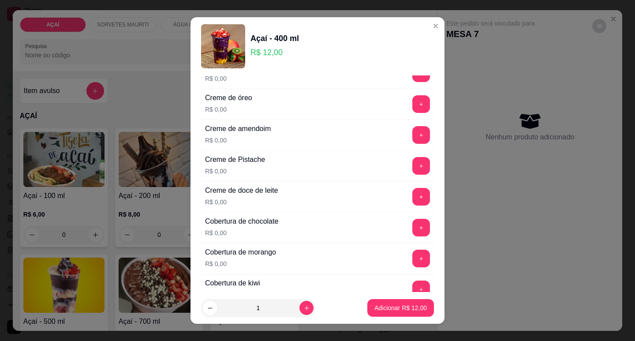
scroll to position [309, 0]
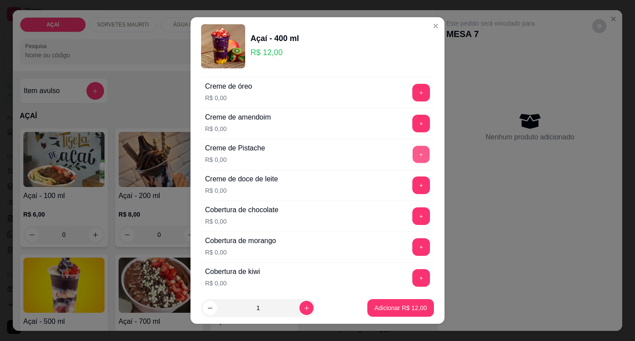
click at [413, 150] on button "+" at bounding box center [421, 153] width 17 height 17
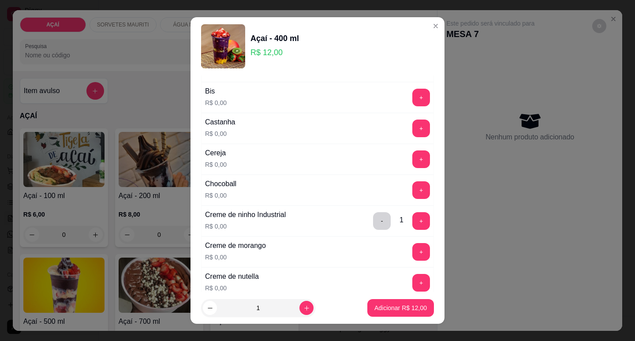
scroll to position [88, 0]
click at [412, 130] on button "+" at bounding box center [421, 128] width 18 height 18
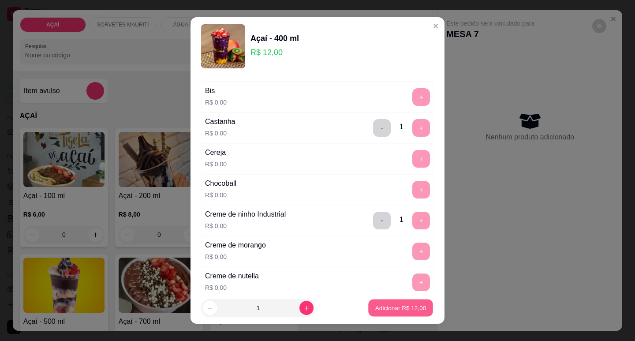
click at [389, 306] on p "Adicionar R$ 12,00" at bounding box center [400, 308] width 51 height 8
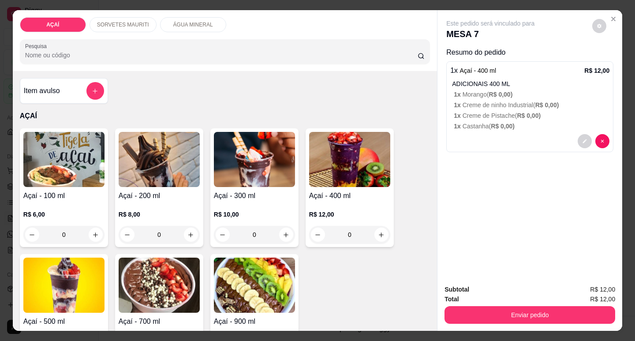
click at [349, 164] on img at bounding box center [349, 159] width 81 height 55
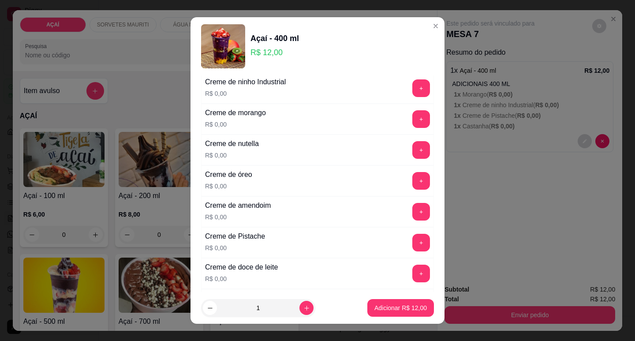
scroll to position [132, 0]
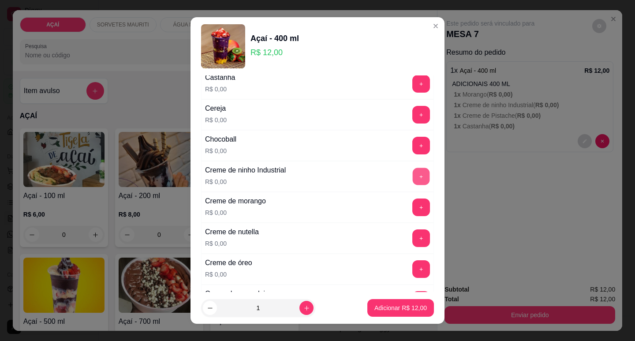
click at [413, 173] on button "+" at bounding box center [421, 176] width 17 height 17
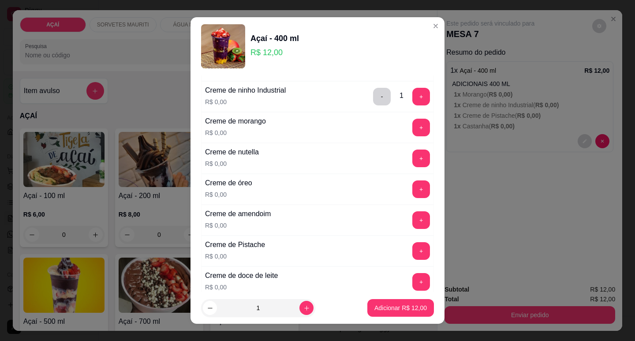
scroll to position [220, 0]
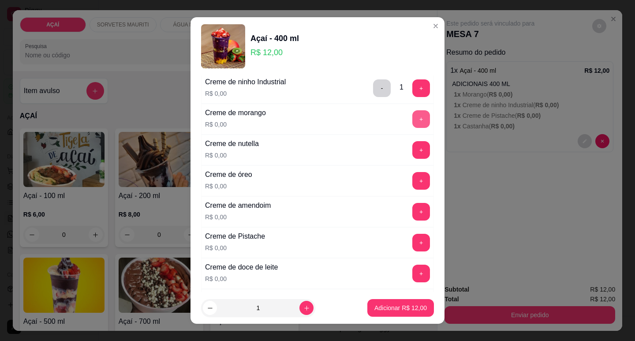
click at [412, 119] on button "+" at bounding box center [421, 119] width 18 height 18
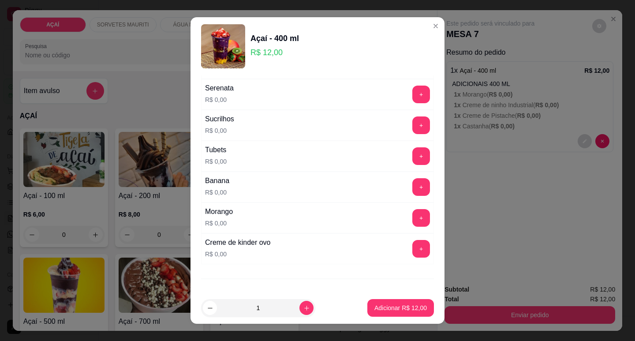
scroll to position [1116, 0]
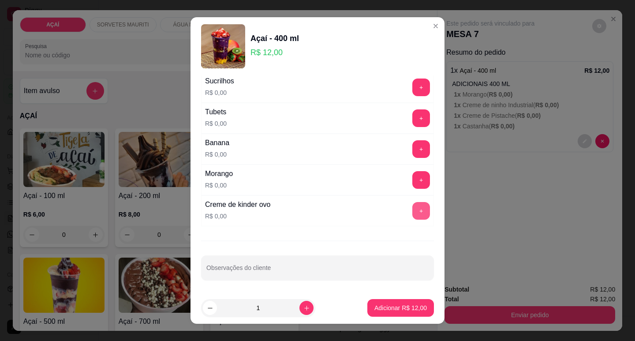
click at [412, 209] on button "+" at bounding box center [421, 211] width 18 height 18
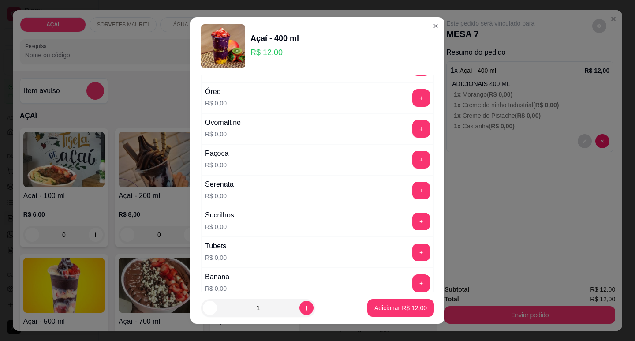
scroll to position [984, 0]
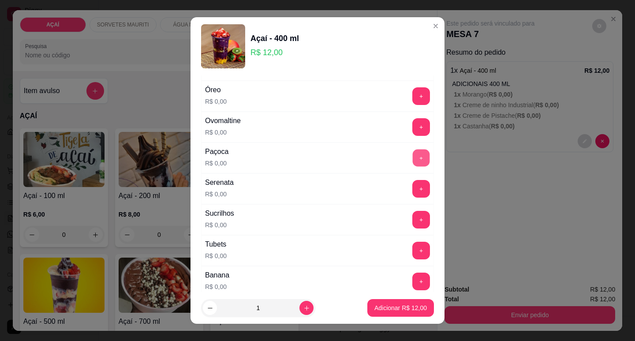
click at [413, 157] on button "+" at bounding box center [421, 157] width 17 height 17
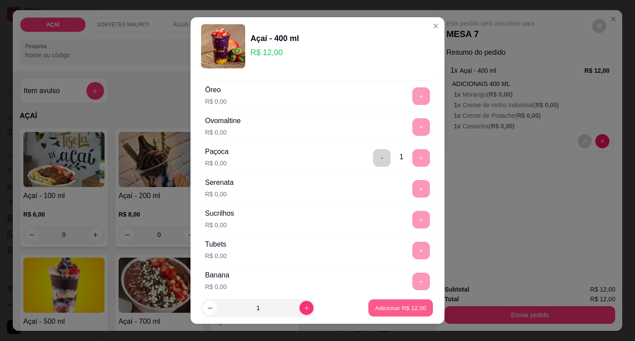
click at [388, 307] on p "Adicionar R$ 12,00" at bounding box center [400, 308] width 51 height 8
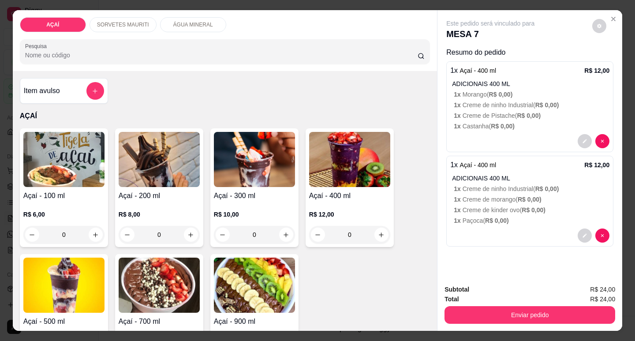
click at [338, 153] on img at bounding box center [349, 159] width 81 height 55
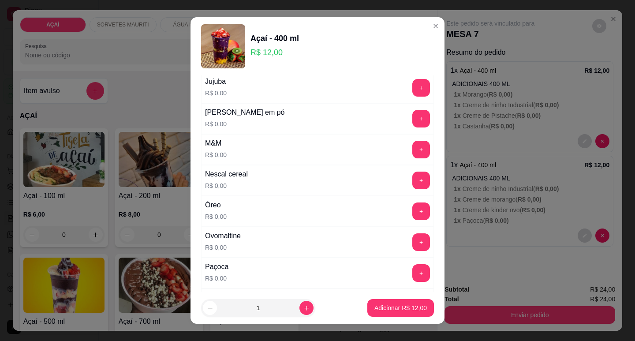
scroll to position [882, 0]
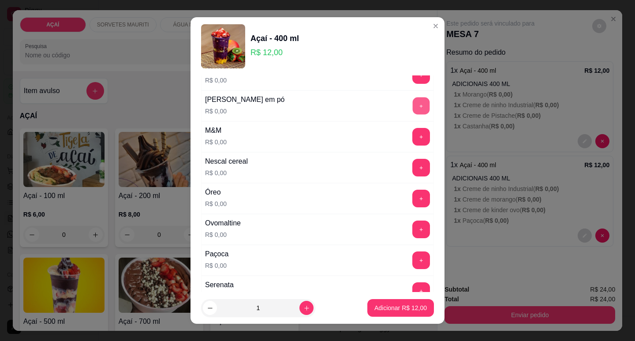
click at [413, 106] on button "+" at bounding box center [421, 105] width 17 height 17
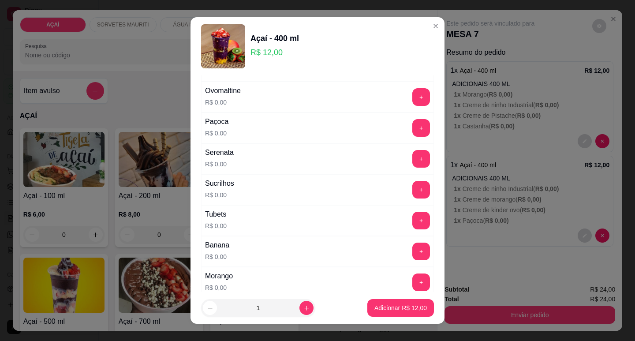
scroll to position [1116, 0]
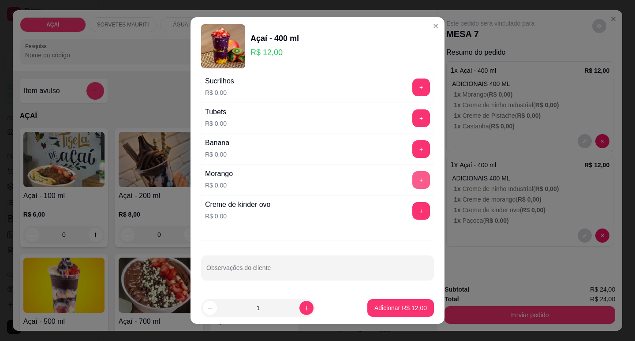
click at [412, 184] on button "+" at bounding box center [421, 180] width 18 height 18
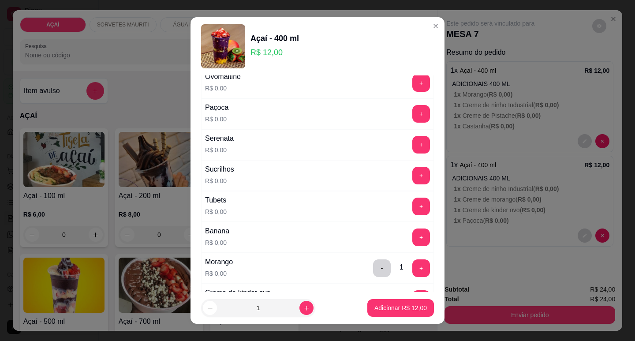
scroll to position [984, 0]
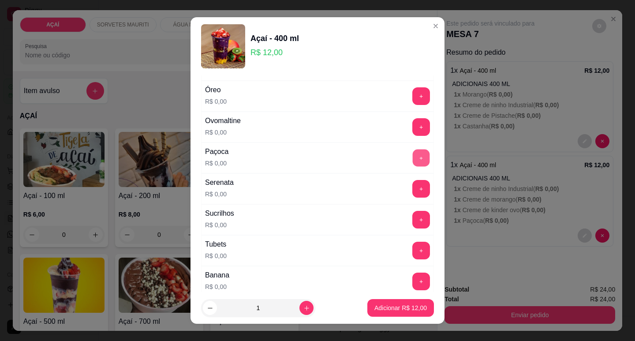
click at [413, 155] on button "+" at bounding box center [421, 157] width 17 height 17
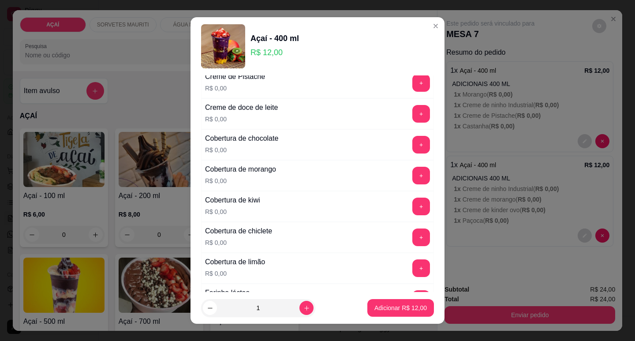
scroll to position [367, 0]
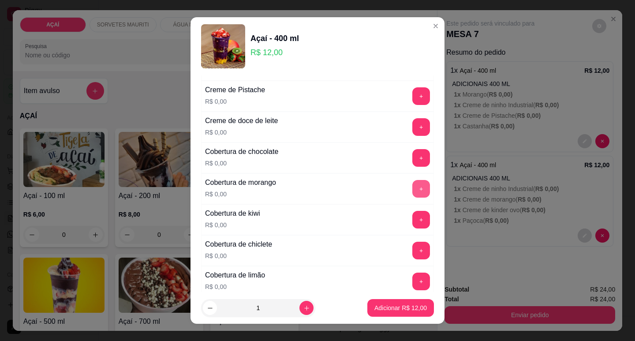
click at [412, 183] on button "+" at bounding box center [421, 189] width 18 height 18
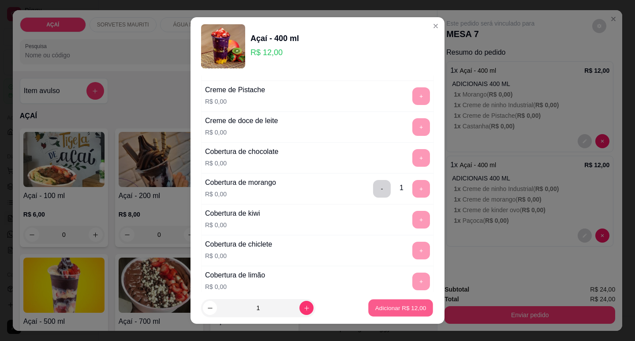
click at [389, 309] on p "Adicionar R$ 12,00" at bounding box center [400, 308] width 51 height 8
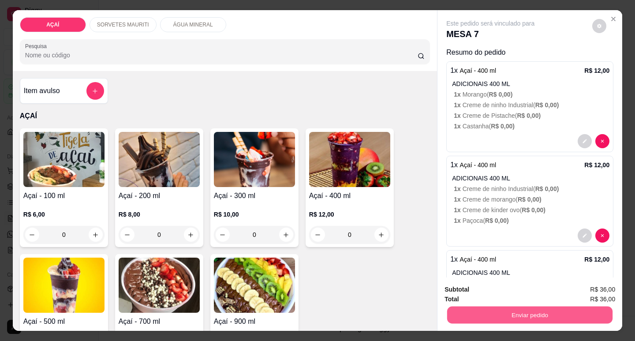
click at [479, 310] on button "Enviar pedido" at bounding box center [529, 314] width 165 height 17
click at [502, 287] on button "Não registrar e enviar pedido" at bounding box center [500, 289] width 89 height 16
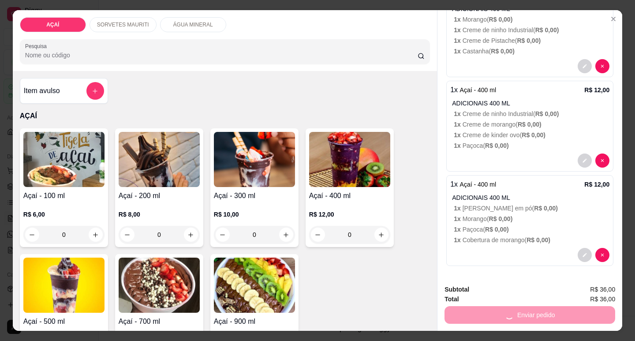
scroll to position [76, 0]
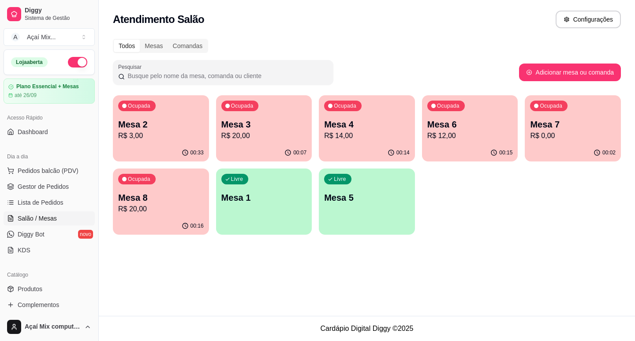
click at [265, 129] on p "Mesa 3" at bounding box center [264, 124] width 86 height 12
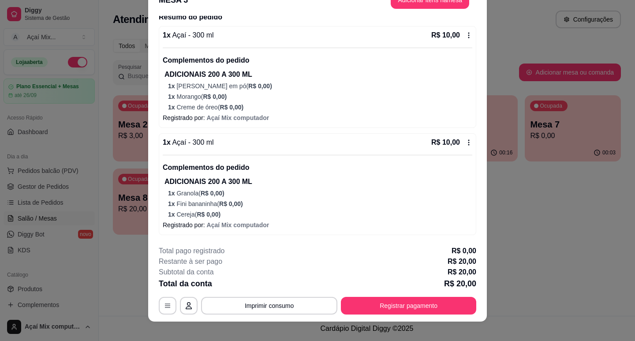
scroll to position [26, 0]
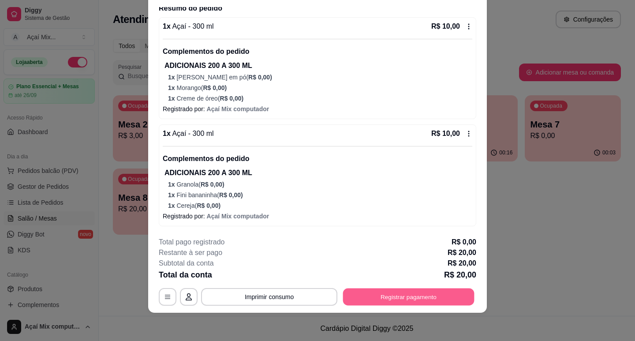
click at [394, 290] on button "Registrar pagamento" at bounding box center [408, 296] width 131 height 17
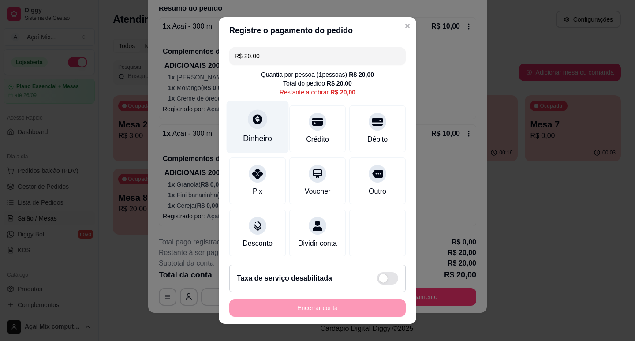
click at [241, 124] on div "Dinheiro" at bounding box center [258, 127] width 62 height 52
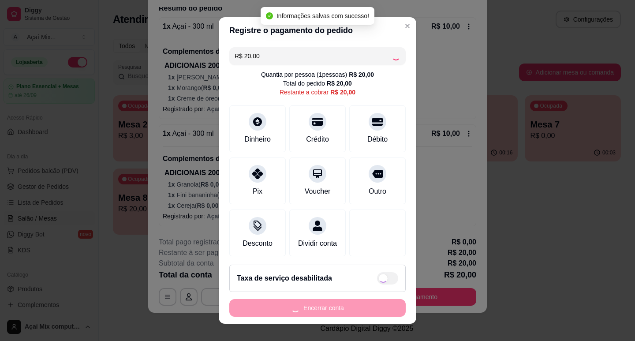
type input "R$ 0,00"
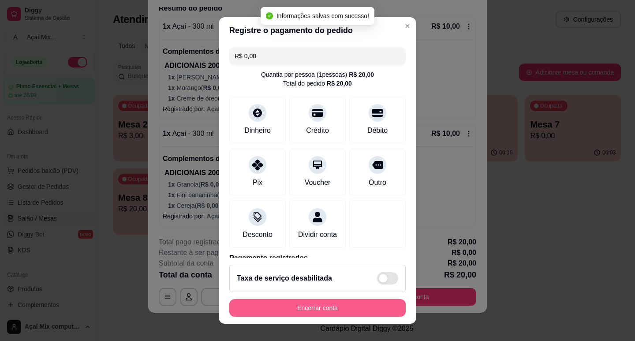
click at [308, 303] on button "Encerrar conta" at bounding box center [317, 308] width 176 height 18
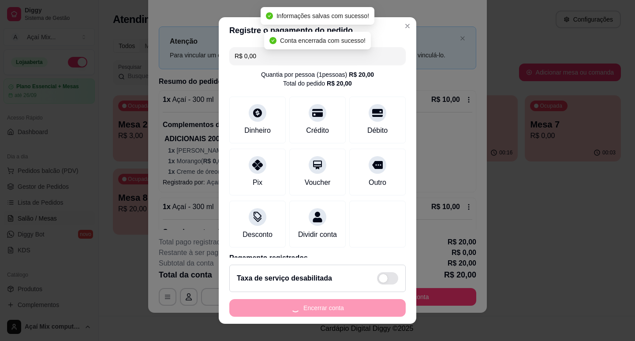
scroll to position [0, 0]
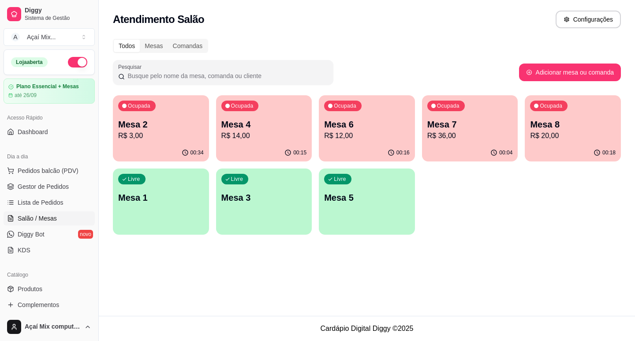
click at [559, 132] on p "R$ 20,00" at bounding box center [573, 136] width 86 height 11
click at [361, 202] on p "Mesa 5" at bounding box center [367, 197] width 86 height 12
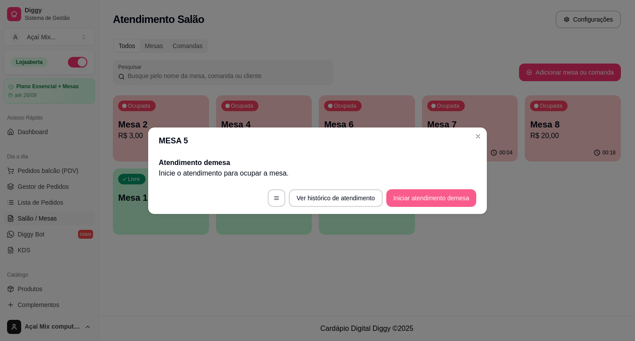
click at [402, 198] on button "Iniciar atendimento de mesa" at bounding box center [431, 198] width 90 height 18
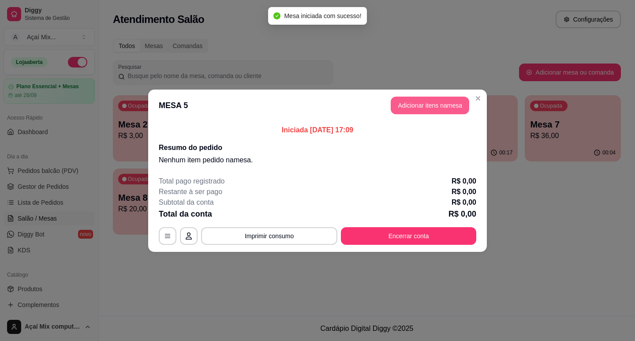
click at [407, 111] on button "Adicionar itens na mesa" at bounding box center [430, 106] width 78 height 18
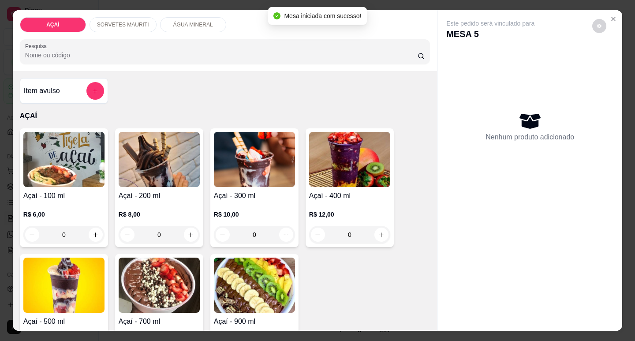
click at [259, 173] on img at bounding box center [254, 159] width 81 height 55
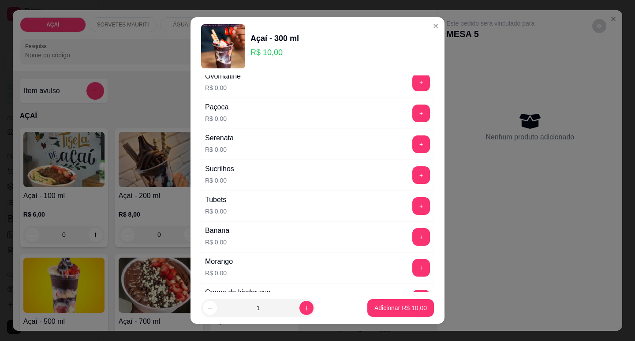
scroll to position [940, 0]
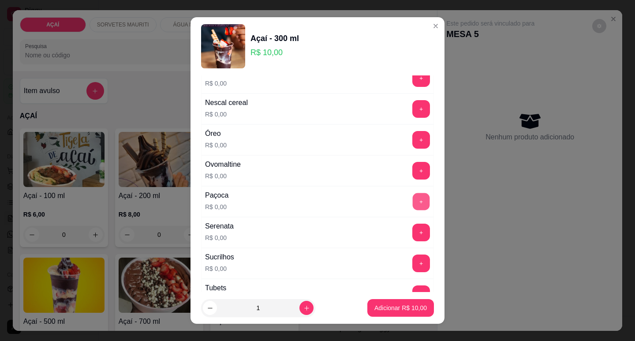
click at [413, 198] on button "+" at bounding box center [421, 201] width 17 height 17
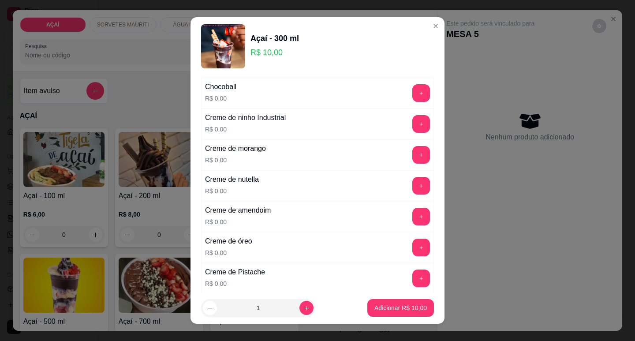
scroll to position [147, 0]
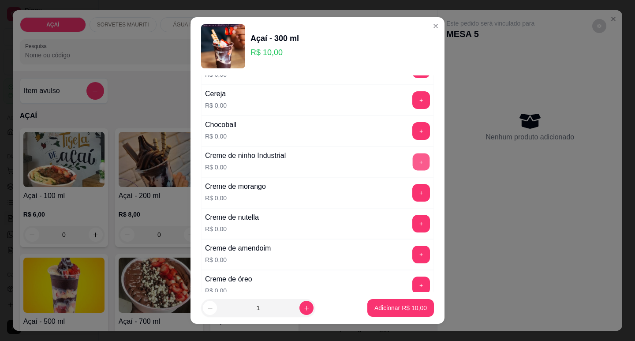
click at [413, 160] on button "+" at bounding box center [421, 161] width 17 height 17
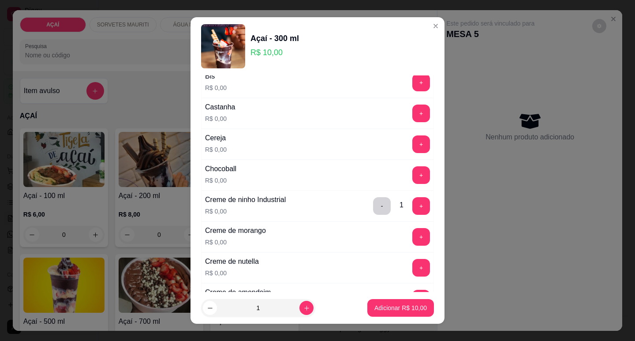
scroll to position [59, 0]
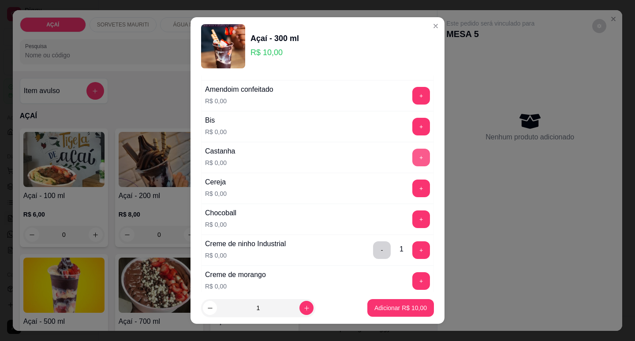
click at [412, 158] on button "+" at bounding box center [421, 158] width 18 height 18
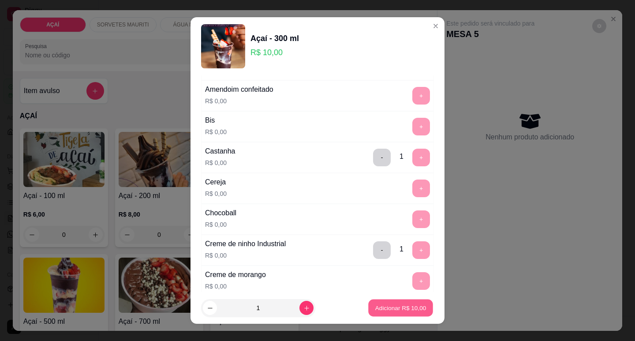
click at [390, 305] on p "Adicionar R$ 10,00" at bounding box center [400, 308] width 51 height 8
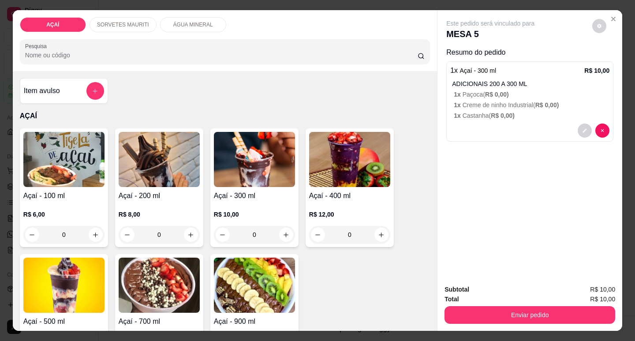
click at [241, 169] on img at bounding box center [254, 159] width 81 height 55
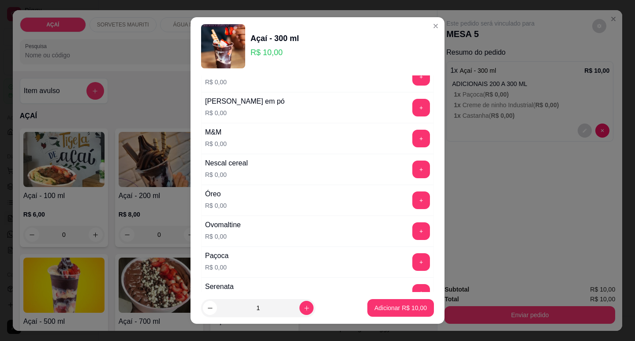
scroll to position [838, 0]
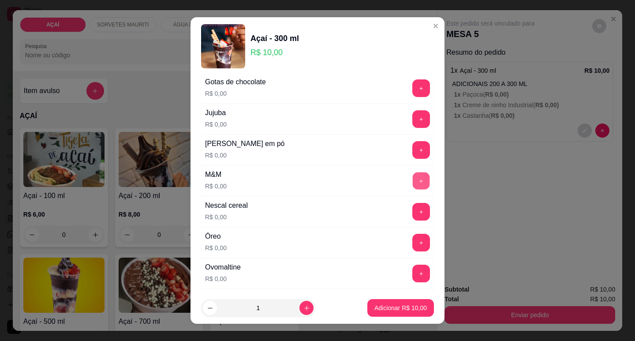
click at [413, 176] on button "+" at bounding box center [421, 180] width 17 height 17
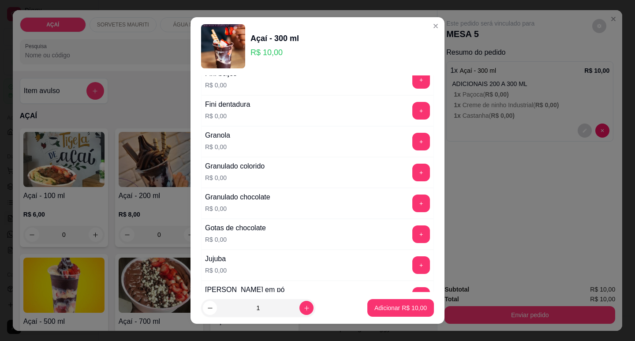
scroll to position [661, 0]
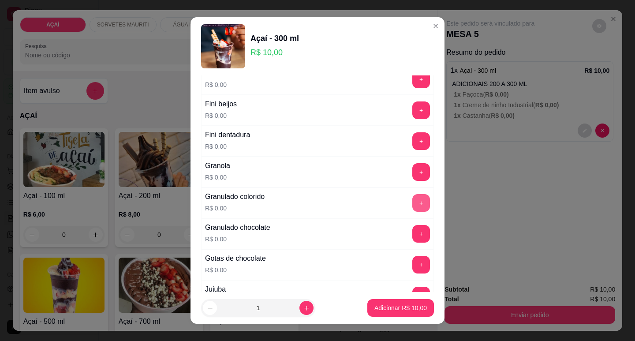
click at [412, 198] on button "+" at bounding box center [421, 203] width 18 height 18
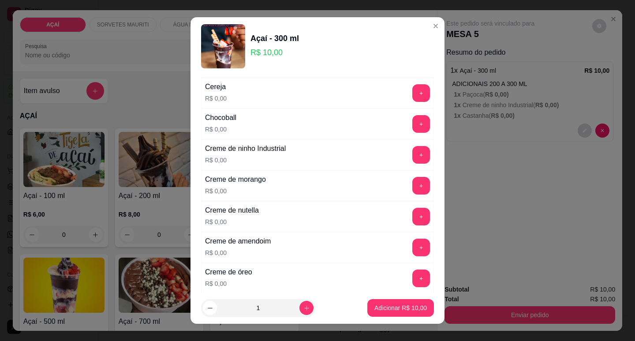
scroll to position [132, 0]
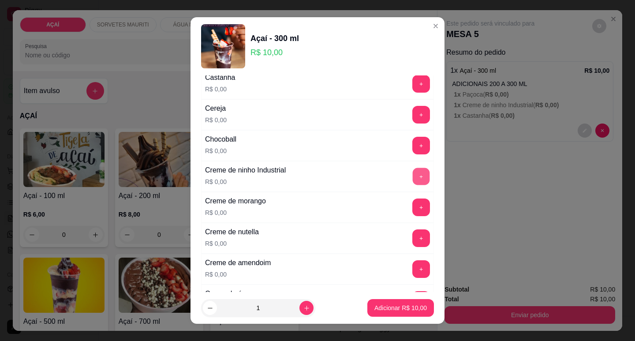
click at [413, 174] on button "+" at bounding box center [421, 176] width 17 height 17
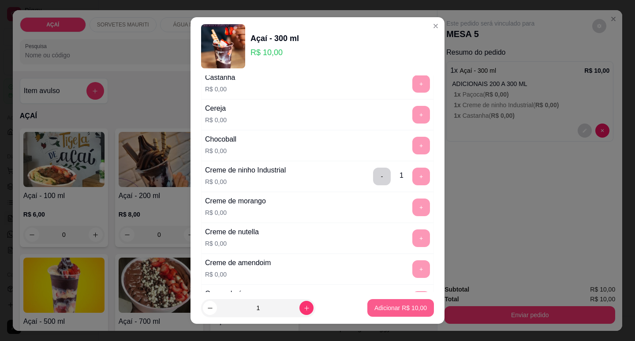
click at [405, 310] on p "Adicionar R$ 10,00" at bounding box center [400, 307] width 52 height 9
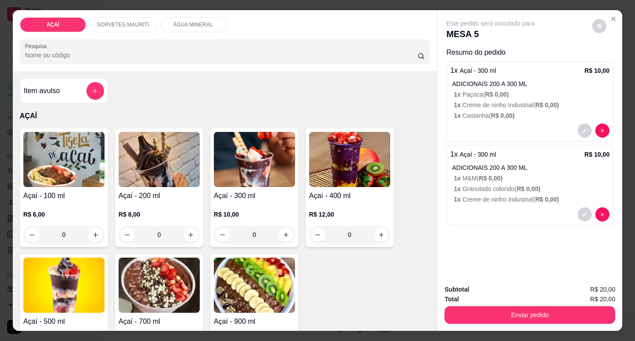
click at [259, 161] on img at bounding box center [254, 159] width 81 height 55
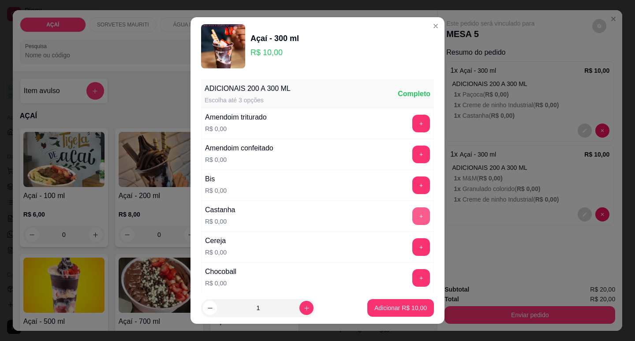
click at [412, 222] on button "+" at bounding box center [421, 216] width 18 height 18
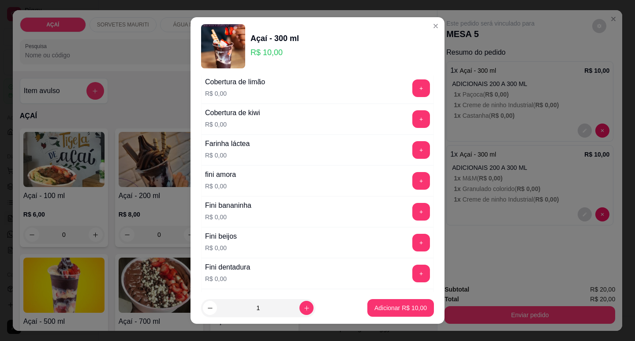
scroll to position [617, 0]
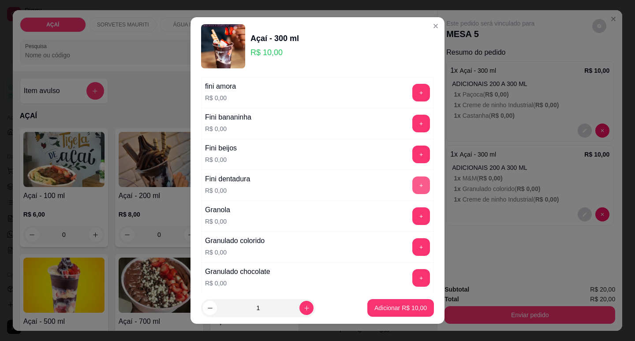
click at [412, 190] on button "+" at bounding box center [421, 185] width 18 height 18
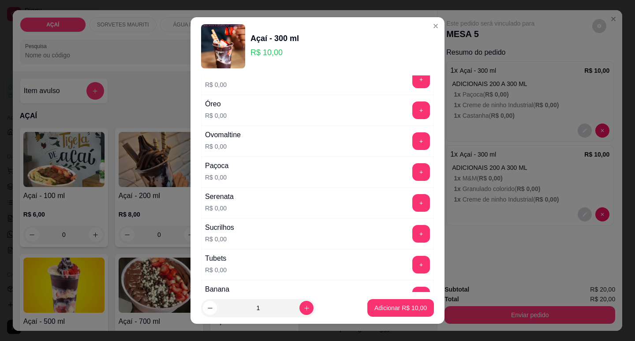
scroll to position [926, 0]
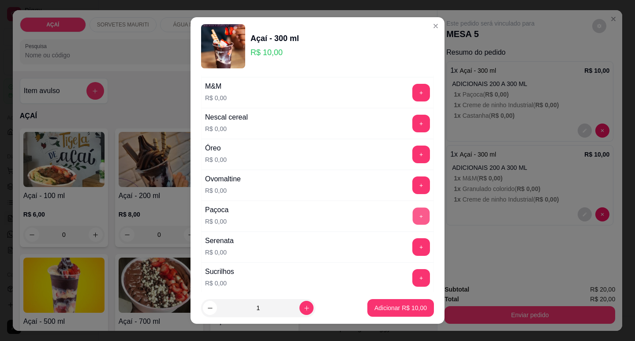
click at [413, 216] on button "+" at bounding box center [421, 215] width 17 height 17
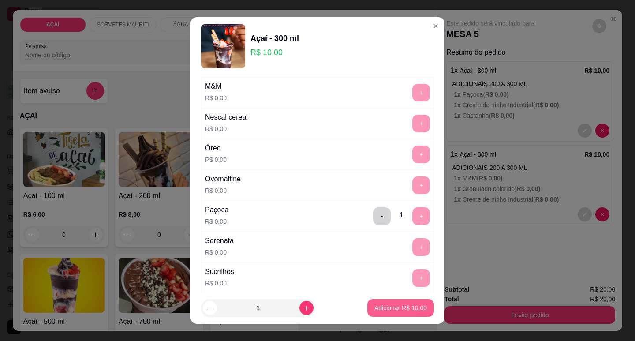
click at [386, 308] on p "Adicionar R$ 10,00" at bounding box center [400, 307] width 52 height 9
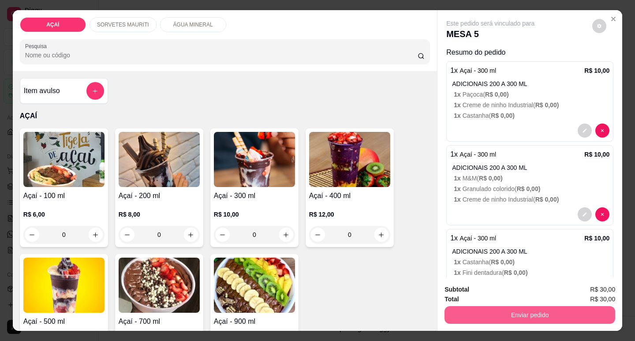
click at [486, 310] on button "Enviar pedido" at bounding box center [529, 315] width 171 height 18
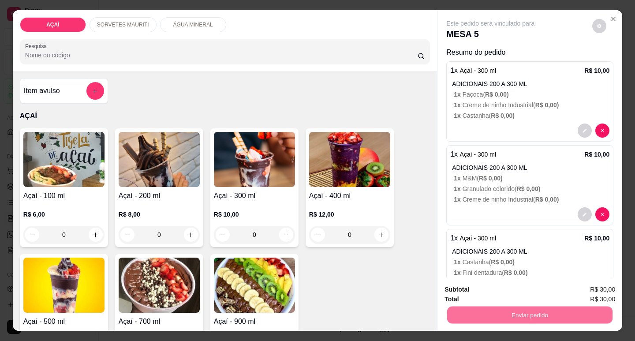
click at [488, 290] on button "Não registrar e enviar pedido" at bounding box center [501, 289] width 92 height 17
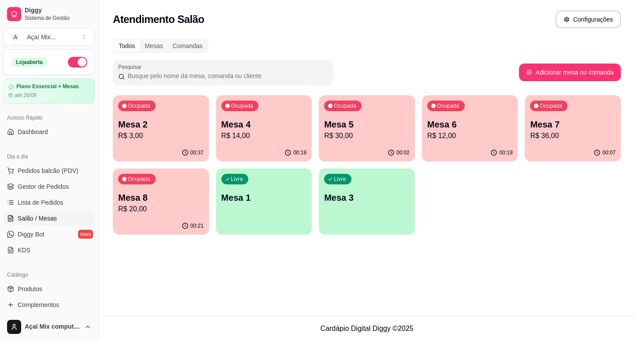
click at [160, 116] on div "Ocupada Mesa 2 R$ 3,00" at bounding box center [161, 119] width 96 height 49
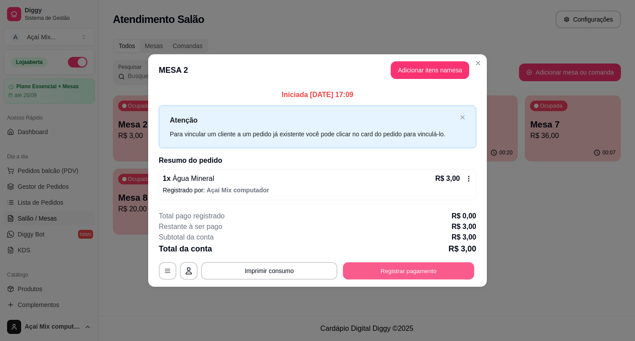
click at [382, 269] on button "Registrar pagamento" at bounding box center [408, 270] width 131 height 17
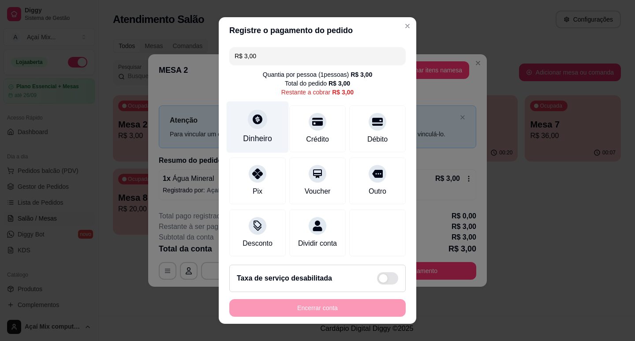
click at [258, 117] on div at bounding box center [257, 118] width 19 height 19
type input "R$ 0,00"
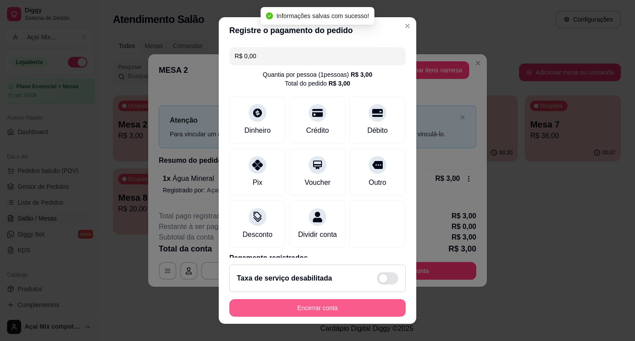
click at [334, 304] on button "Encerrar conta" at bounding box center [317, 308] width 176 height 18
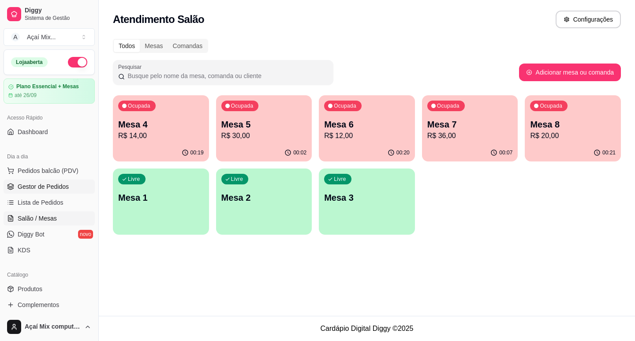
click at [50, 189] on span "Gestor de Pedidos" at bounding box center [43, 186] width 51 height 9
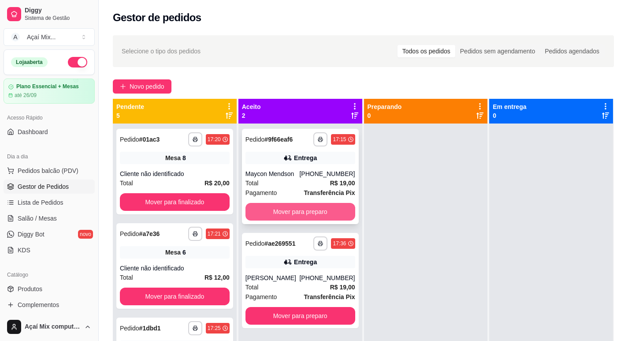
click at [282, 214] on button "Mover para preparo" at bounding box center [301, 212] width 110 height 18
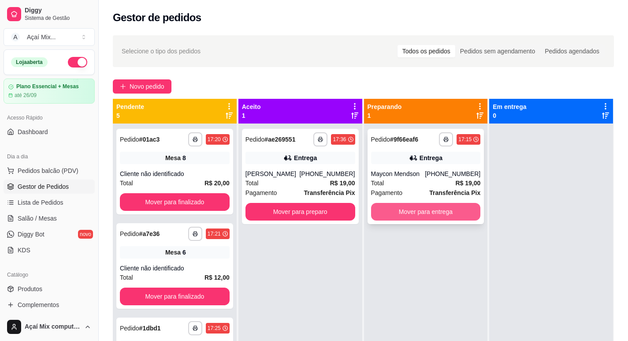
click at [418, 210] on button "Mover para entrega" at bounding box center [426, 212] width 110 height 18
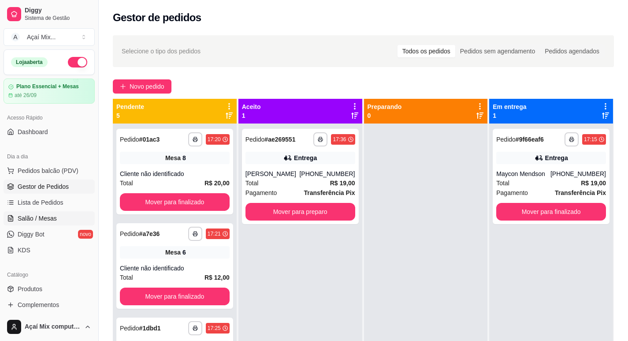
click at [45, 220] on span "Salão / Mesas" at bounding box center [37, 218] width 39 height 9
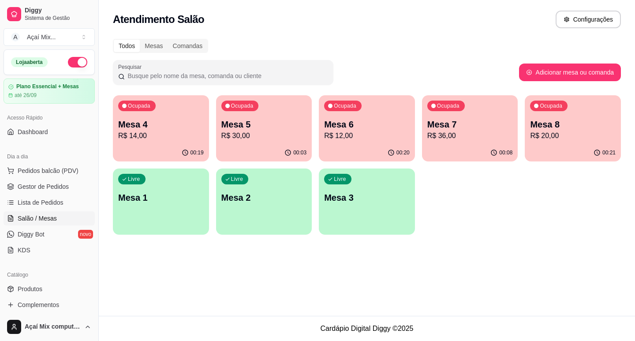
click at [393, 125] on p "Mesa 6" at bounding box center [367, 124] width 86 height 12
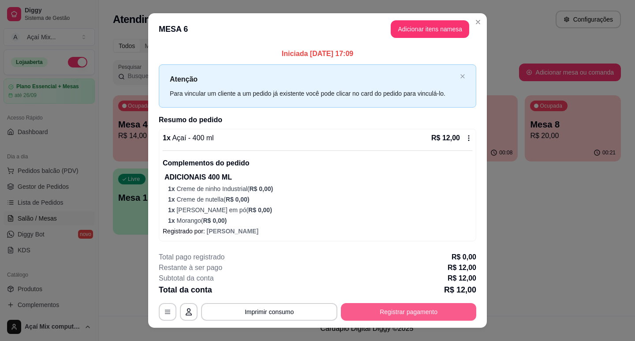
click at [386, 313] on button "Registrar pagamento" at bounding box center [408, 312] width 135 height 18
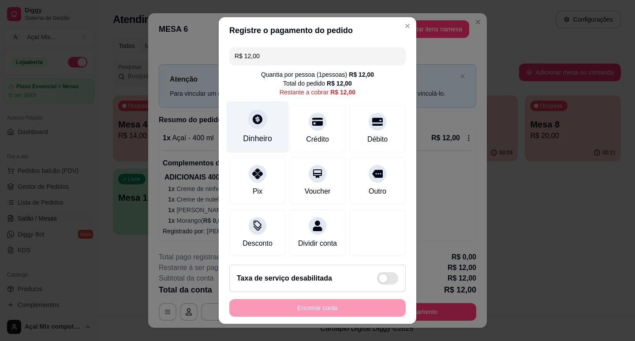
click at [254, 116] on icon at bounding box center [258, 119] width 10 height 10
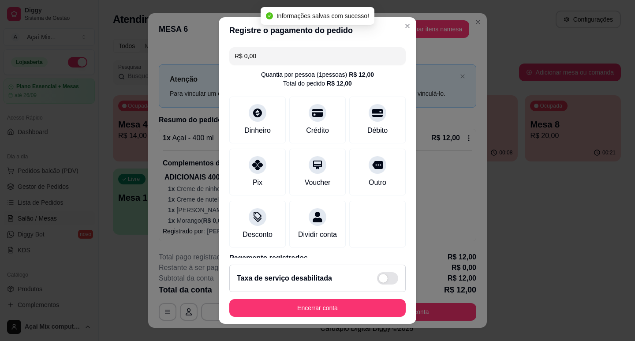
type input "R$ 0,00"
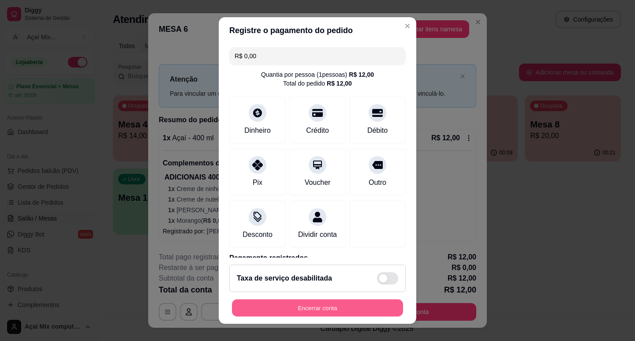
click at [336, 307] on button "Encerrar conta" at bounding box center [317, 307] width 171 height 17
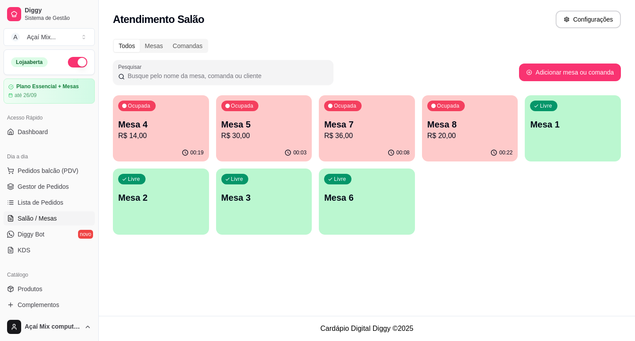
click at [132, 104] on p "Ocupada" at bounding box center [139, 105] width 22 height 7
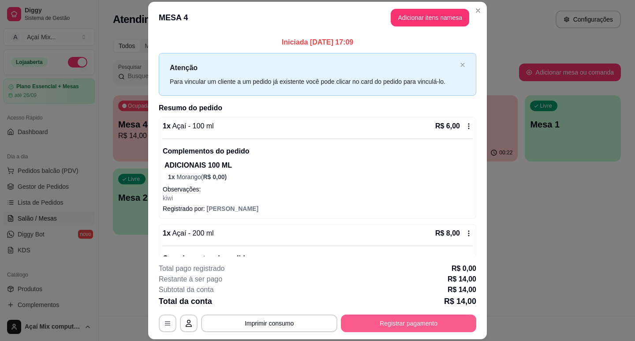
click at [389, 328] on button "Registrar pagamento" at bounding box center [408, 323] width 135 height 18
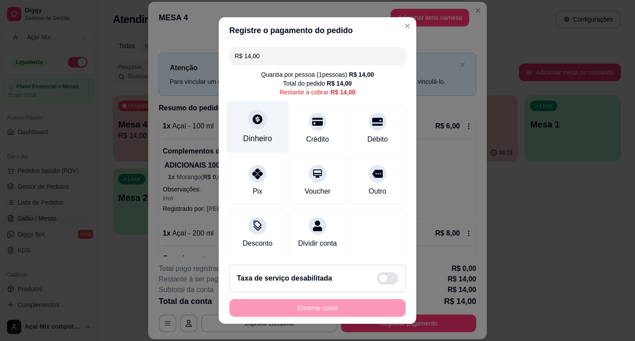
click at [254, 142] on div "Dinheiro" at bounding box center [257, 138] width 29 height 11
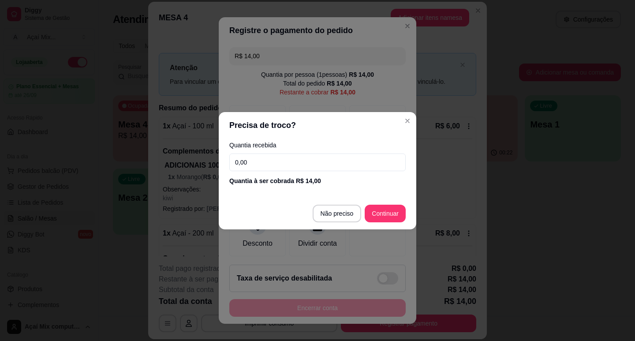
click at [262, 157] on input "0,00" at bounding box center [317, 162] width 176 height 18
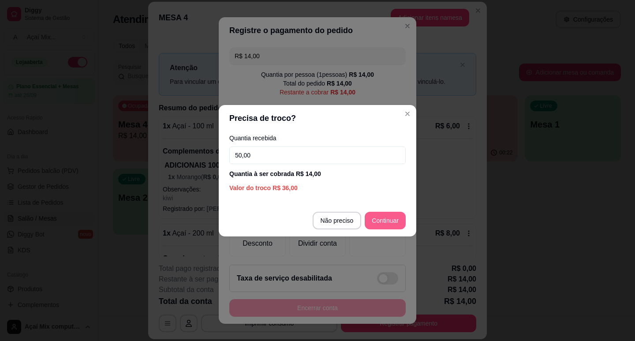
type input "50,00"
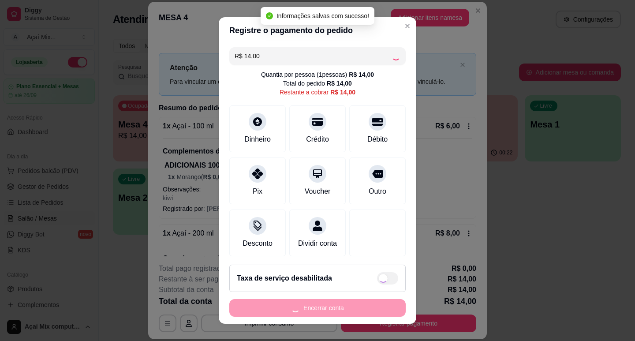
type input "R$ 0,00"
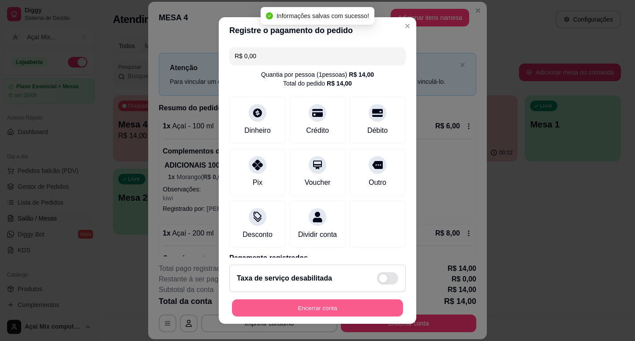
click at [257, 313] on button "Encerrar conta" at bounding box center [317, 307] width 171 height 17
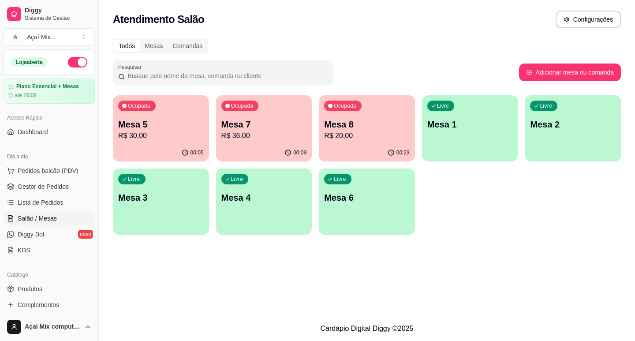
click at [199, 135] on p "R$ 30,00" at bounding box center [161, 136] width 86 height 11
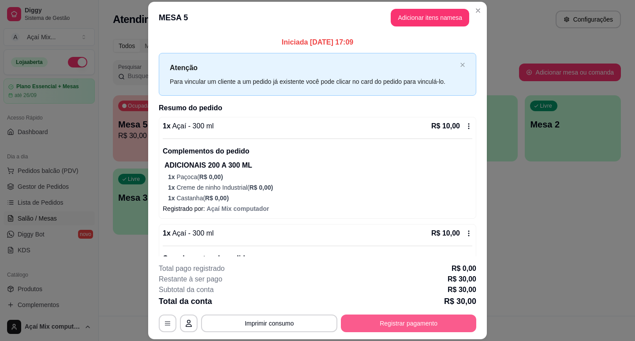
click at [395, 330] on button "Registrar pagamento" at bounding box center [408, 323] width 135 height 18
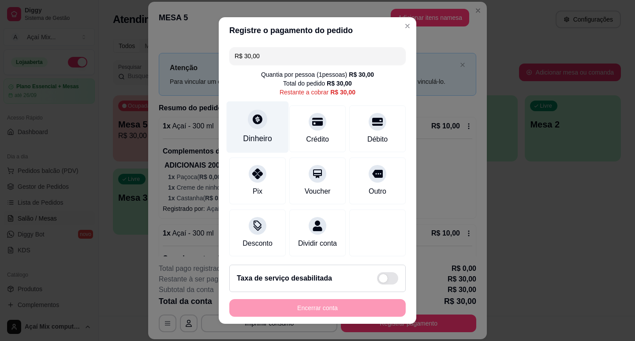
click at [254, 124] on icon at bounding box center [257, 118] width 11 height 11
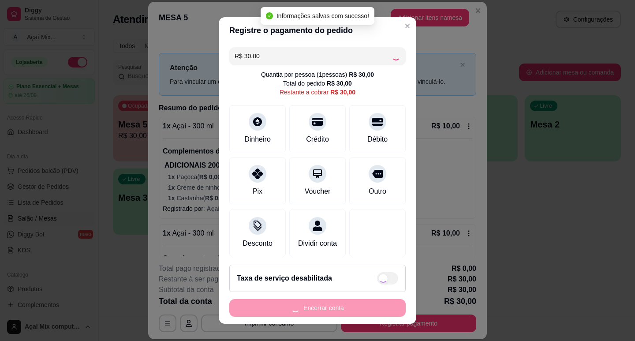
type input "R$ 0,00"
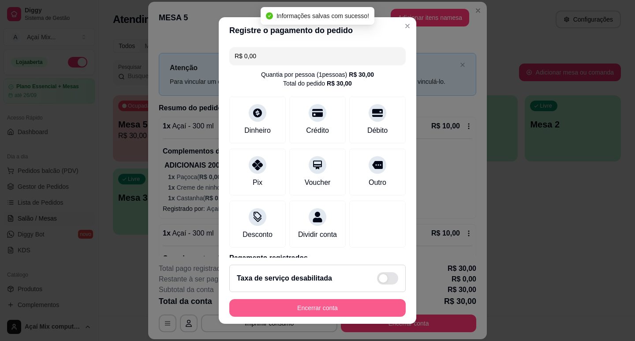
click at [291, 309] on button "Encerrar conta" at bounding box center [317, 308] width 176 height 18
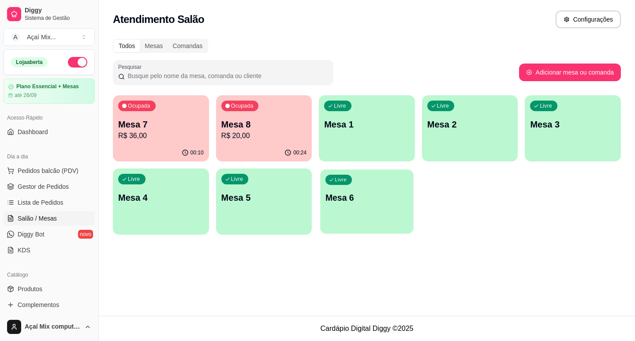
click at [358, 192] on p "Mesa 6" at bounding box center [366, 198] width 83 height 12
click at [402, 209] on div "Livre Mesa 6" at bounding box center [366, 196] width 93 height 54
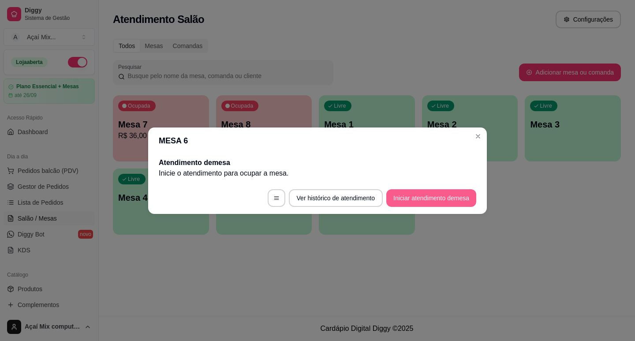
click at [402, 200] on button "Iniciar atendimento de mesa" at bounding box center [431, 198] width 90 height 18
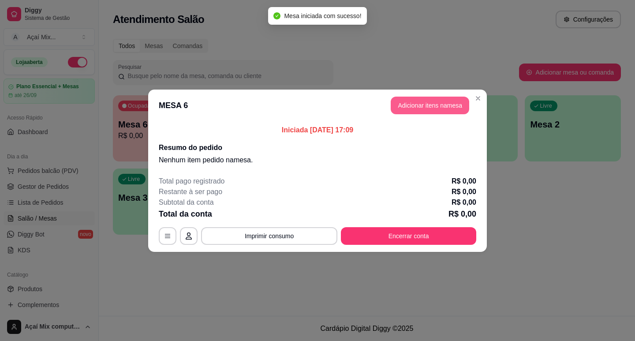
click at [429, 104] on button "Adicionar itens na mesa" at bounding box center [430, 106] width 78 height 18
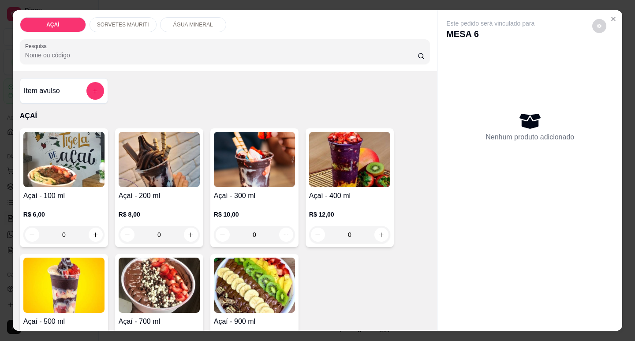
click at [157, 154] on img at bounding box center [159, 159] width 81 height 55
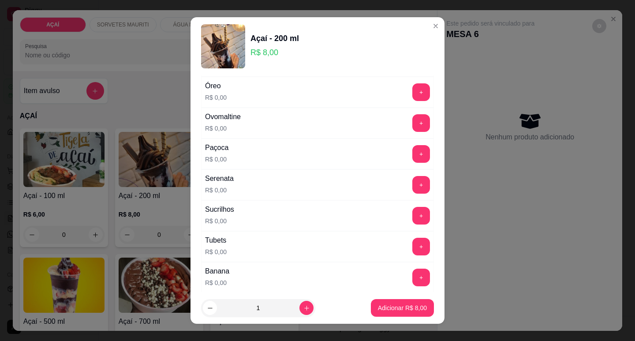
scroll to position [984, 0]
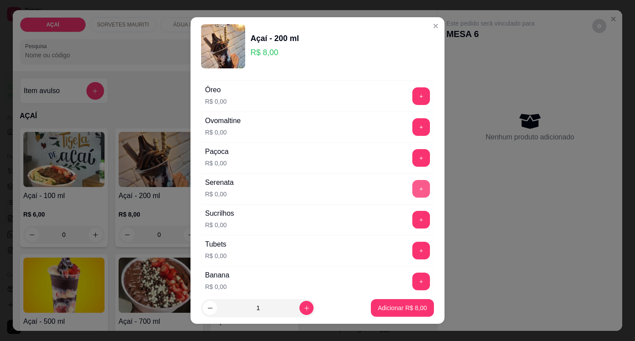
click at [412, 188] on button "+" at bounding box center [421, 189] width 18 height 18
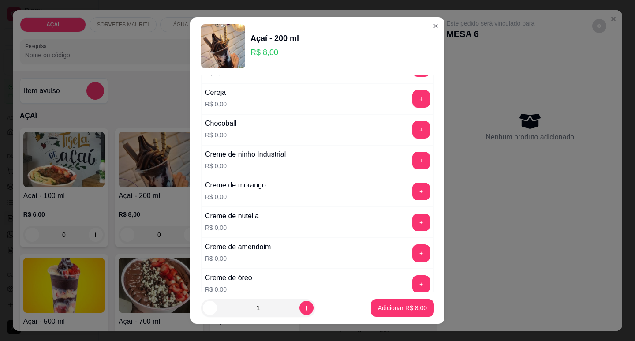
scroll to position [102, 0]
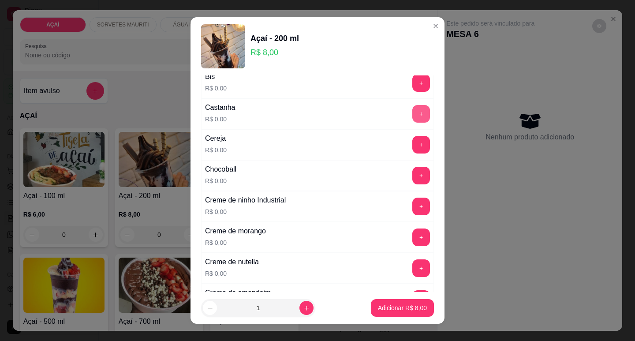
click at [412, 111] on button "+" at bounding box center [421, 114] width 18 height 18
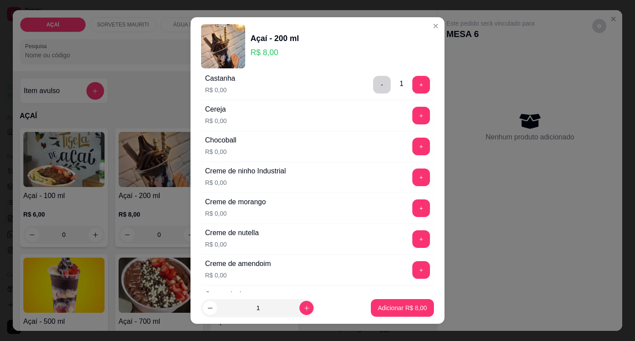
scroll to position [146, 0]
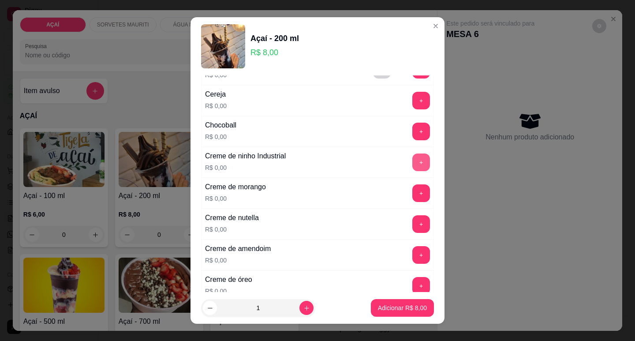
click at [412, 161] on button "+" at bounding box center [421, 162] width 18 height 18
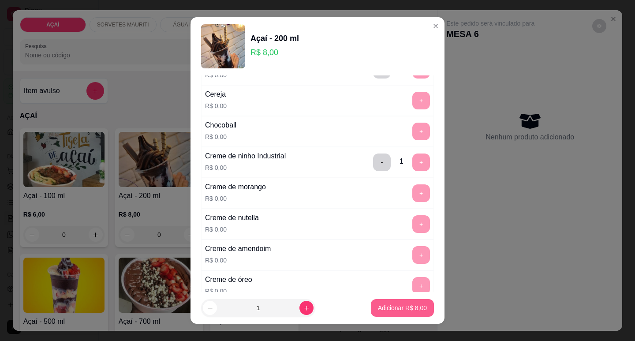
click at [380, 308] on p "Adicionar R$ 8,00" at bounding box center [402, 307] width 49 height 9
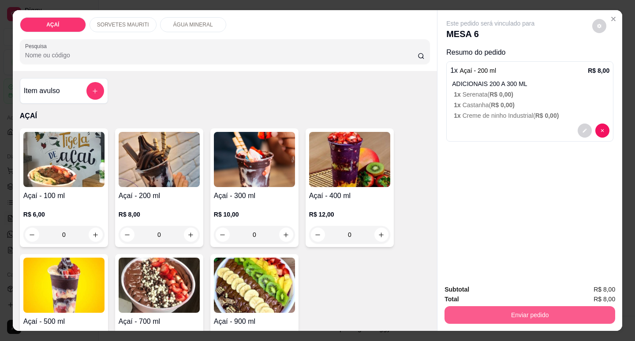
click at [491, 309] on button "Enviar pedido" at bounding box center [529, 315] width 171 height 18
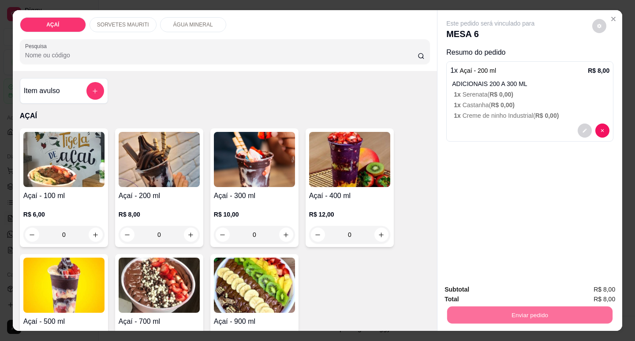
click at [480, 286] on button "Não registrar e enviar pedido" at bounding box center [501, 289] width 92 height 17
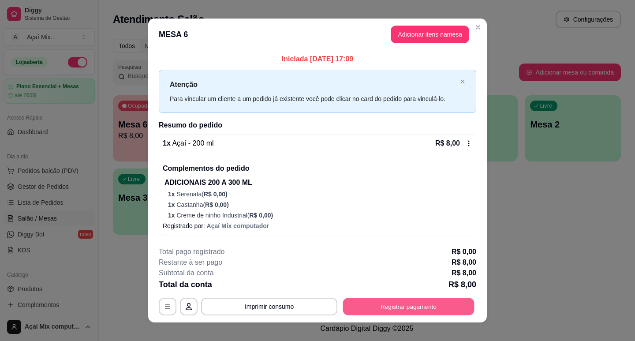
click at [397, 304] on button "Registrar pagamento" at bounding box center [408, 306] width 131 height 17
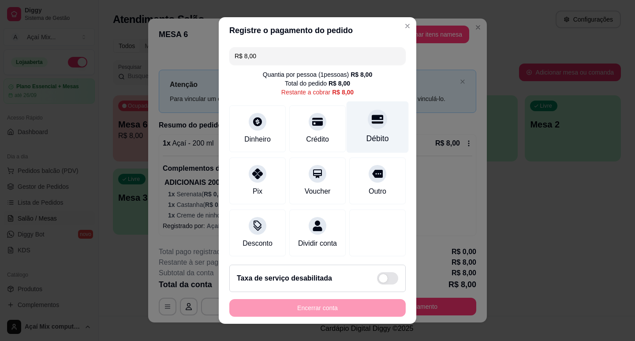
click at [372, 124] on div "Débito" at bounding box center [378, 127] width 62 height 52
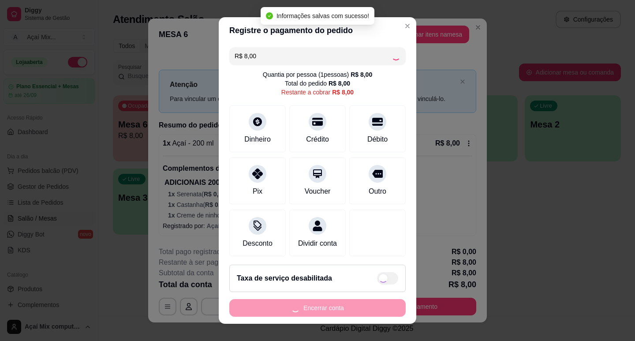
type input "R$ 0,00"
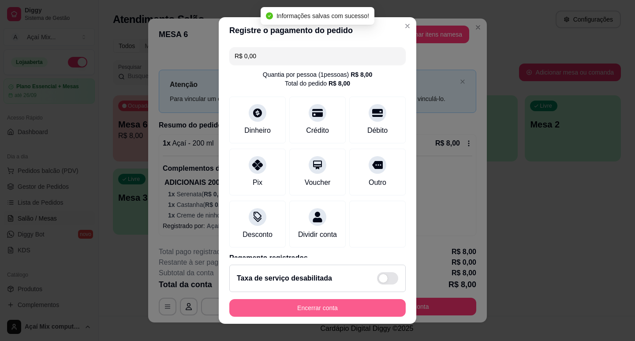
click at [326, 306] on button "Encerrar conta" at bounding box center [317, 308] width 176 height 18
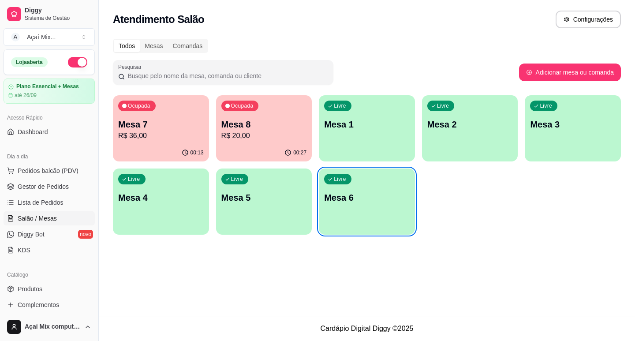
click at [257, 120] on p "Mesa 8" at bounding box center [264, 124] width 86 height 12
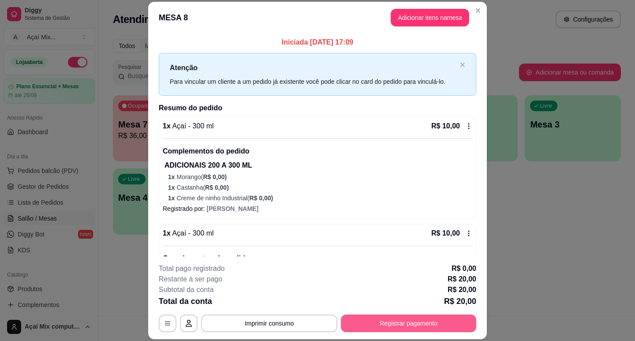
click at [378, 324] on button "Registrar pagamento" at bounding box center [408, 323] width 135 height 18
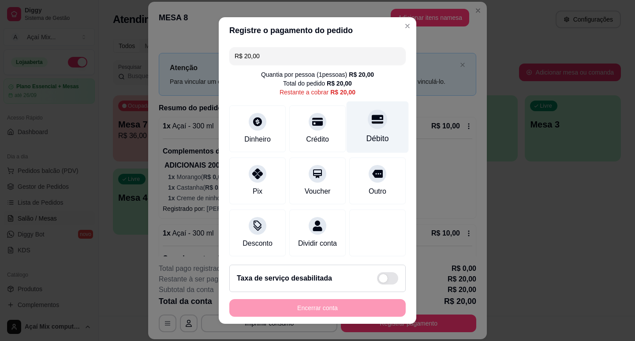
click at [380, 128] on div "Débito" at bounding box center [378, 127] width 62 height 52
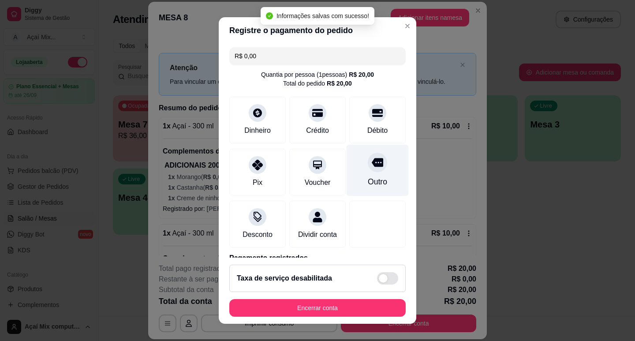
type input "R$ 0,00"
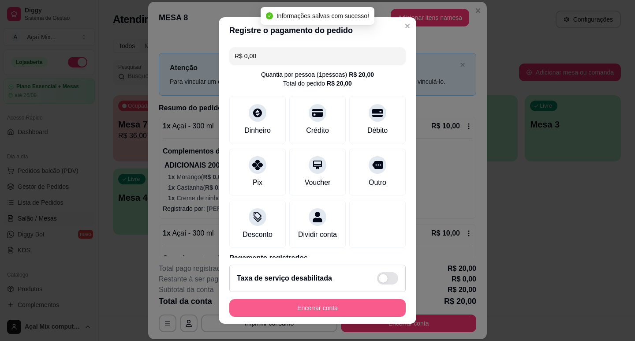
click at [331, 309] on button "Encerrar conta" at bounding box center [317, 308] width 176 height 18
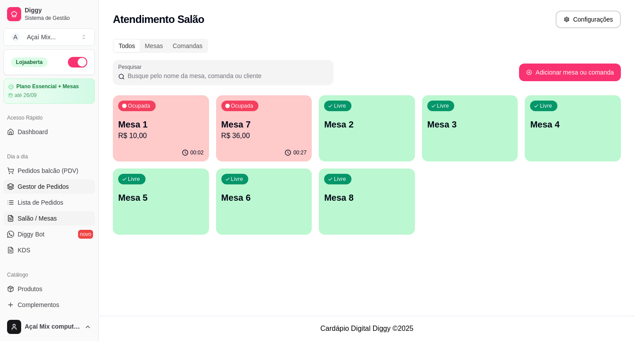
click at [52, 188] on span "Gestor de Pedidos" at bounding box center [43, 186] width 51 height 9
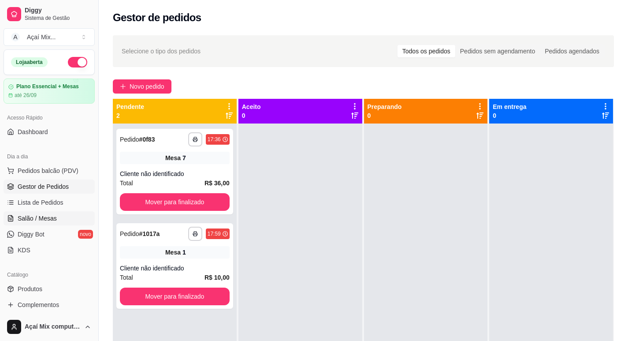
click at [55, 218] on span "Salão / Mesas" at bounding box center [37, 218] width 39 height 9
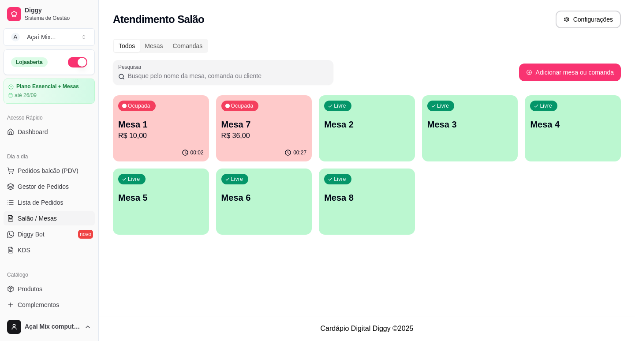
click at [238, 128] on p "Mesa 7" at bounding box center [264, 124] width 86 height 12
click at [370, 267] on div "Atendimento Salão Configurações Todos Mesas Comandas Pesquisar Adicionar mesa o…" at bounding box center [367, 158] width 536 height 316
click at [254, 153] on div "00:28" at bounding box center [263, 152] width 93 height 17
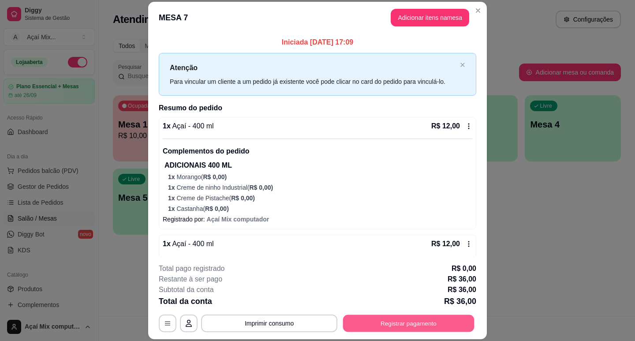
click at [387, 320] on button "Registrar pagamento" at bounding box center [408, 323] width 131 height 17
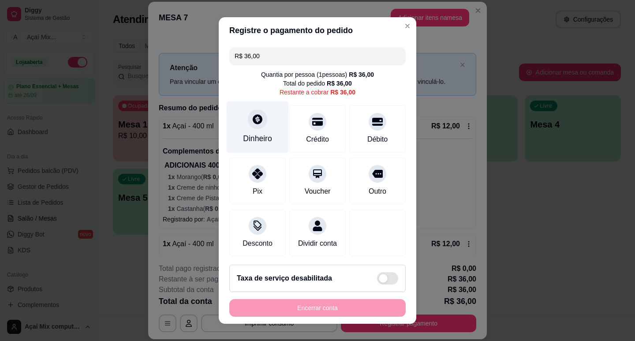
click at [261, 129] on div "Dinheiro" at bounding box center [258, 127] width 62 height 52
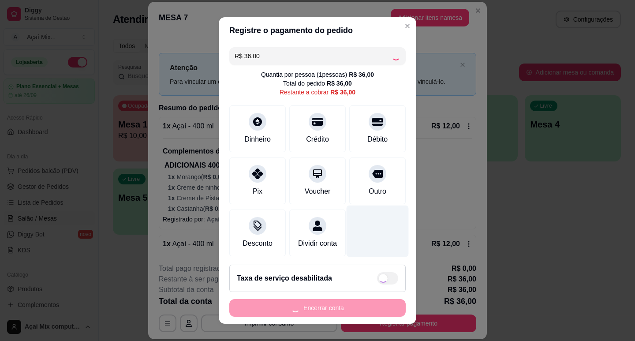
type input "R$ 0,00"
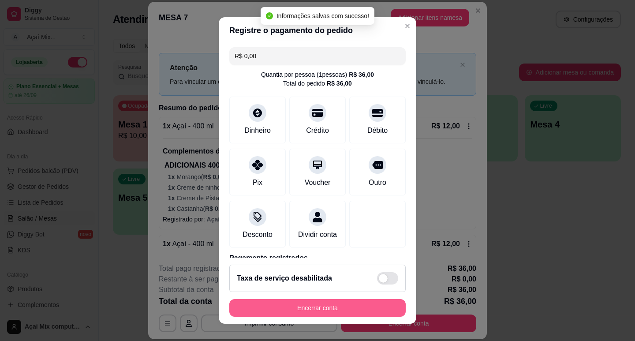
click at [309, 306] on button "Encerrar conta" at bounding box center [317, 308] width 176 height 18
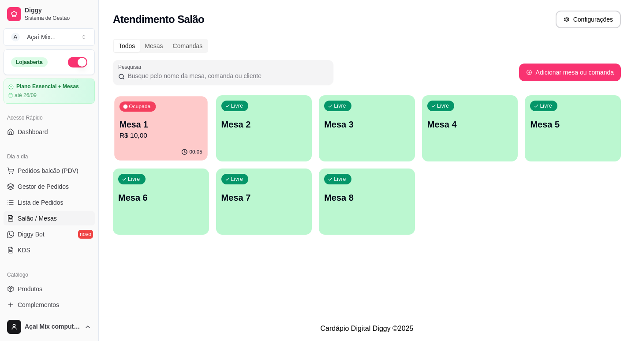
click at [142, 151] on div "00:05" at bounding box center [160, 152] width 93 height 17
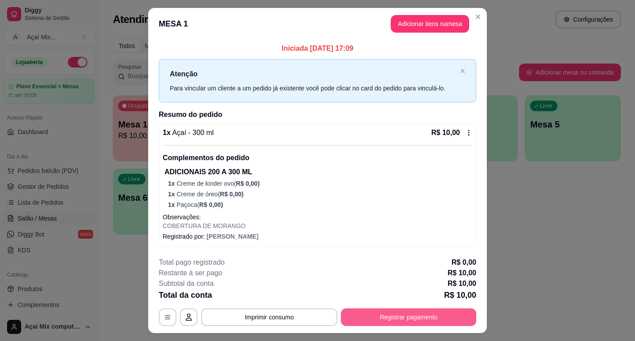
click at [404, 320] on button "Registrar pagamento" at bounding box center [408, 317] width 135 height 18
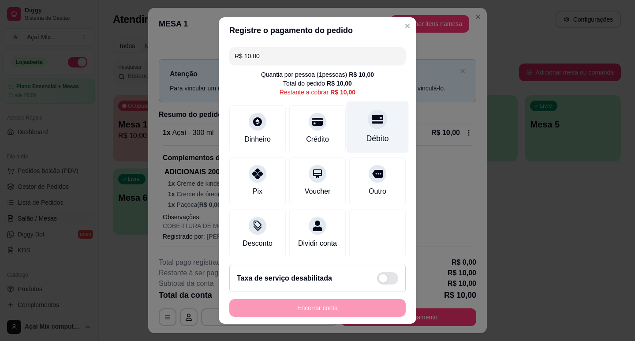
click at [347, 122] on div "Débito" at bounding box center [378, 127] width 62 height 52
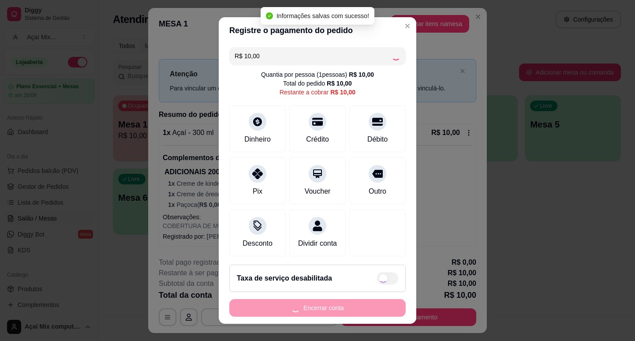
type input "R$ 0,00"
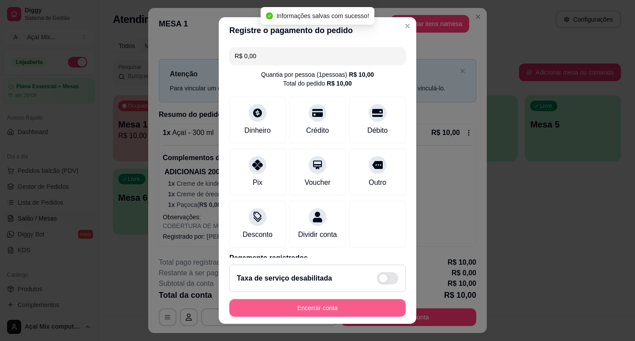
click at [323, 305] on button "Encerrar conta" at bounding box center [317, 308] width 176 height 18
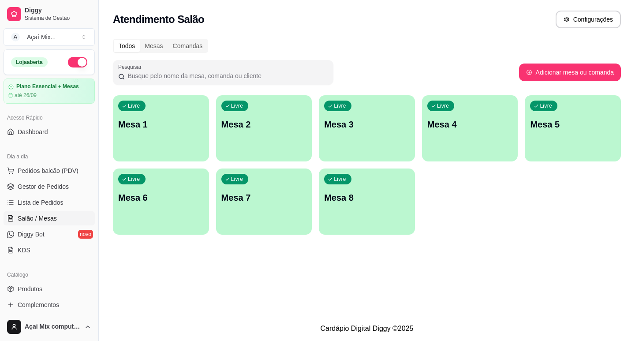
click at [176, 132] on div "Livre Mesa 1" at bounding box center [161, 123] width 96 height 56
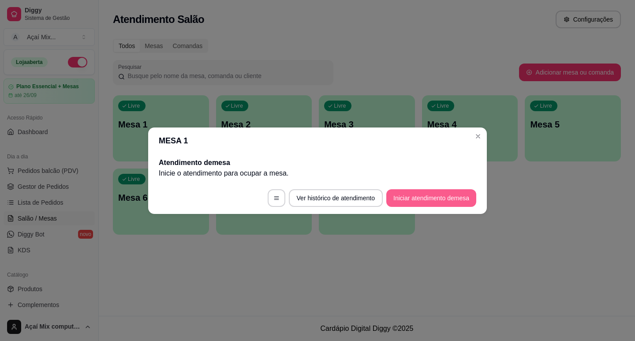
click at [427, 198] on button "Iniciar atendimento de mesa" at bounding box center [431, 198] width 90 height 18
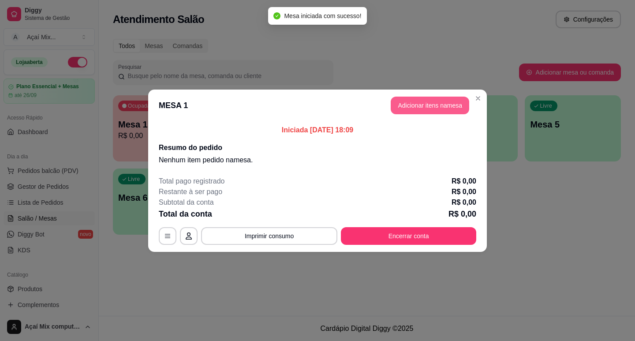
click at [414, 105] on button "Adicionar itens na mesa" at bounding box center [430, 106] width 78 height 18
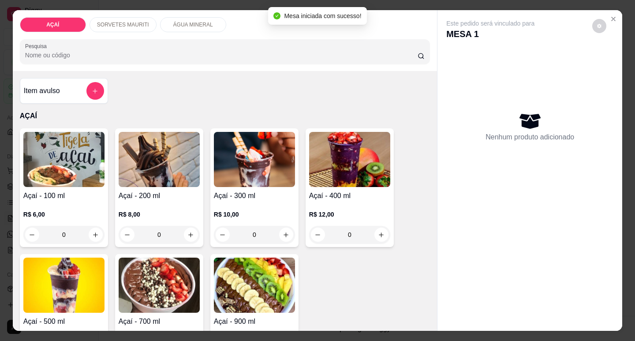
click at [51, 149] on img at bounding box center [63, 159] width 81 height 55
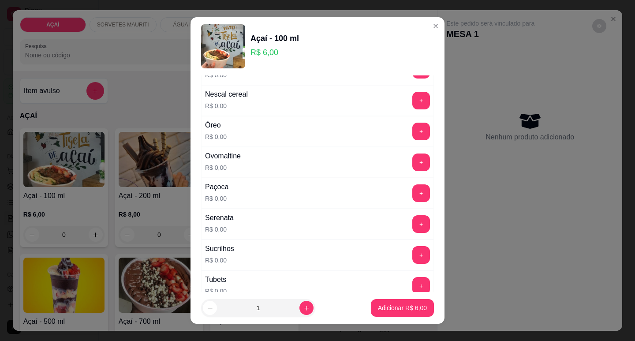
scroll to position [865, 0]
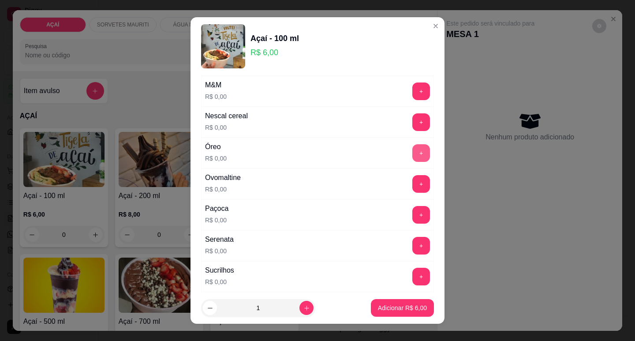
click at [412, 149] on button "+" at bounding box center [421, 153] width 18 height 18
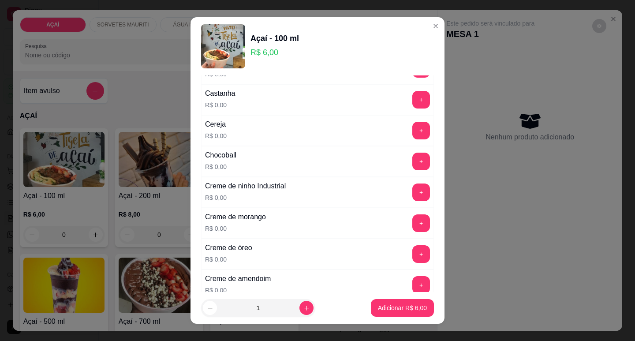
scroll to position [116, 0]
click at [413, 163] on button "+" at bounding box center [421, 161] width 17 height 17
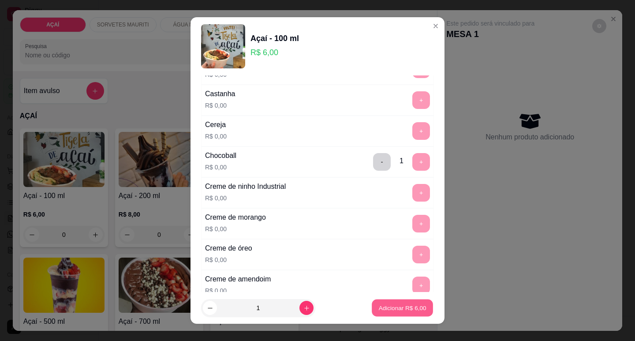
click at [382, 303] on button "Adicionar R$ 6,00" at bounding box center [402, 307] width 61 height 17
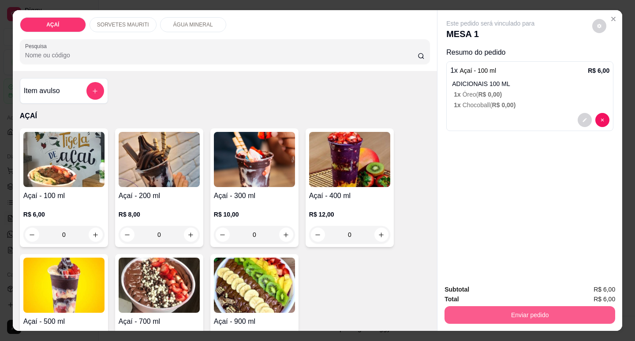
click at [529, 317] on button "Enviar pedido" at bounding box center [529, 315] width 171 height 18
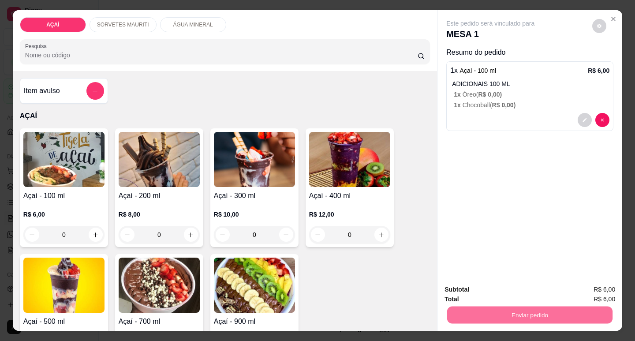
click at [490, 293] on button "Não registrar e enviar pedido" at bounding box center [500, 289] width 89 height 16
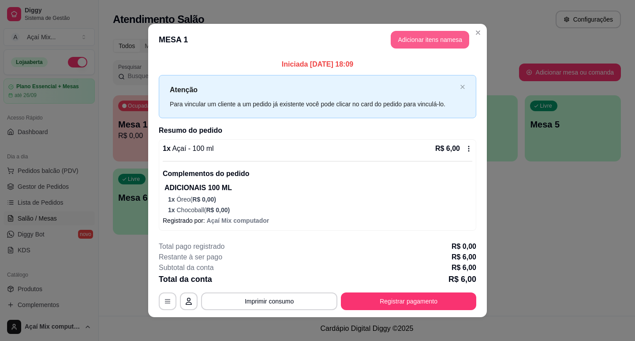
click at [431, 41] on button "Adicionar itens na mesa" at bounding box center [430, 40] width 78 height 18
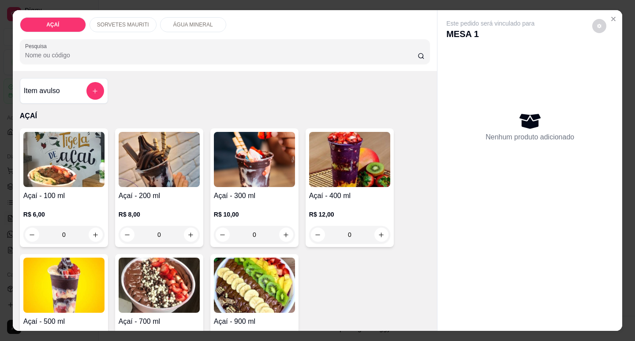
click at [49, 163] on img at bounding box center [63, 159] width 81 height 55
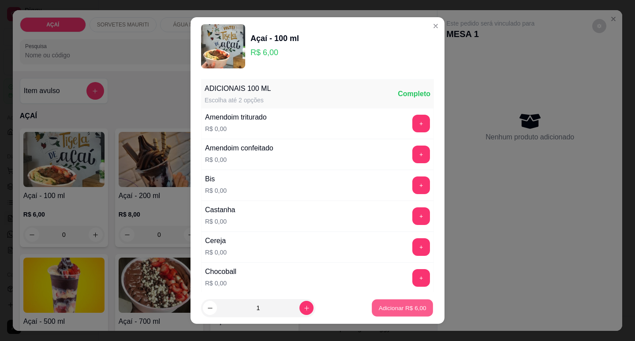
click at [392, 300] on button "Adicionar R$ 6,00" at bounding box center [402, 307] width 61 height 17
type input "1"
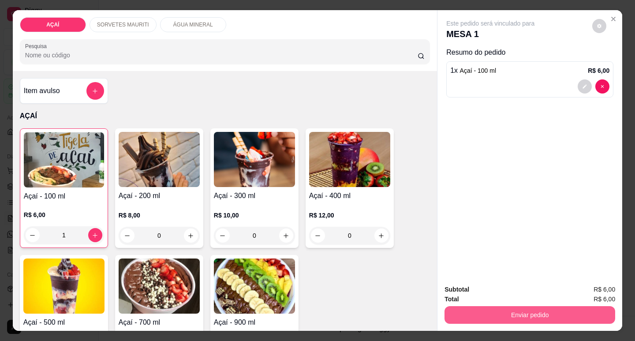
click at [482, 307] on button "Enviar pedido" at bounding box center [529, 315] width 171 height 18
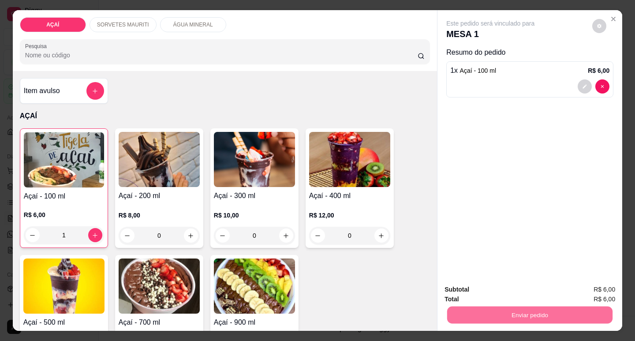
click at [500, 292] on button "Não registrar e enviar pedido" at bounding box center [500, 289] width 89 height 16
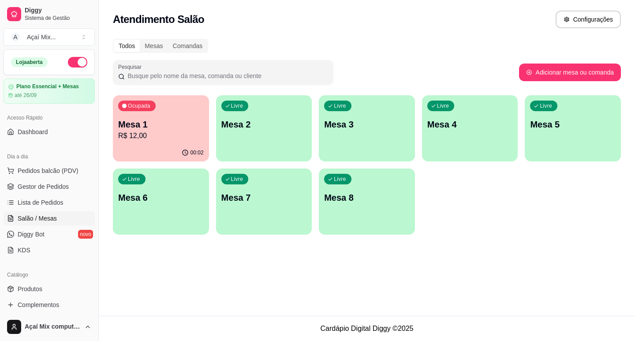
click at [233, 15] on div "Atendimento Salão Configurações" at bounding box center [367, 20] width 508 height 18
click at [35, 189] on span "Gestor de Pedidos" at bounding box center [43, 186] width 51 height 9
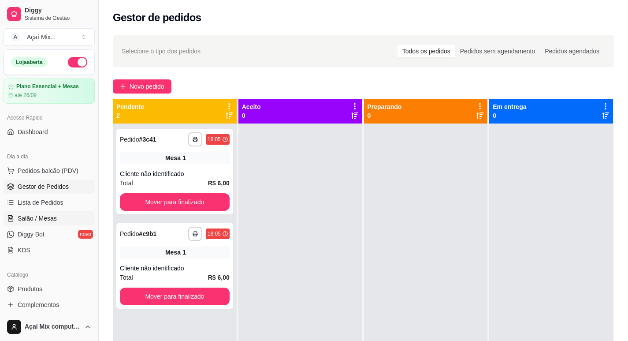
click at [43, 223] on link "Salão / Mesas" at bounding box center [49, 218] width 91 height 14
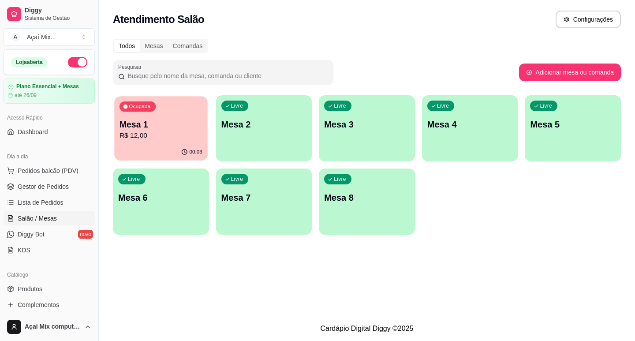
click at [172, 114] on div "Ocupada Mesa 1 R$ 12,00" at bounding box center [160, 120] width 93 height 48
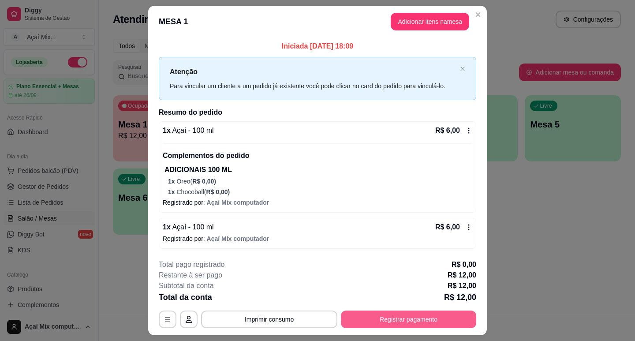
click at [395, 319] on button "Registrar pagamento" at bounding box center [408, 319] width 135 height 18
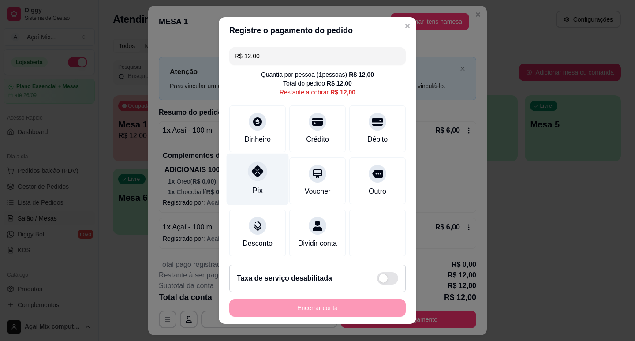
click at [251, 177] on div at bounding box center [257, 170] width 19 height 19
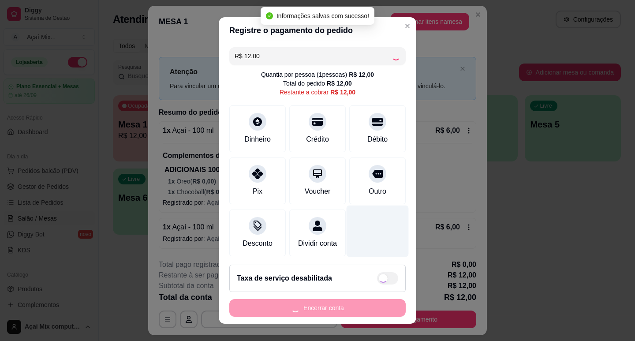
type input "R$ 0,00"
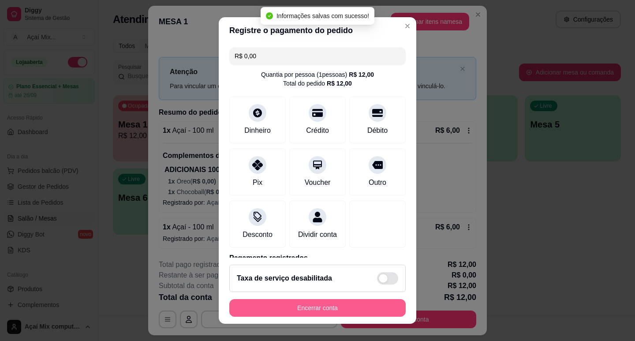
click at [332, 306] on button "Encerrar conta" at bounding box center [317, 308] width 176 height 18
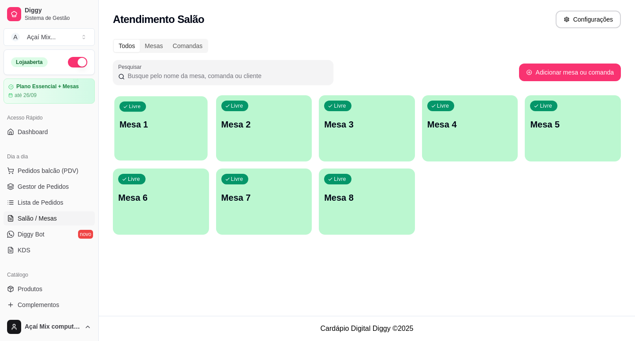
click at [180, 143] on div "Livre Mesa 1" at bounding box center [160, 123] width 93 height 54
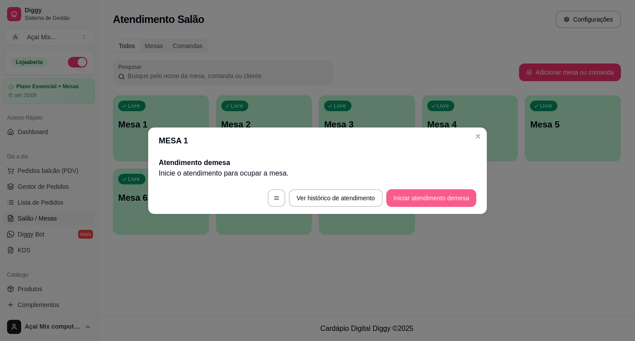
click at [459, 192] on button "Iniciar atendimento de mesa" at bounding box center [431, 198] width 90 height 18
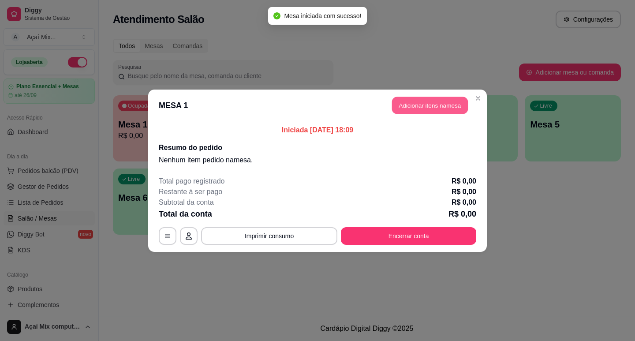
click at [408, 99] on button "Adicionar itens na mesa" at bounding box center [430, 105] width 76 height 17
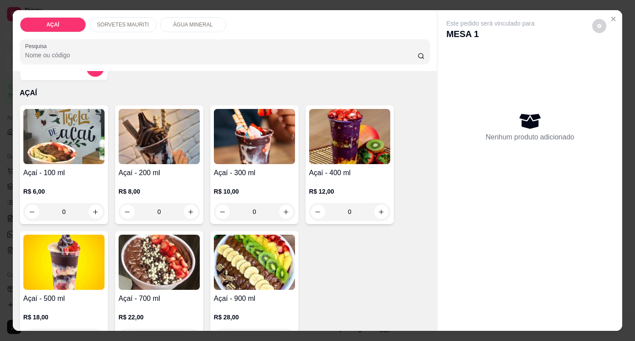
scroll to position [44, 0]
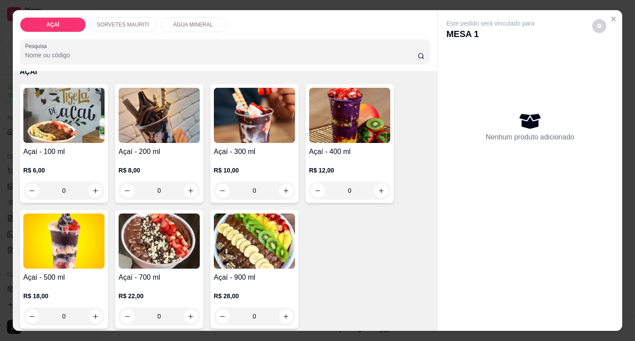
click at [184, 261] on img at bounding box center [159, 240] width 81 height 55
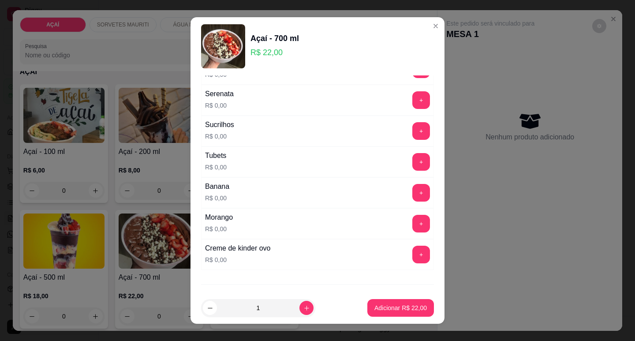
scroll to position [1055, 0]
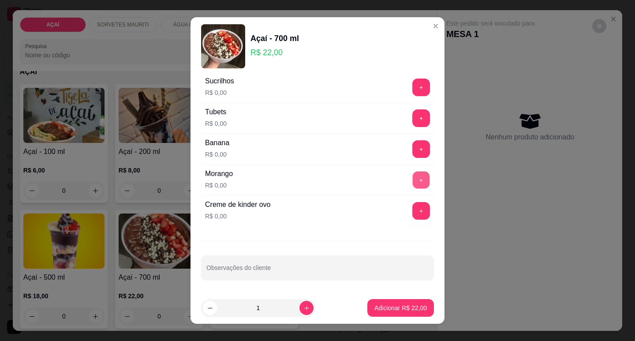
click at [413, 177] on button "+" at bounding box center [421, 179] width 17 height 17
click at [413, 155] on button "+" at bounding box center [421, 148] width 17 height 17
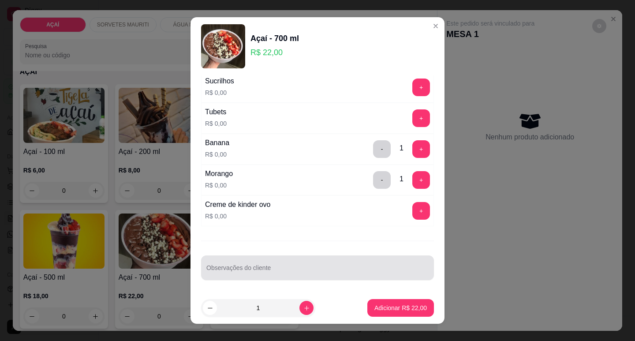
click at [263, 263] on div at bounding box center [317, 268] width 222 height 18
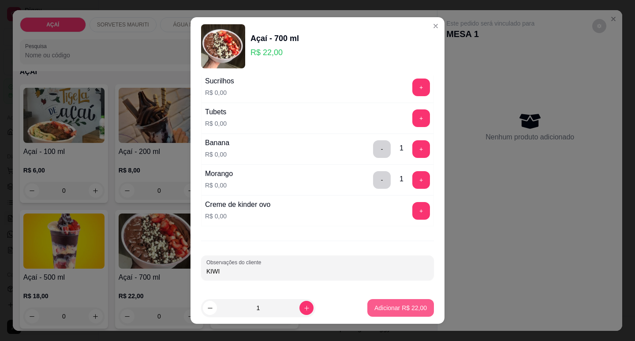
type input "KIWI"
click at [407, 308] on p "Adicionar R$ 22,00" at bounding box center [400, 307] width 52 height 9
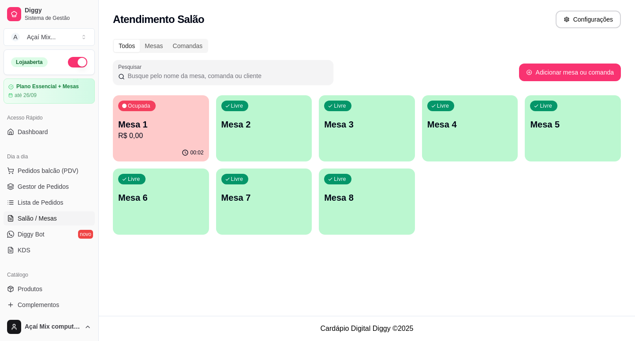
click at [171, 112] on div "Ocupada Mesa 1 R$ 0,00" at bounding box center [161, 119] width 96 height 49
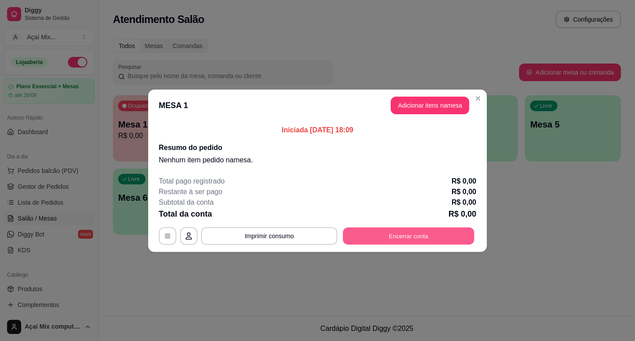
click at [432, 227] on button "Encerrar conta" at bounding box center [408, 235] width 131 height 17
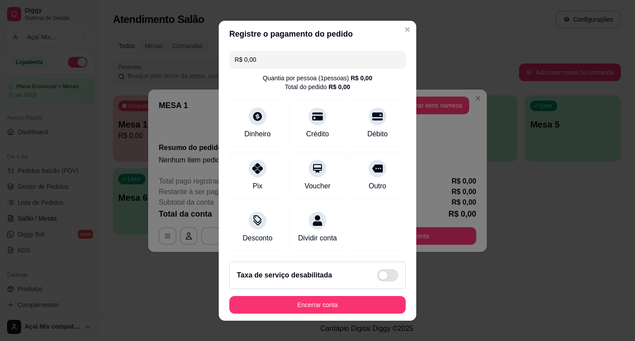
click at [357, 297] on footer "Taxa de serviço desabilitada Encerrar conta" at bounding box center [318, 287] width 198 height 66
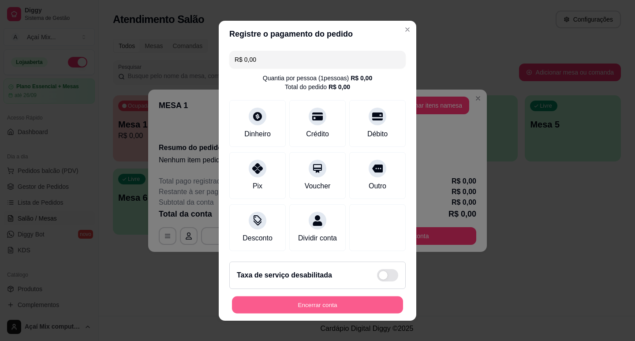
click at [357, 300] on button "Encerrar conta" at bounding box center [317, 304] width 171 height 17
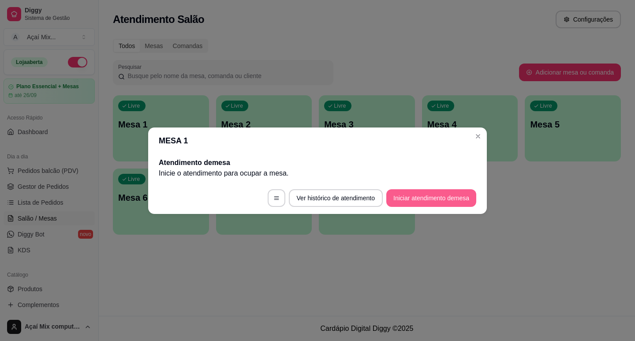
click at [418, 196] on button "Iniciar atendimento de mesa" at bounding box center [431, 198] width 90 height 18
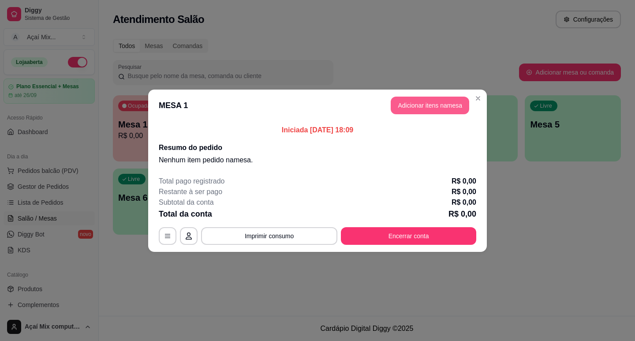
click at [419, 108] on button "Adicionar itens na mesa" at bounding box center [430, 106] width 78 height 18
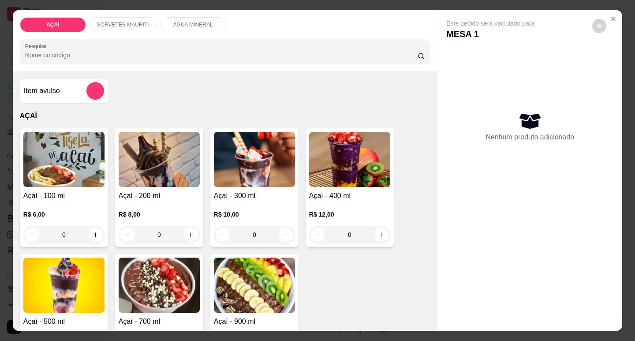
click at [162, 298] on img at bounding box center [159, 284] width 81 height 55
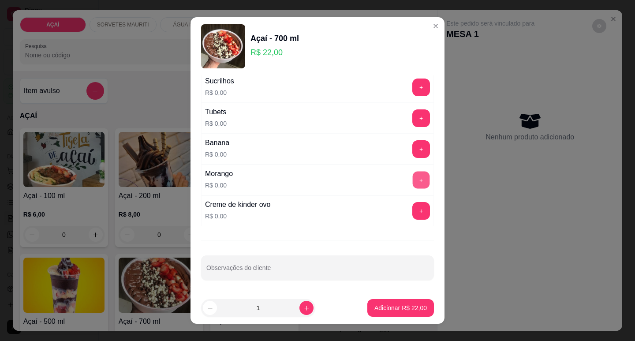
click at [413, 183] on button "+" at bounding box center [421, 179] width 17 height 17
click at [413, 149] on button "+" at bounding box center [421, 148] width 17 height 17
click at [231, 268] on input "Observações do cliente" at bounding box center [317, 271] width 222 height 9
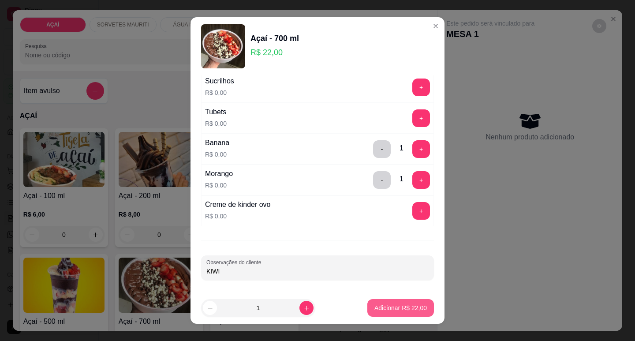
type input "KIWI"
click at [393, 308] on p "Adicionar R$ 22,00" at bounding box center [400, 308] width 51 height 8
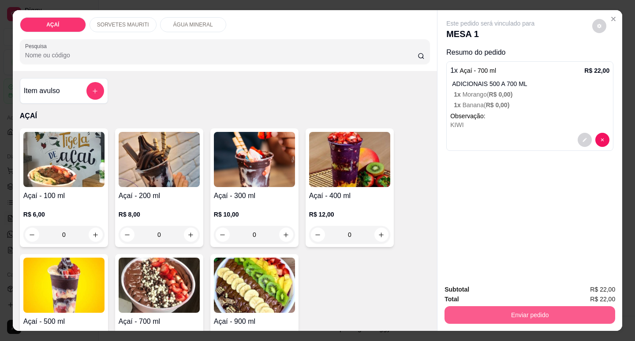
click at [518, 313] on button "Enviar pedido" at bounding box center [529, 315] width 171 height 18
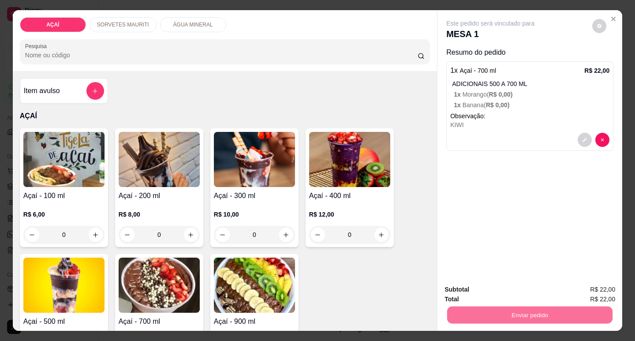
click at [497, 287] on button "Não registrar e enviar pedido" at bounding box center [501, 289] width 92 height 17
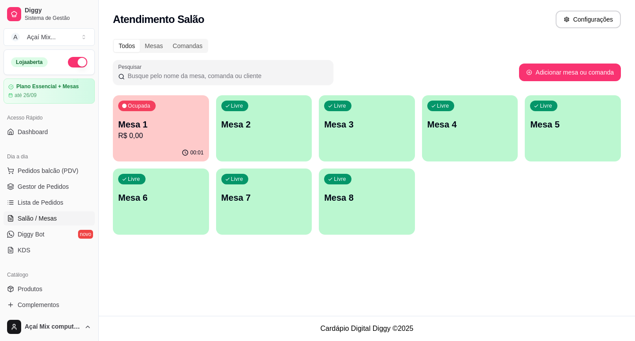
click at [168, 128] on p "Mesa 1" at bounding box center [161, 124] width 86 height 12
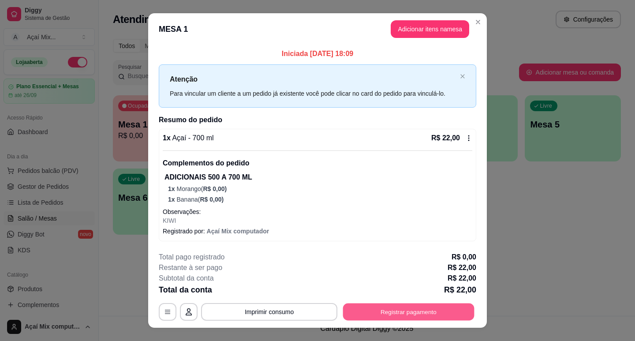
click at [373, 315] on button "Registrar pagamento" at bounding box center [408, 311] width 131 height 17
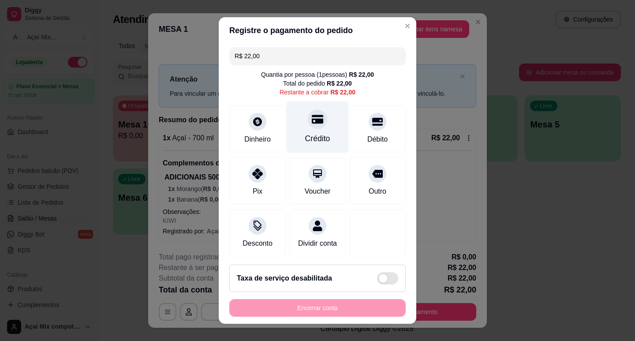
click at [317, 124] on div "Crédito" at bounding box center [318, 127] width 62 height 52
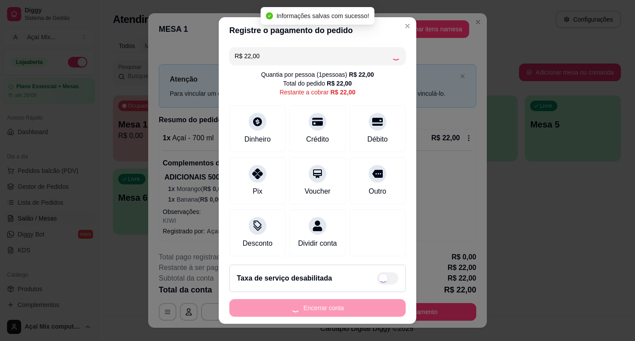
type input "R$ 0,00"
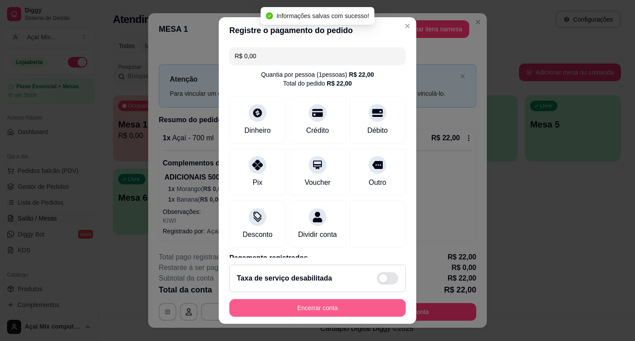
click at [328, 308] on button "Encerrar conta" at bounding box center [317, 308] width 176 height 18
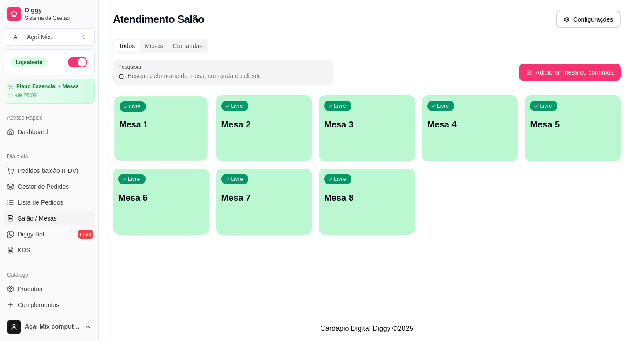
click at [153, 101] on div "Livre Mesa 1" at bounding box center [160, 123] width 93 height 54
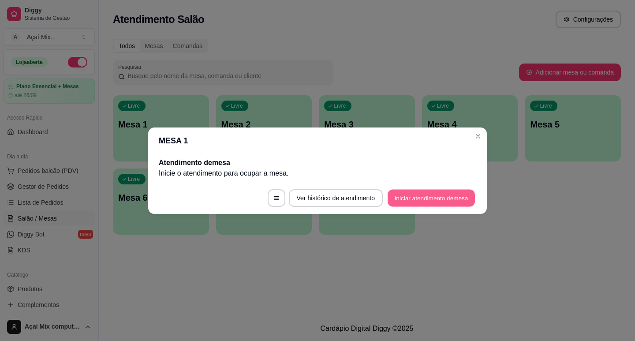
click at [443, 197] on button "Iniciar atendimento de mesa" at bounding box center [431, 197] width 87 height 17
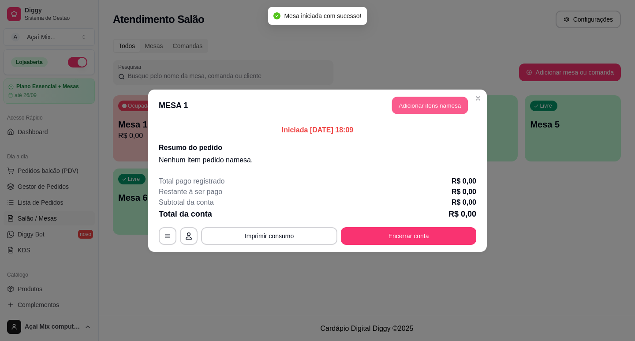
click at [425, 107] on button "Adicionar itens na mesa" at bounding box center [430, 105] width 76 height 17
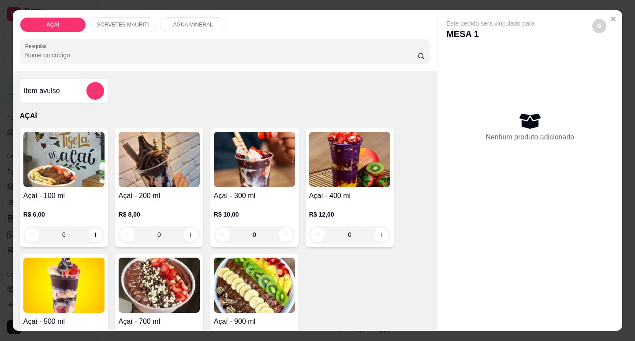
click at [319, 135] on img at bounding box center [349, 159] width 81 height 55
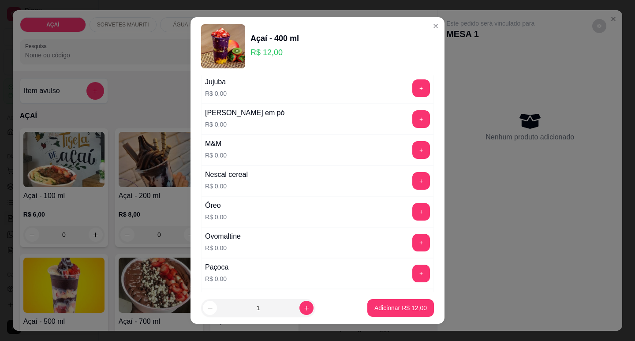
scroll to position [11, 0]
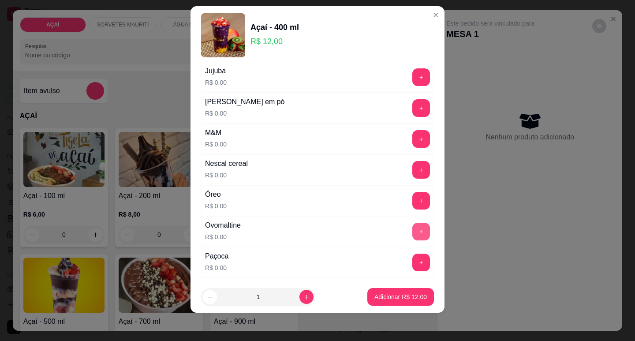
click at [412, 229] on button "+" at bounding box center [421, 232] width 18 height 18
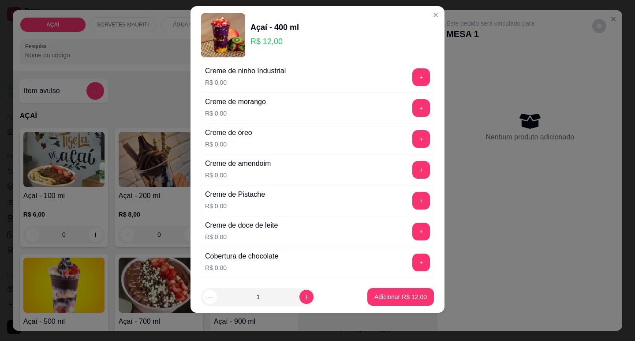
scroll to position [176, 0]
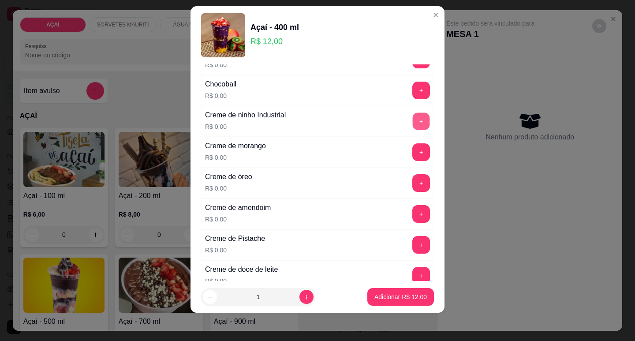
click at [413, 127] on button "+" at bounding box center [421, 120] width 17 height 17
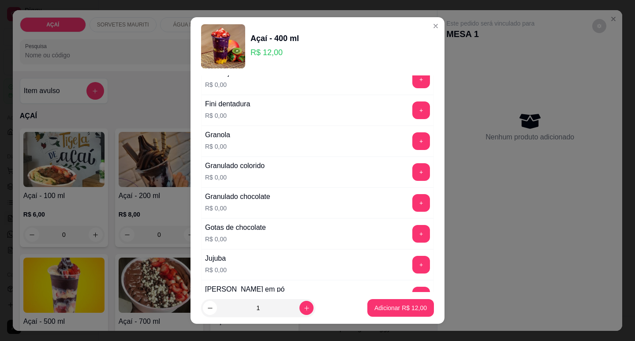
scroll to position [617, 0]
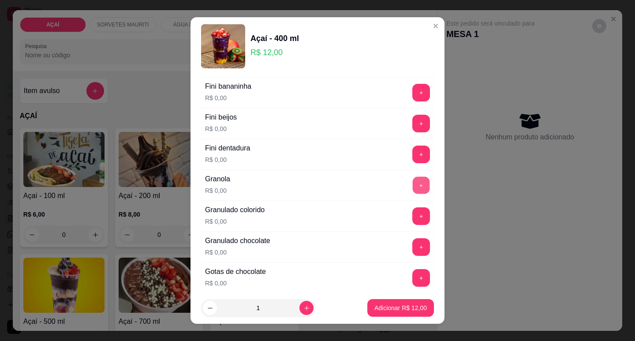
click at [413, 178] on button "+" at bounding box center [421, 184] width 17 height 17
click at [406, 306] on p "Adicionar R$ 12,00" at bounding box center [400, 308] width 51 height 8
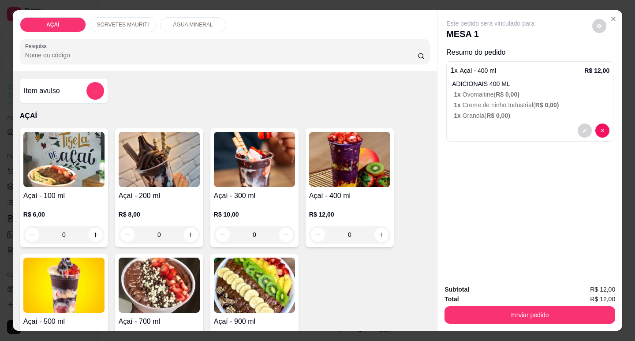
click at [340, 201] on div "R$ 12,00 0" at bounding box center [349, 222] width 81 height 42
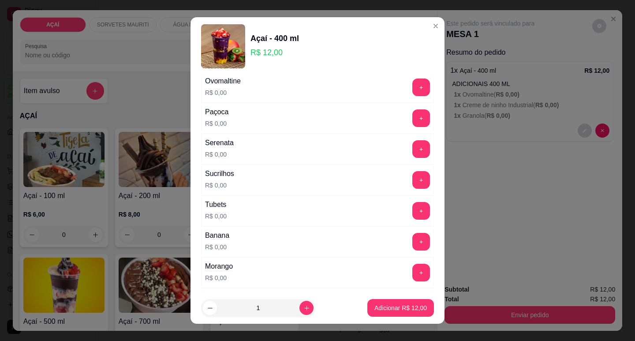
scroll to position [1014, 0]
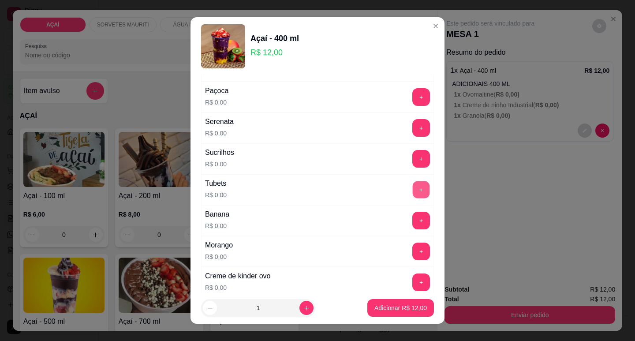
click at [413, 192] on button "+" at bounding box center [421, 189] width 17 height 17
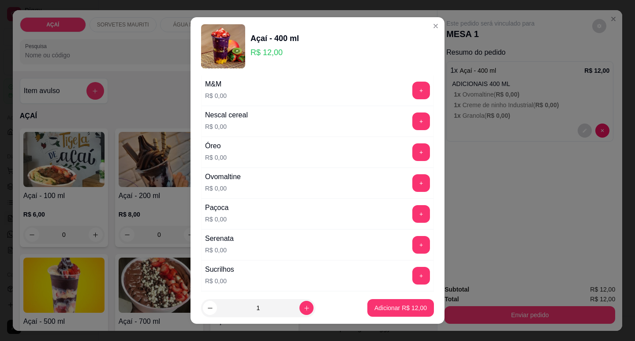
scroll to position [882, 0]
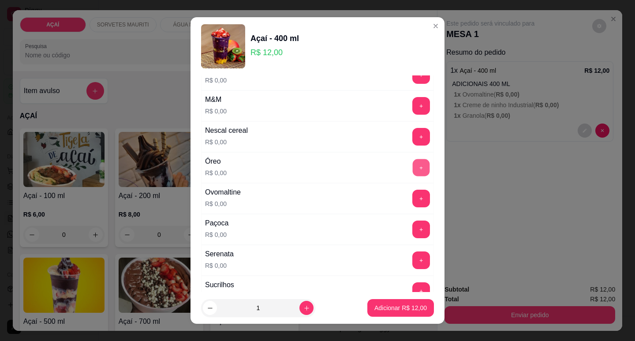
click at [413, 170] on button "+" at bounding box center [421, 167] width 17 height 17
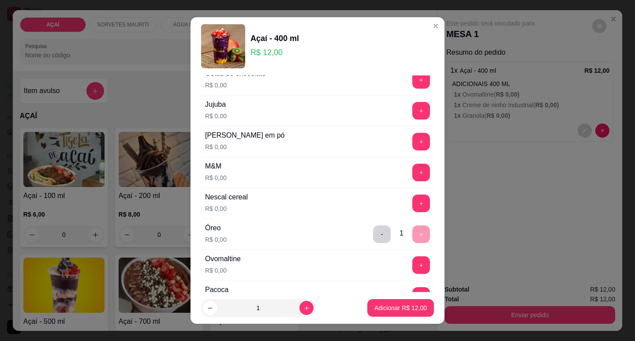
scroll to position [794, 0]
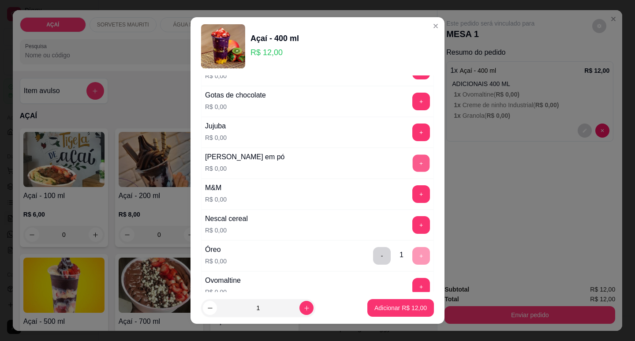
click at [413, 166] on button "+" at bounding box center [421, 162] width 17 height 17
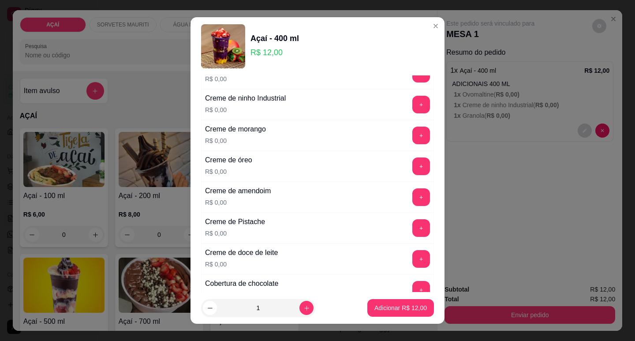
scroll to position [160, 0]
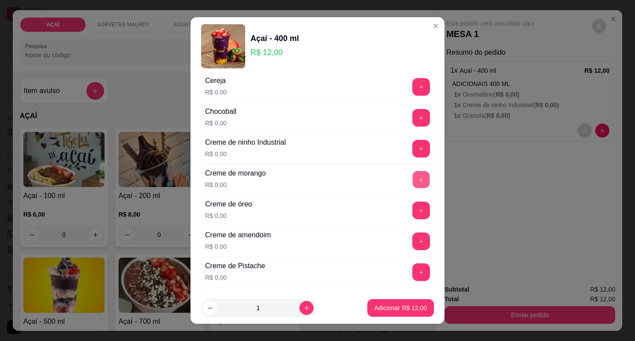
click at [413, 175] on button "+" at bounding box center [421, 179] width 17 height 17
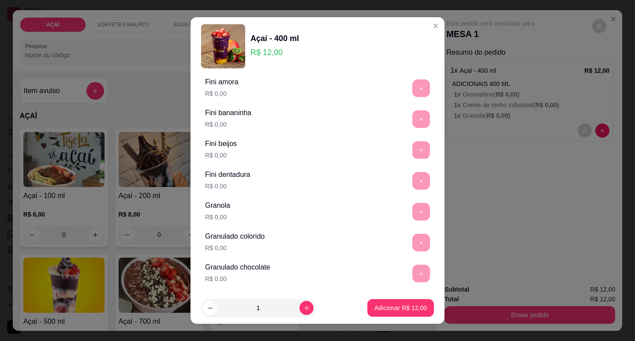
scroll to position [601, 0]
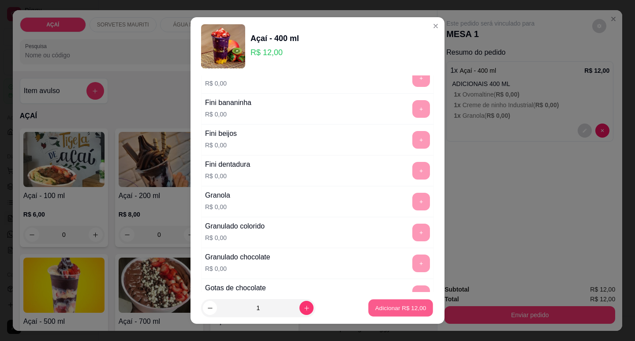
click at [375, 304] on p "Adicionar R$ 12,00" at bounding box center [400, 308] width 51 height 8
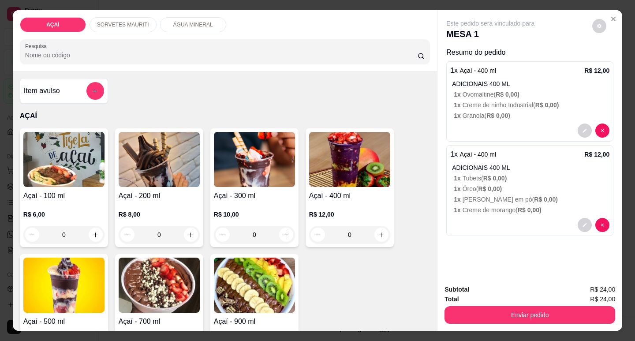
click at [462, 101] on p "1 x Creme de ninho Industrial ( R$ 0,00 )" at bounding box center [532, 105] width 156 height 9
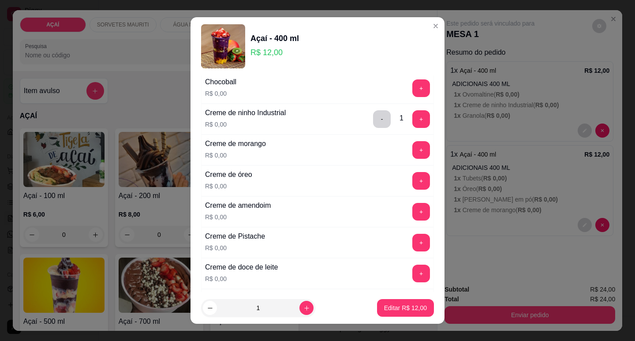
scroll to position [176, 0]
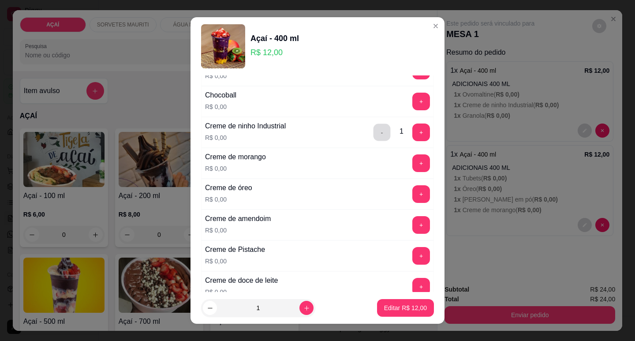
click at [373, 128] on button "-" at bounding box center [381, 131] width 17 height 17
click at [412, 195] on button "+" at bounding box center [421, 194] width 18 height 18
click at [410, 310] on p "Editar R$ 12,00" at bounding box center [404, 308] width 41 height 8
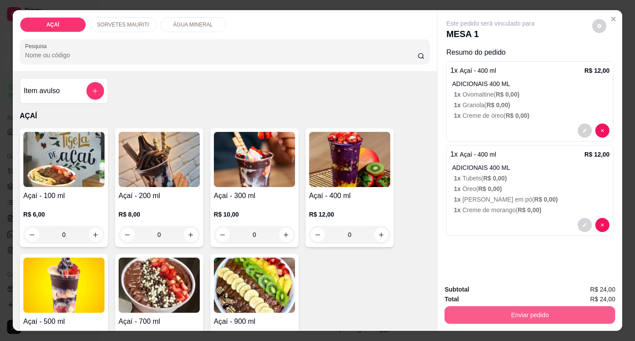
click at [548, 306] on button "Enviar pedido" at bounding box center [529, 315] width 171 height 18
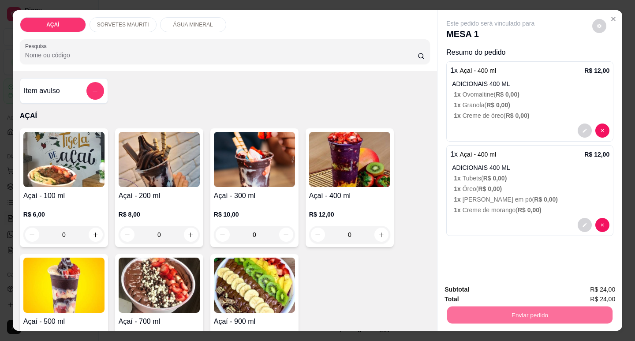
click at [497, 281] on button "Não registrar e enviar pedido" at bounding box center [500, 289] width 89 height 16
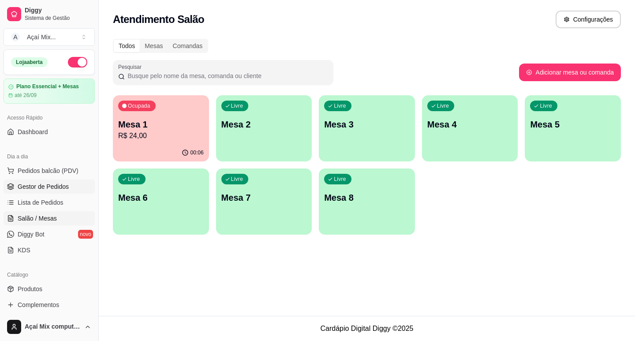
click at [56, 185] on span "Gestor de Pedidos" at bounding box center [43, 186] width 51 height 9
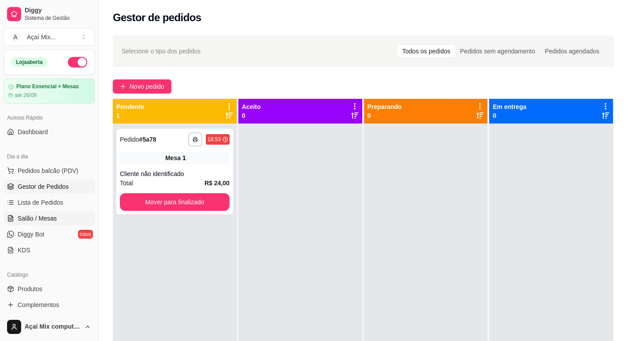
click at [43, 221] on span "Salão / Mesas" at bounding box center [37, 218] width 39 height 9
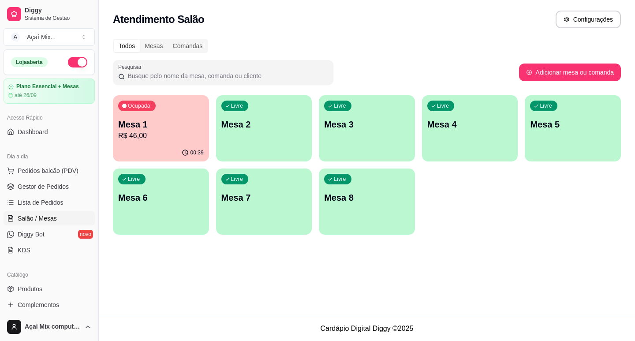
click at [115, 136] on div "Ocupada Mesa 1 R$ 46,00" at bounding box center [161, 119] width 96 height 49
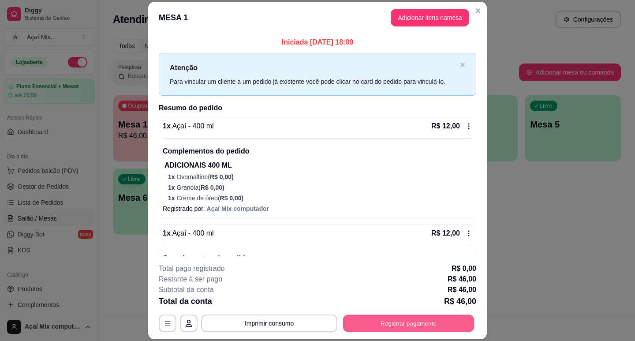
click at [371, 328] on button "Registrar pagamento" at bounding box center [408, 323] width 131 height 17
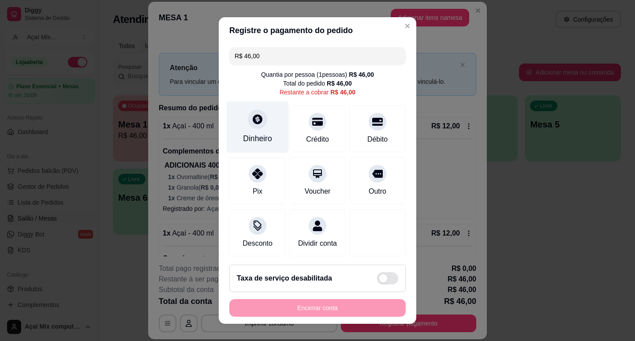
click at [256, 137] on div "Dinheiro" at bounding box center [257, 138] width 29 height 11
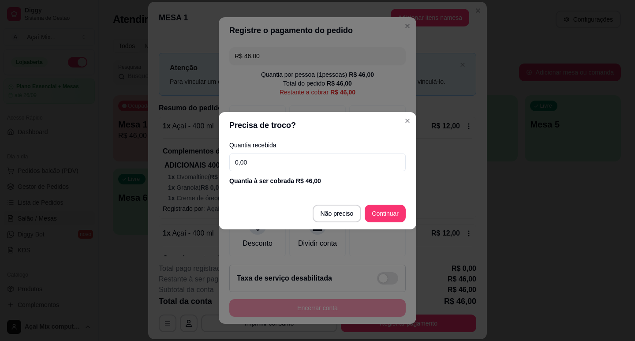
click at [313, 163] on input "0,00" at bounding box center [317, 162] width 176 height 18
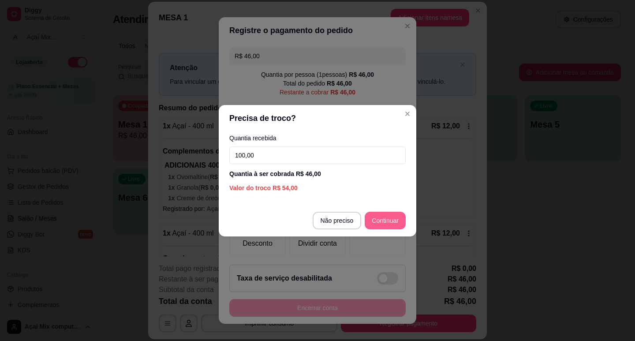
type input "100,00"
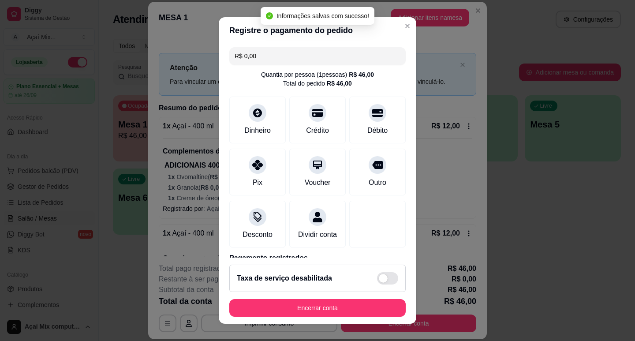
type input "R$ 0,00"
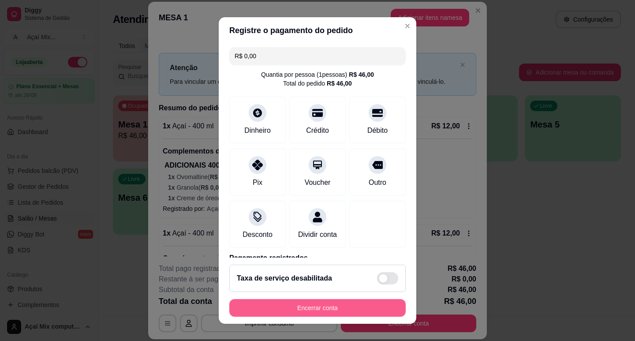
click at [348, 302] on button "Encerrar conta" at bounding box center [317, 308] width 176 height 18
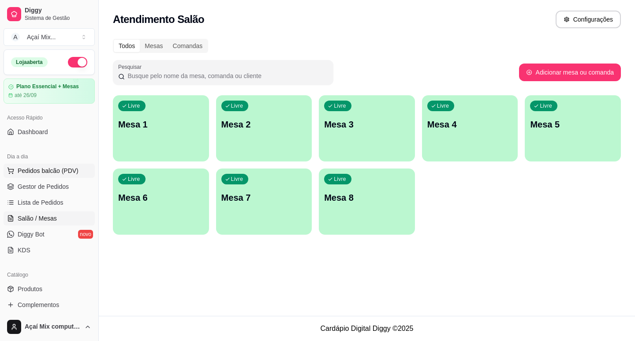
click at [29, 172] on span "Pedidos balcão (PDV)" at bounding box center [48, 170] width 61 height 9
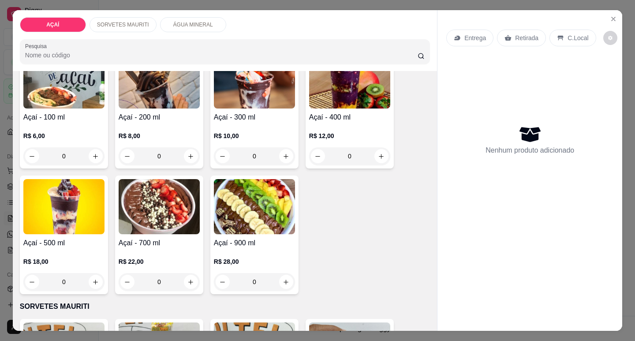
scroll to position [88, 0]
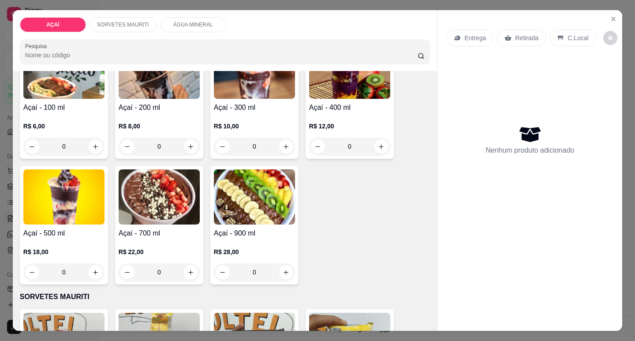
click at [170, 247] on p "R$ 22,00" at bounding box center [159, 251] width 81 height 9
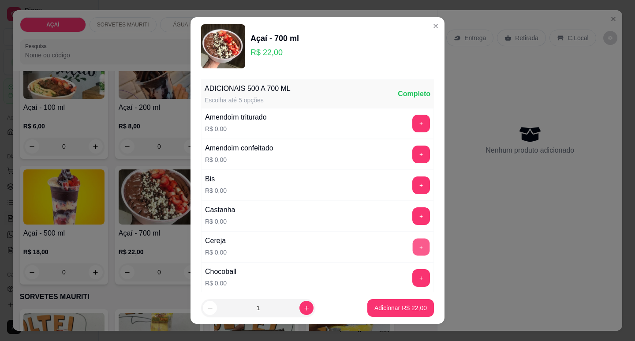
click at [413, 247] on button "+" at bounding box center [421, 246] width 17 height 17
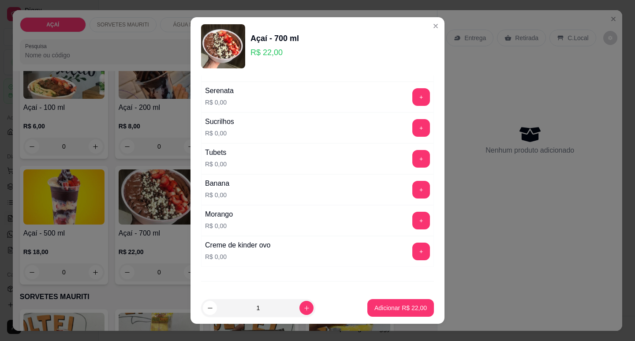
scroll to position [1055, 0]
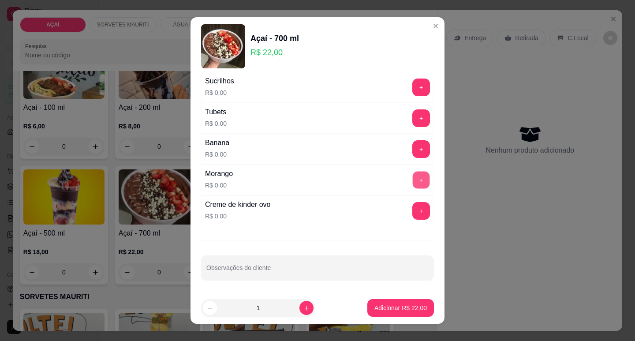
click at [413, 188] on button "+" at bounding box center [421, 179] width 17 height 17
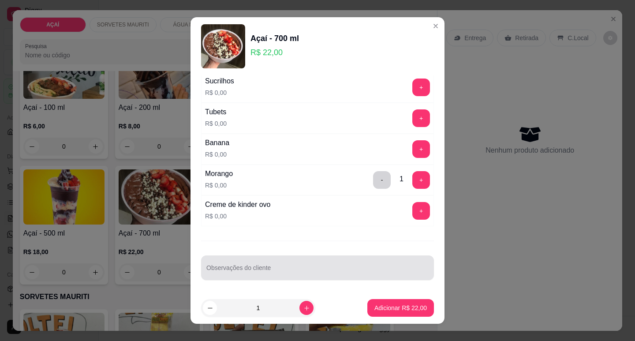
click at [364, 266] on div at bounding box center [317, 268] width 222 height 18
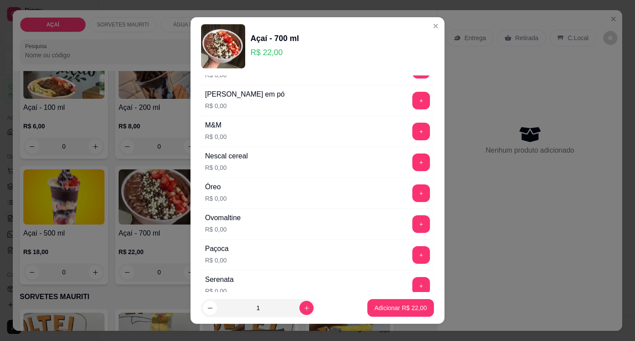
scroll to position [790, 0]
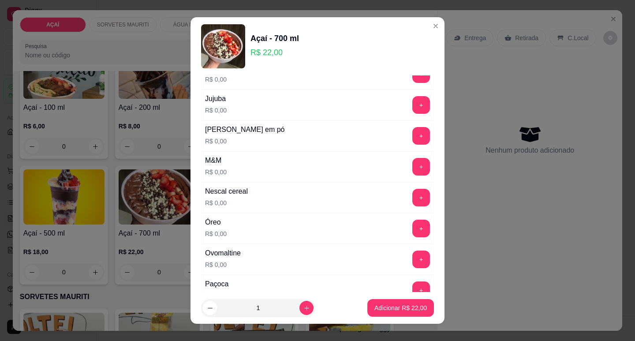
type input "kiwi"
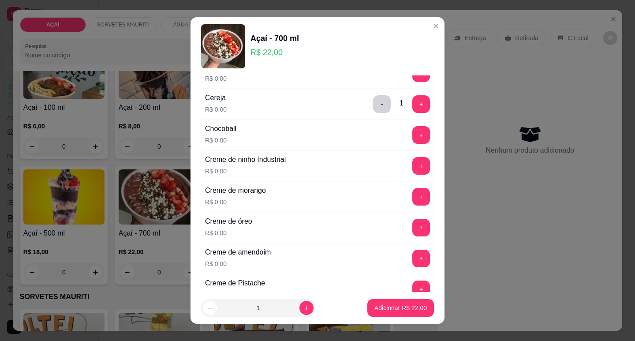
scroll to position [129, 0]
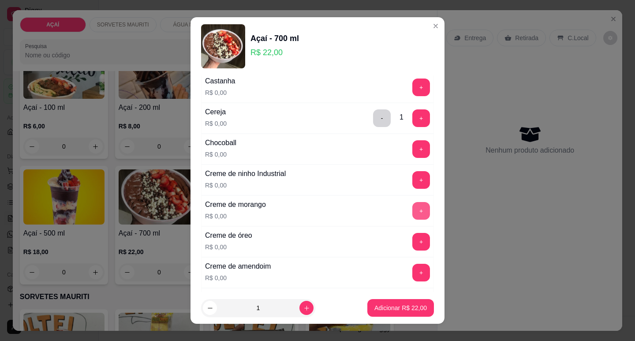
click at [412, 215] on button "+" at bounding box center [421, 211] width 18 height 18
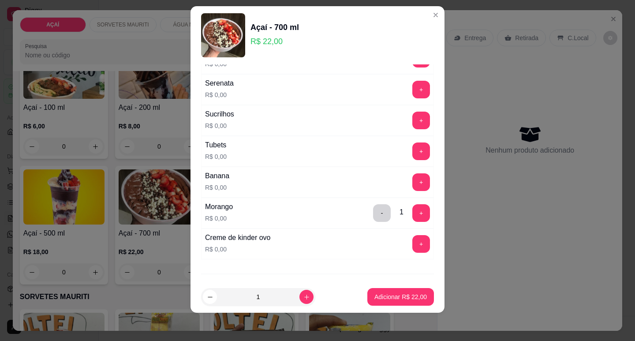
scroll to position [1014, 0]
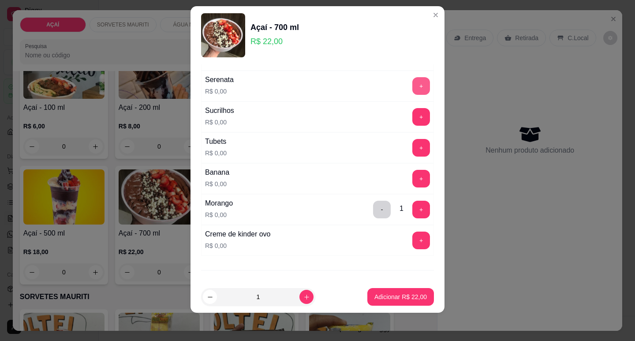
click at [412, 79] on button "+" at bounding box center [421, 86] width 18 height 18
click at [380, 295] on p "Adicionar R$ 22,00" at bounding box center [400, 296] width 52 height 9
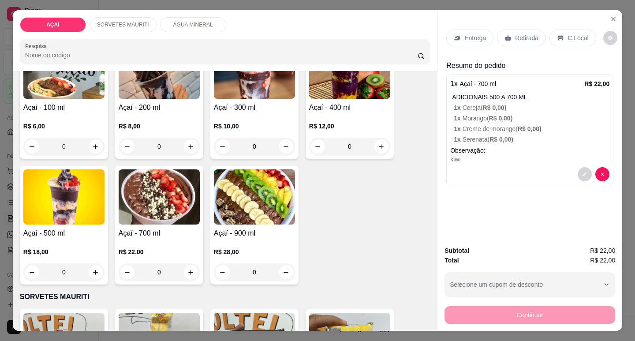
click at [457, 38] on icon at bounding box center [457, 37] width 7 height 7
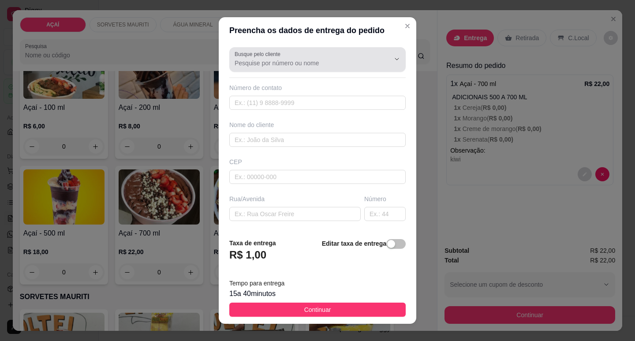
click at [284, 64] on input "Busque pelo cliente" at bounding box center [305, 63] width 141 height 9
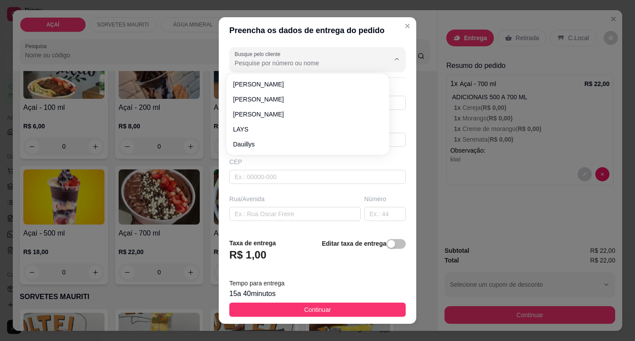
type input "𝓛𝓪𝓲𝔃𝓮 𝓑𝓻𝓪𝓷𝓭ã𝓸"
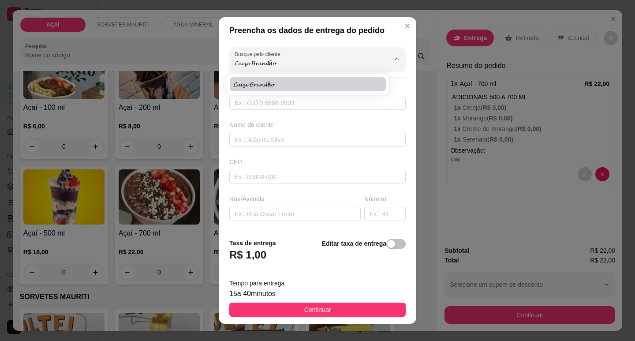
click at [293, 77] on li "𝓛𝓪𝓲𝔃𝓮 𝓑𝓻𝓪𝓷𝓭ã𝓸" at bounding box center [308, 84] width 156 height 14
type input "558281598889"
type input "𝓛𝓪𝓲𝔃𝓮 𝓑𝓻𝓪𝓷𝓭ã𝓸"
type input "57520000"
type input "Maravilha"
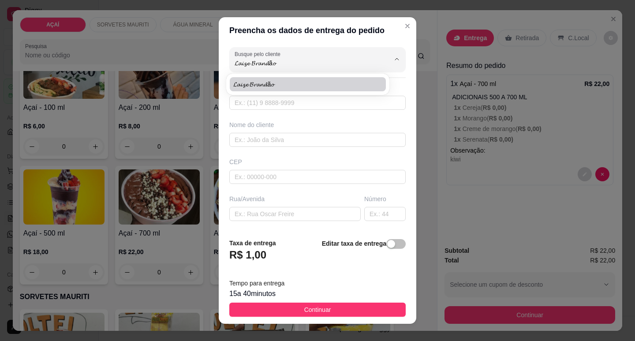
type input "Aqui na casa roxa"
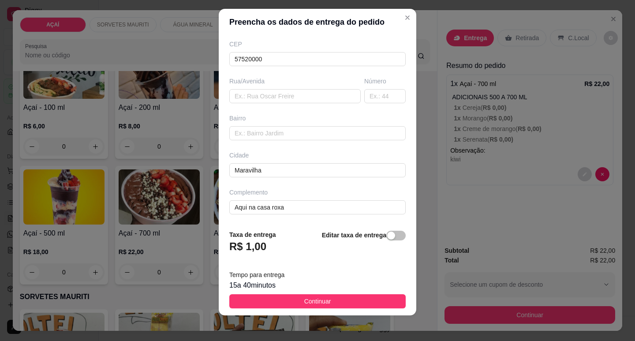
scroll to position [11, 0]
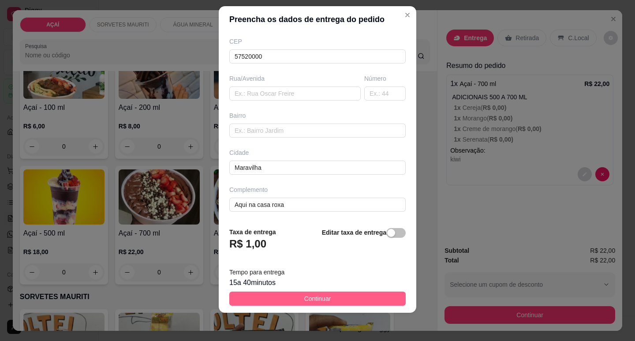
type input "𝓛𝓪𝓲𝔃𝓮 𝓑𝓻𝓪𝓷𝓭ã𝓸"
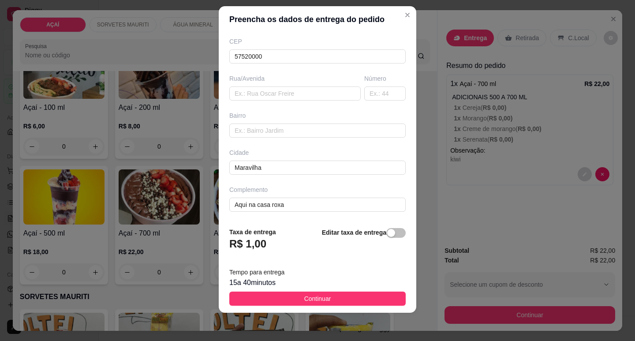
drag, startPoint x: 324, startPoint y: 301, endPoint x: 505, endPoint y: 293, distance: 181.4
click at [329, 299] on button "Continuar" at bounding box center [317, 298] width 176 height 14
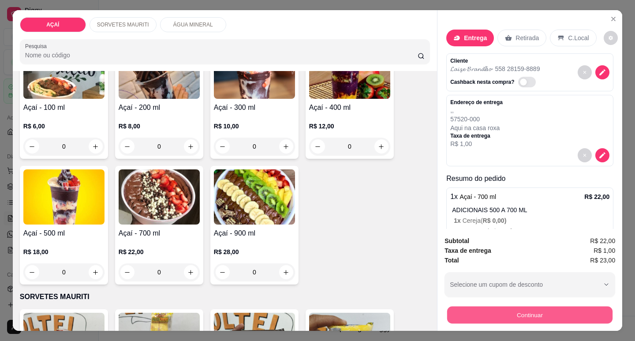
click at [554, 306] on button "Continuar" at bounding box center [529, 314] width 165 height 17
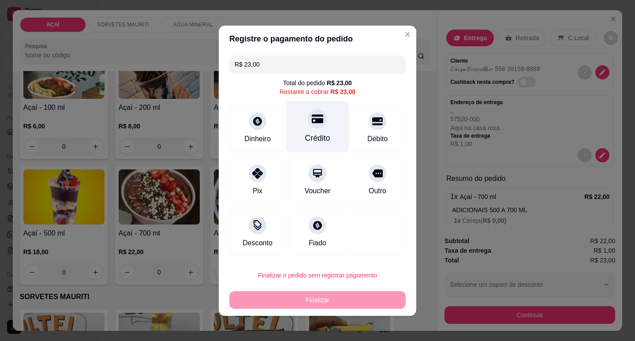
click at [298, 125] on div "Crédito" at bounding box center [318, 127] width 62 height 52
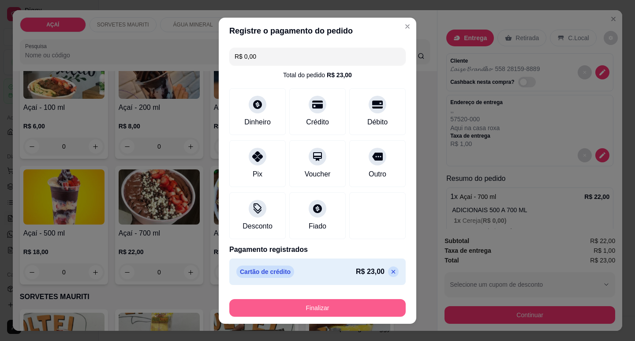
click at [334, 311] on button "Finalizar" at bounding box center [317, 308] width 176 height 18
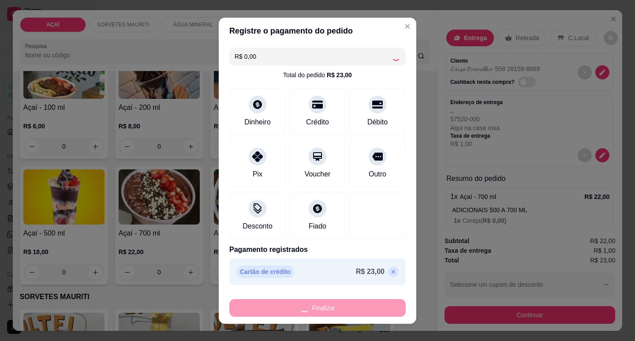
type input "-R$ 23,00"
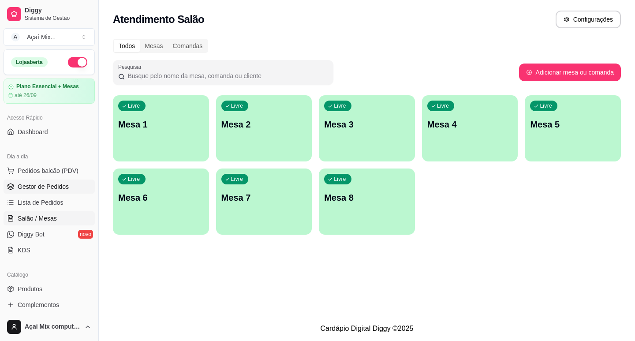
click at [43, 186] on span "Gestor de Pedidos" at bounding box center [43, 186] width 51 height 9
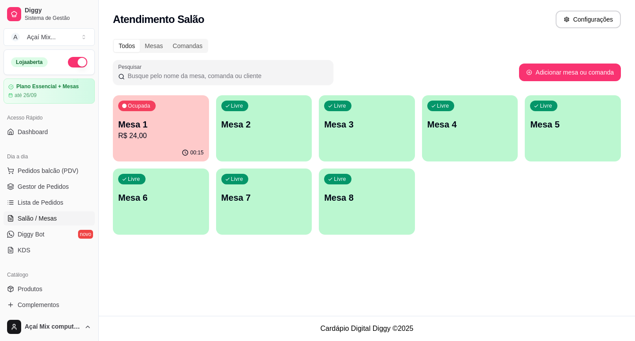
click at [180, 171] on div "Livre Mesa 6" at bounding box center [161, 196] width 96 height 56
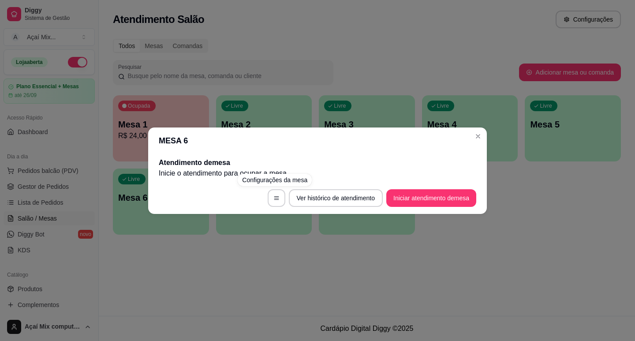
click at [129, 293] on div "MESA 6 Atendimento de mesa Inicie o atendimento para ocupar a mesa . Ver histór…" at bounding box center [317, 170] width 635 height 341
drag, startPoint x: 153, startPoint y: 158, endPoint x: 150, endPoint y: 175, distance: 17.9
click at [155, 166] on div "Atendimento de mesa Inicie o atendimento para ocupar a mesa ." at bounding box center [317, 168] width 339 height 28
drag, startPoint x: 150, startPoint y: 206, endPoint x: 152, endPoint y: 211, distance: 5.0
click at [151, 209] on footer "Ver histórico de atendimento Iniciar atendimento de mesa" at bounding box center [317, 198] width 339 height 32
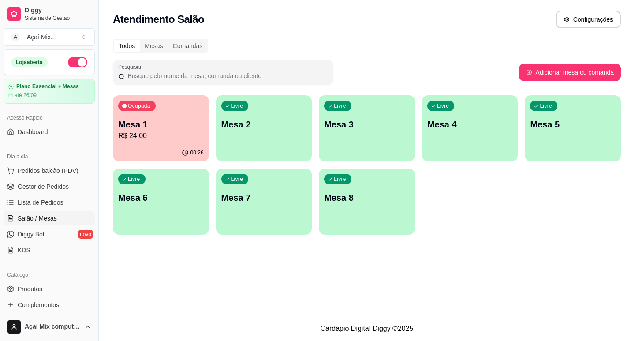
click at [221, 276] on div "Atendimento Salão Configurações Todos Mesas Comandas Pesquisar Adicionar mesa o…" at bounding box center [367, 158] width 536 height 316
click at [156, 141] on p "R$ 24,00" at bounding box center [161, 136] width 86 height 11
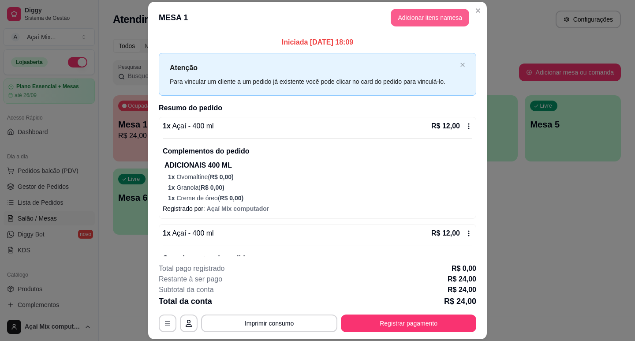
click at [419, 11] on button "Adicionar itens na mesa" at bounding box center [430, 18] width 78 height 18
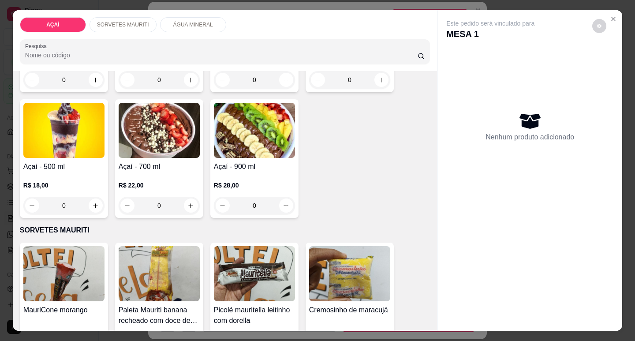
scroll to position [176, 0]
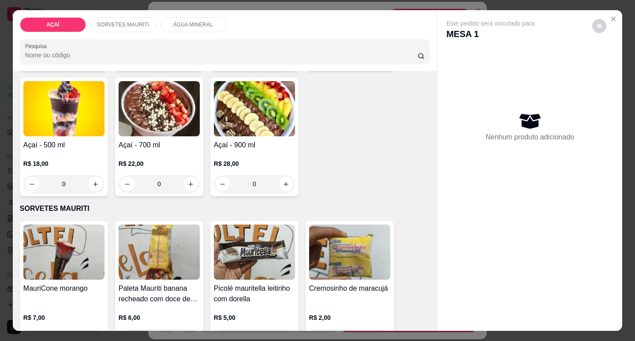
click at [165, 153] on div "R$ 22,00 0" at bounding box center [159, 171] width 81 height 42
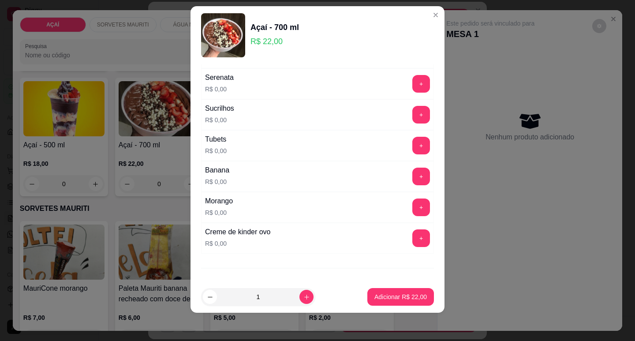
scroll to position [1055, 0]
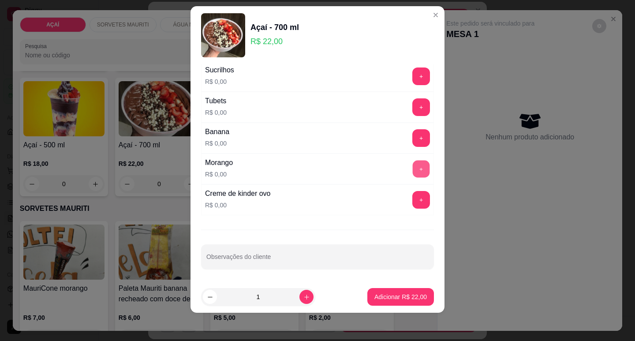
click at [413, 166] on button "+" at bounding box center [421, 168] width 17 height 17
click at [412, 138] on button "+" at bounding box center [421, 138] width 18 height 18
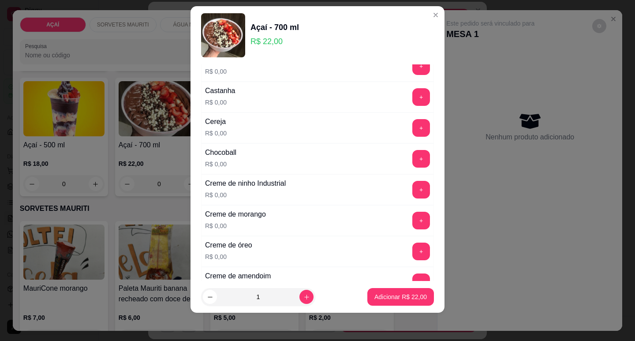
scroll to position [85, 0]
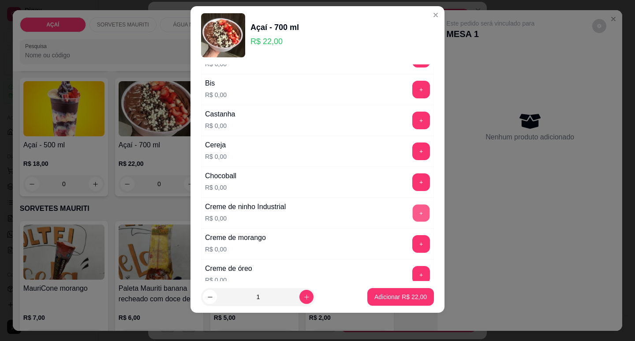
click at [413, 210] on button "+" at bounding box center [421, 212] width 17 height 17
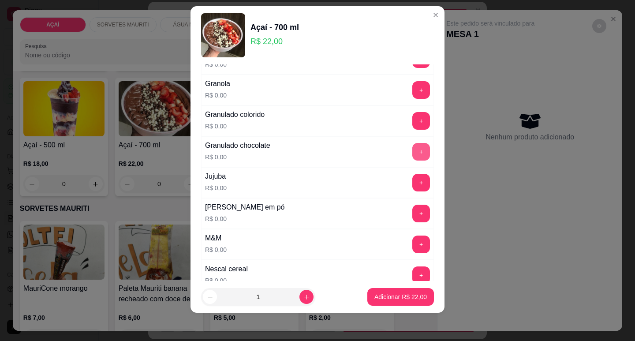
scroll to position [702, 0]
click at [412, 218] on button "+" at bounding box center [421, 213] width 18 height 18
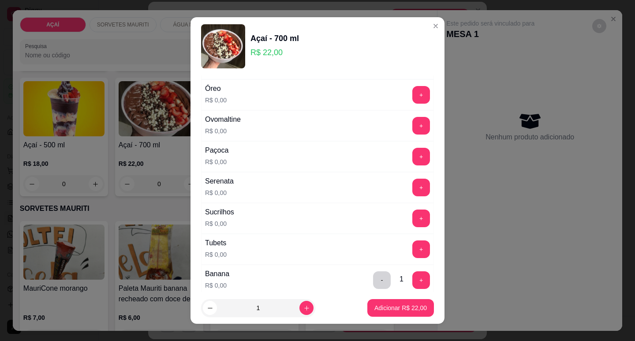
scroll to position [923, 0]
click at [412, 128] on button "+" at bounding box center [421, 127] width 18 height 18
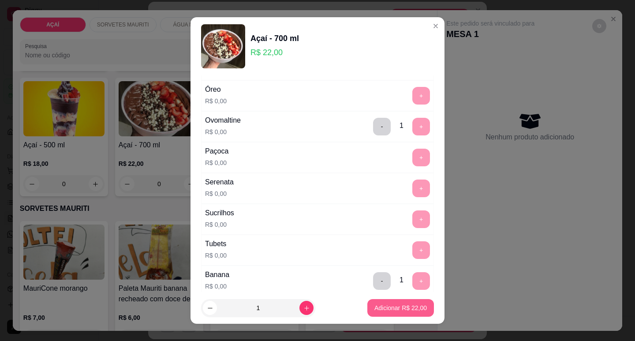
click at [384, 310] on p "Adicionar R$ 22,00" at bounding box center [400, 307] width 52 height 9
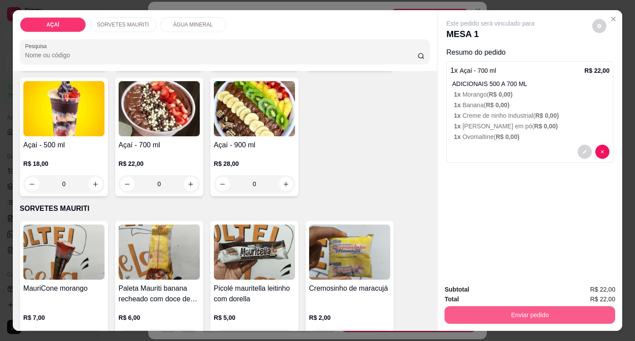
click at [503, 312] on button "Enviar pedido" at bounding box center [529, 315] width 171 height 18
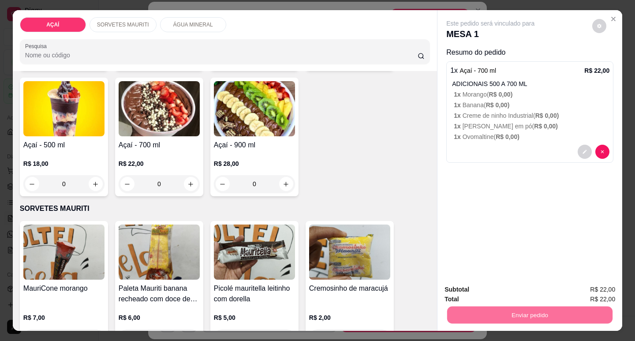
click at [496, 283] on button "Não registrar e enviar pedido" at bounding box center [501, 289] width 92 height 17
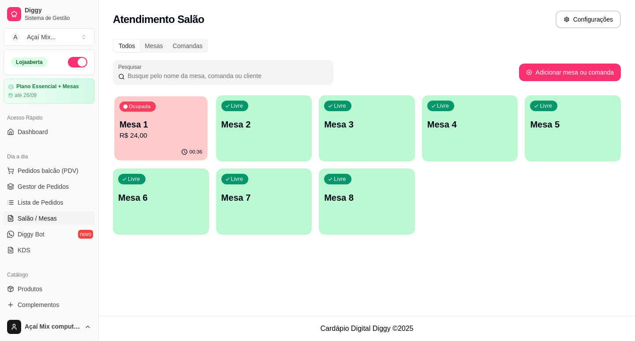
click at [168, 129] on p "Mesa 1" at bounding box center [160, 125] width 83 height 12
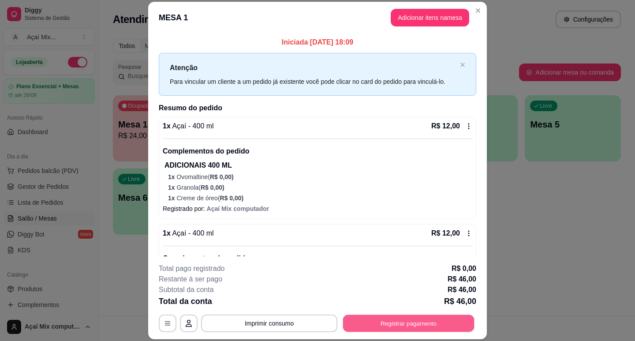
click at [419, 317] on button "Registrar pagamento" at bounding box center [408, 323] width 131 height 17
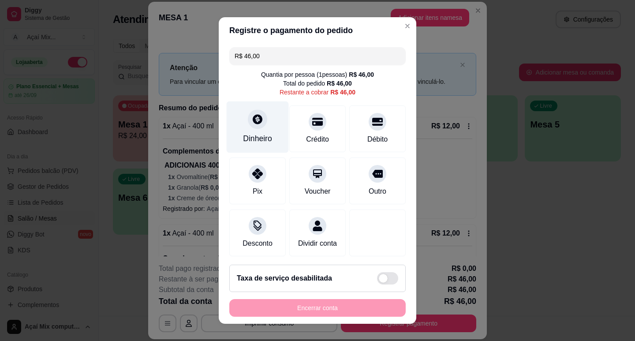
click at [243, 136] on div "Dinheiro" at bounding box center [257, 138] width 29 height 11
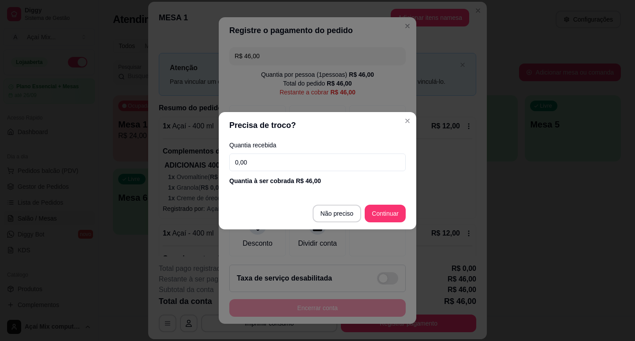
click at [281, 162] on input "0,00" at bounding box center [317, 162] width 176 height 18
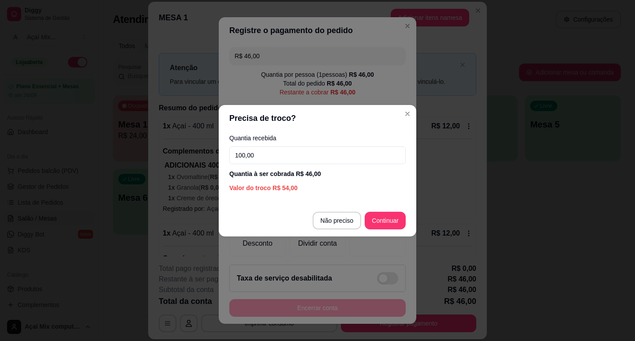
type input "100,00"
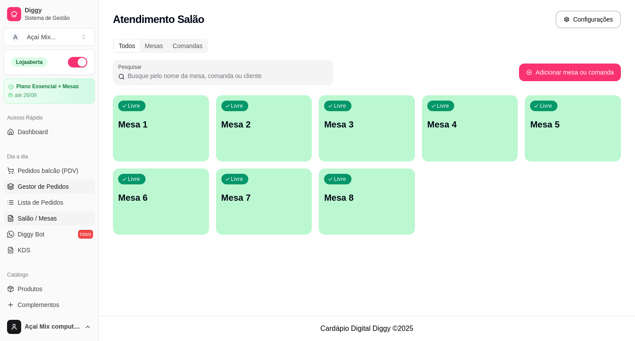
click at [28, 183] on span "Gestor de Pedidos" at bounding box center [43, 186] width 51 height 9
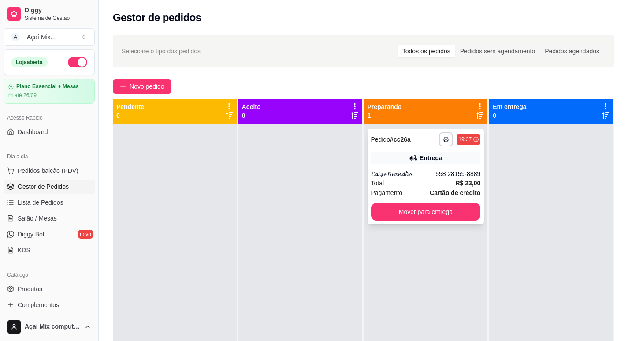
click at [426, 220] on div "**********" at bounding box center [426, 176] width 117 height 95
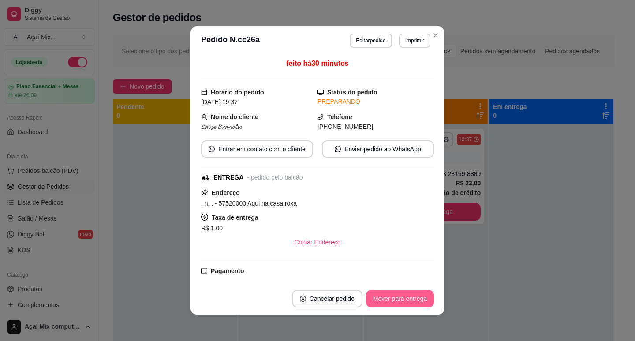
click at [410, 302] on button "Mover para entrega" at bounding box center [400, 299] width 68 height 18
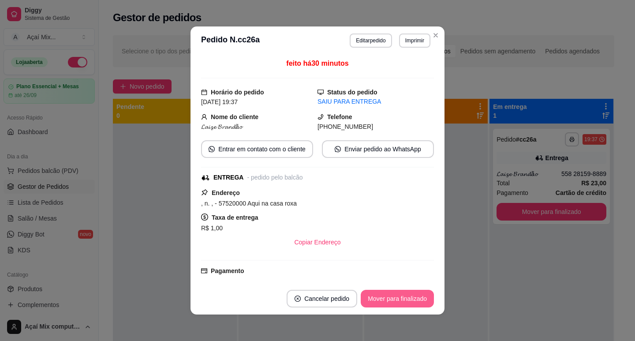
click at [408, 298] on button "Mover para finalizado" at bounding box center [397, 299] width 73 height 18
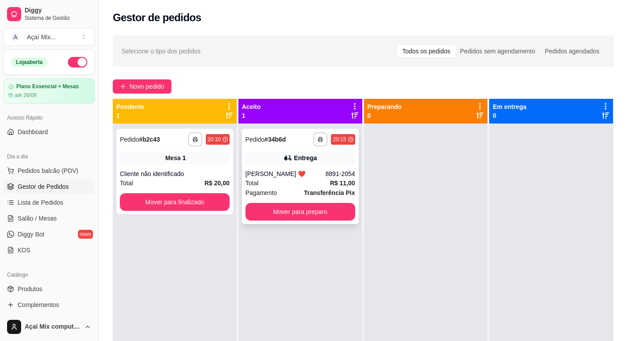
click at [257, 187] on span "Total" at bounding box center [252, 183] width 13 height 10
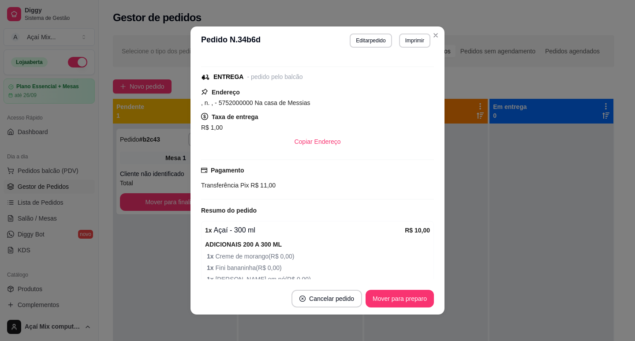
scroll to position [132, 0]
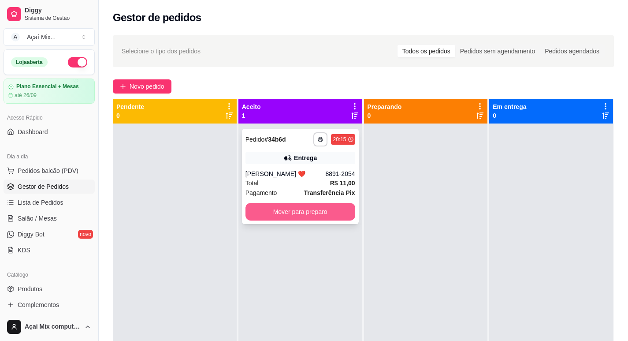
click at [292, 210] on button "Mover para preparo" at bounding box center [301, 212] width 110 height 18
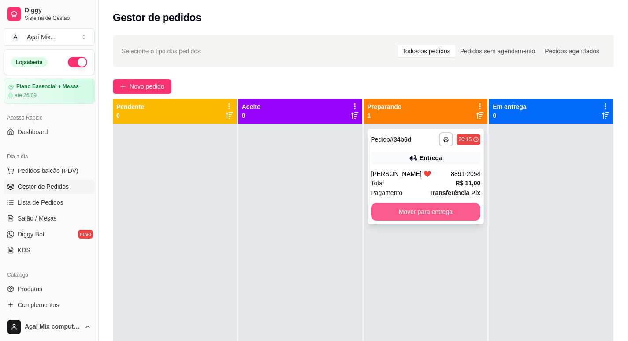
click at [442, 215] on button "Mover para entrega" at bounding box center [426, 212] width 110 height 18
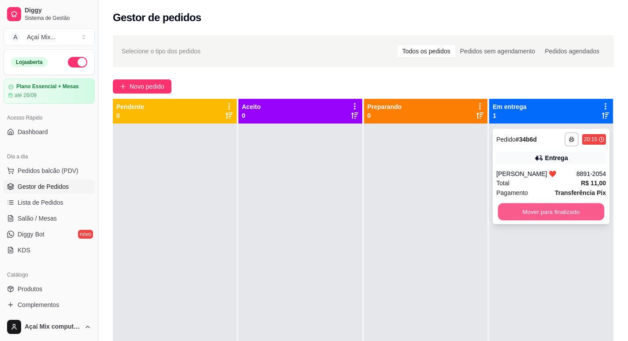
click at [533, 209] on button "Mover para finalizado" at bounding box center [551, 211] width 106 height 17
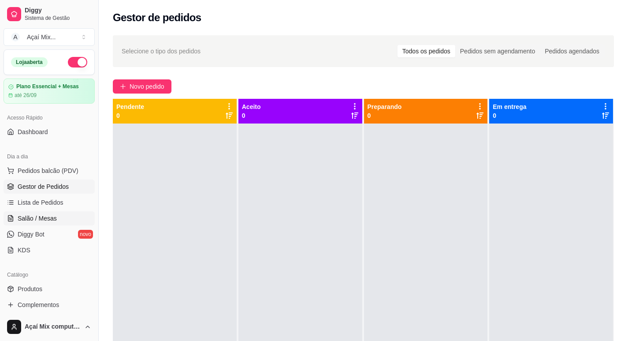
click at [47, 216] on span "Salão / Mesas" at bounding box center [37, 218] width 39 height 9
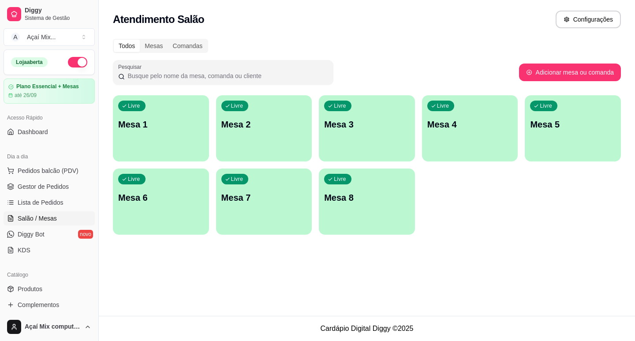
click at [187, 140] on div "Livre Mesa 1" at bounding box center [161, 123] width 96 height 56
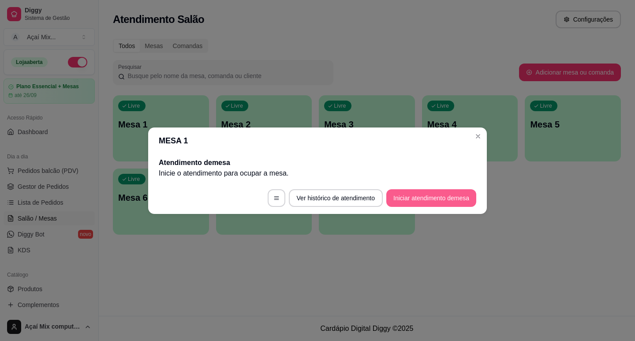
click at [435, 195] on button "Iniciar atendimento de mesa" at bounding box center [431, 198] width 90 height 18
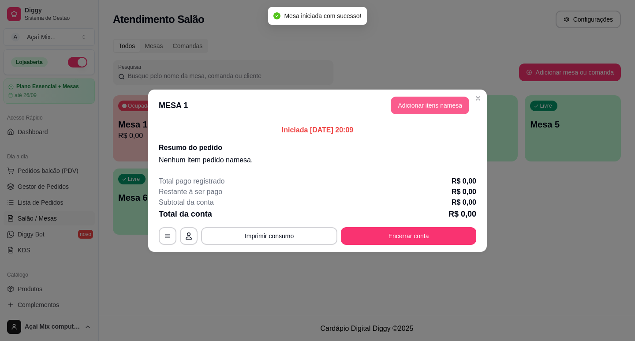
click at [418, 101] on button "Adicionar itens na mesa" at bounding box center [430, 106] width 78 height 18
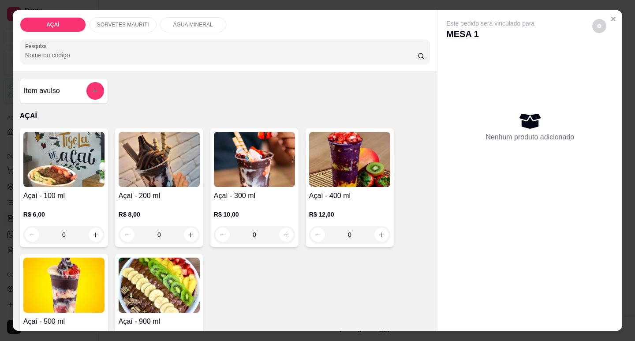
click at [85, 158] on img at bounding box center [63, 159] width 81 height 55
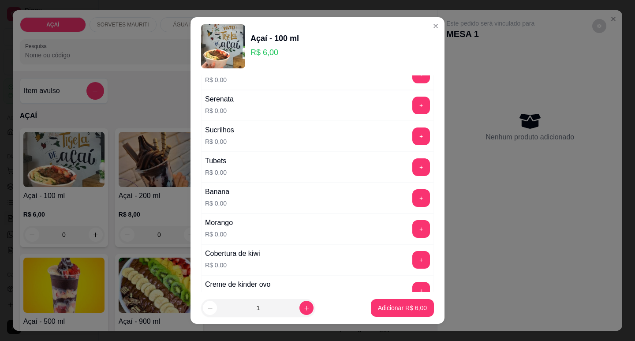
scroll to position [998, 0]
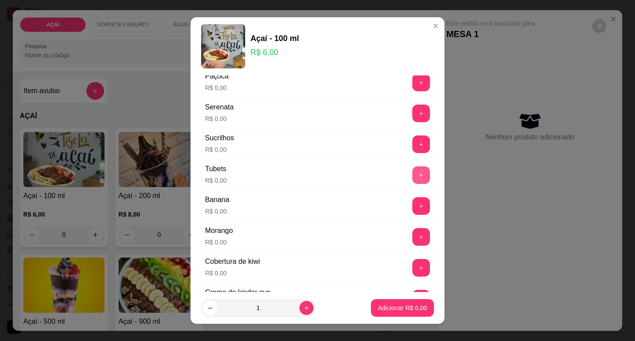
click at [412, 175] on button "+" at bounding box center [421, 175] width 18 height 18
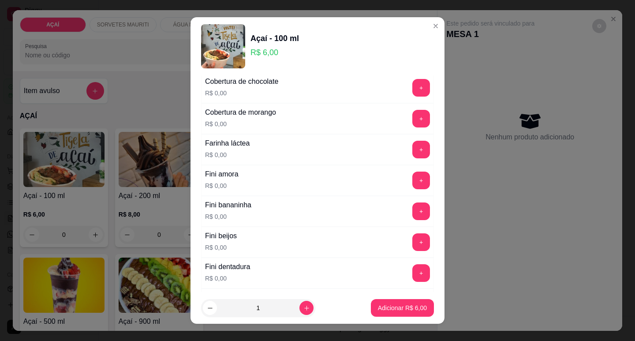
scroll to position [469, 0]
click at [412, 181] on button "+" at bounding box center [421, 180] width 18 height 18
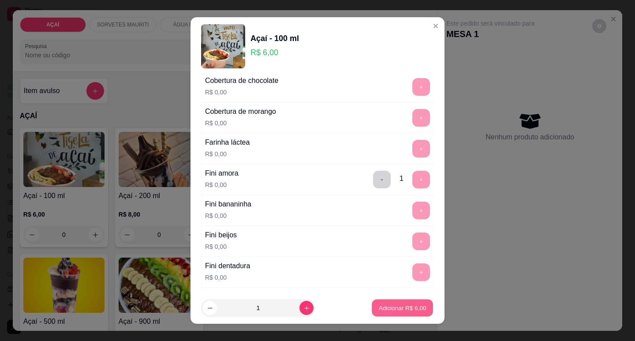
click at [389, 309] on p "Adicionar R$ 6,00" at bounding box center [402, 308] width 48 height 8
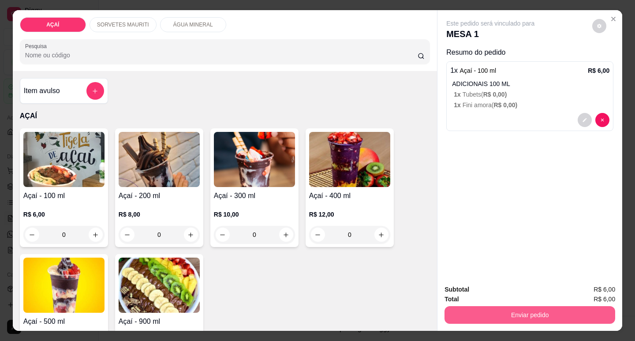
click at [496, 313] on button "Enviar pedido" at bounding box center [529, 315] width 171 height 18
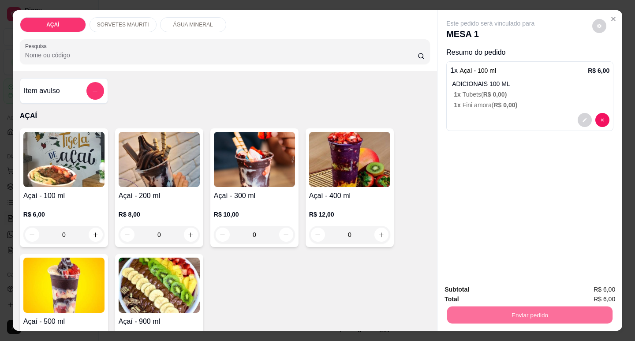
click at [484, 287] on button "Não registrar e enviar pedido" at bounding box center [501, 289] width 92 height 17
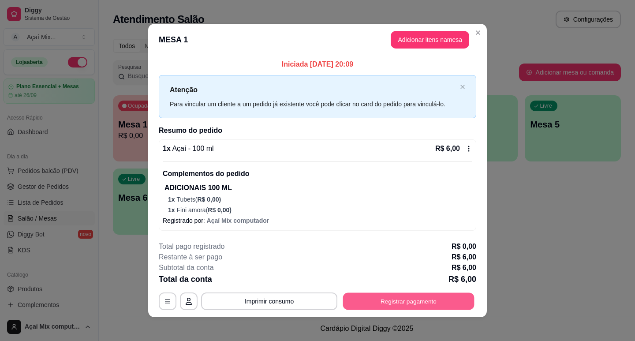
click at [434, 304] on button "Registrar pagamento" at bounding box center [408, 300] width 131 height 17
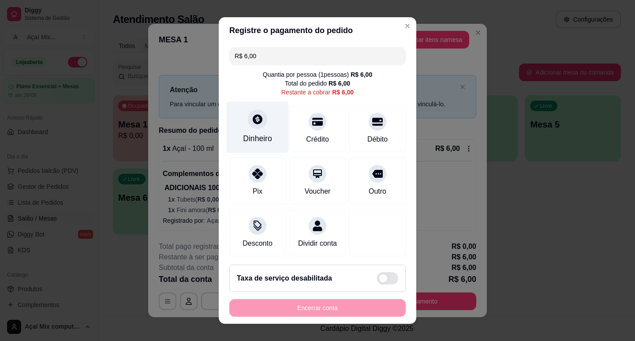
click at [249, 130] on div "Dinheiro" at bounding box center [258, 127] width 62 height 52
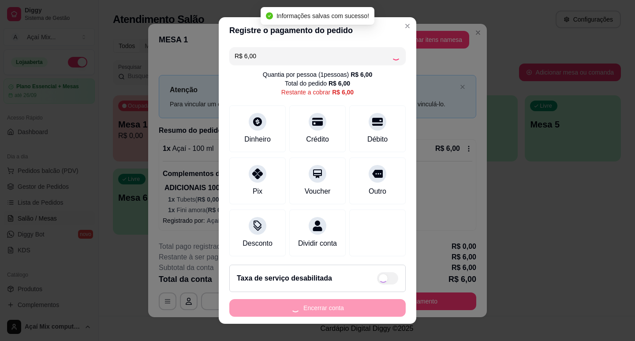
type input "R$ 0,00"
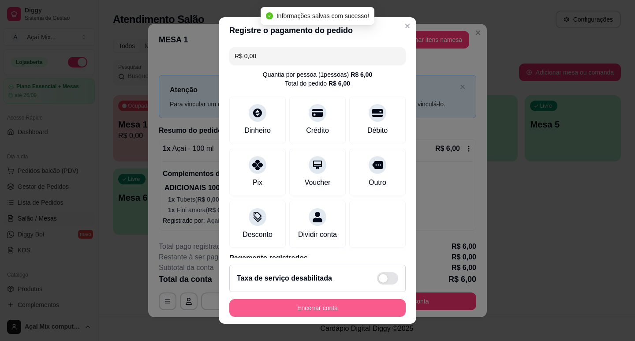
click at [326, 302] on button "Encerrar conta" at bounding box center [317, 308] width 176 height 18
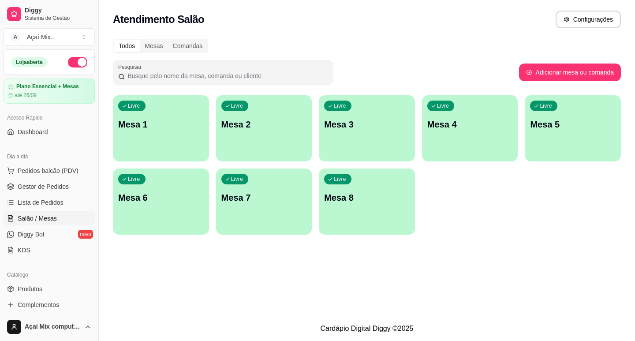
click at [352, 280] on div "Atendimento Salão Configurações Todos Mesas Comandas Pesquisar Adicionar mesa o…" at bounding box center [367, 158] width 536 height 316
